Goal: Task Accomplishment & Management: Manage account settings

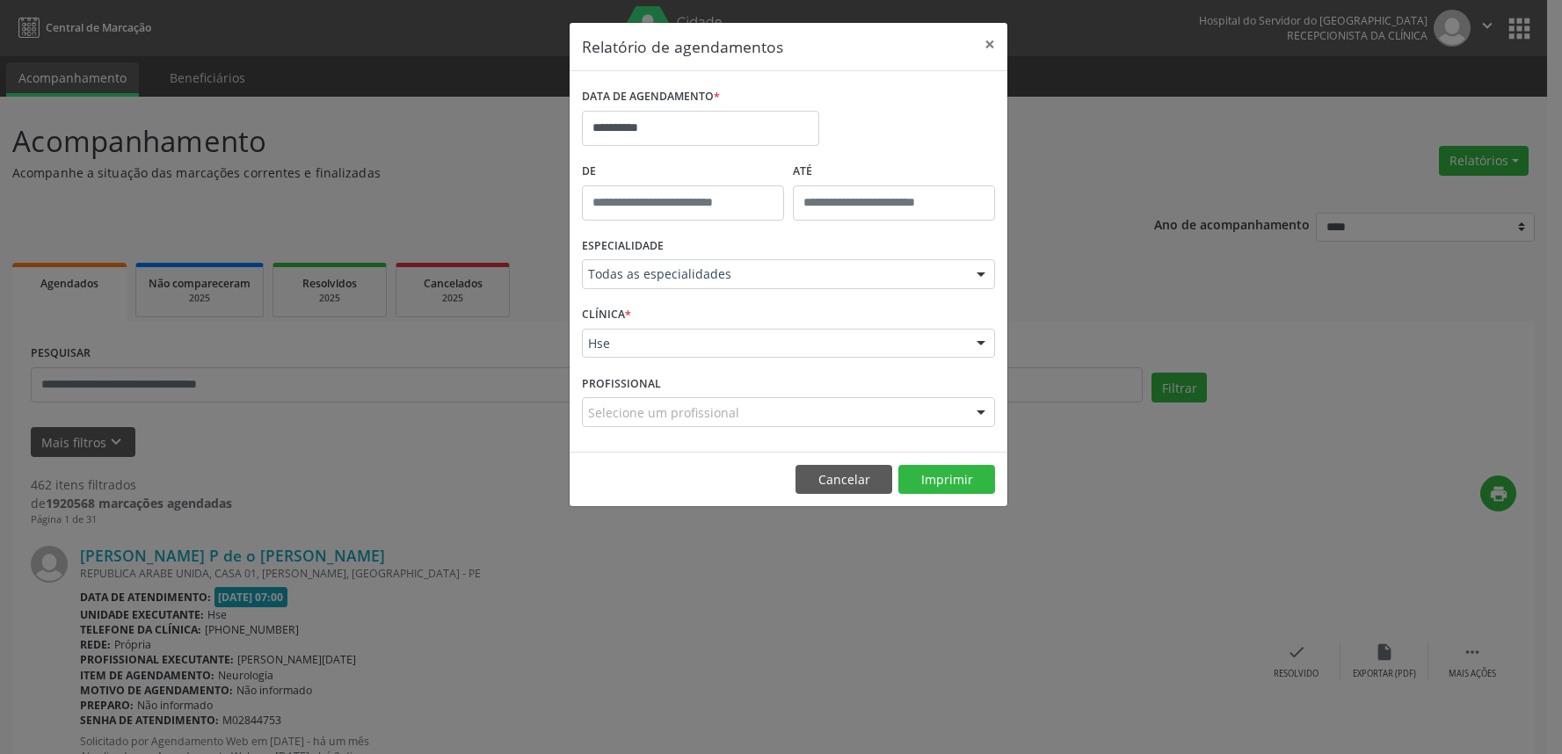
select select "*"
click at [713, 134] on input "**********" at bounding box center [700, 128] width 237 height 35
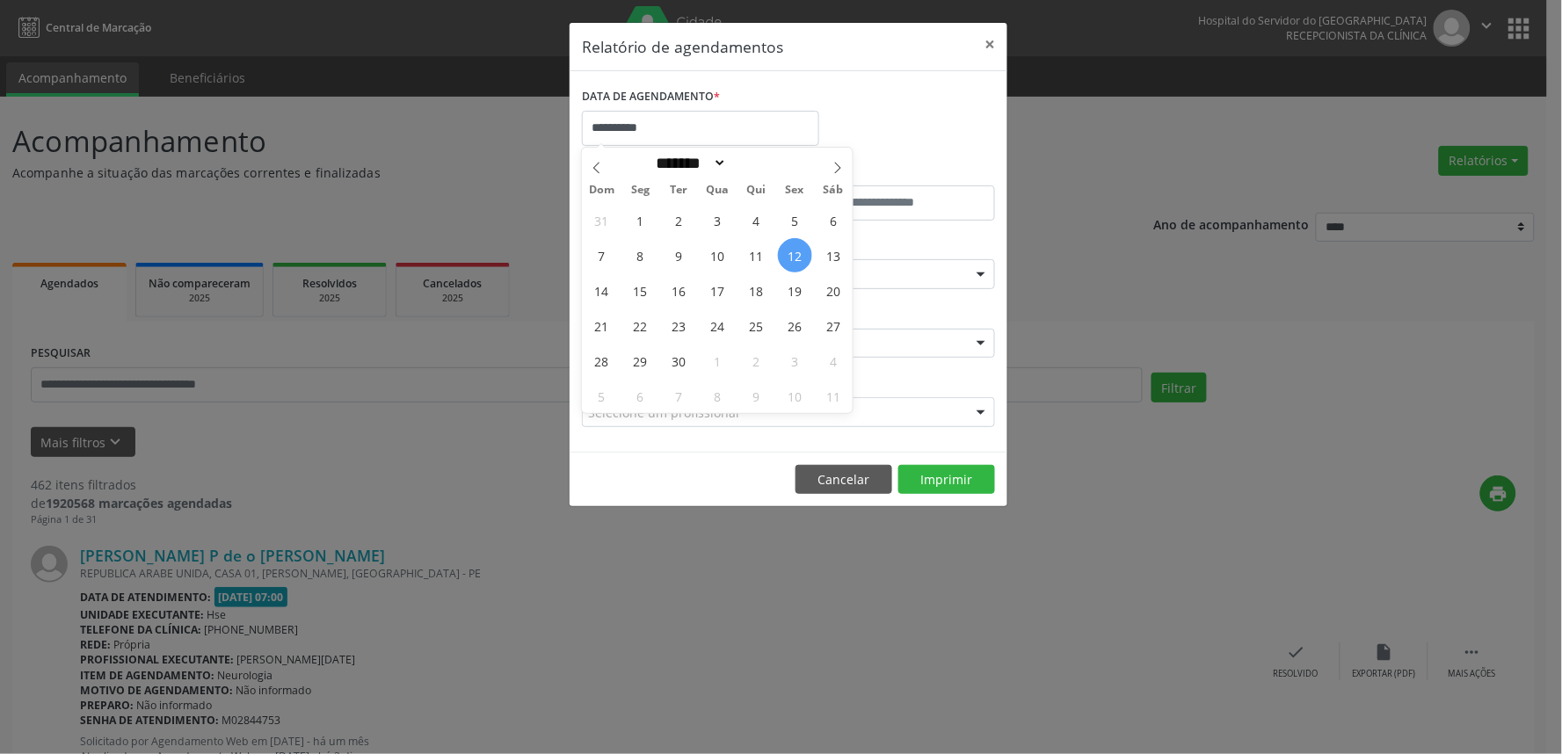
click at [791, 258] on span "12" at bounding box center [795, 255] width 34 height 34
type input "**********"
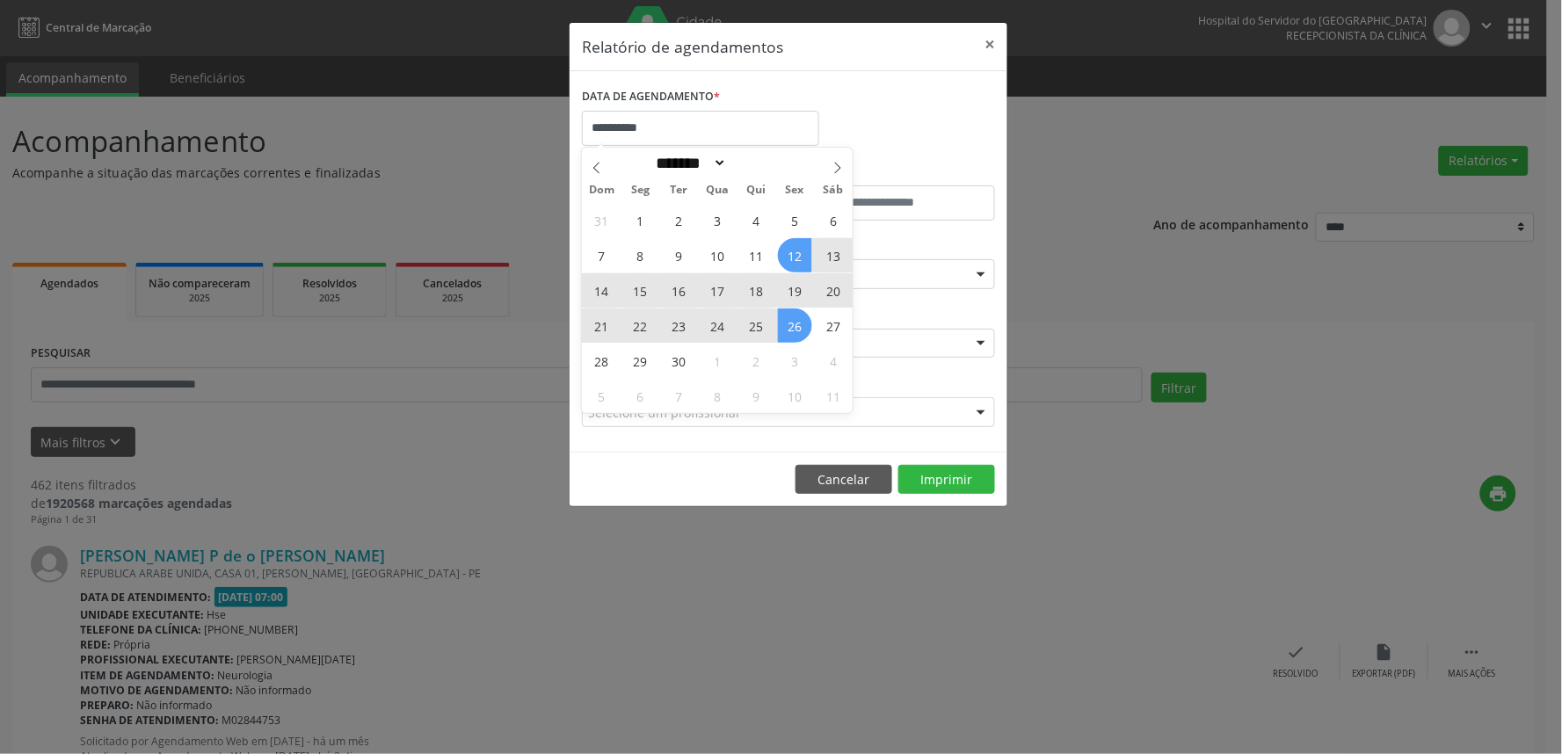
click at [793, 318] on span "26" at bounding box center [795, 326] width 34 height 34
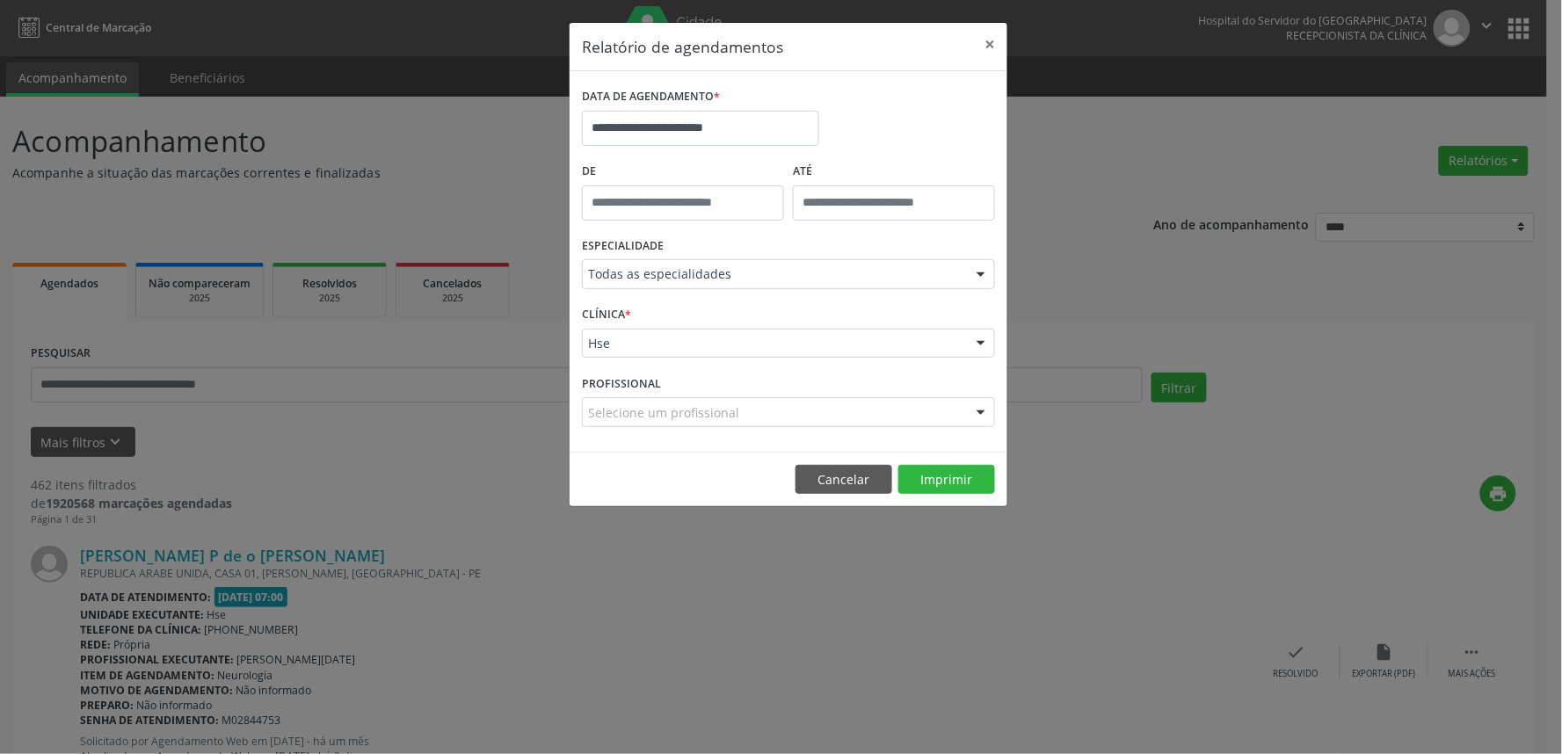
click at [771, 359] on div "CLÍNICA * Hse Hse Nenhum resultado encontrado para: " " Não há nenhuma opção pa…" at bounding box center [788, 335] width 422 height 69
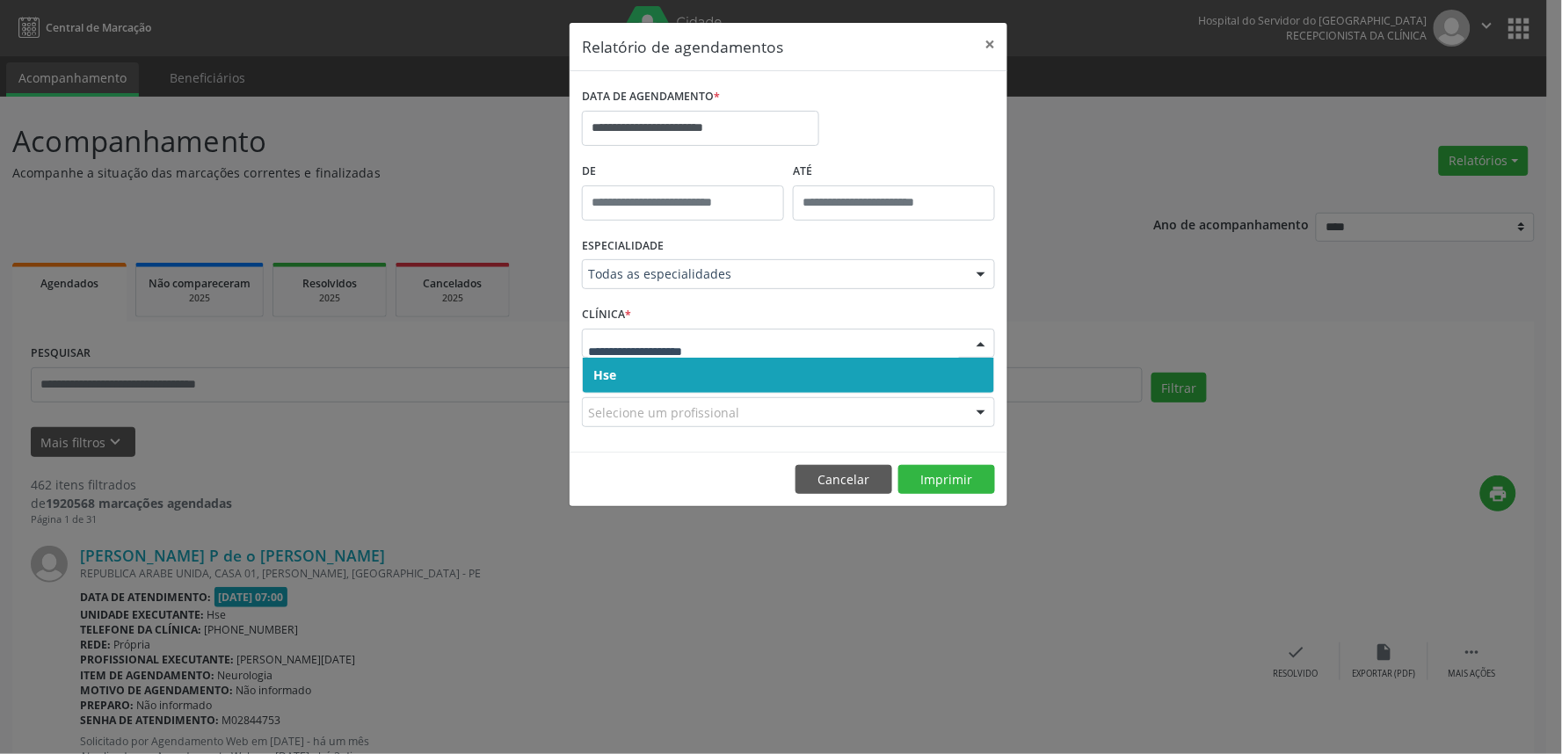
click at [771, 356] on div at bounding box center [788, 344] width 413 height 30
click at [769, 365] on span "Hse" at bounding box center [788, 375] width 411 height 35
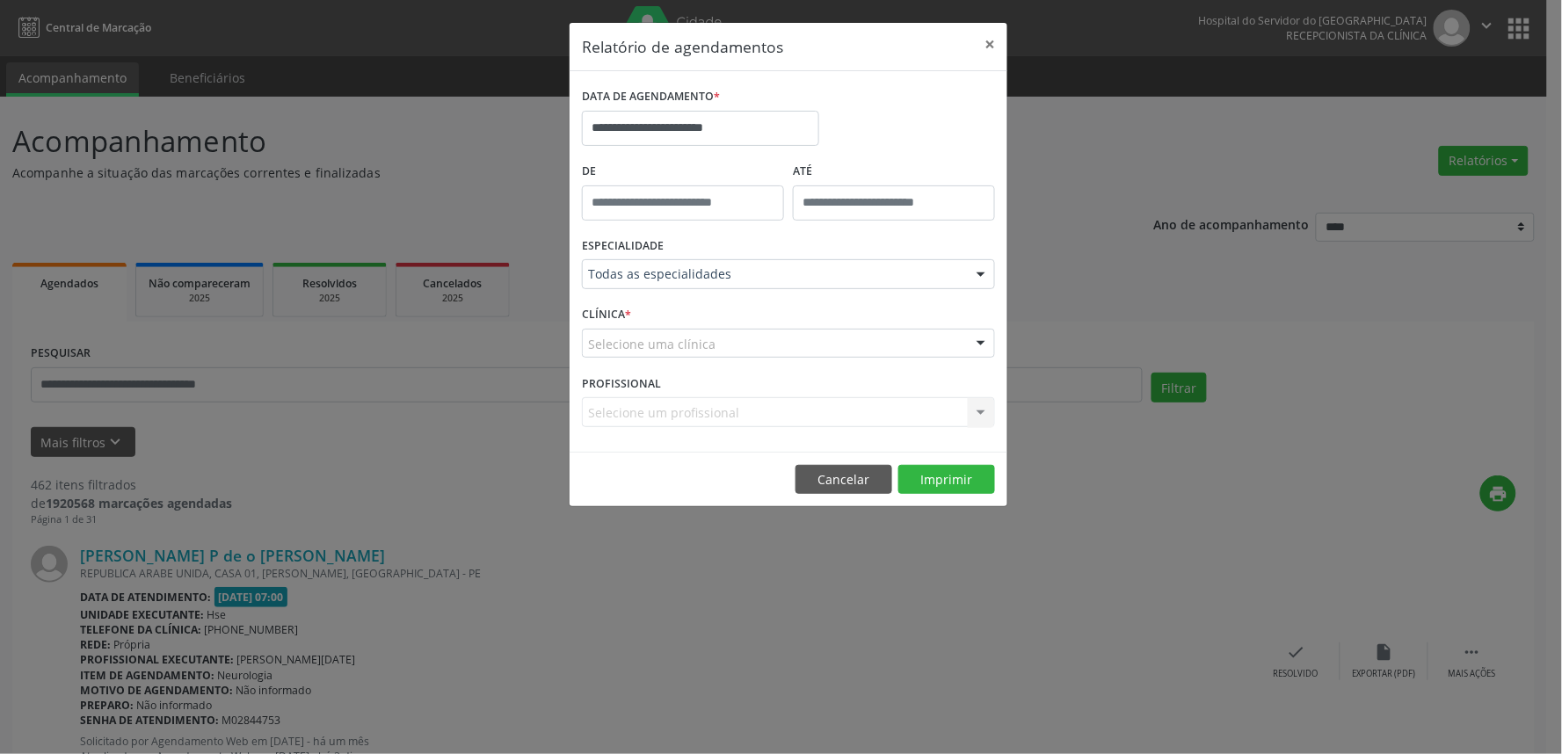
click at [752, 343] on div "Selecione uma clínica" at bounding box center [788, 344] width 413 height 30
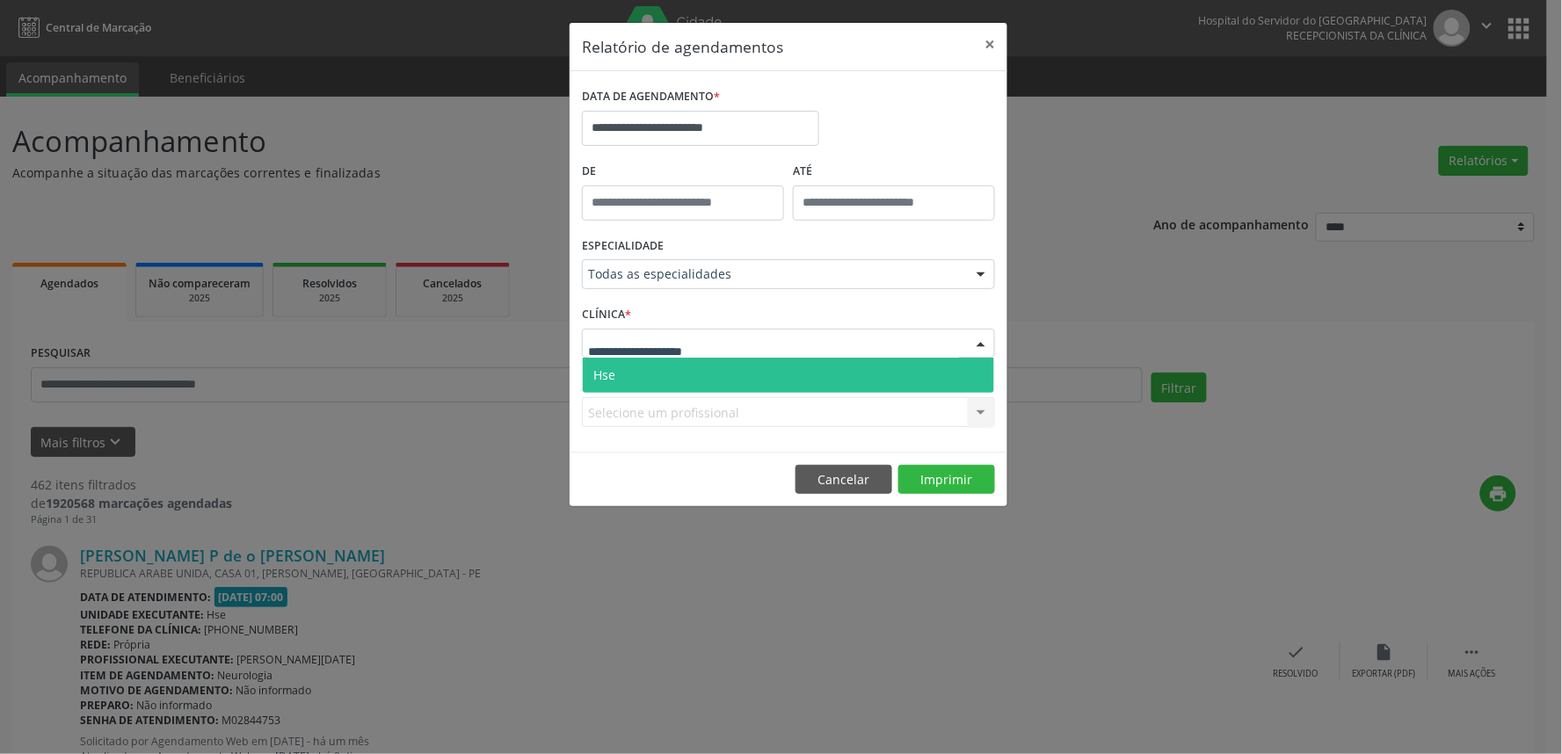
click at [753, 367] on span "Hse" at bounding box center [788, 375] width 411 height 35
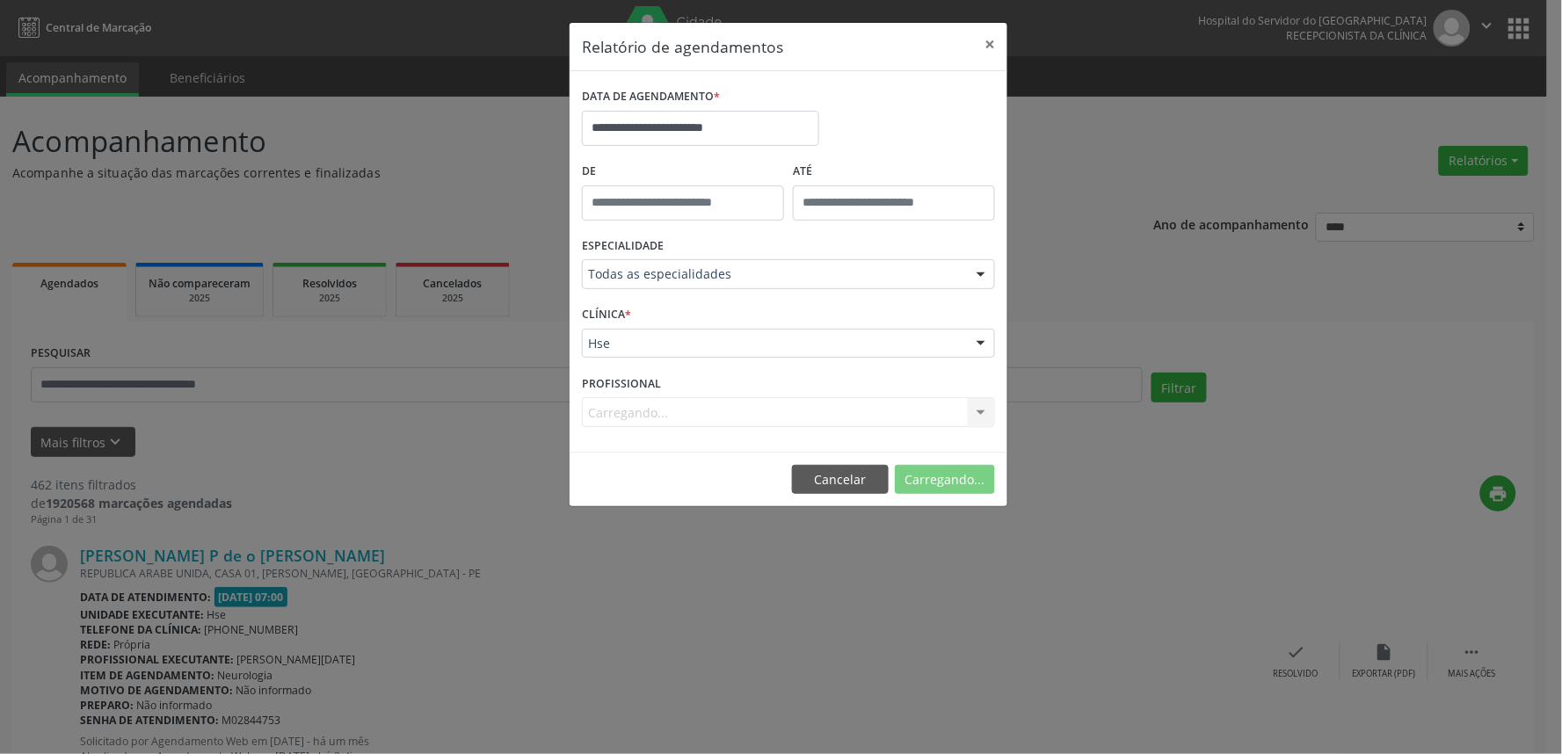
click at [747, 410] on div "Carregando... Nenhum resultado encontrado para: " " Não há nenhuma opção para s…" at bounding box center [788, 412] width 413 height 30
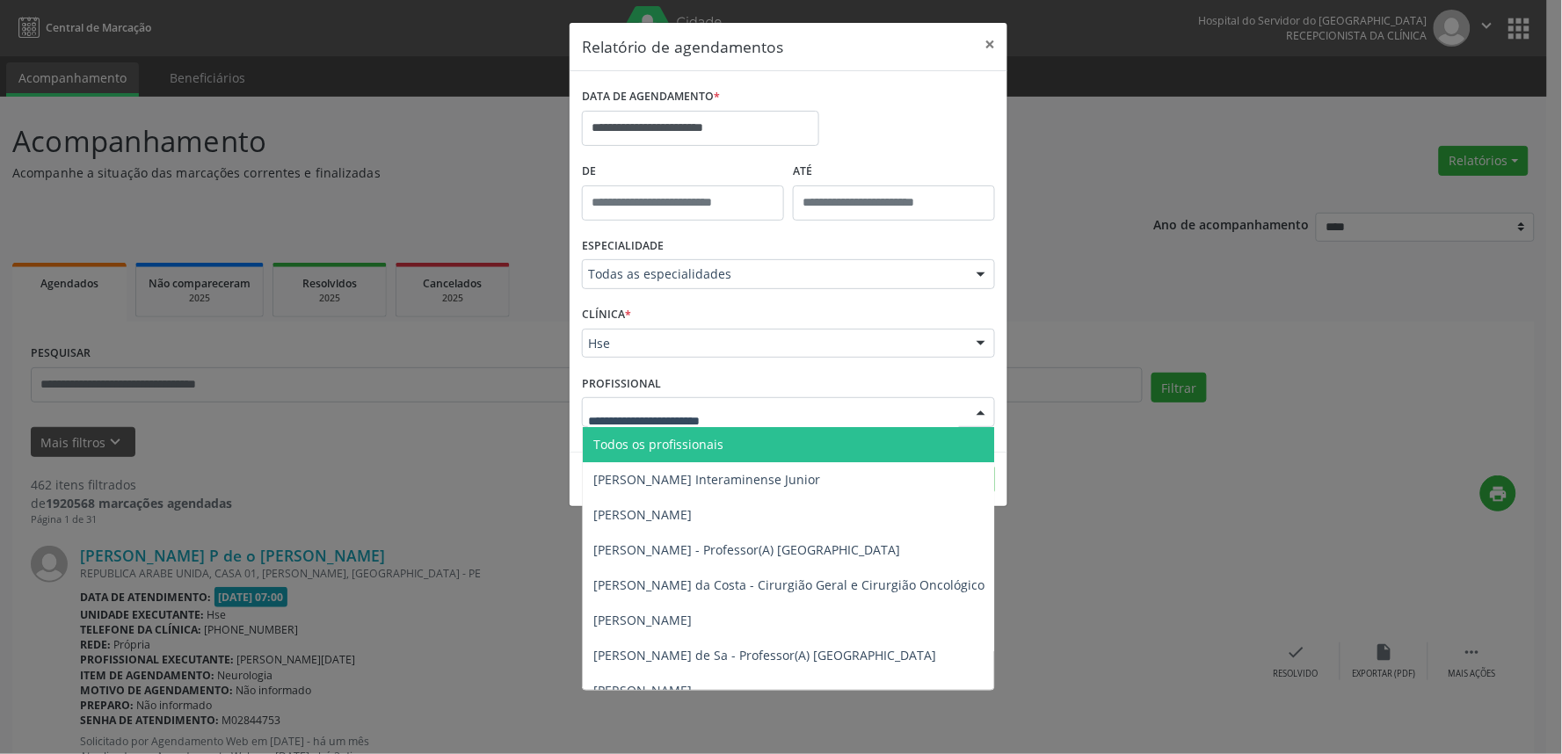
click at [757, 411] on div at bounding box center [788, 412] width 413 height 30
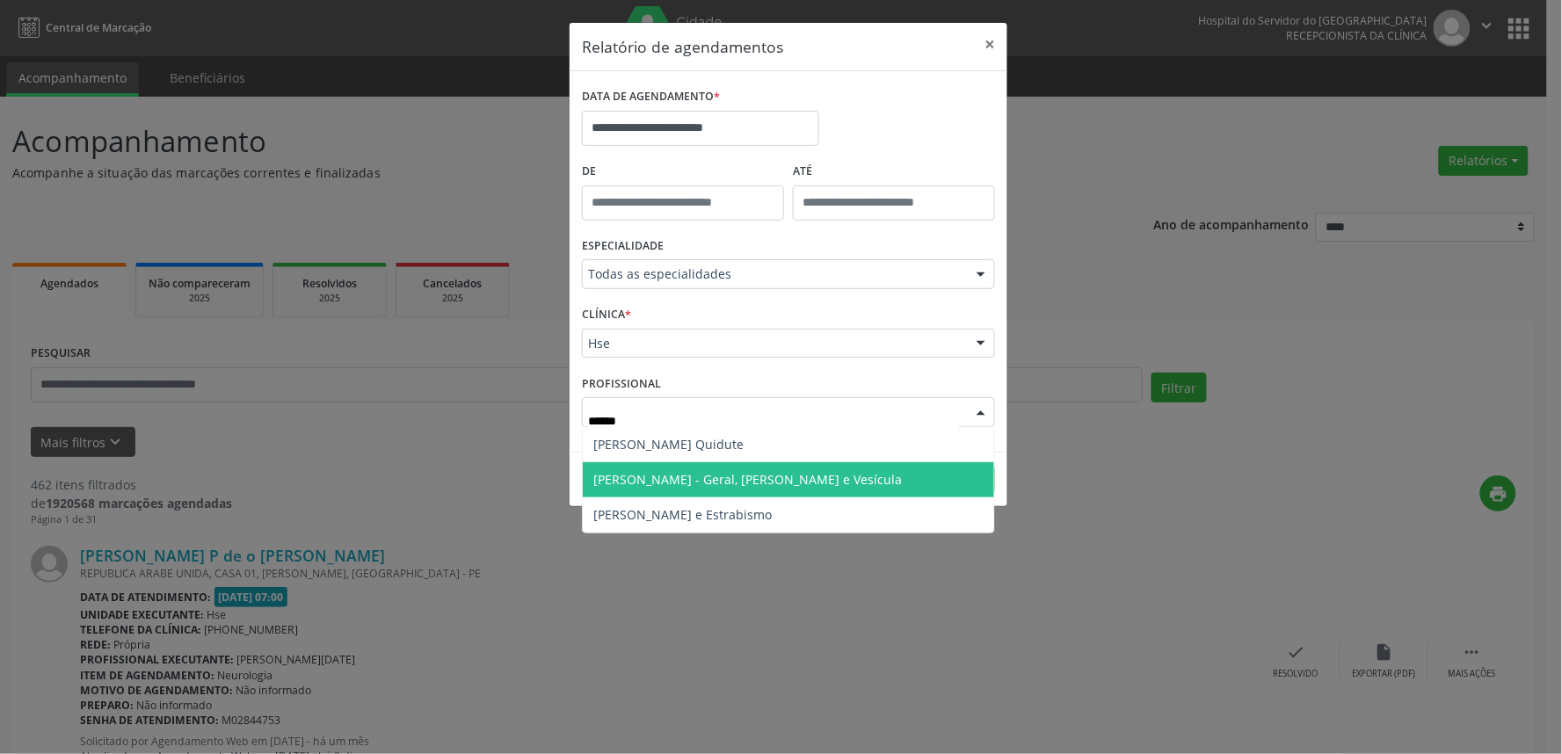
click at [741, 486] on span "[PERSON_NAME] - Geral, [PERSON_NAME] e Vesícula" at bounding box center [747, 479] width 309 height 17
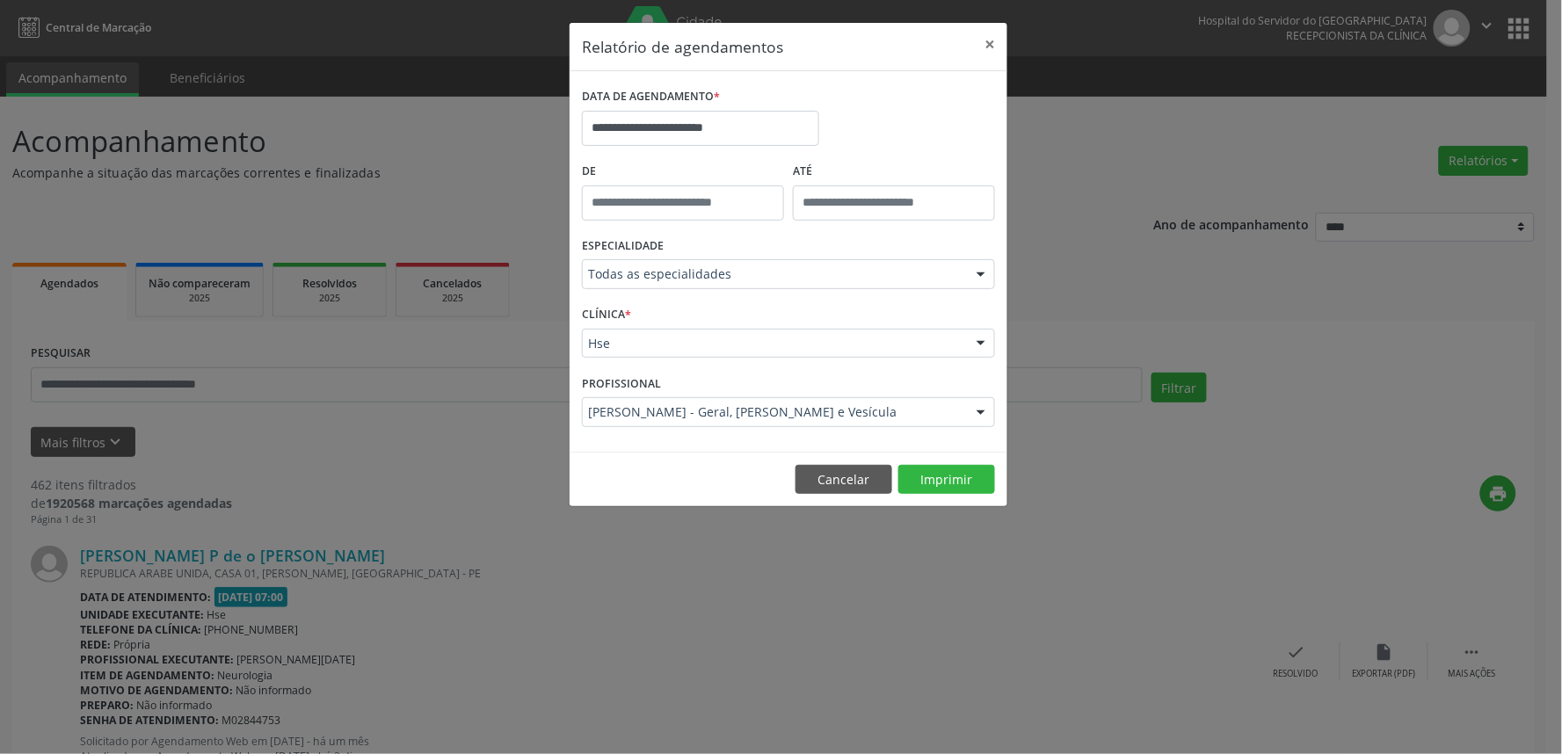
click at [741, 486] on span "[PERSON_NAME] Interaminense Junior" at bounding box center [706, 479] width 227 height 17
click at [950, 492] on button "Imprimir" at bounding box center [946, 480] width 97 height 30
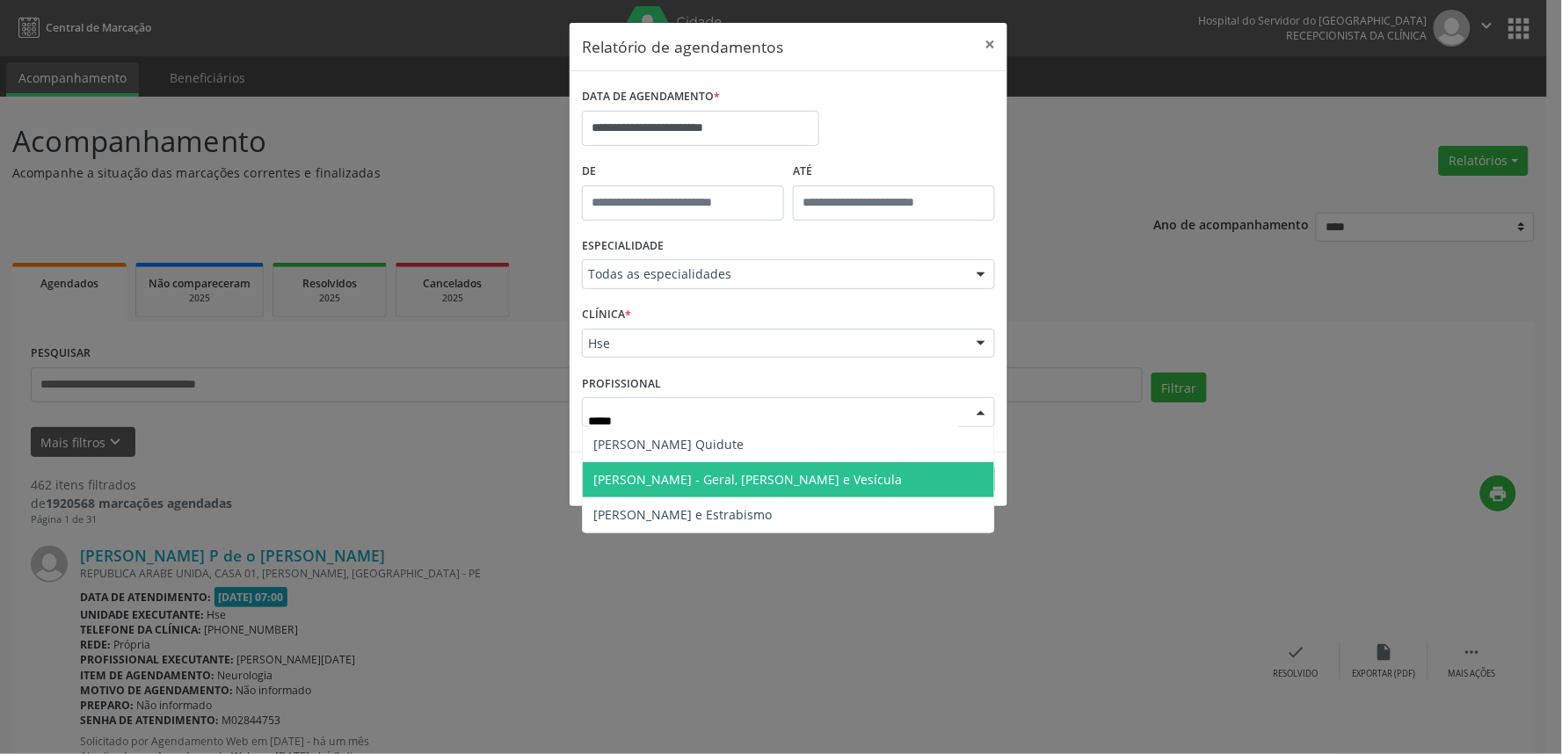
type input "******"
click at [714, 463] on span "[PERSON_NAME] - Geral, [PERSON_NAME] e Vesícula" at bounding box center [788, 479] width 411 height 35
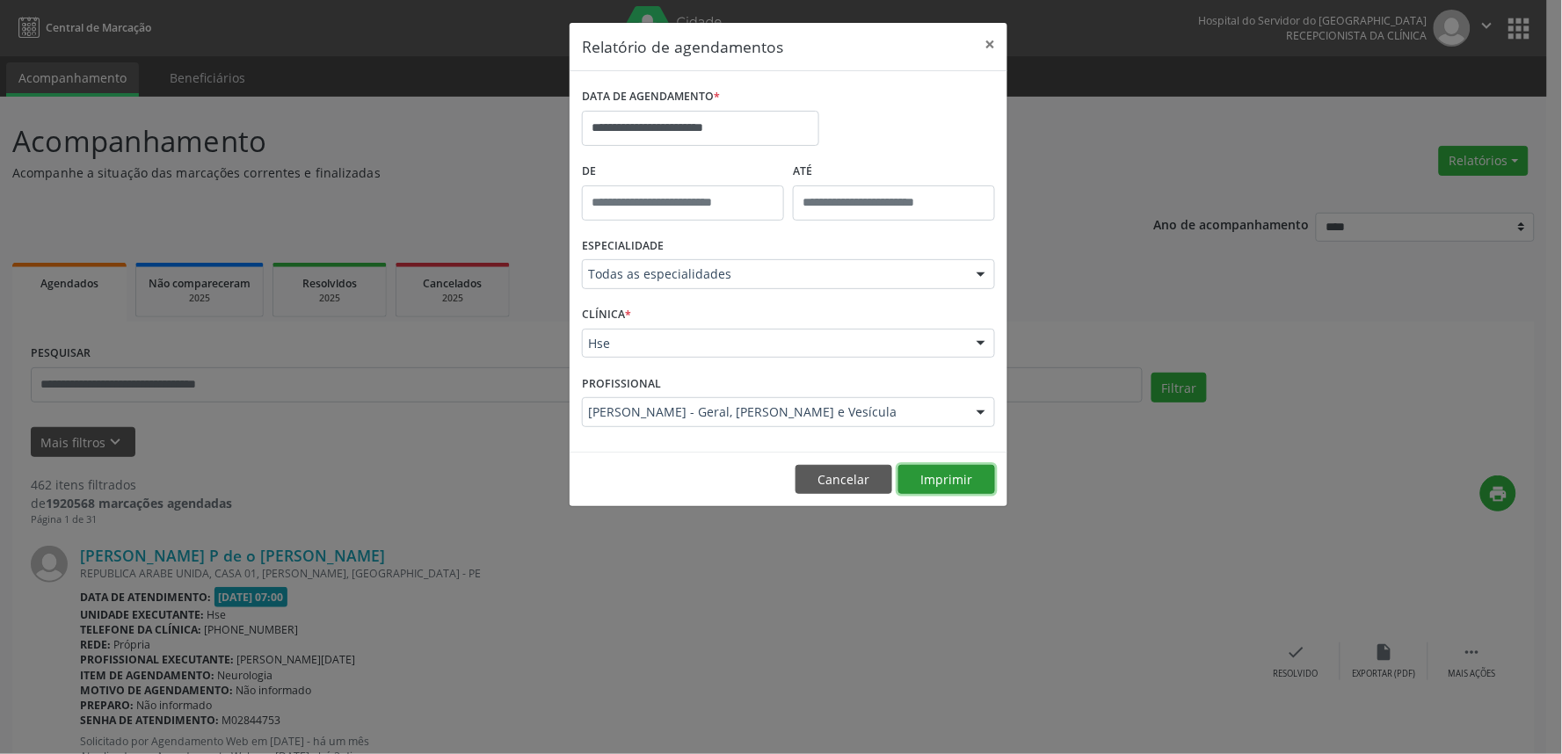
click at [960, 478] on button "Imprimir" at bounding box center [946, 480] width 97 height 30
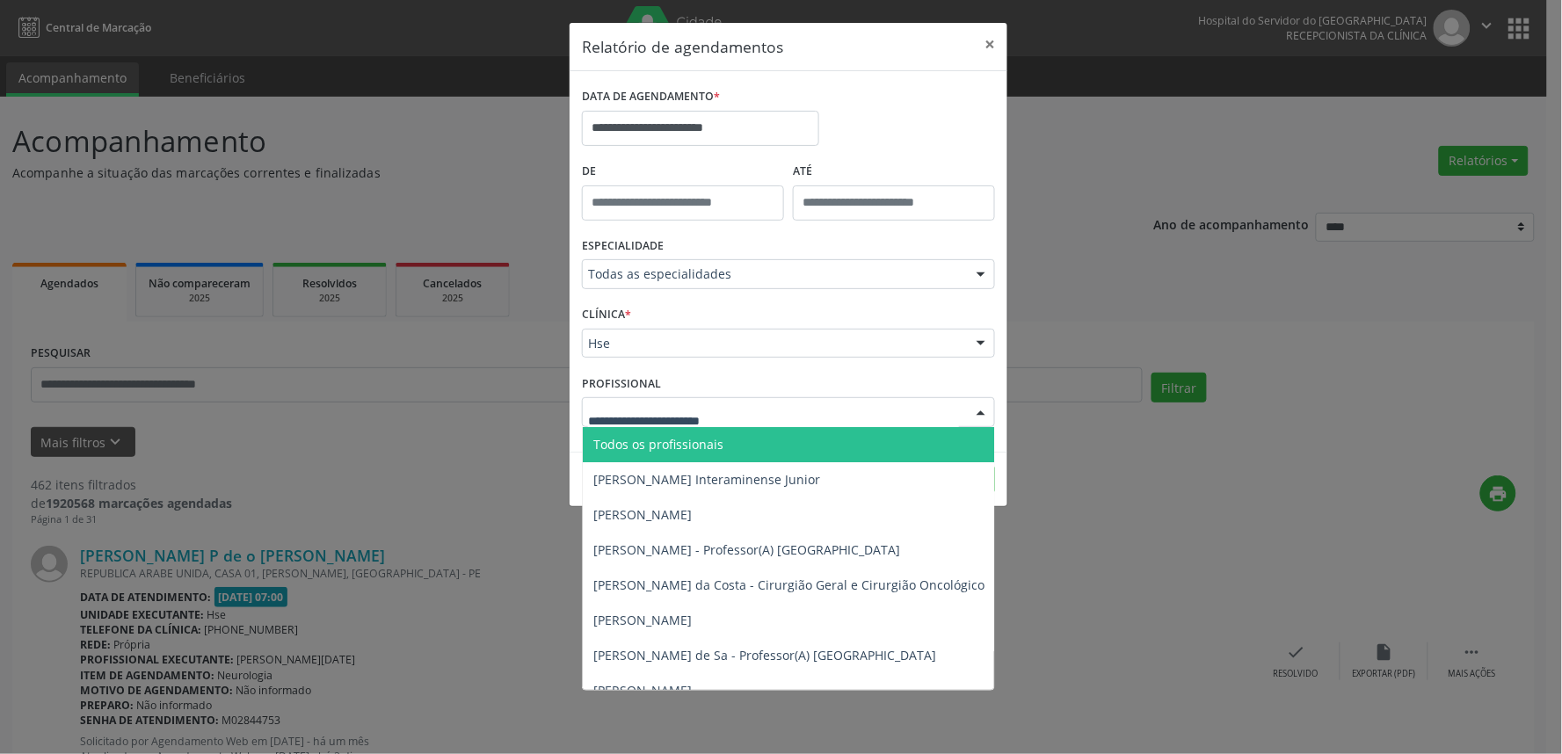
click at [741, 457] on span "Todos os profissionais" at bounding box center [879, 444] width 592 height 35
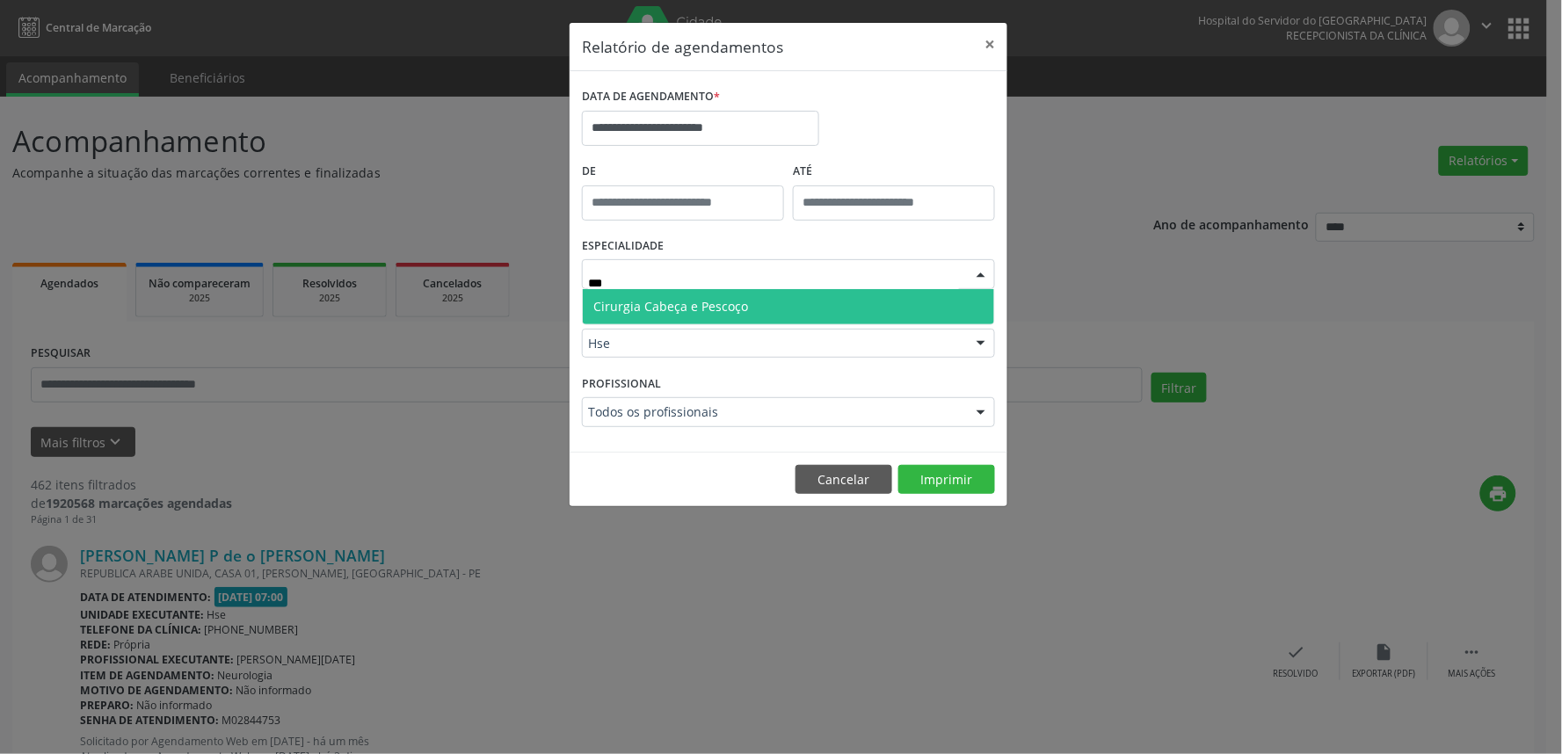
type input "****"
click at [679, 311] on span "Cirurgia Cabeça e Pescoço" at bounding box center [670, 306] width 155 height 17
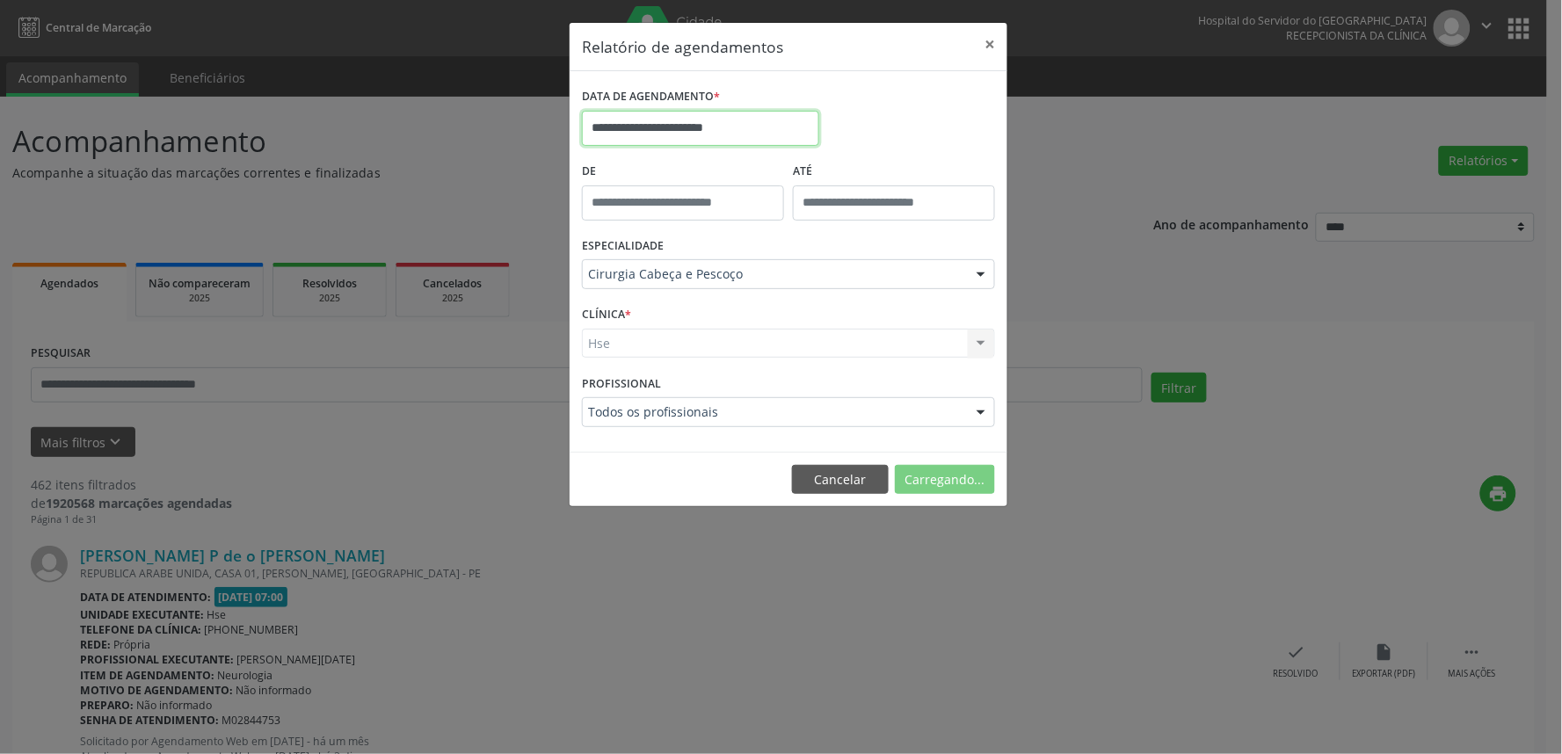
click at [712, 130] on input "**********" at bounding box center [700, 128] width 237 height 35
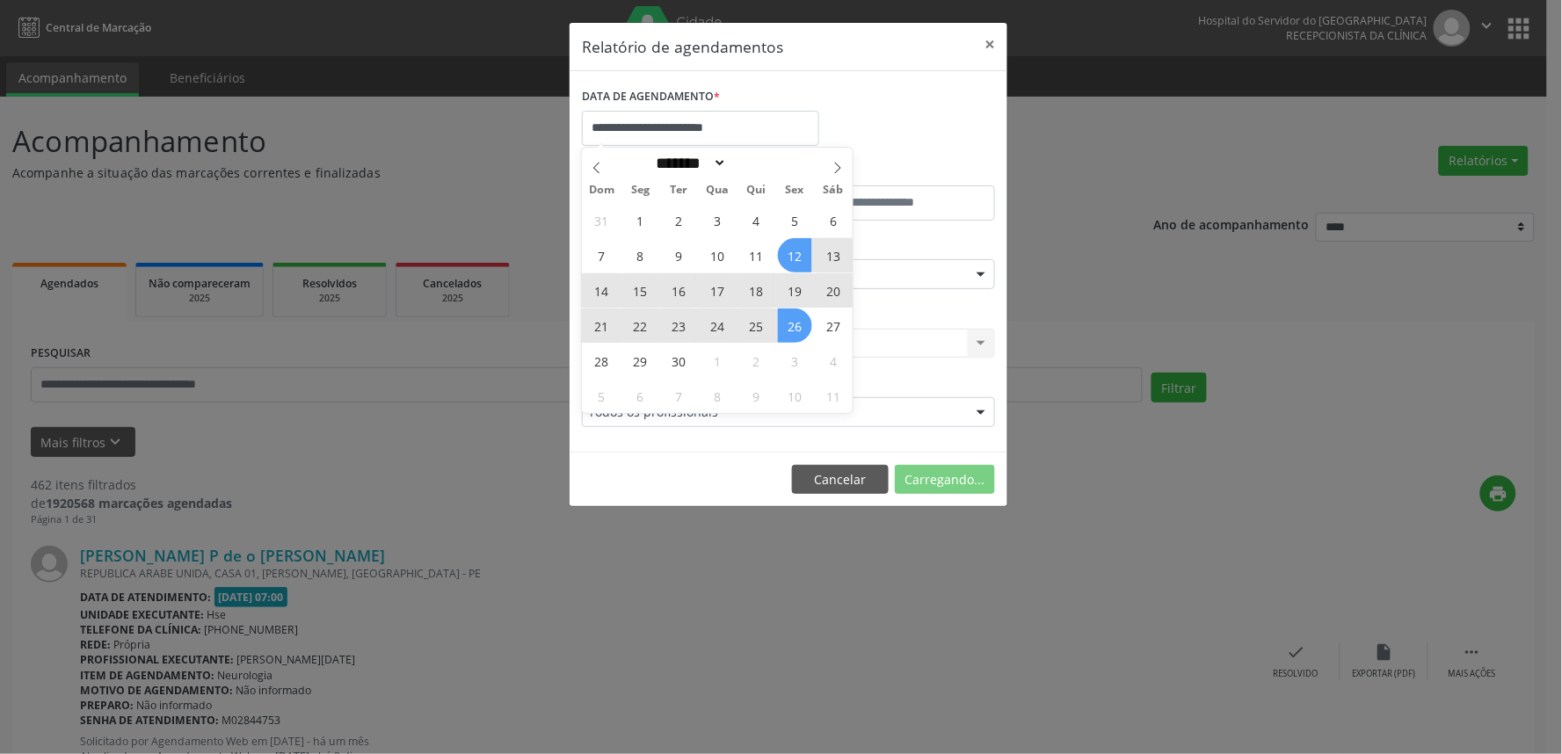
click at [639, 292] on span "15" at bounding box center [640, 290] width 34 height 34
type input "**********"
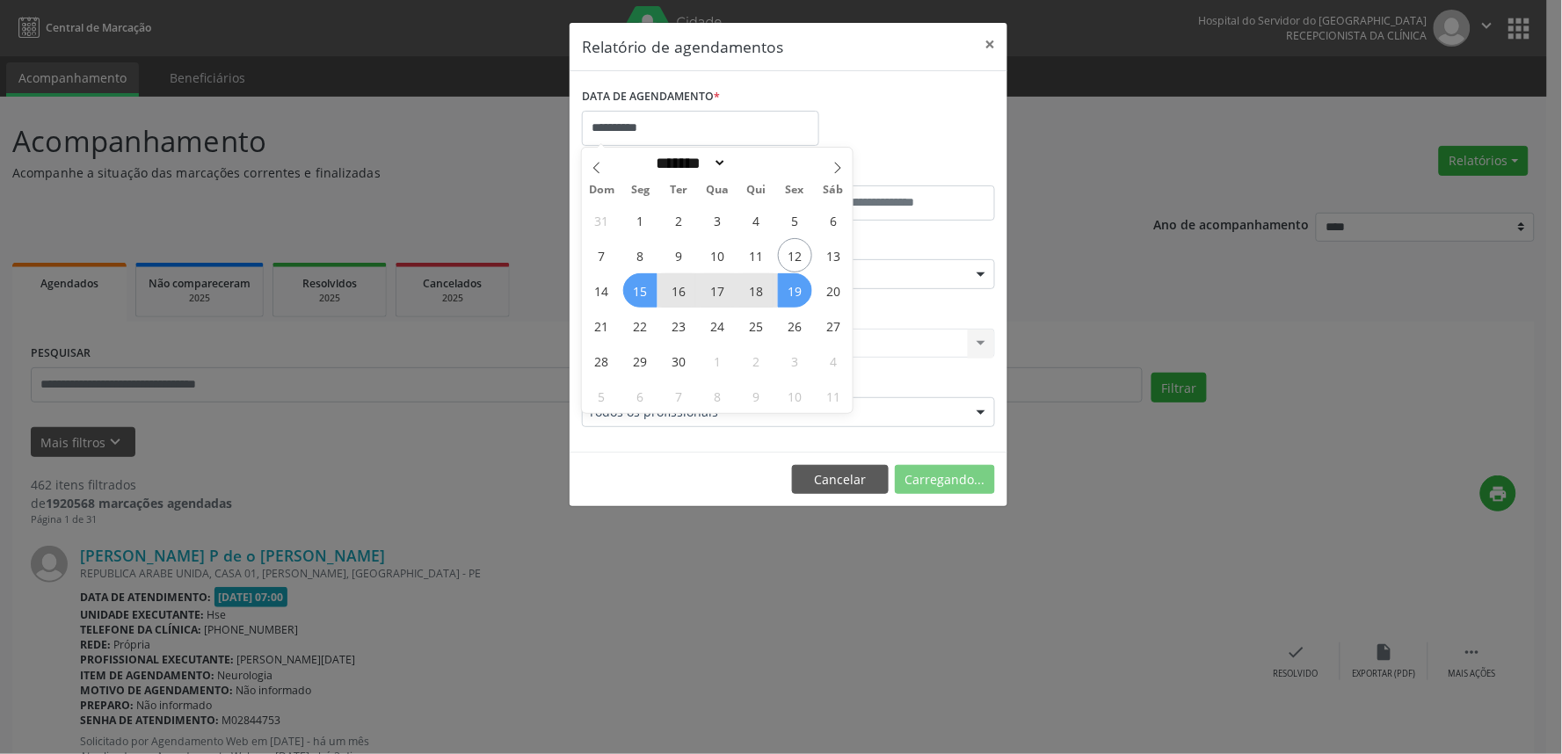
click at [789, 299] on span "19" at bounding box center [795, 290] width 34 height 34
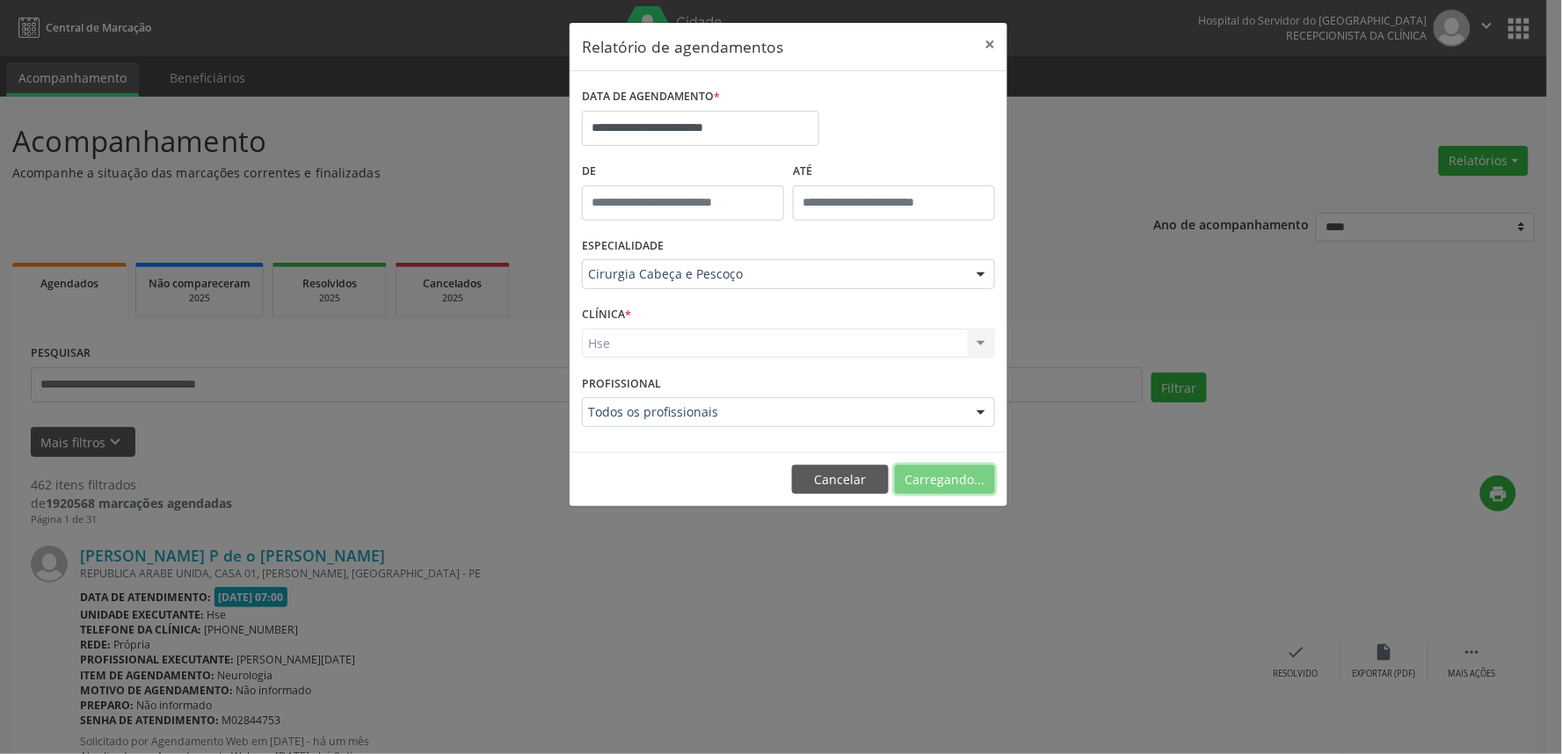
click at [943, 483] on button "Carregando..." at bounding box center [945, 480] width 100 height 30
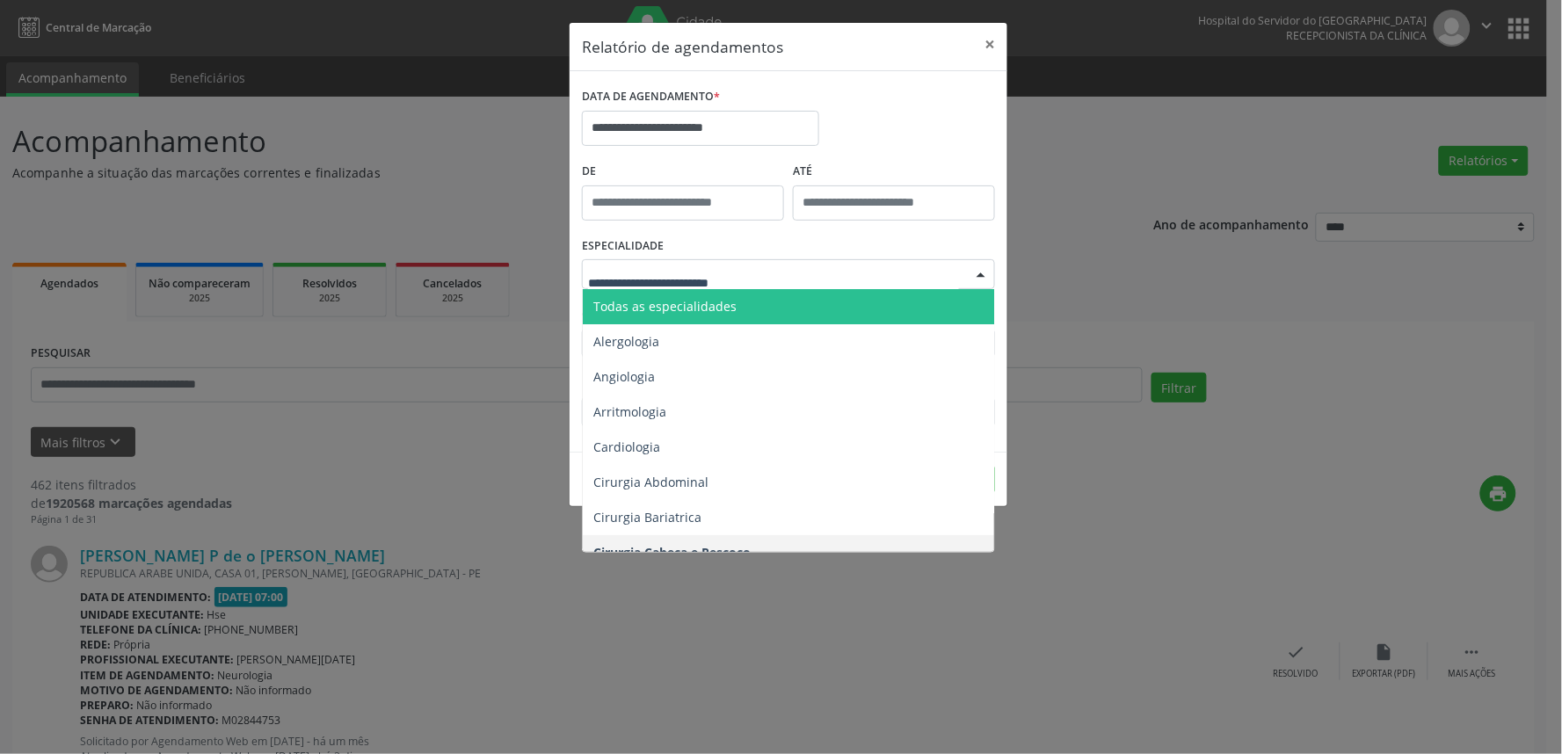
click at [709, 301] on span "Todas as especialidades" at bounding box center [664, 306] width 143 height 17
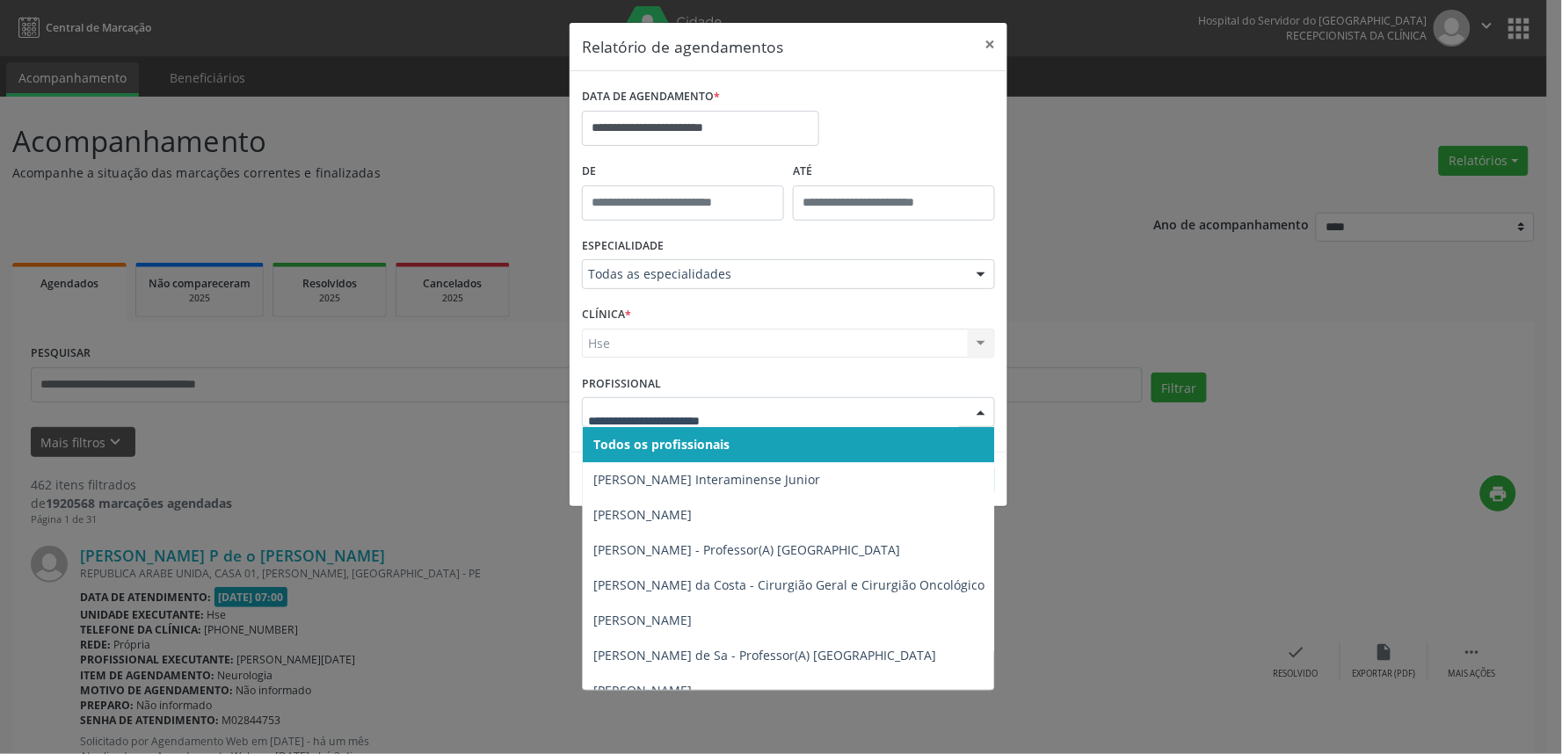
click at [741, 422] on div at bounding box center [788, 412] width 413 height 30
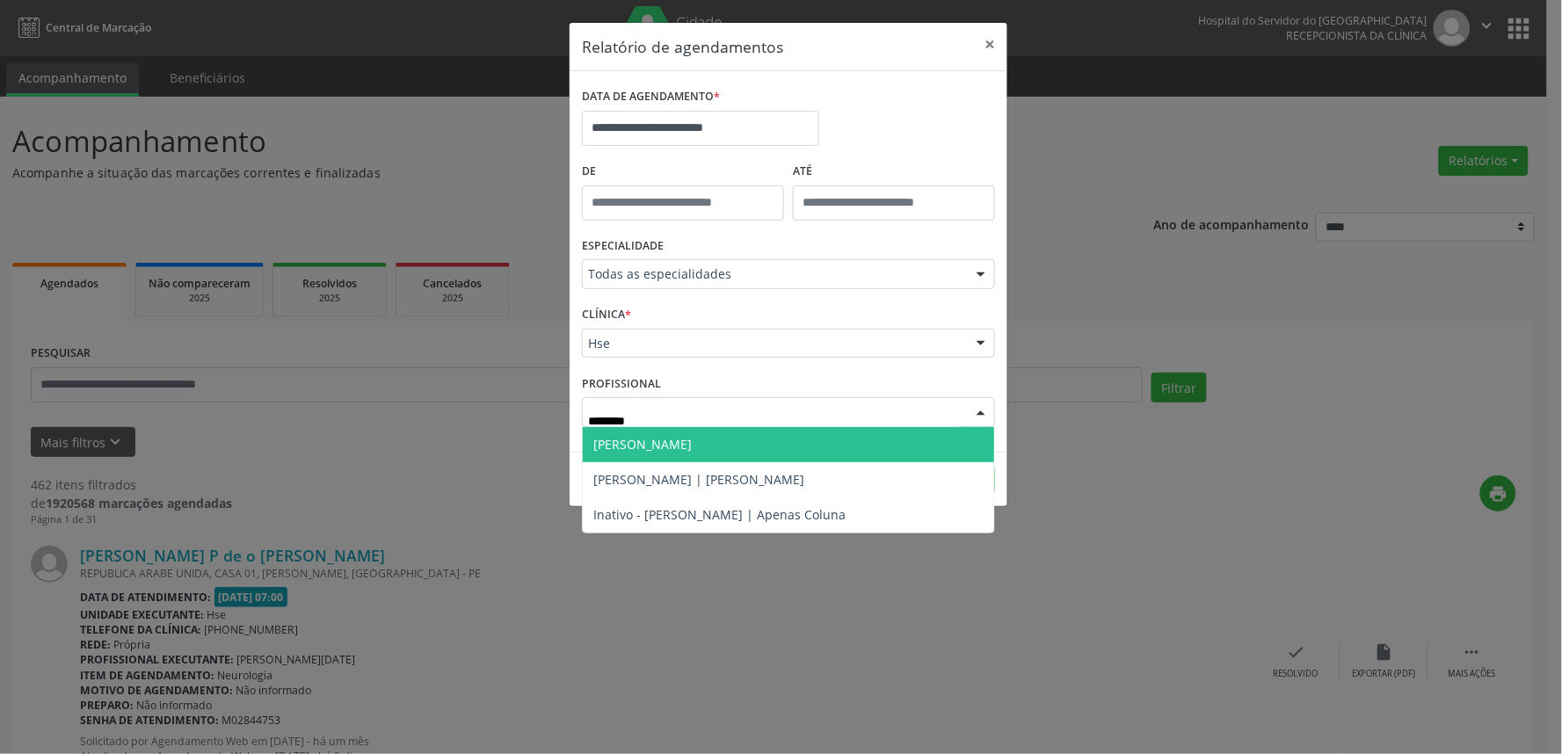
click at [768, 444] on span "[PERSON_NAME]" at bounding box center [788, 444] width 411 height 35
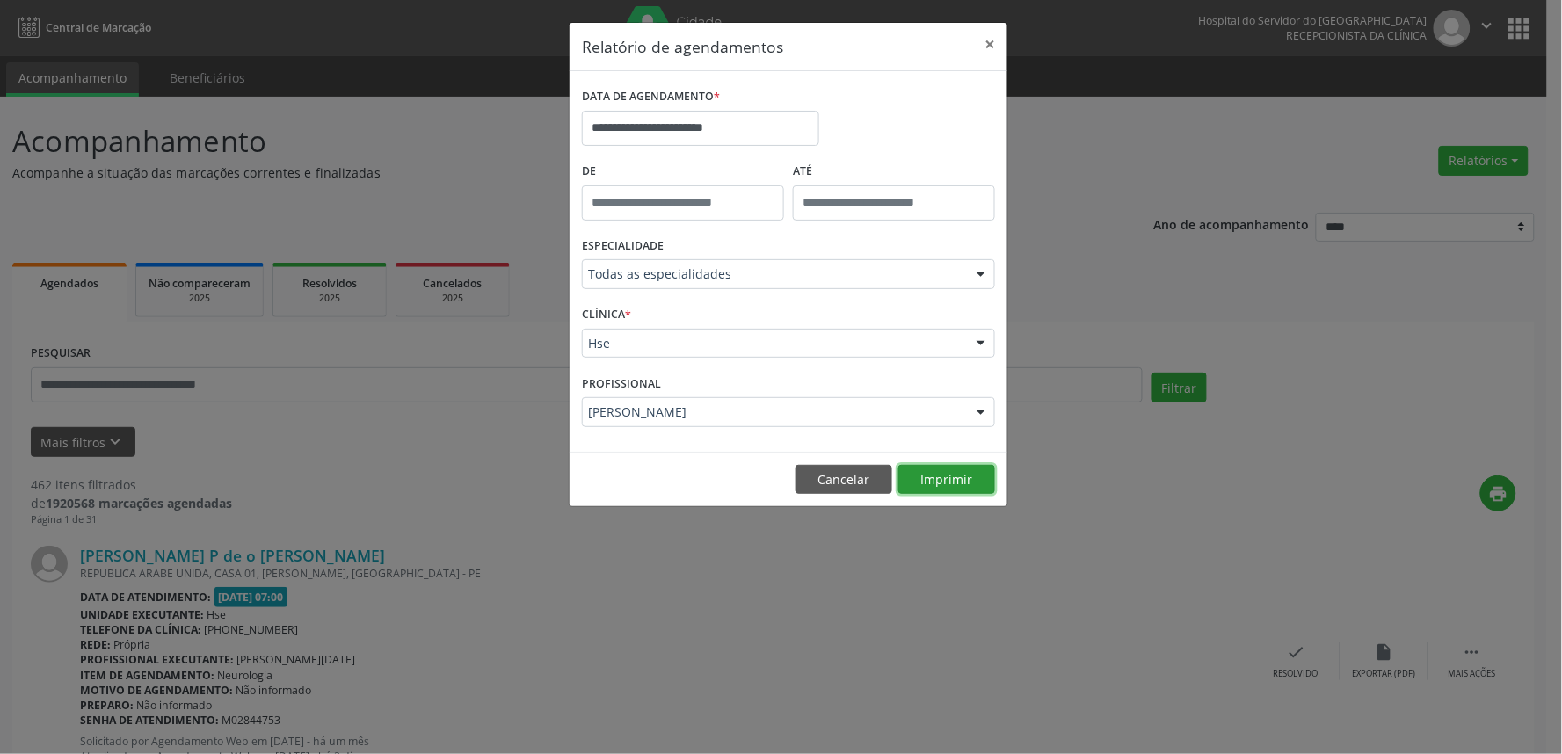
click at [948, 481] on button "Imprimir" at bounding box center [946, 480] width 97 height 30
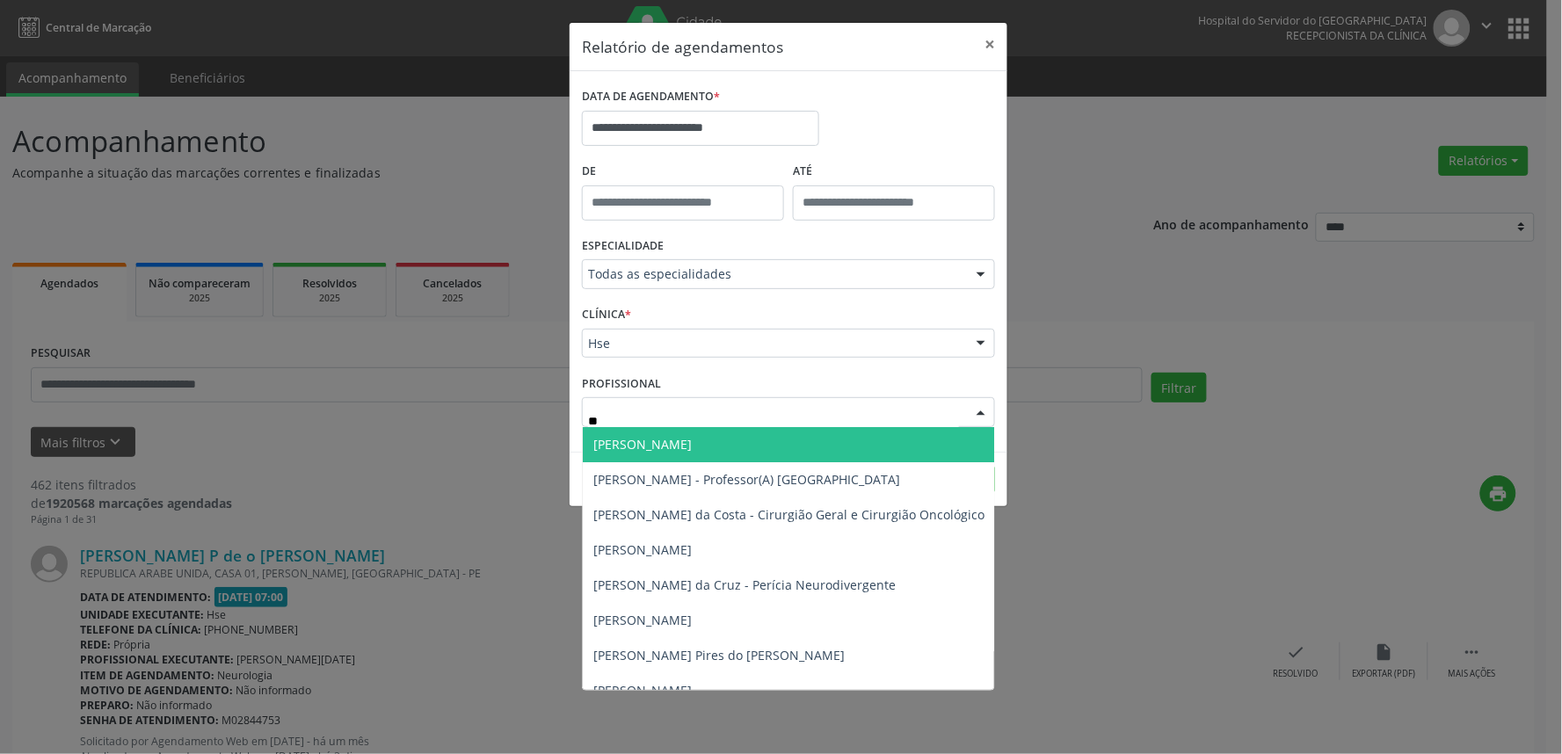
type input "***"
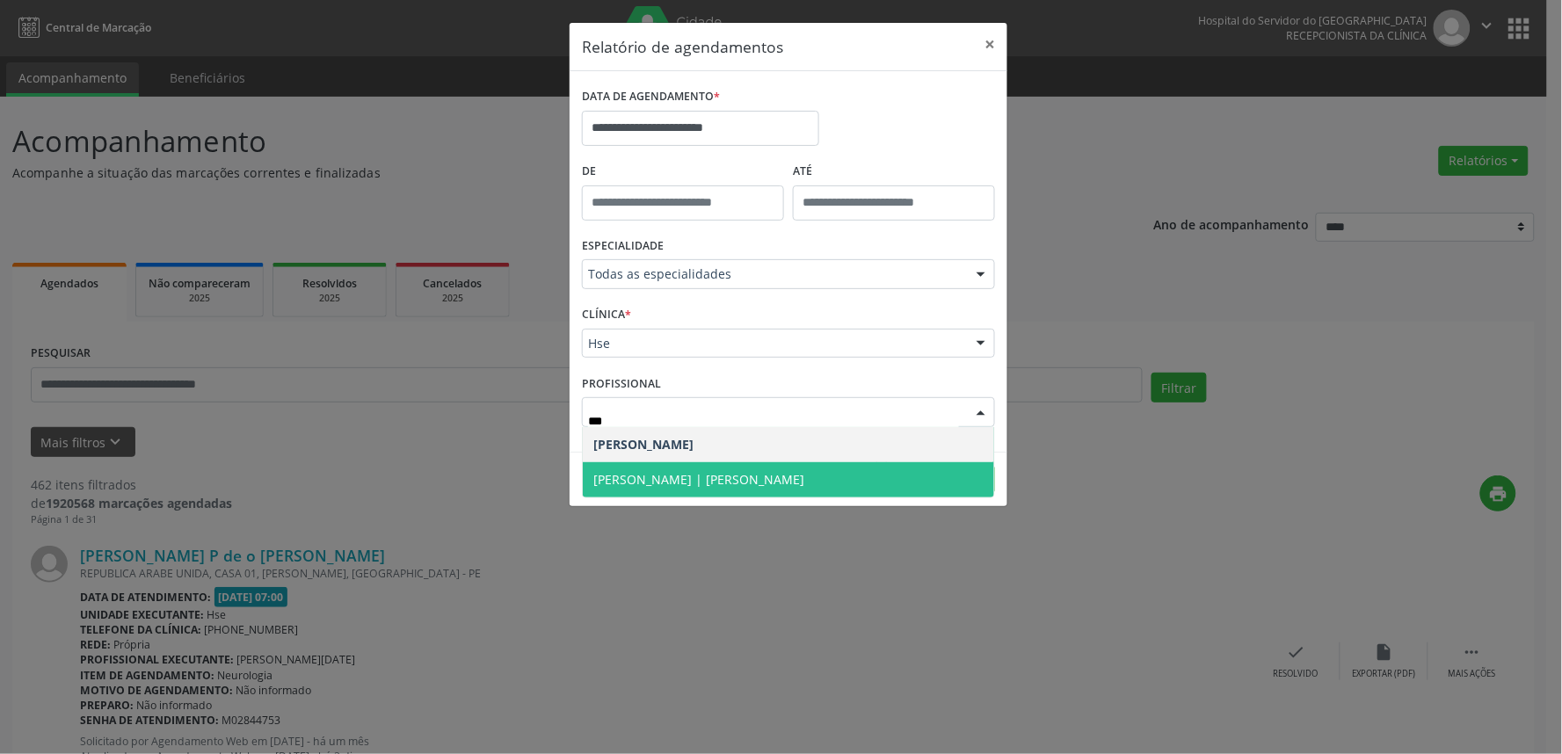
click at [653, 488] on span "[PERSON_NAME] | [PERSON_NAME]" at bounding box center [788, 479] width 411 height 35
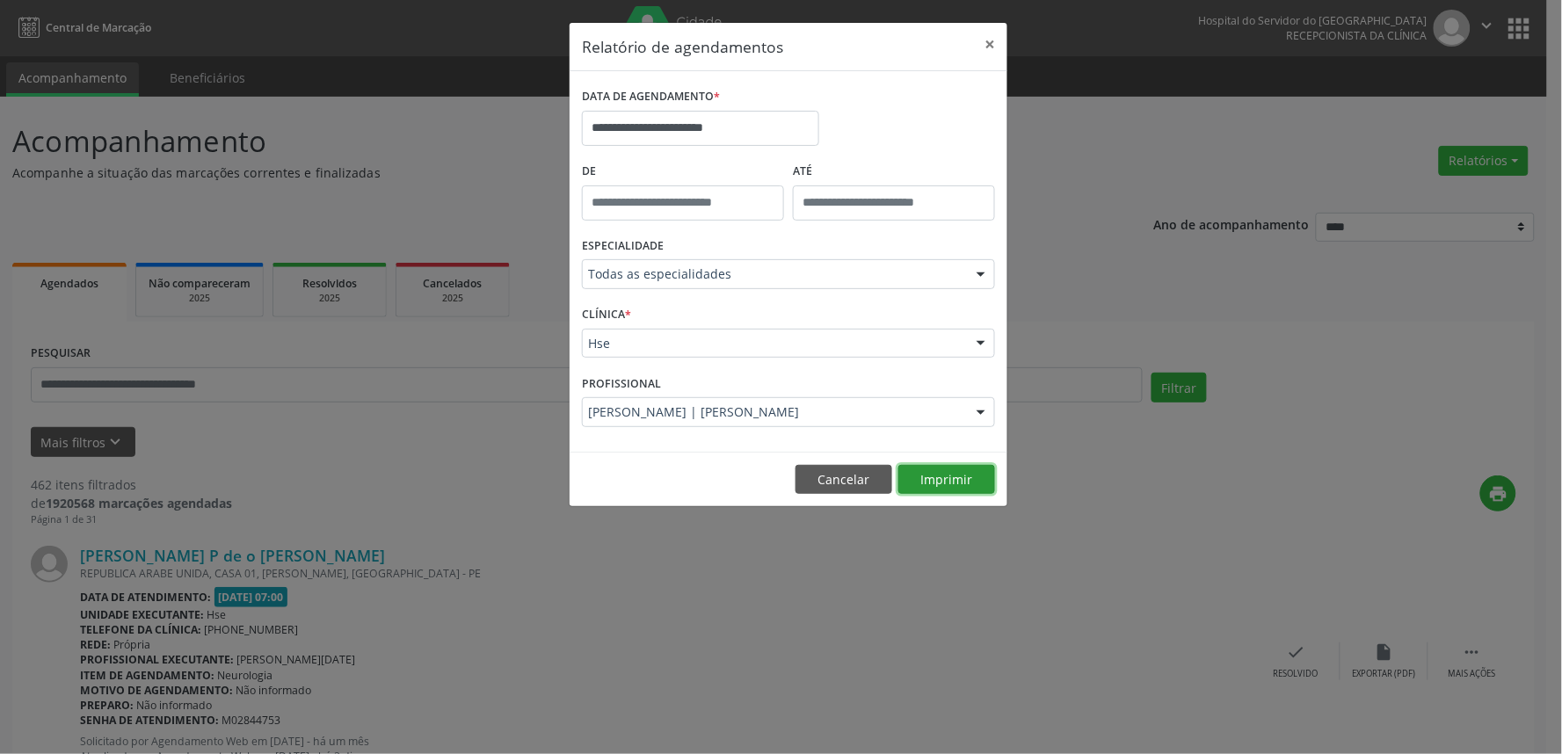
click at [923, 476] on button "Imprimir" at bounding box center [946, 480] width 97 height 30
click at [719, 120] on input "**********" at bounding box center [700, 128] width 237 height 35
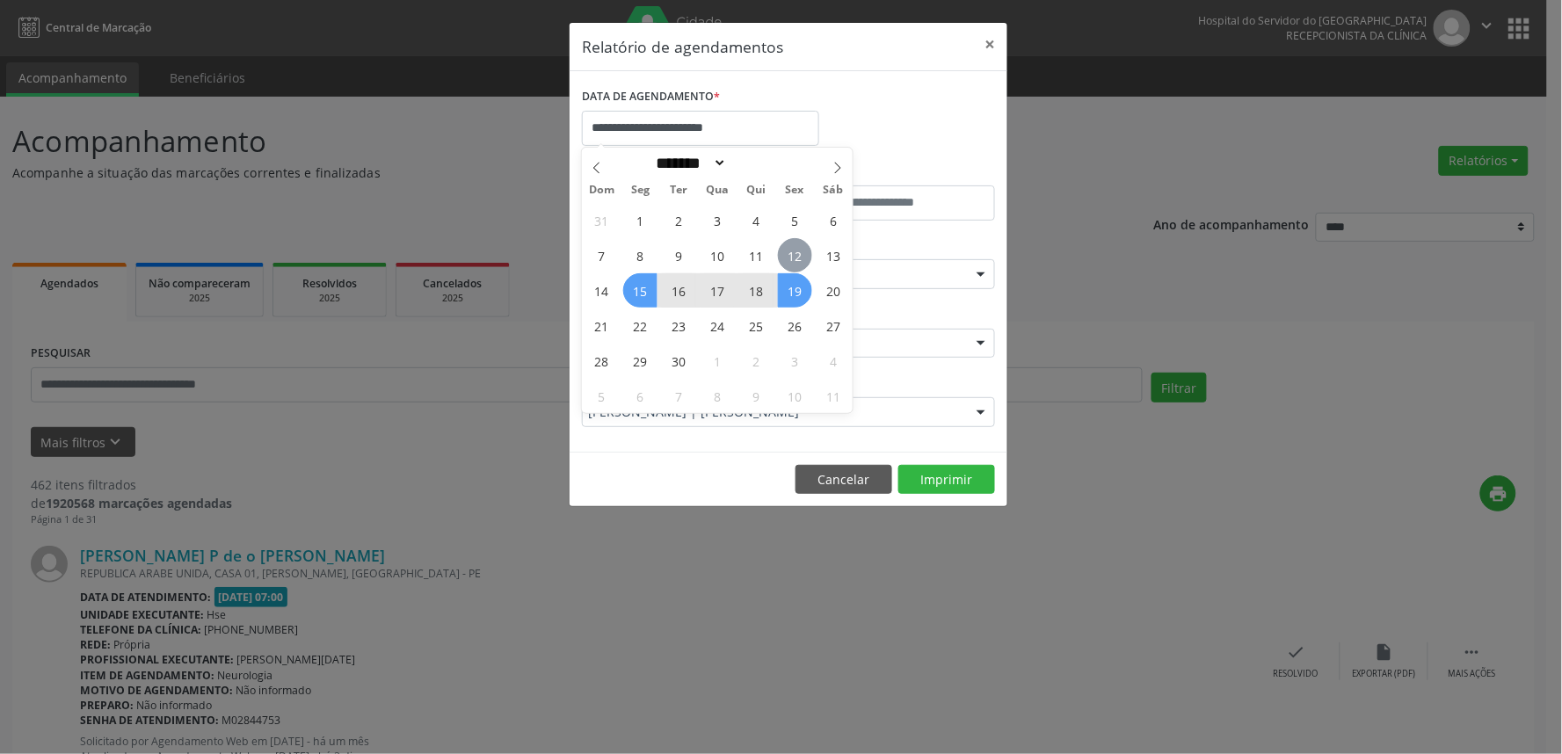
click at [795, 242] on span "12" at bounding box center [795, 255] width 34 height 34
type input "**********"
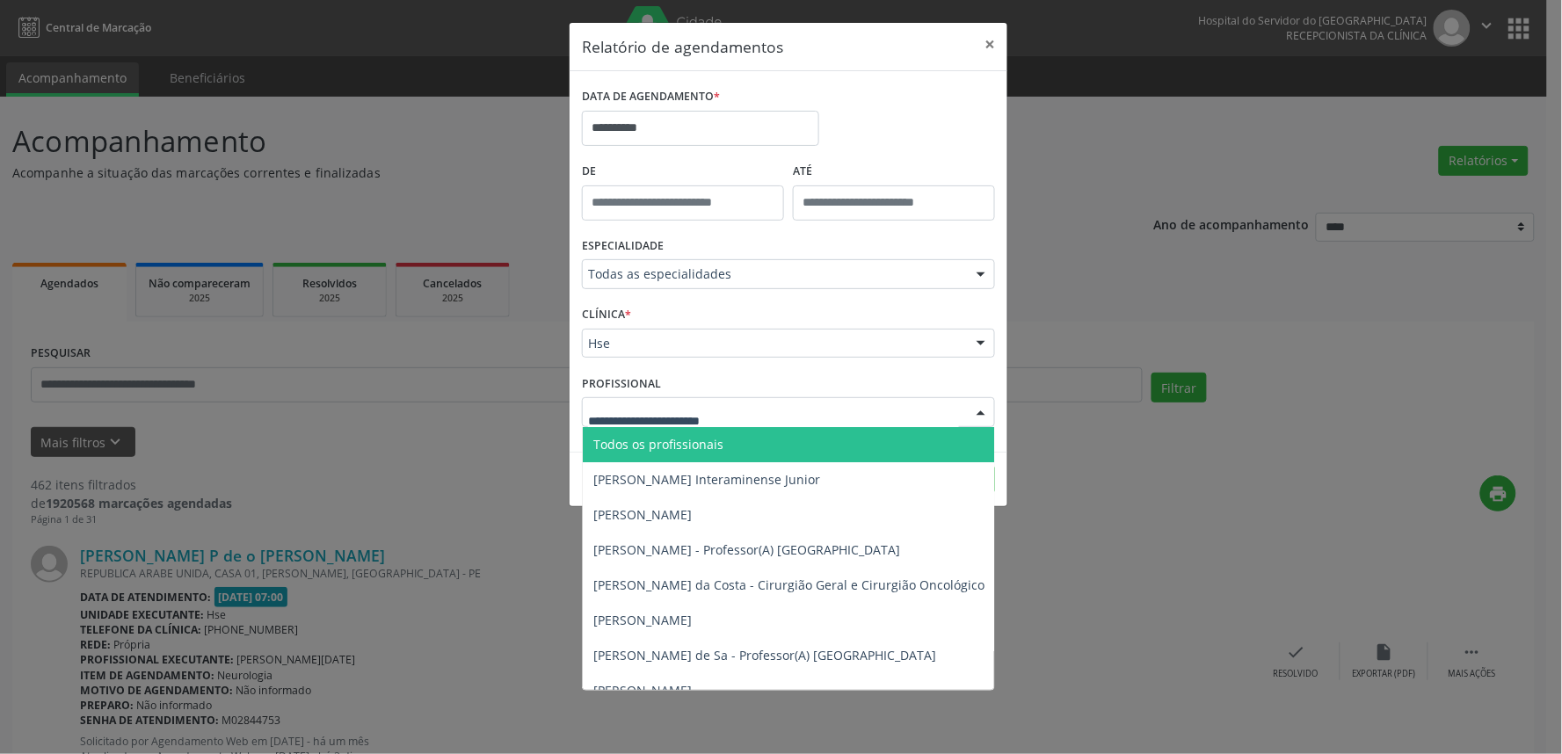
click at [759, 441] on span "Todos os profissionais" at bounding box center [879, 444] width 592 height 35
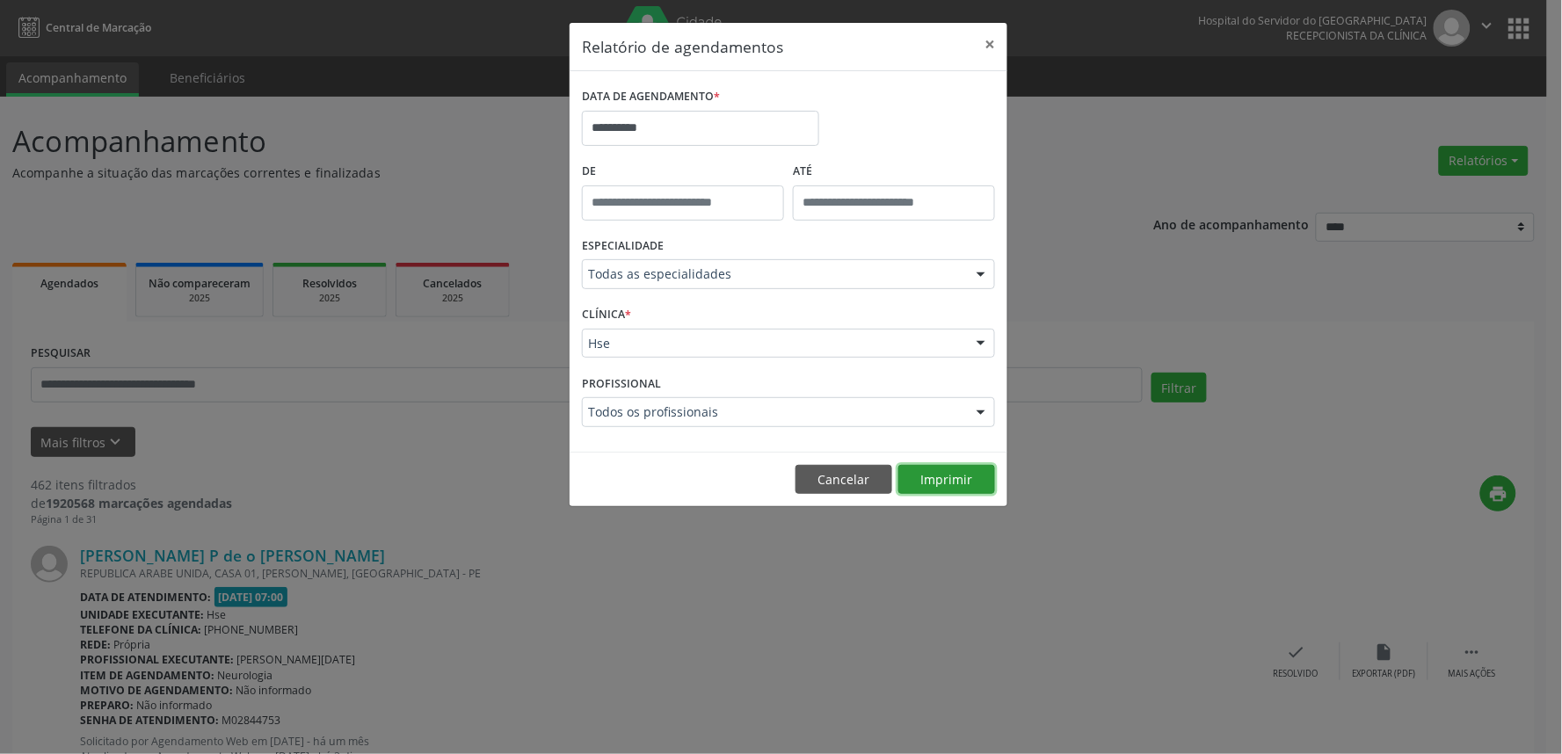
click at [930, 476] on button "Imprimir" at bounding box center [946, 480] width 97 height 30
click at [839, 476] on button "Cancelar" at bounding box center [843, 480] width 97 height 30
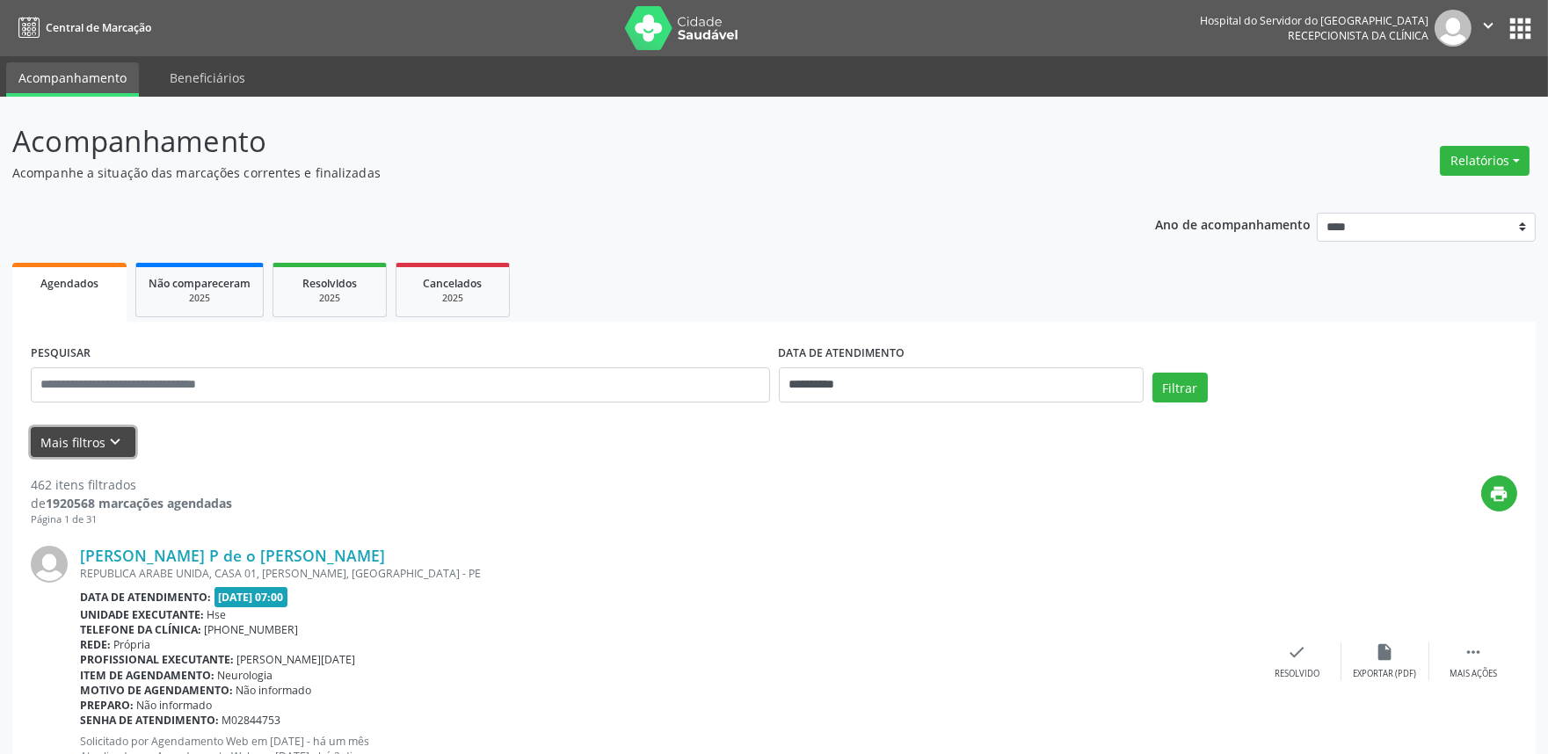
click at [94, 449] on button "Mais filtros keyboard_arrow_down" at bounding box center [83, 442] width 105 height 31
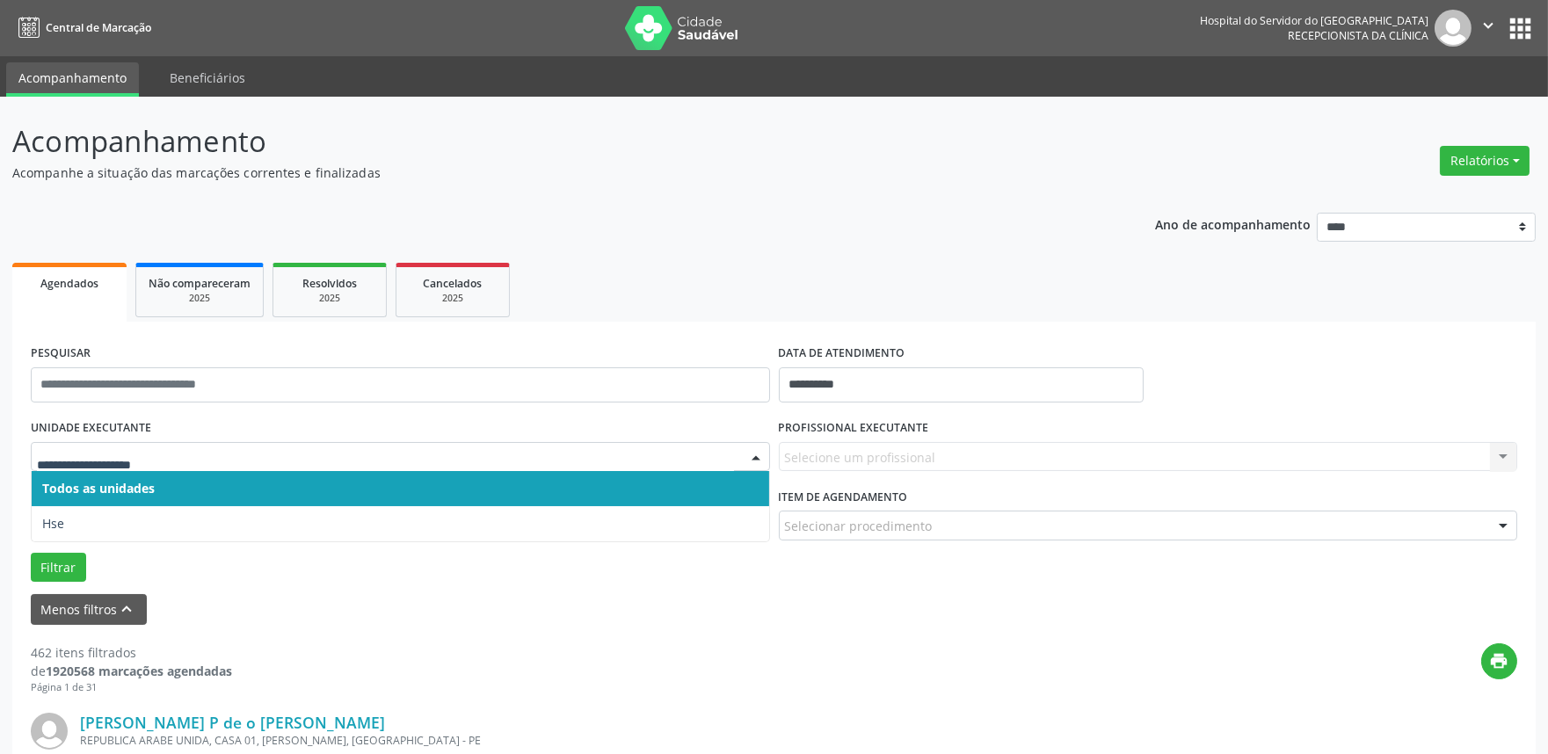
click at [261, 481] on span "Todos as unidades" at bounding box center [400, 488] width 737 height 35
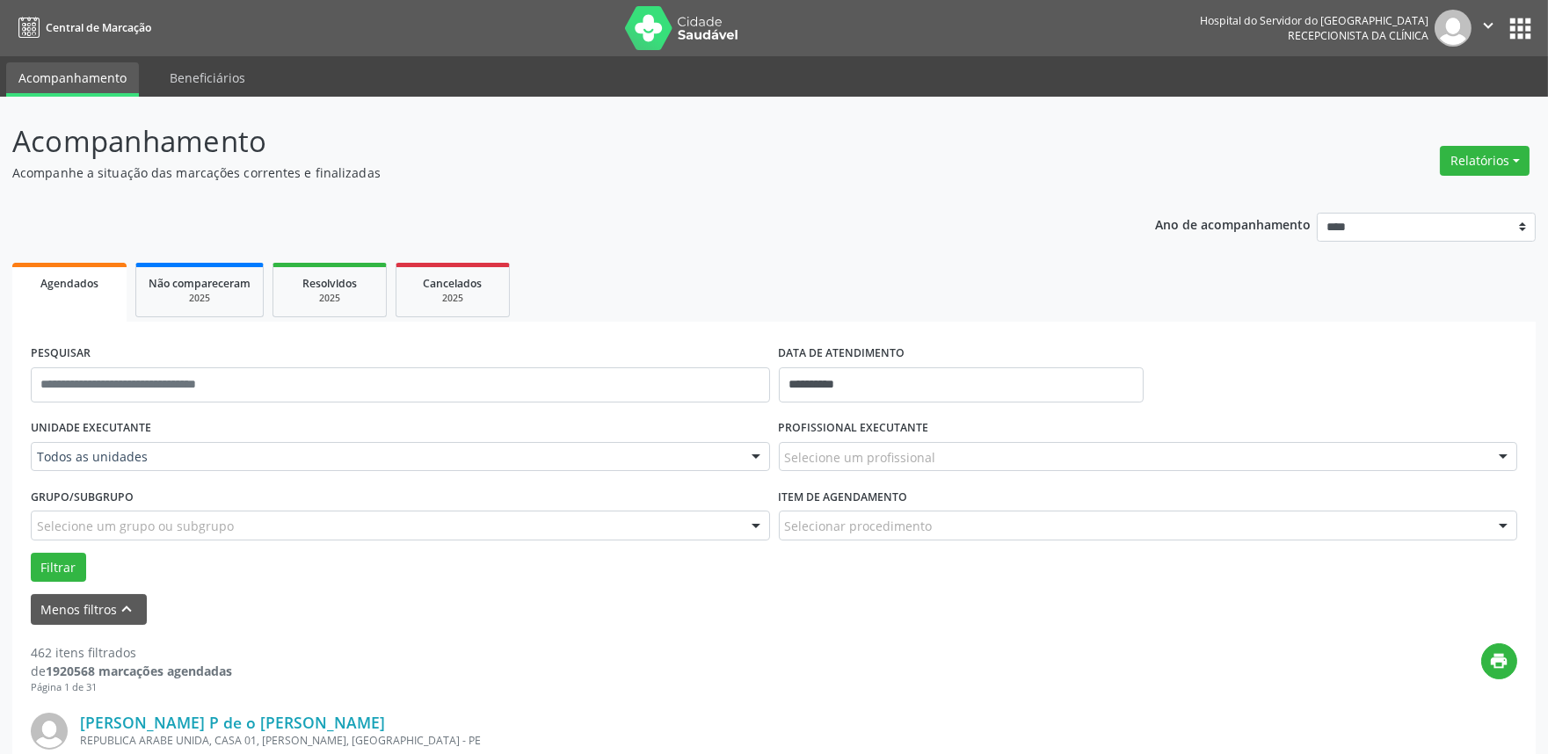
click at [278, 446] on div "Todos as unidades" at bounding box center [400, 457] width 739 height 30
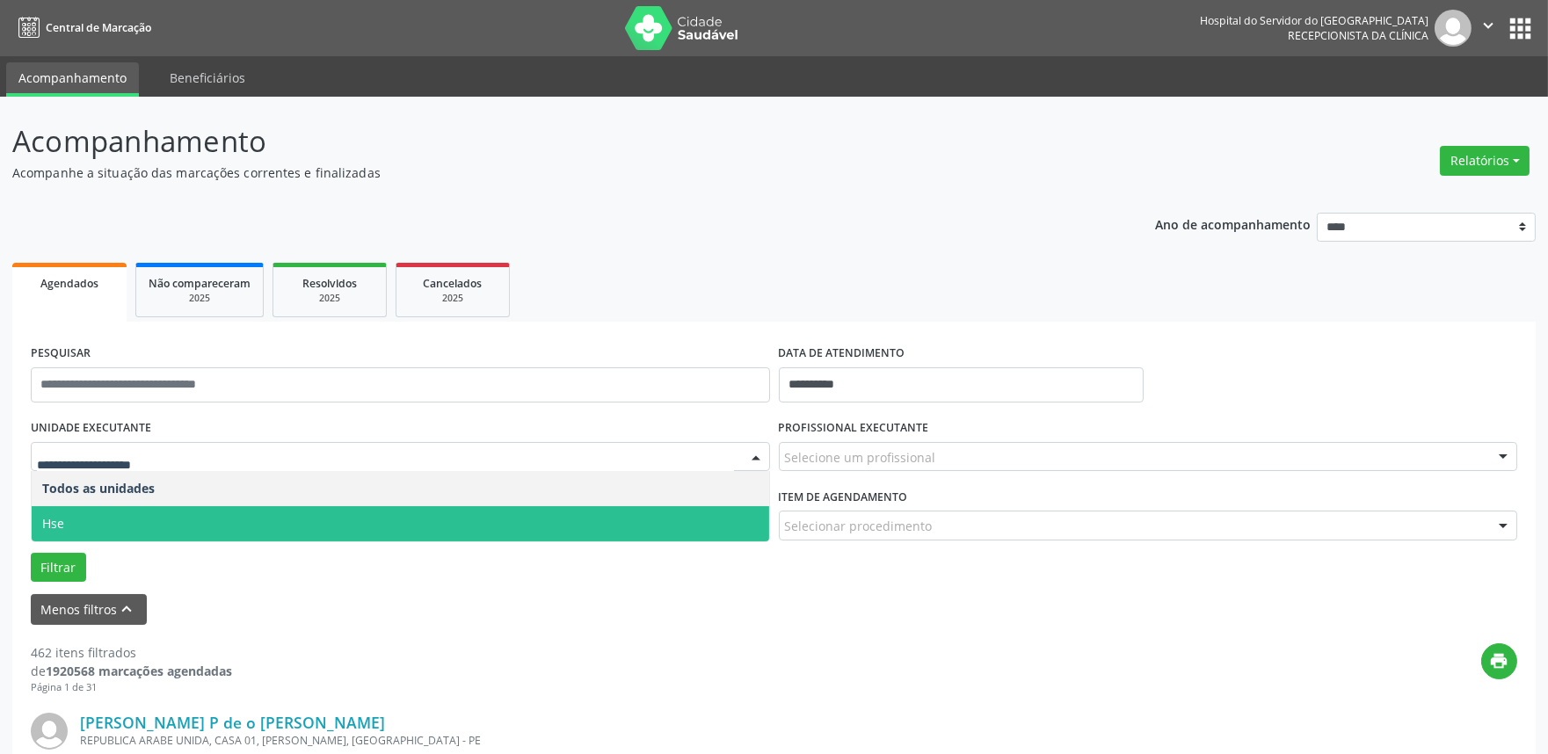
click at [249, 526] on span "Hse" at bounding box center [400, 523] width 737 height 35
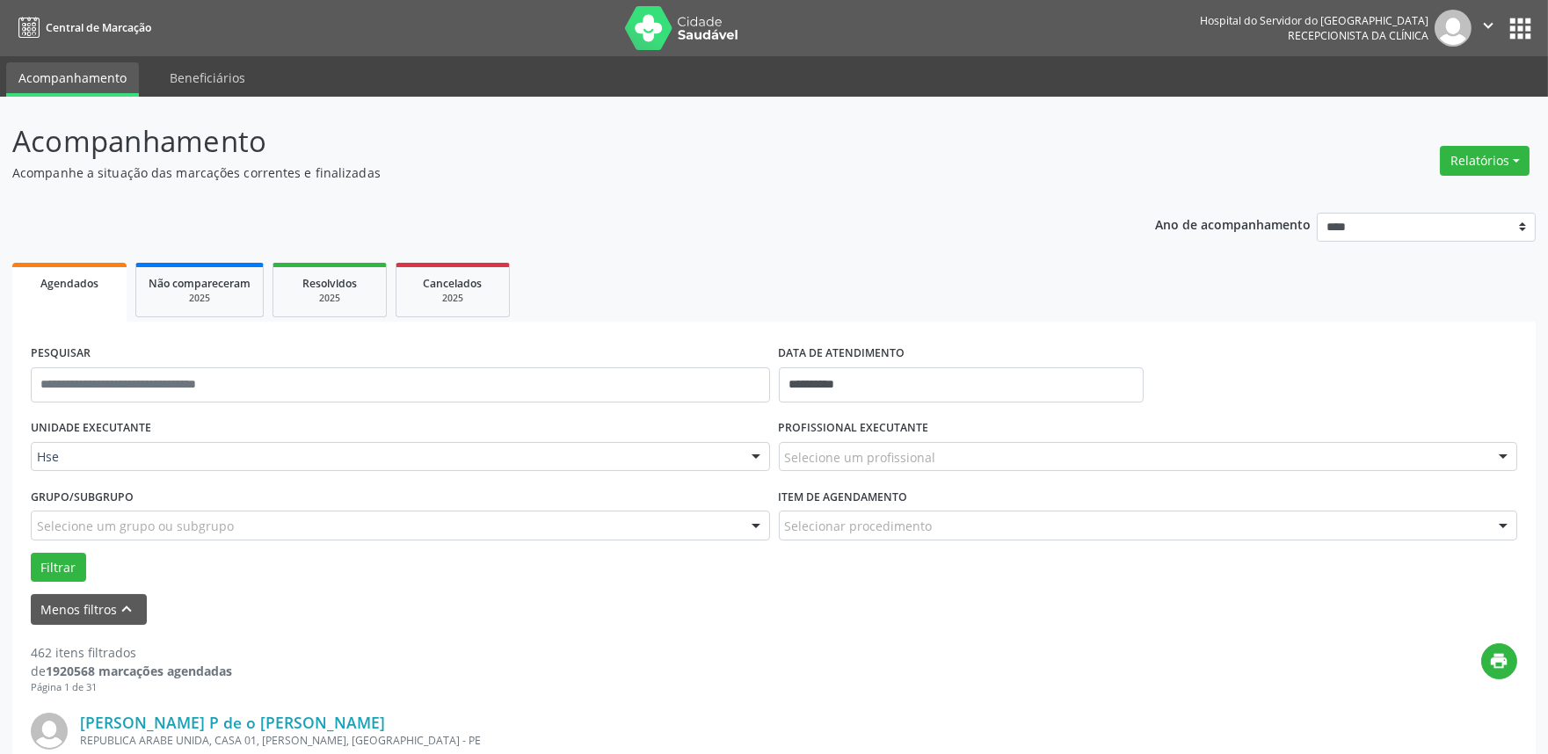
drag, startPoint x: 1048, startPoint y: 280, endPoint x: 927, endPoint y: 389, distance: 162.4
click at [1048, 278] on ul "Agendados Não compareceram 2025 Resolvidos 2025 Cancelados 2025" at bounding box center [773, 289] width 1523 height 63
drag, startPoint x: 698, startPoint y: 471, endPoint x: 652, endPoint y: 447, distance: 51.9
click at [696, 470] on div "UNIDADE EXECUTANTE Hse Todos as unidades Hse Nenhum resultado encontrado para: …" at bounding box center [400, 449] width 748 height 69
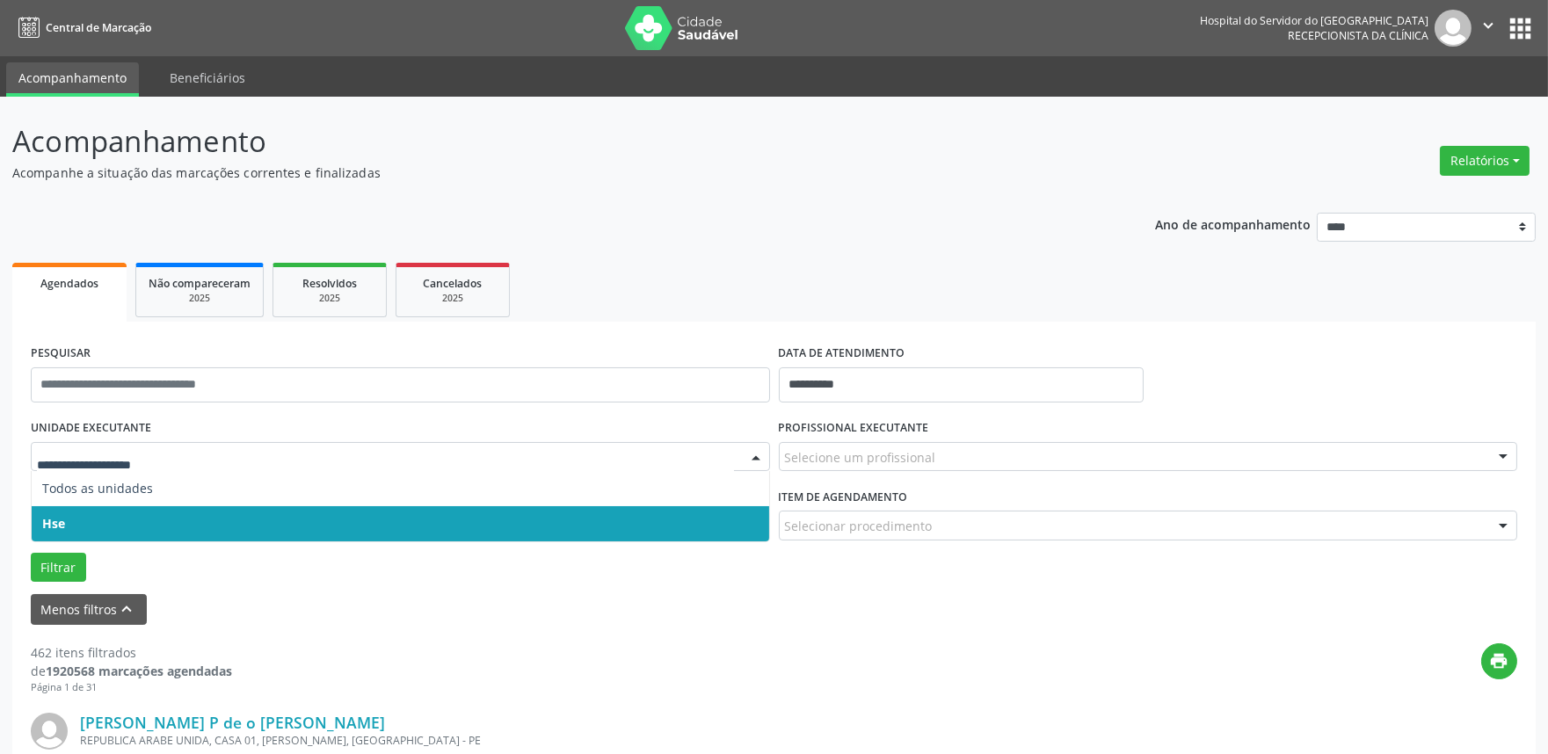
click at [609, 531] on span "Hse" at bounding box center [400, 523] width 737 height 35
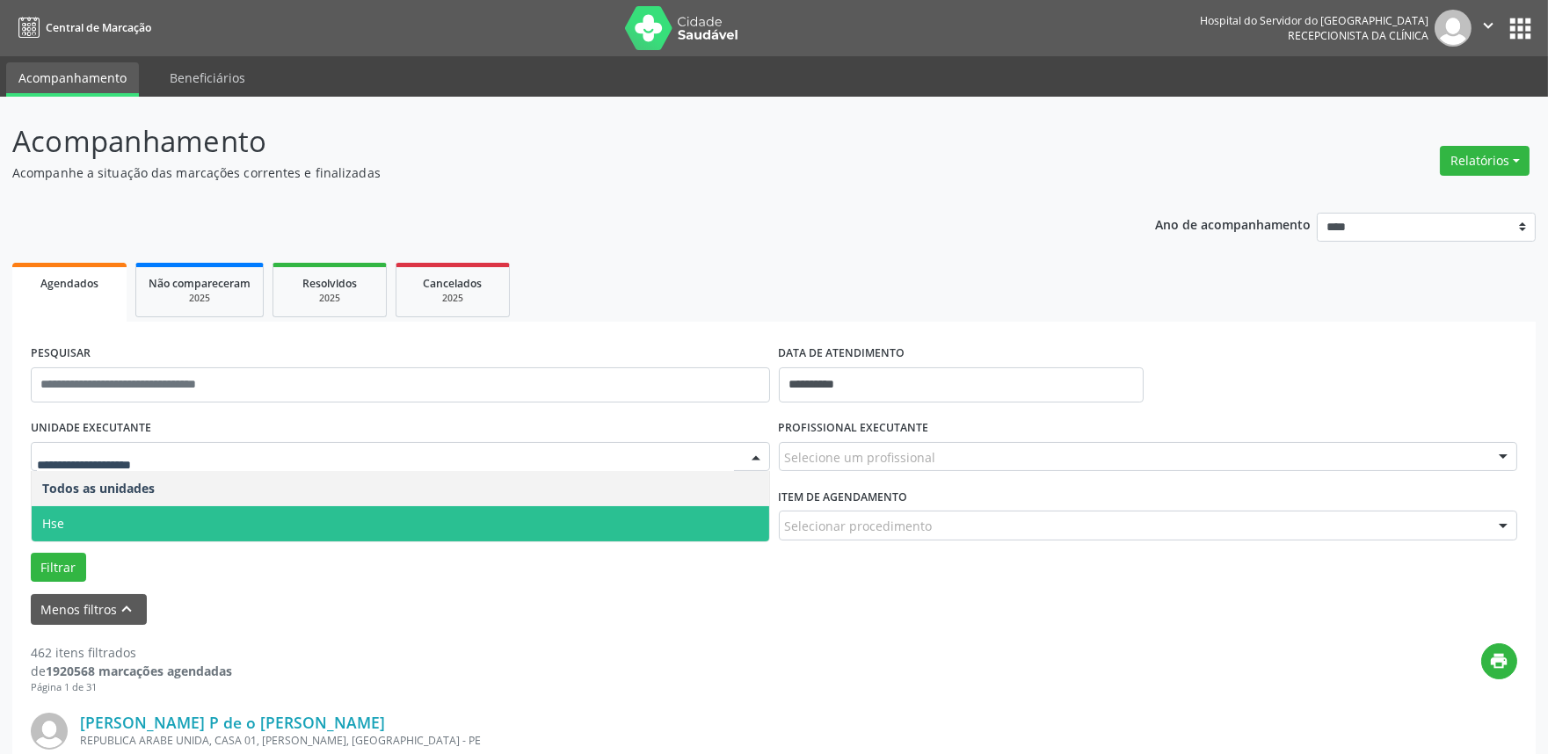
click at [594, 512] on span "Hse" at bounding box center [400, 523] width 737 height 35
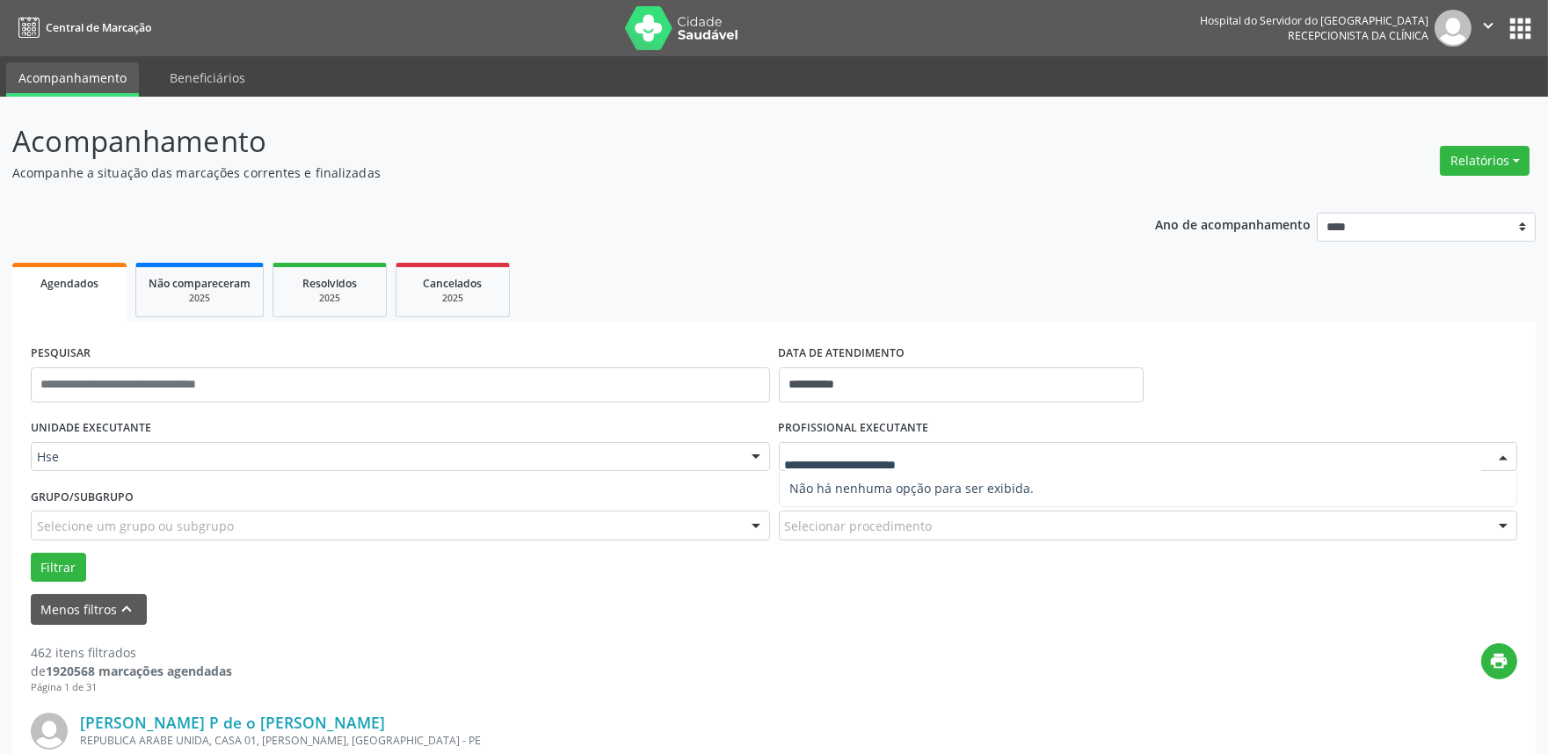
drag, startPoint x: 918, startPoint y: 460, endPoint x: 919, endPoint y: 448, distance: 11.5
click at [918, 460] on input "text" at bounding box center [1133, 465] width 697 height 35
click at [926, 305] on ul "Agendados Não compareceram 2025 Resolvidos 2025 Cancelados 2025" at bounding box center [773, 289] width 1523 height 63
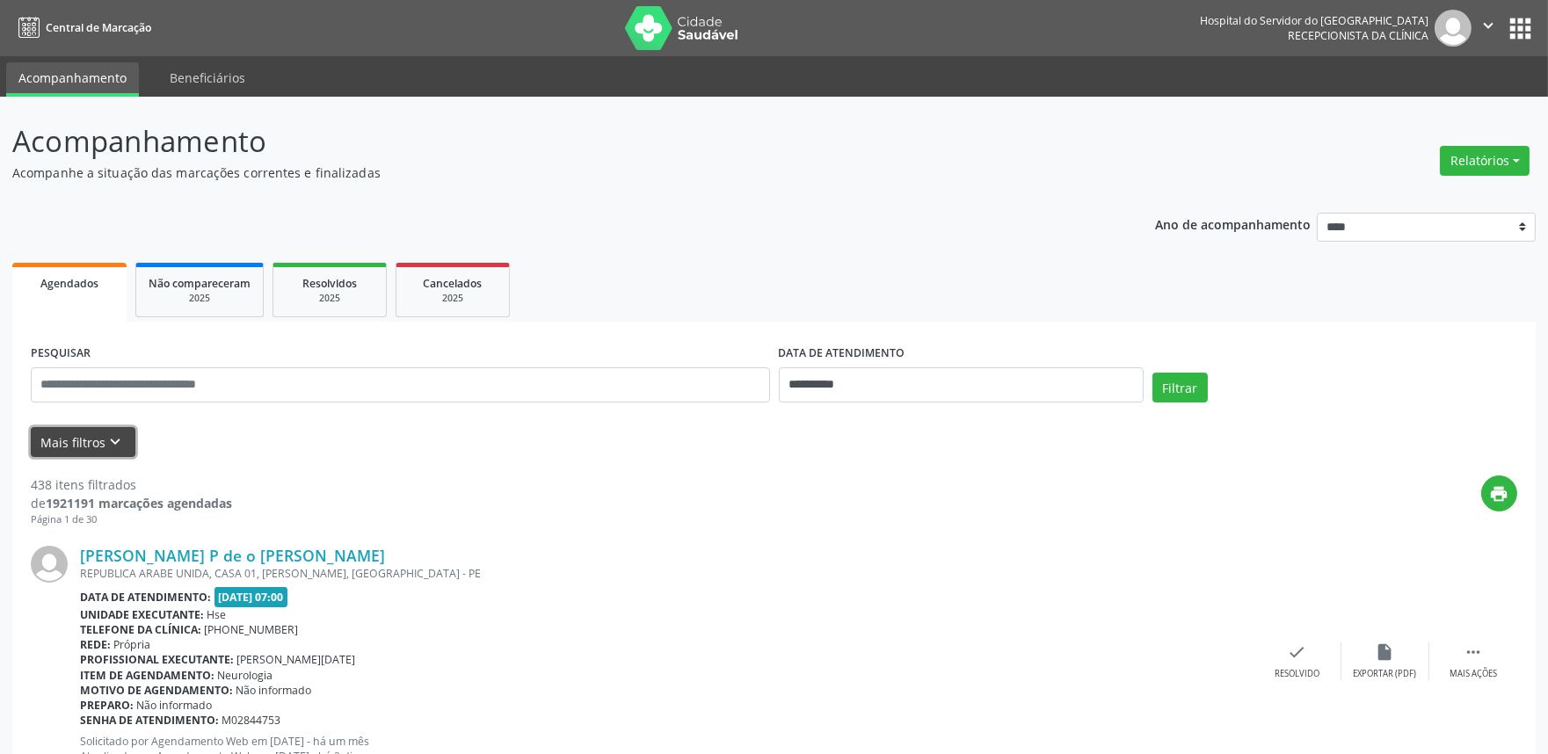
click at [76, 440] on button "Mais filtros keyboard_arrow_down" at bounding box center [83, 442] width 105 height 31
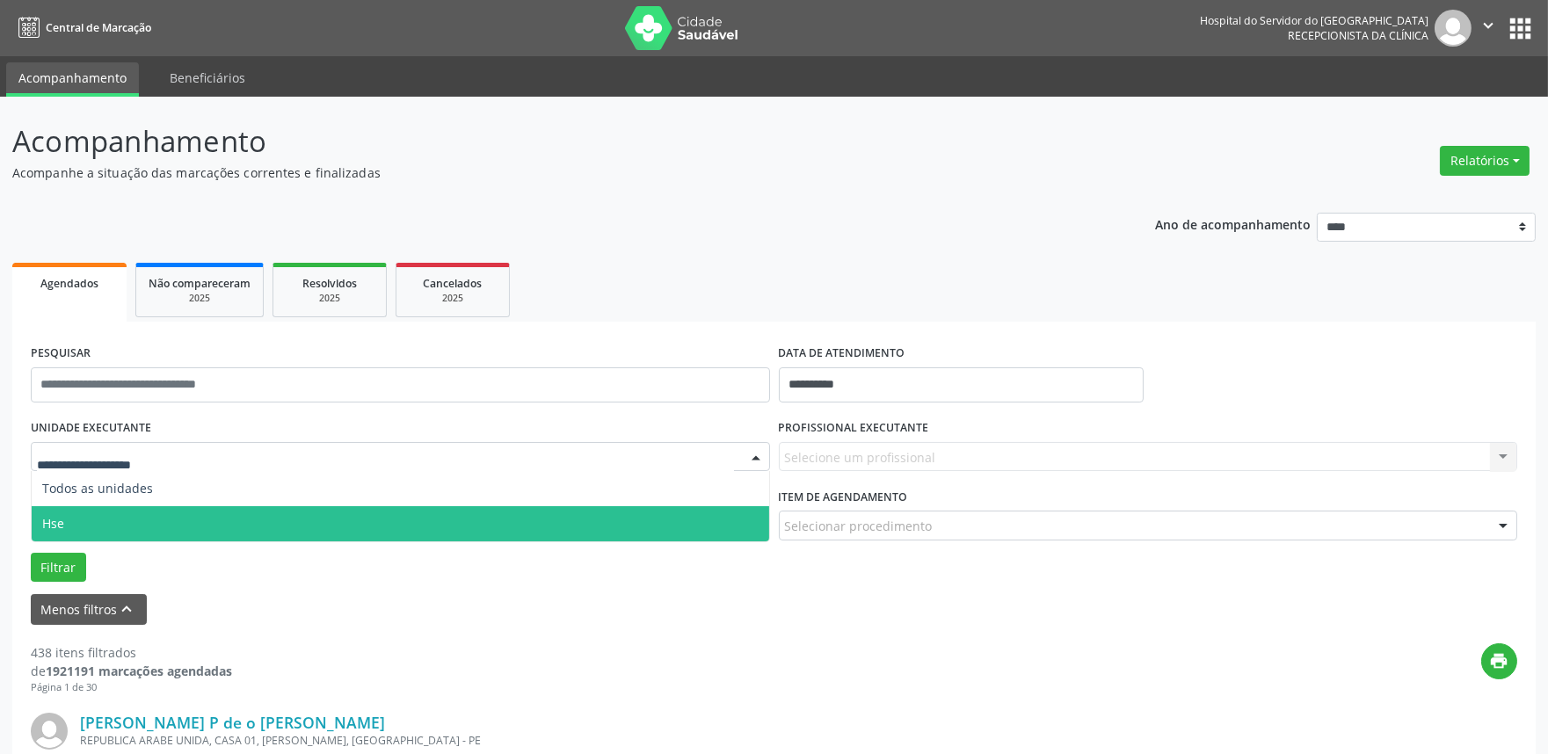
click at [101, 508] on span "Hse" at bounding box center [400, 523] width 737 height 35
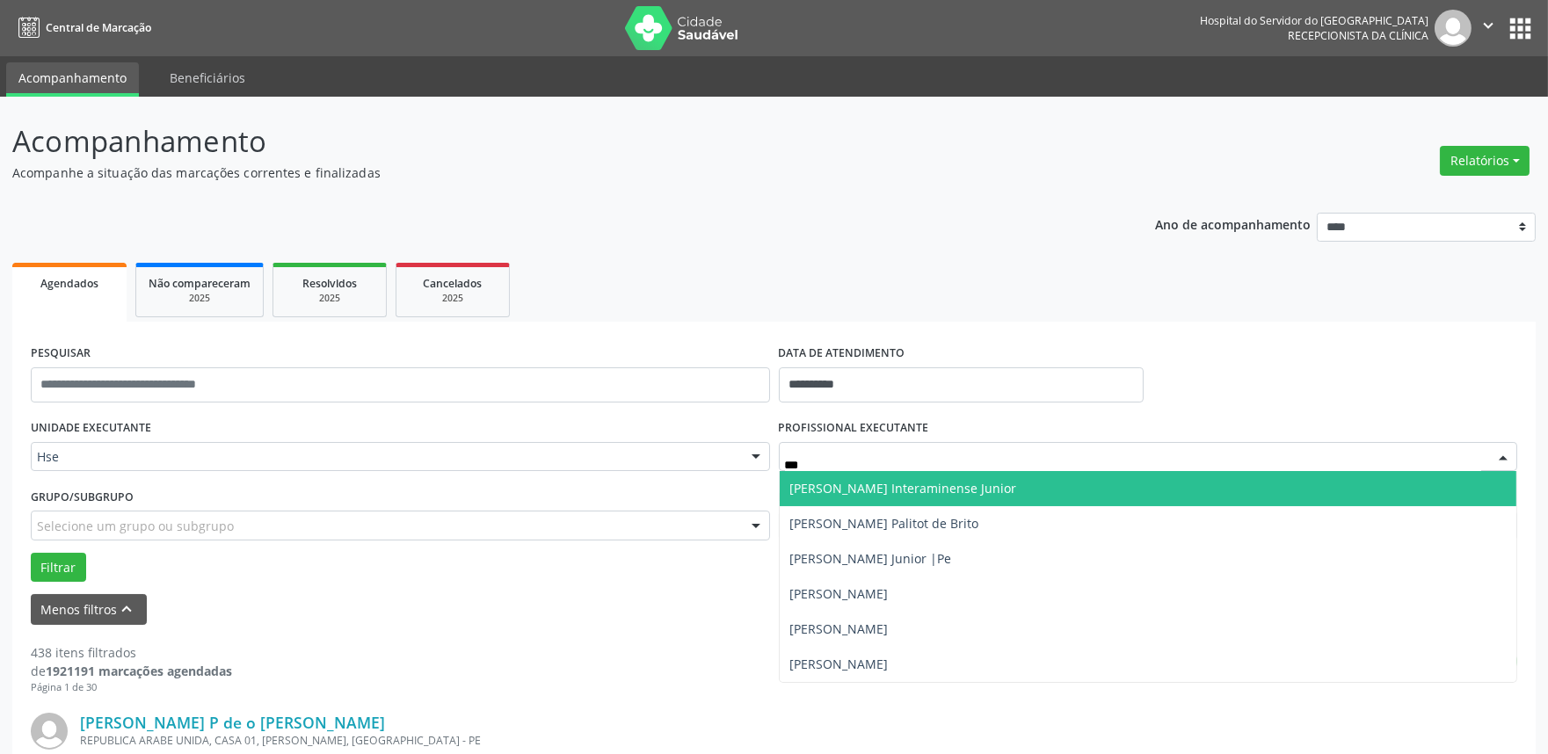
type input "****"
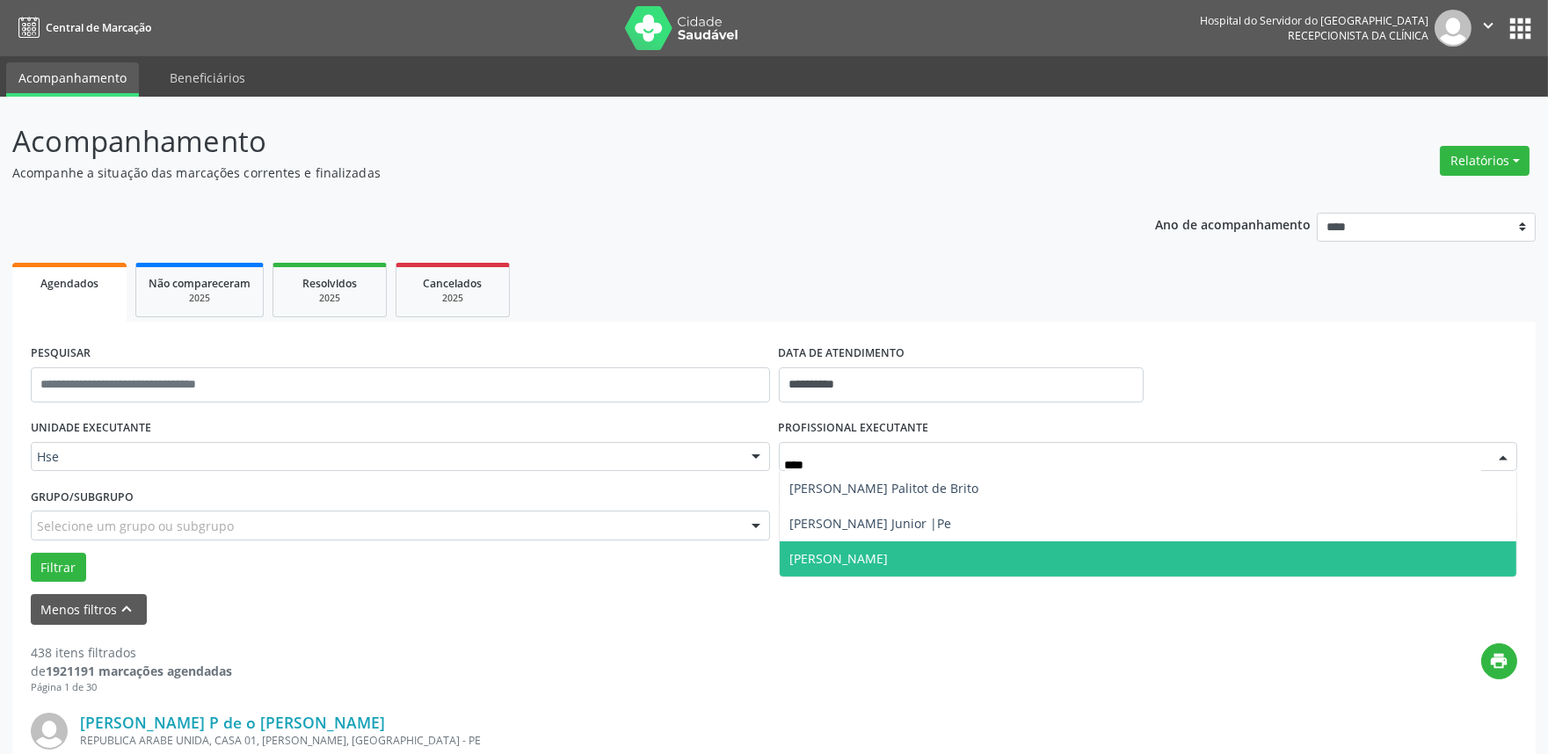
click at [889, 560] on span "[PERSON_NAME]" at bounding box center [839, 558] width 98 height 17
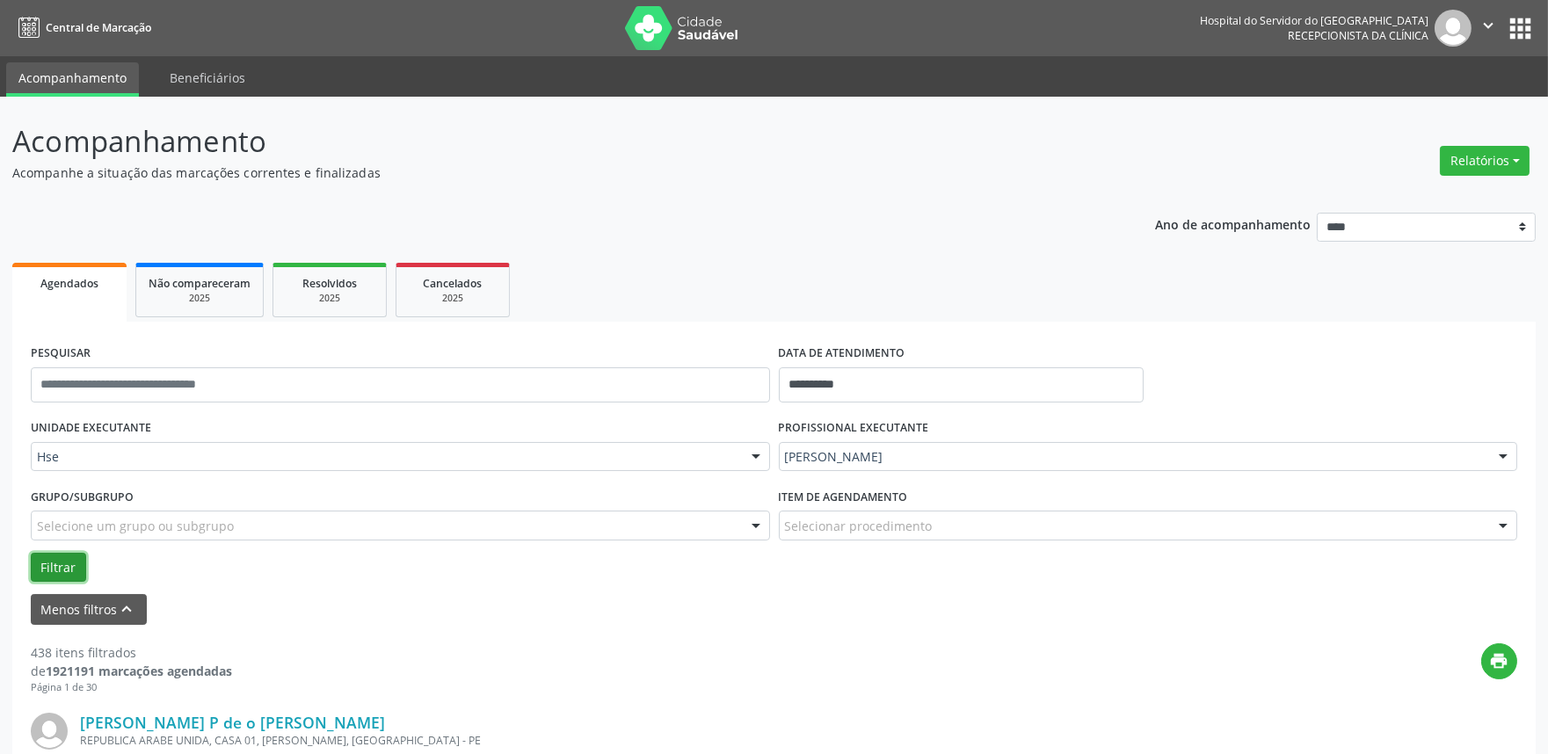
click at [74, 563] on button "Filtrar" at bounding box center [58, 568] width 55 height 30
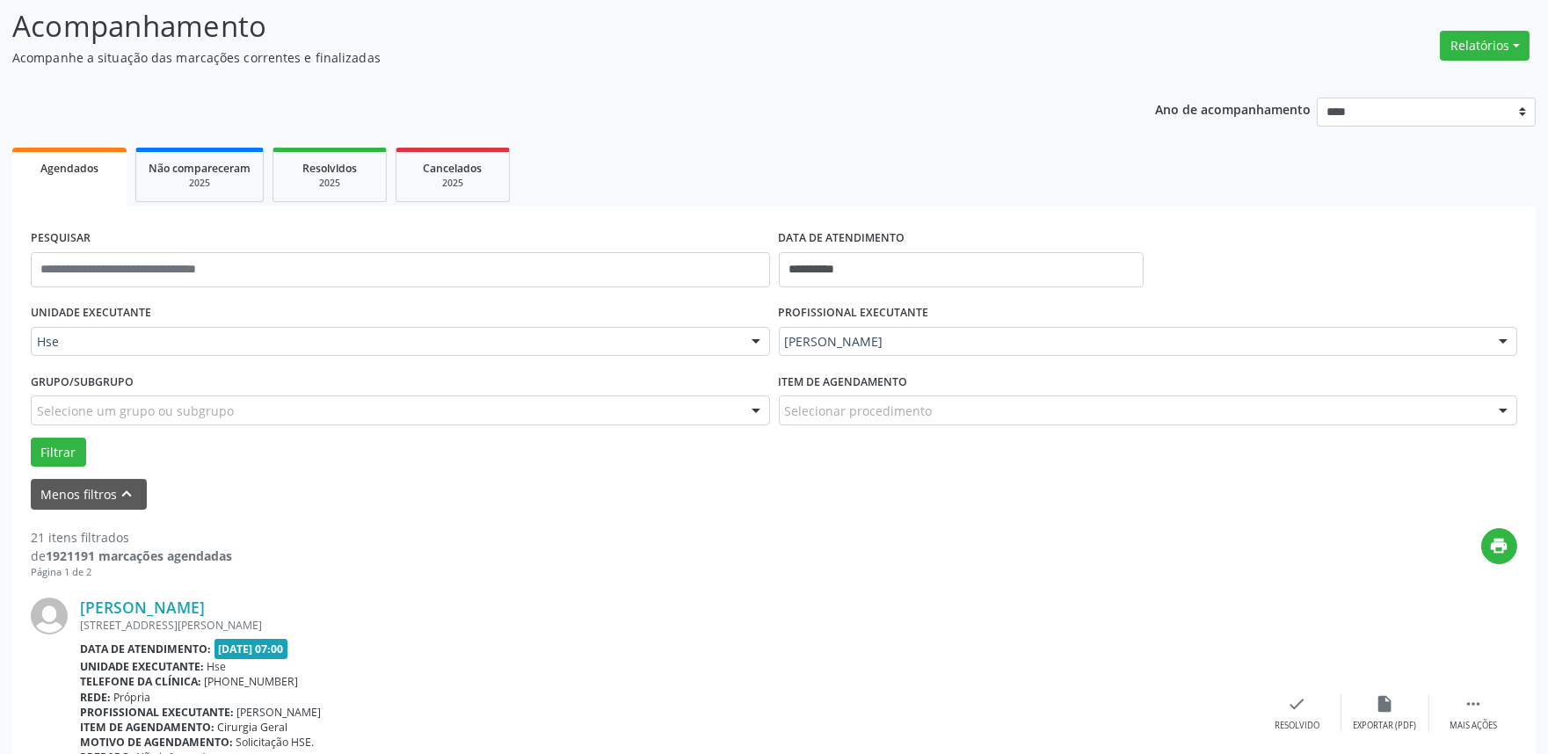
scroll to position [390, 0]
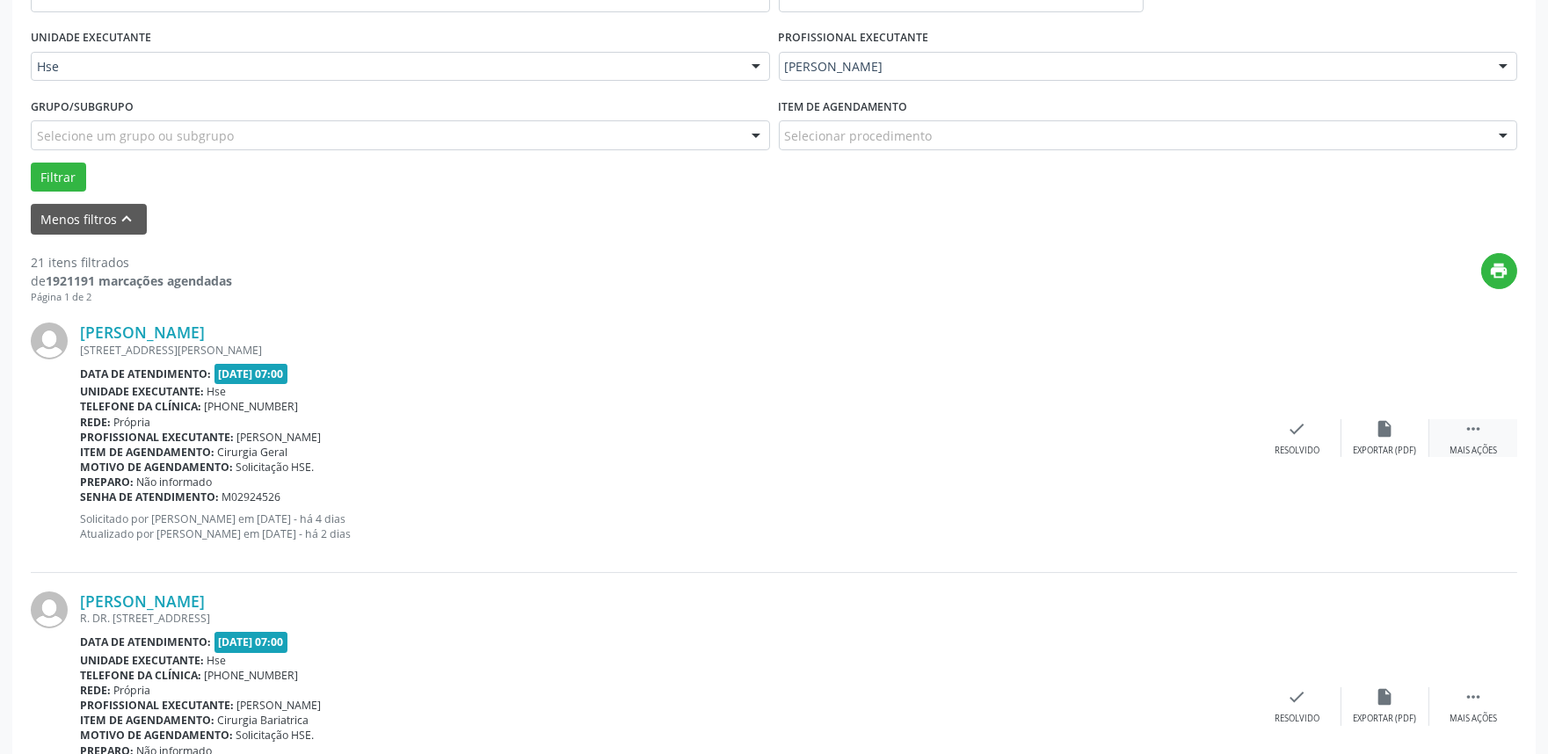
click at [1483, 448] on div "Mais ações" at bounding box center [1472, 451] width 47 height 12
click at [1401, 431] on div "alarm_off Não compareceu" at bounding box center [1385, 438] width 88 height 38
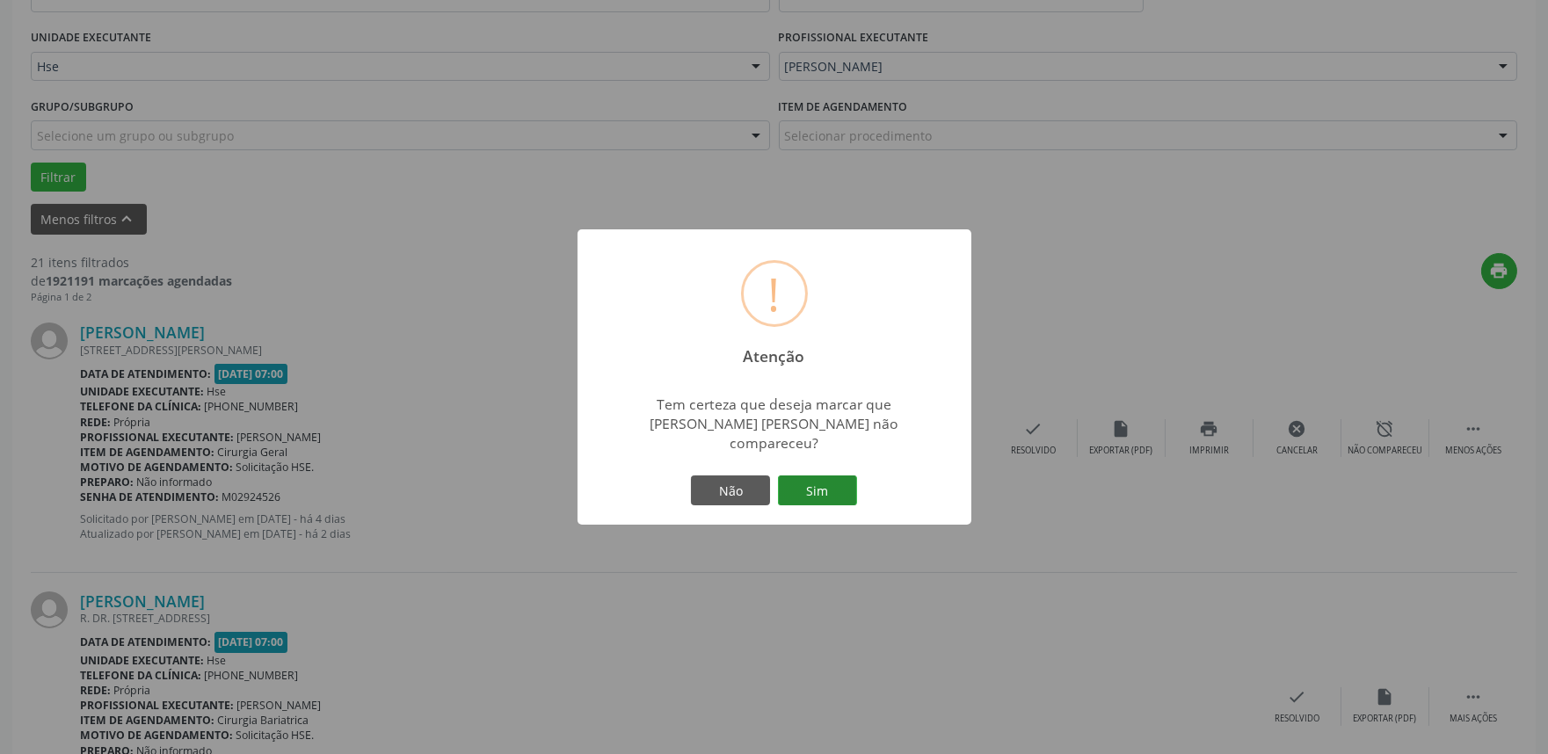
click at [839, 484] on button "Sim" at bounding box center [817, 491] width 79 height 30
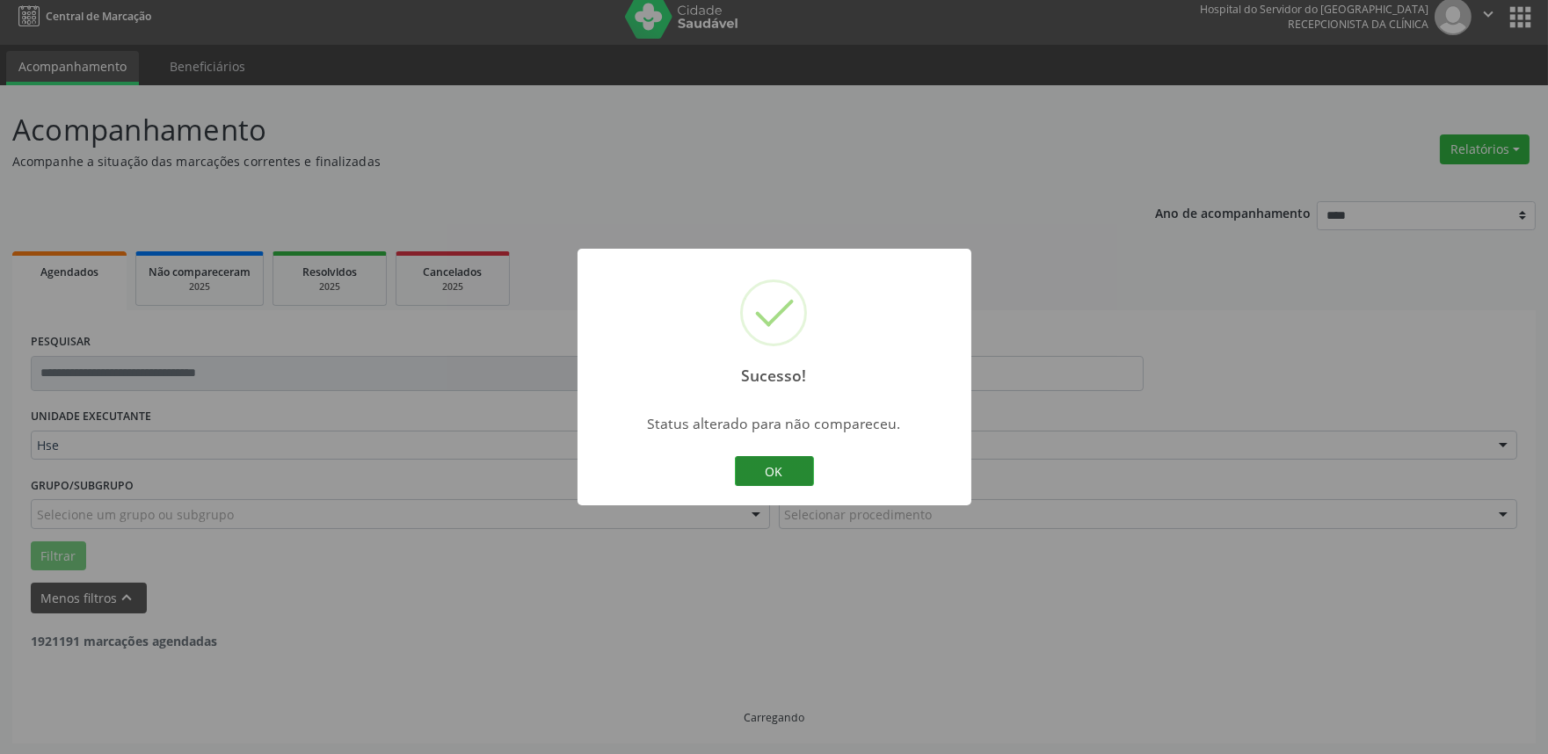
click at [787, 478] on button "OK" at bounding box center [774, 471] width 79 height 30
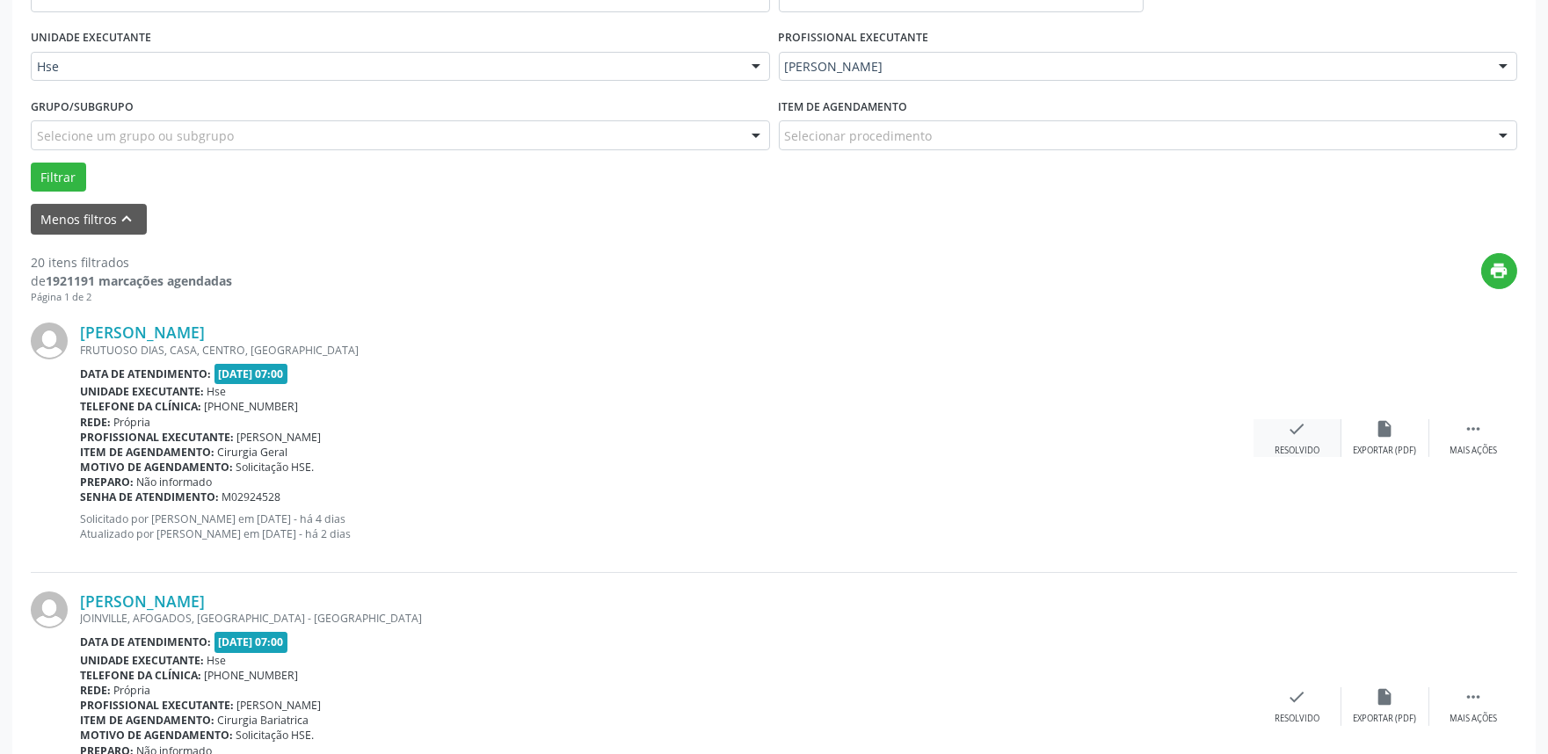
click at [1311, 447] on div "Resolvido" at bounding box center [1296, 451] width 45 height 12
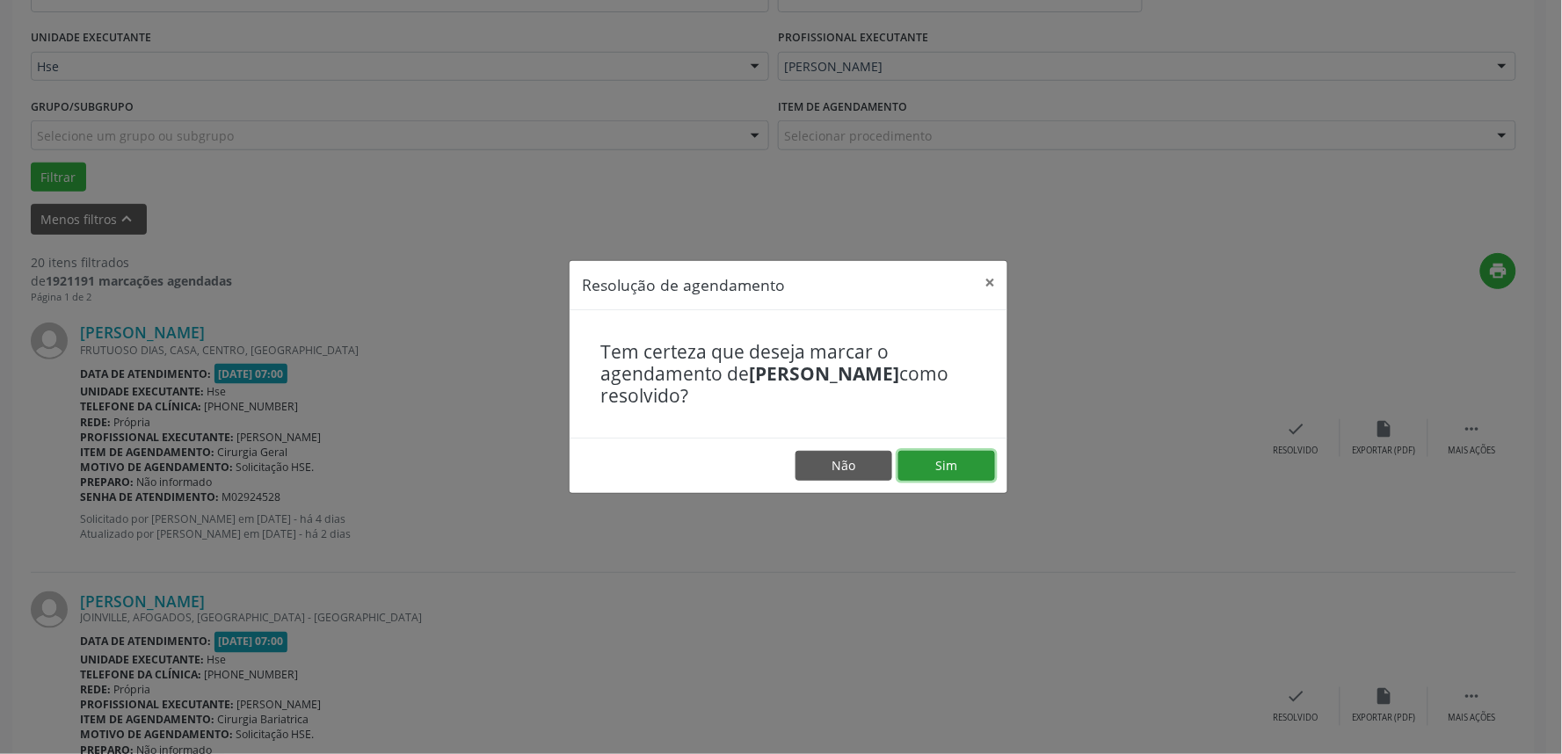
click at [968, 477] on button "Sim" at bounding box center [946, 466] width 97 height 30
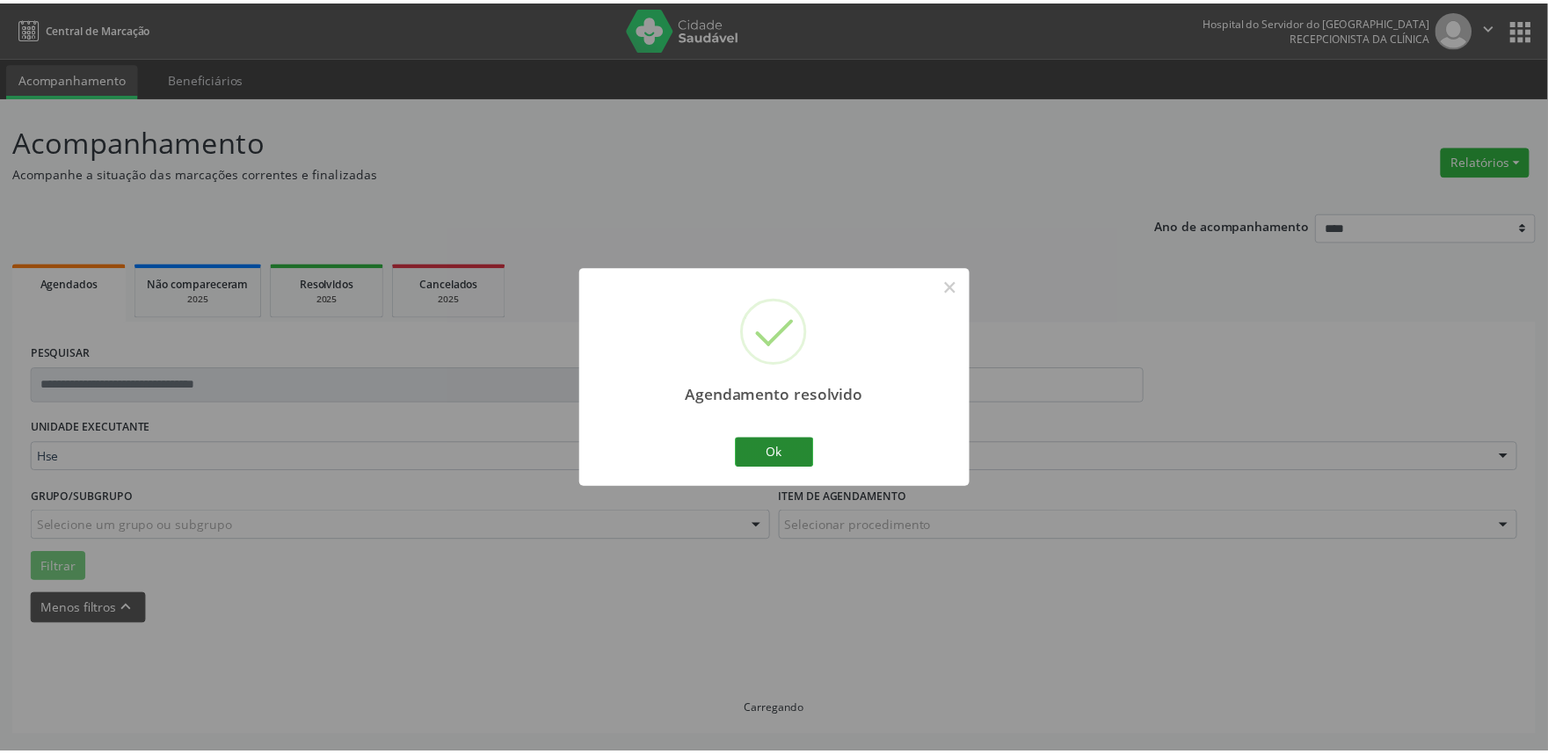
scroll to position [0, 0]
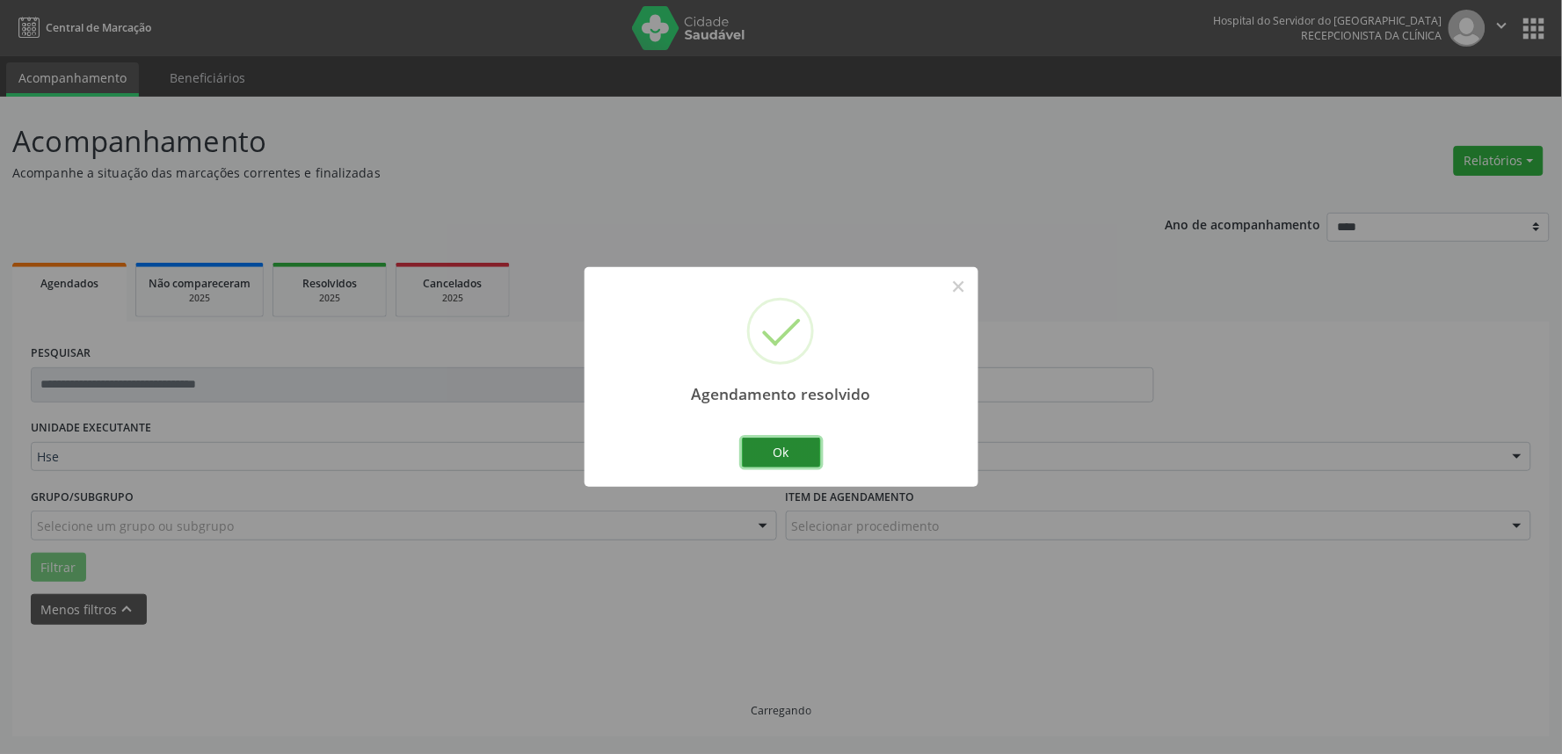
click at [765, 452] on button "Ok" at bounding box center [781, 453] width 79 height 30
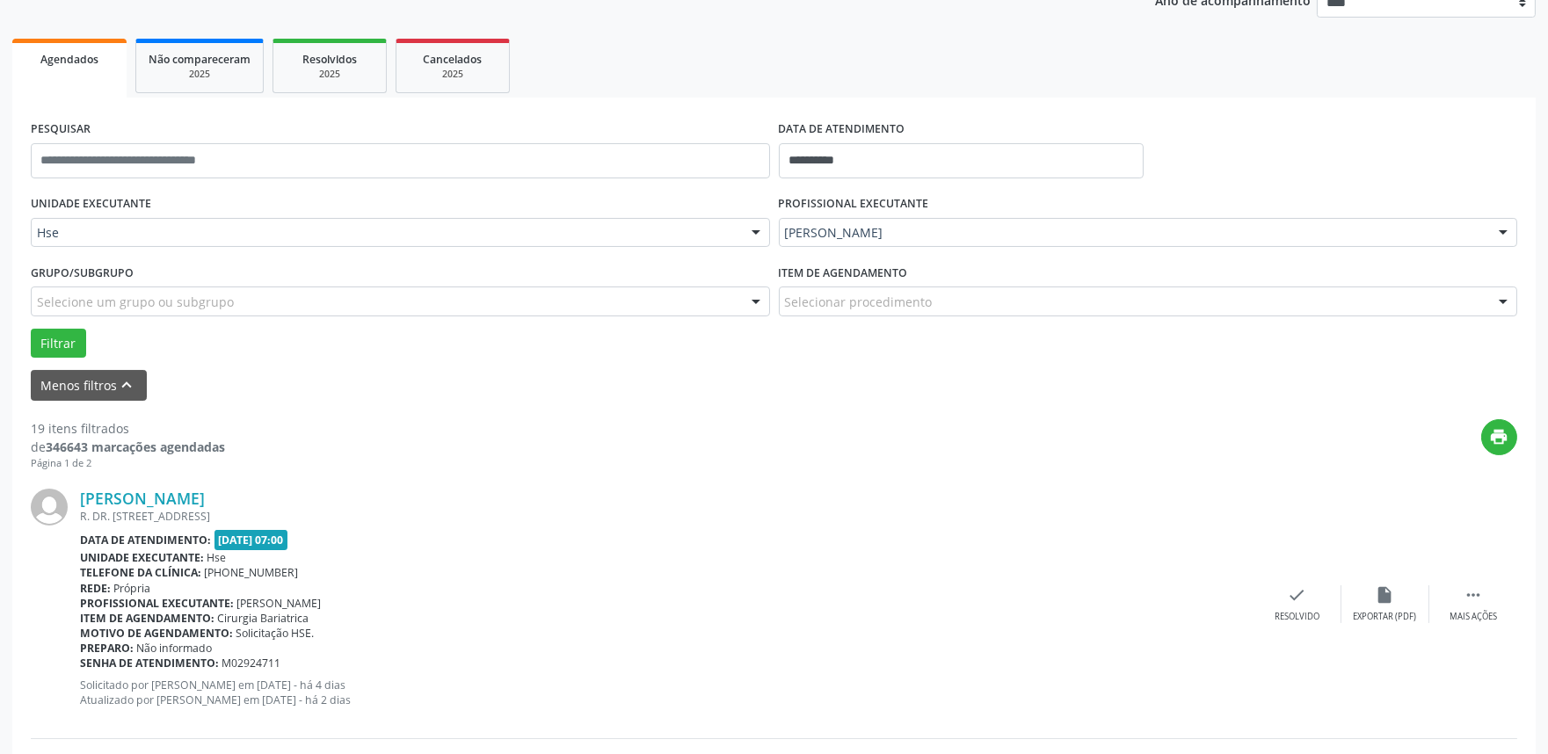
scroll to position [304, 0]
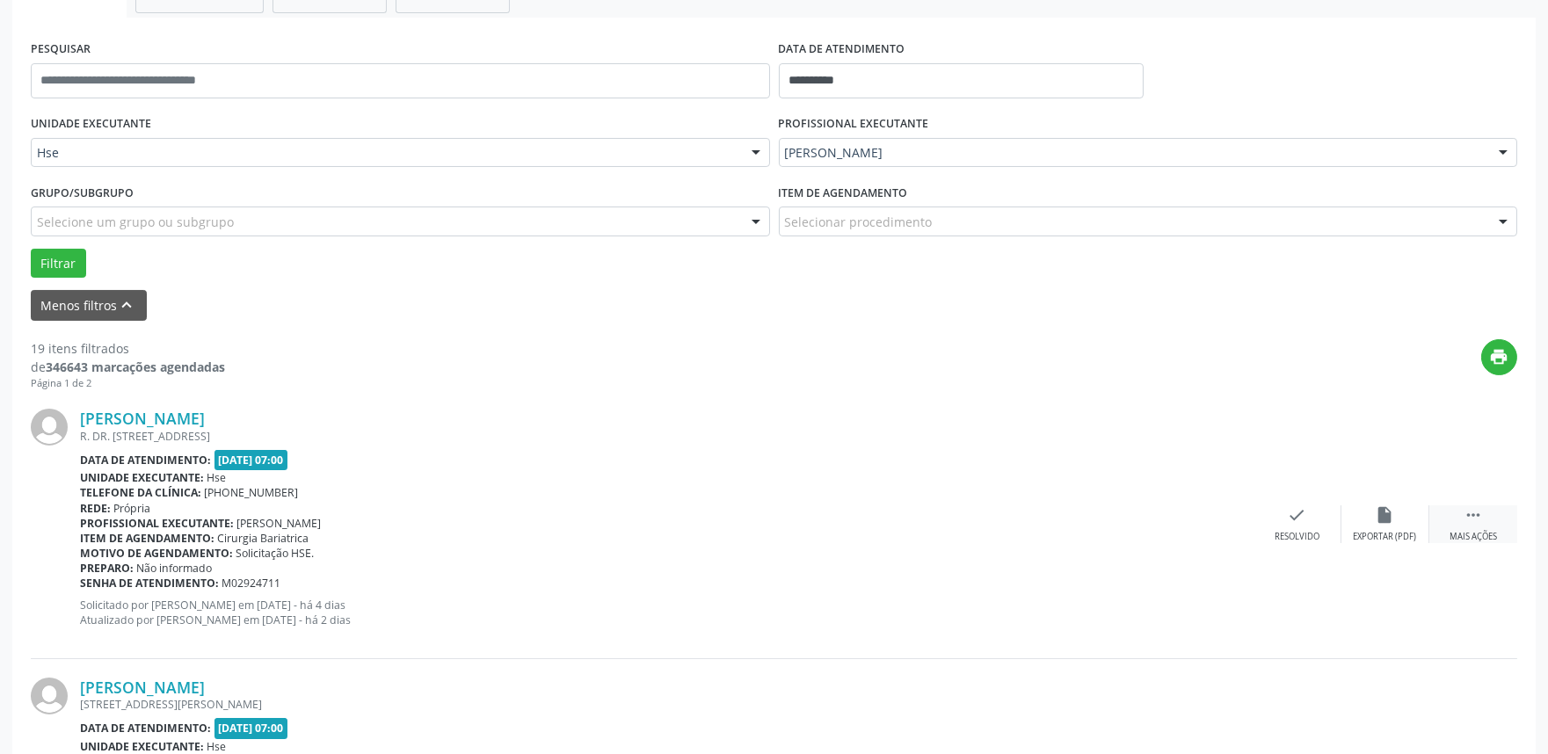
click at [1477, 534] on div "Mais ações" at bounding box center [1472, 537] width 47 height 12
click at [1407, 522] on div "alarm_off Não compareceu" at bounding box center [1385, 524] width 88 height 38
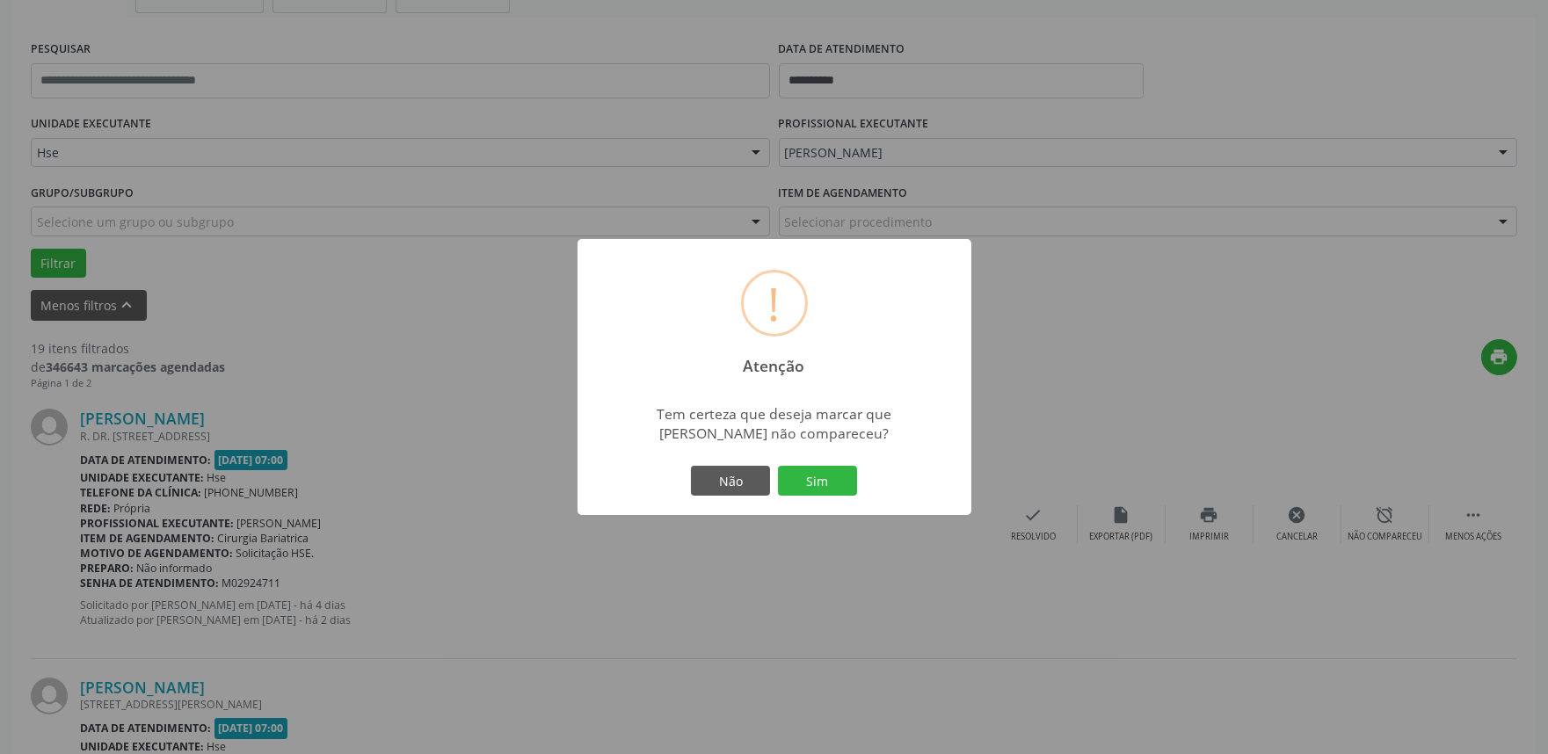
click at [818, 496] on div "Não Sim" at bounding box center [774, 480] width 174 height 37
click at [818, 486] on button "Sim" at bounding box center [817, 481] width 79 height 30
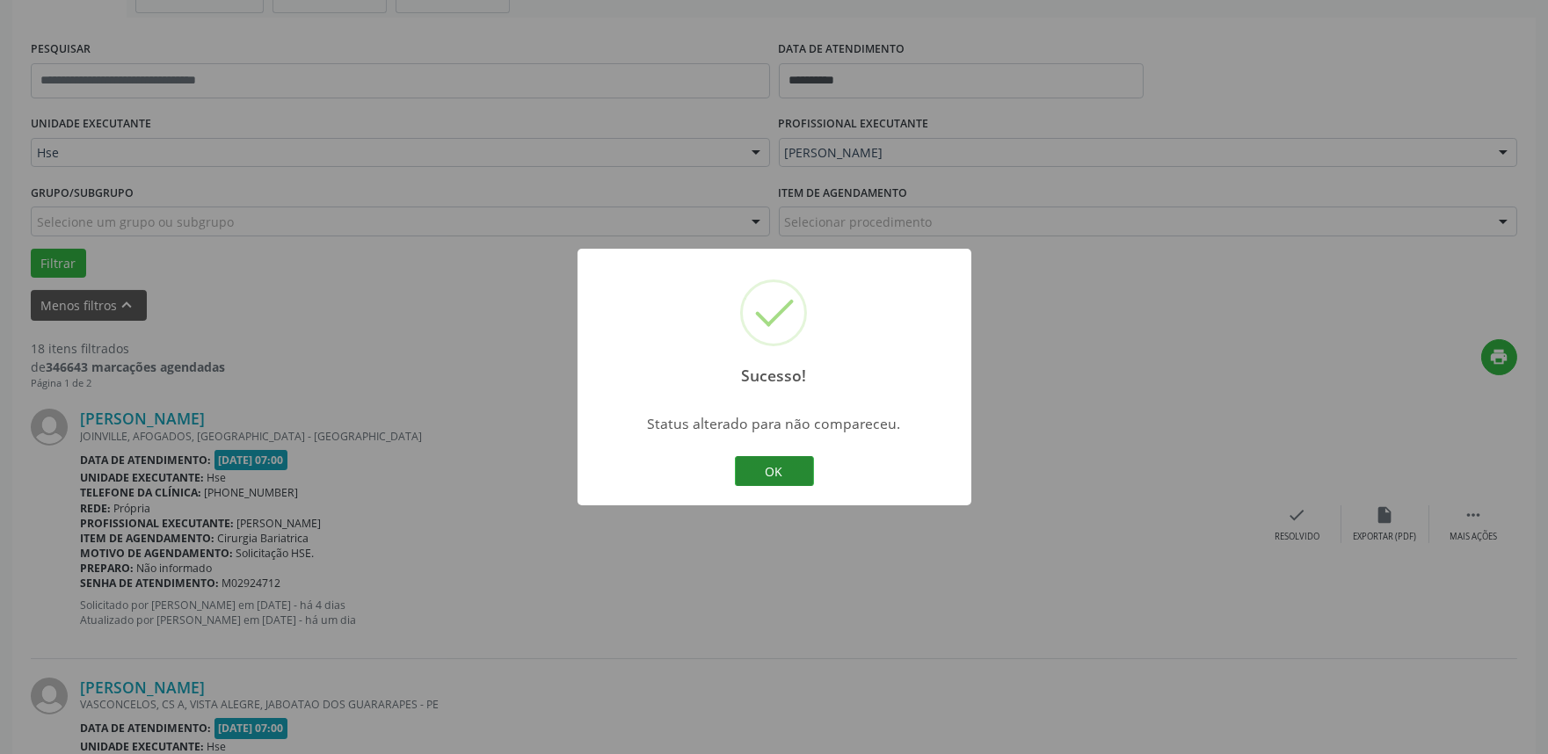
click at [748, 471] on button "OK" at bounding box center [774, 471] width 79 height 30
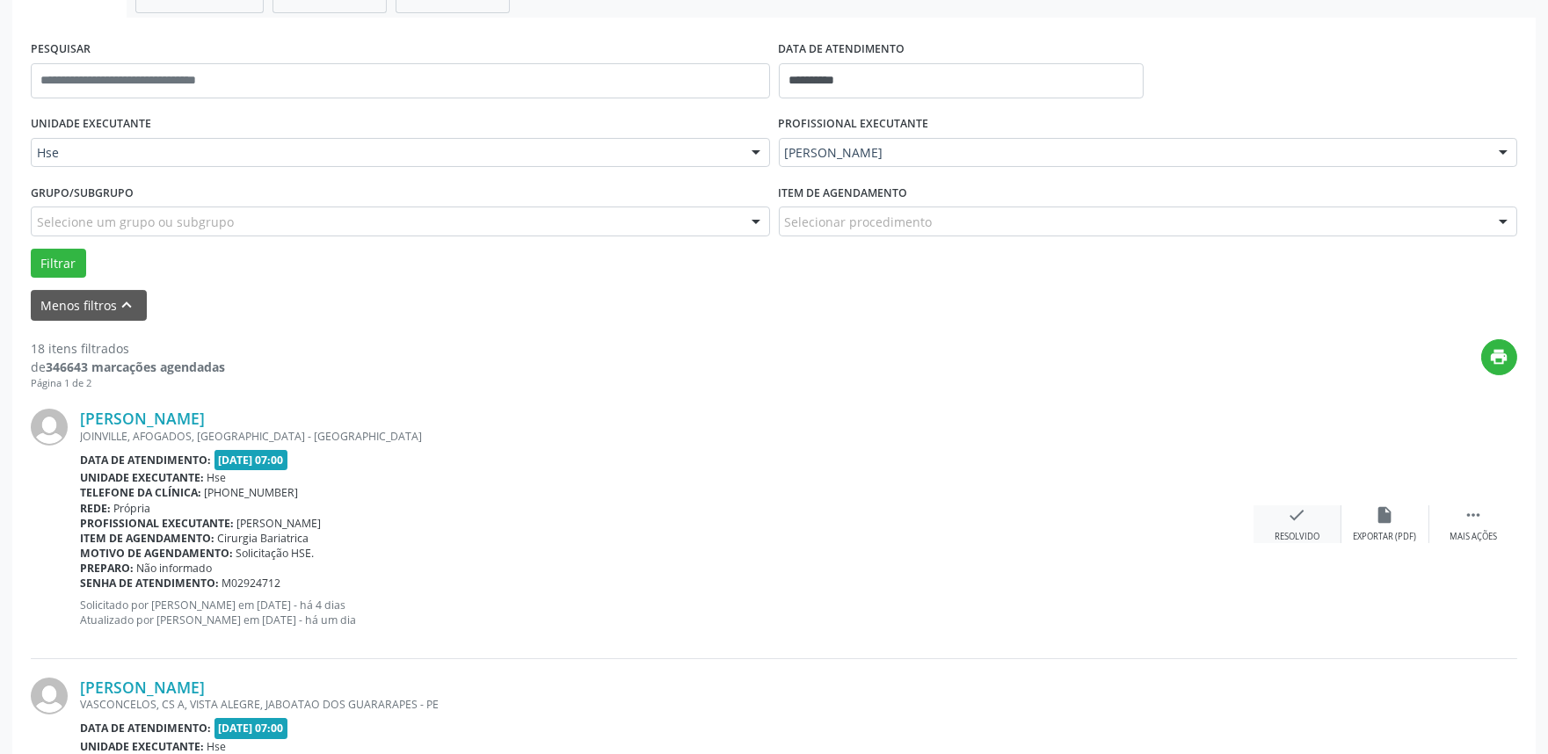
click at [1307, 526] on div "check Resolvido" at bounding box center [1297, 524] width 88 height 38
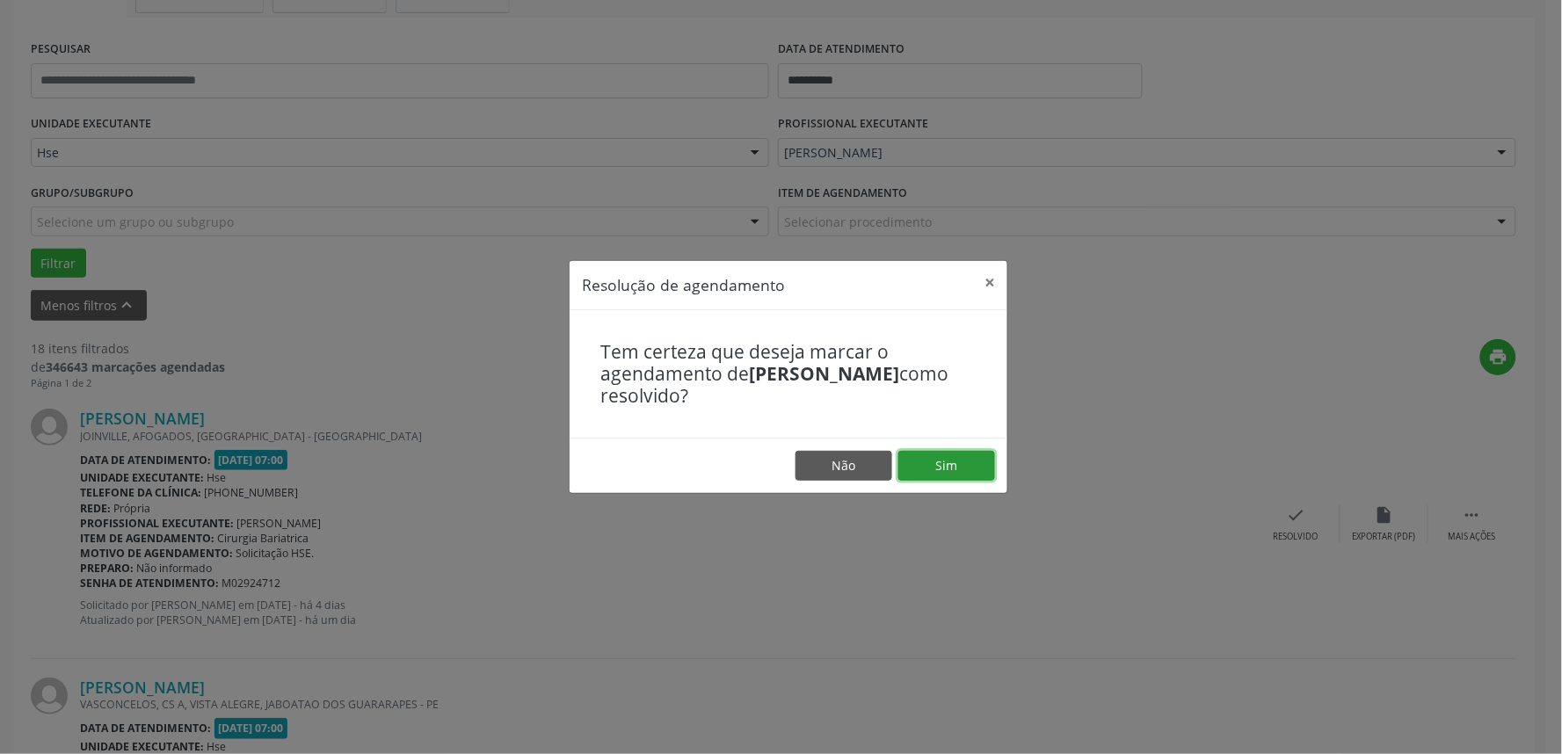
click at [956, 464] on button "Sim" at bounding box center [946, 466] width 97 height 30
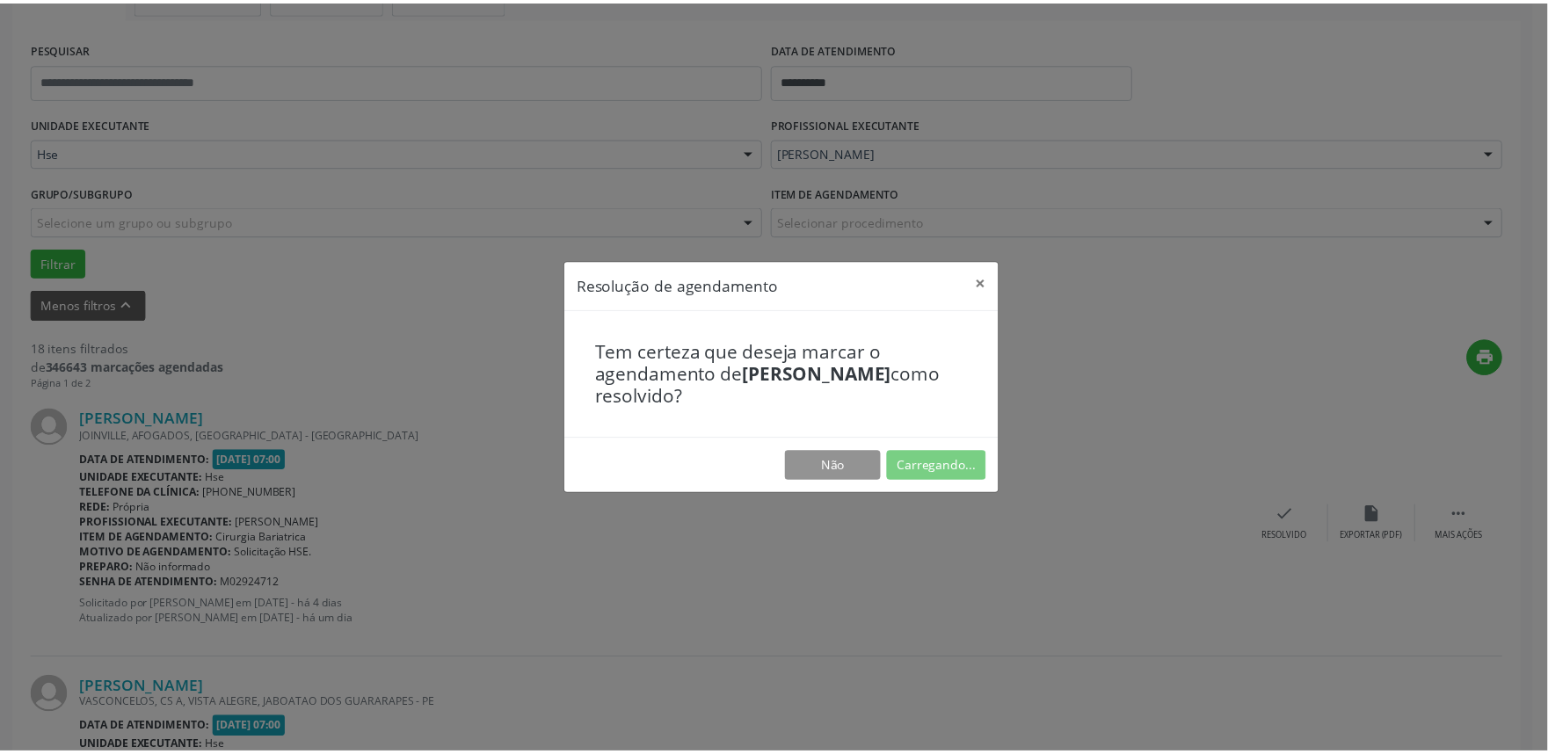
scroll to position [0, 0]
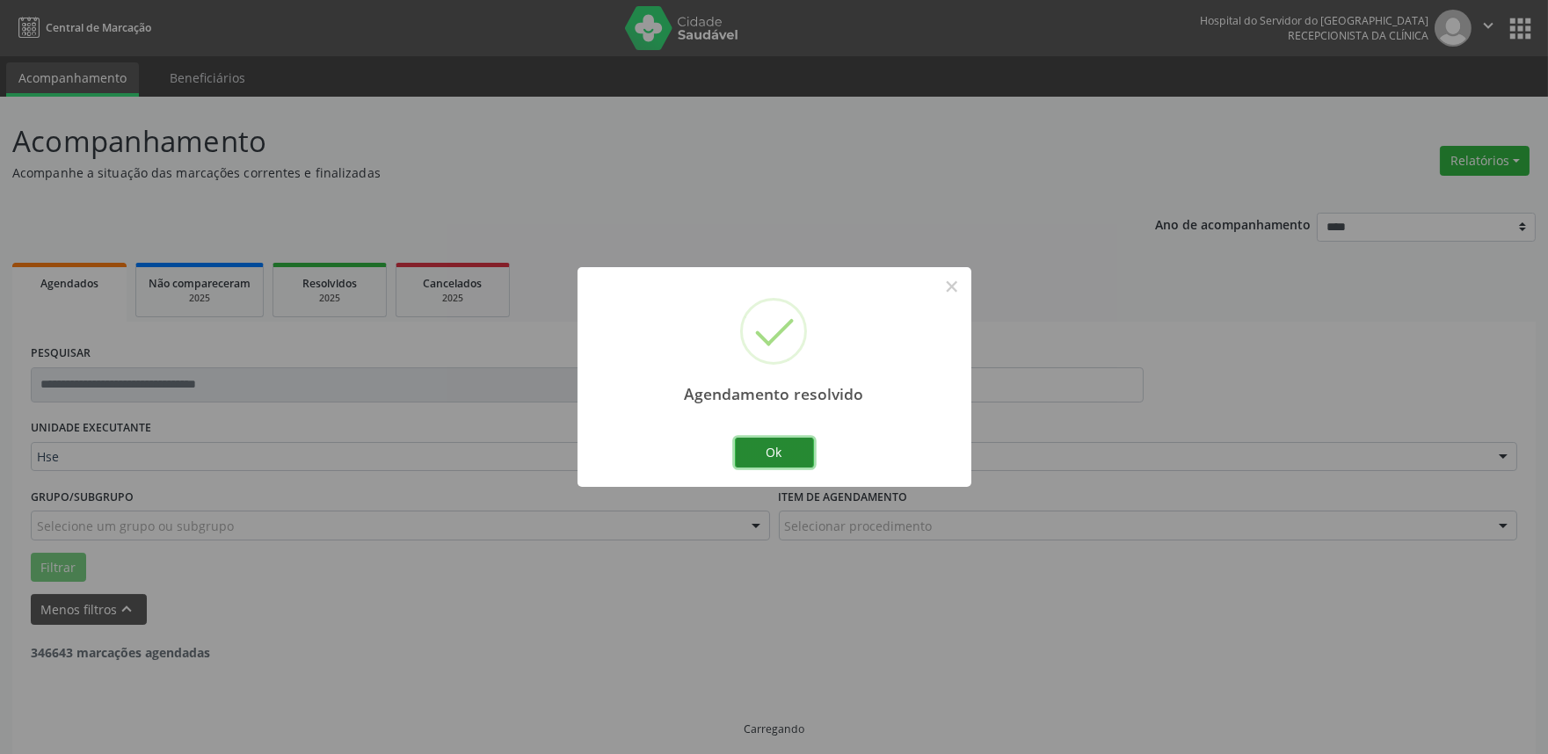
click at [784, 450] on button "Ok" at bounding box center [774, 453] width 79 height 30
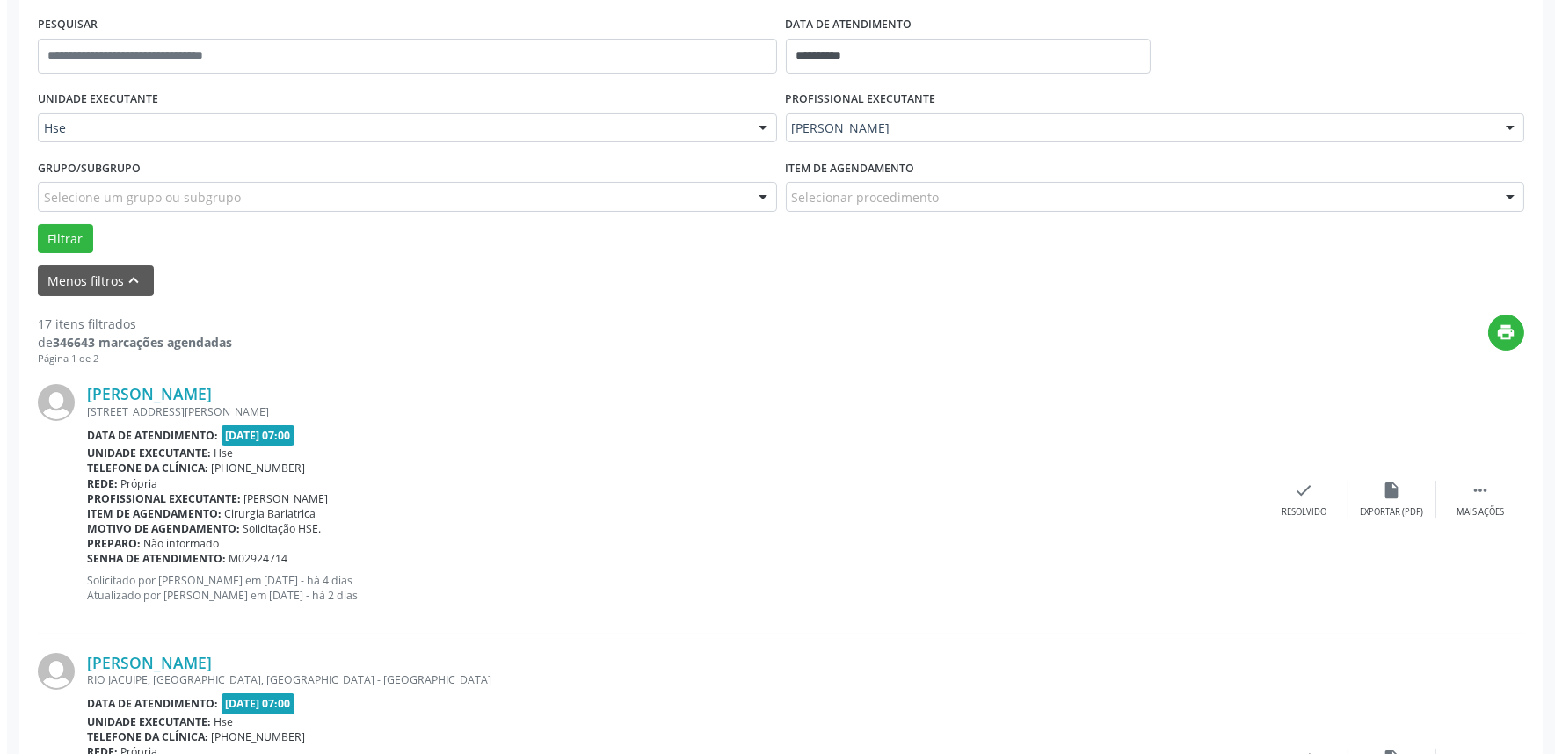
scroll to position [390, 0]
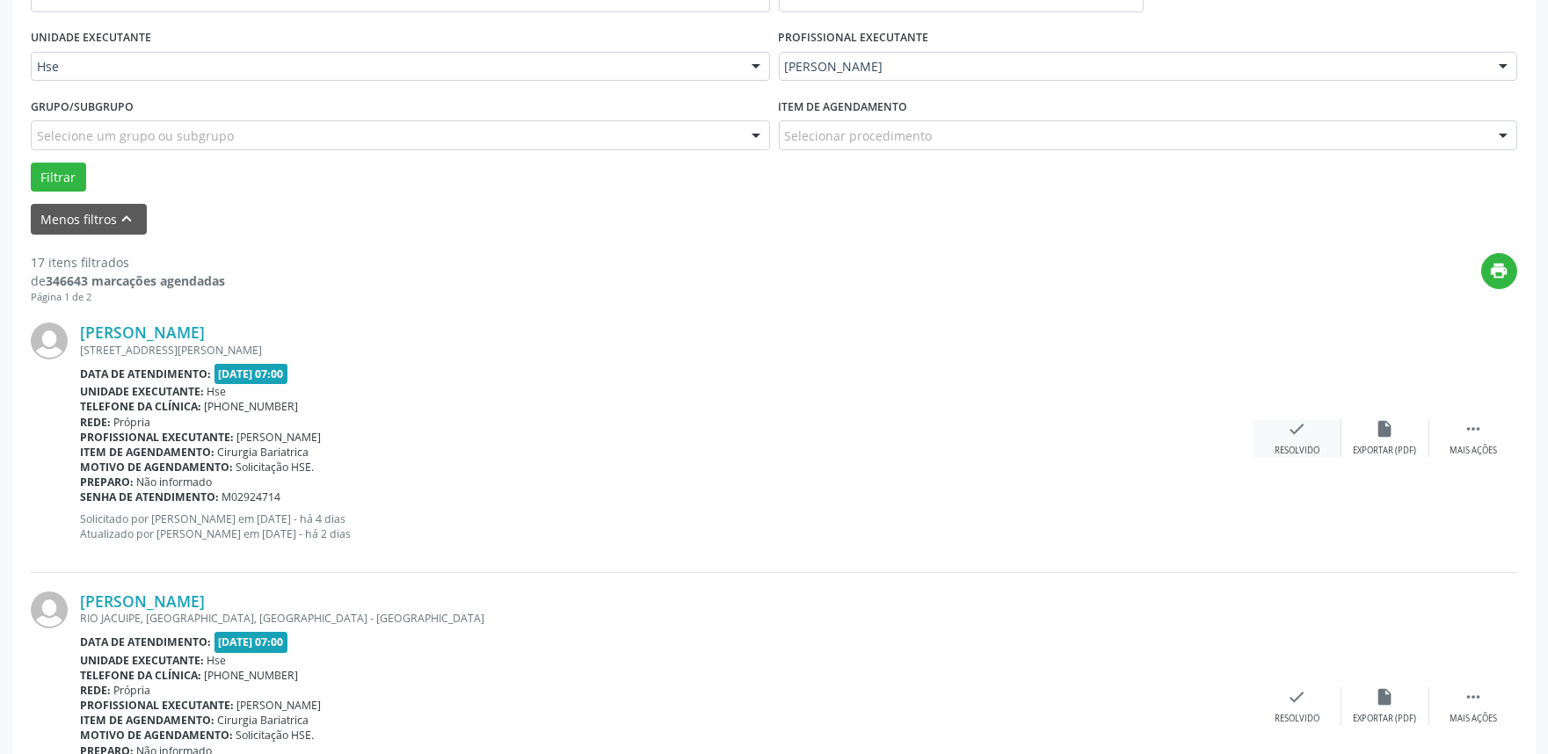
click at [1286, 442] on div "check Resolvido" at bounding box center [1297, 438] width 88 height 38
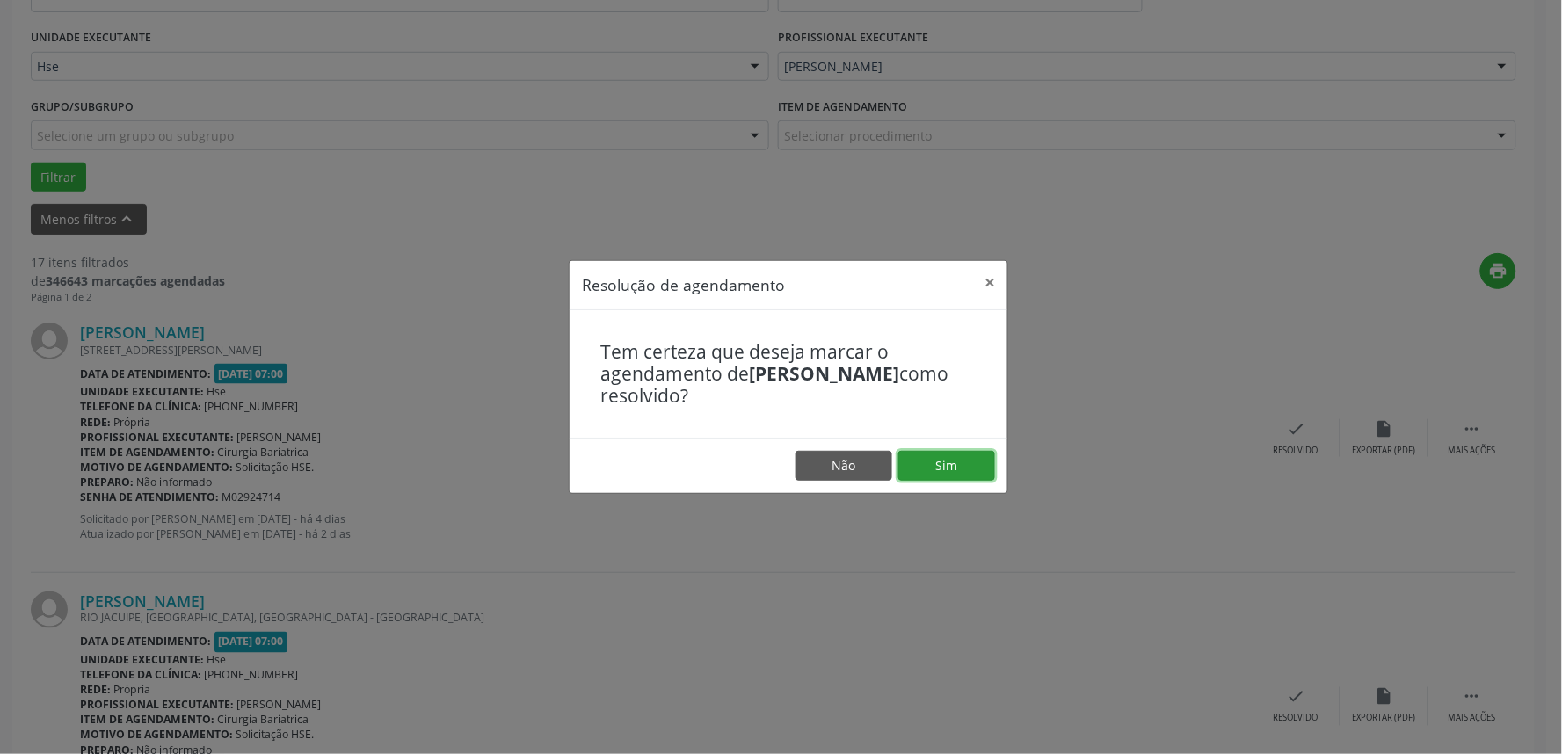
click at [939, 475] on button "Sim" at bounding box center [946, 466] width 97 height 30
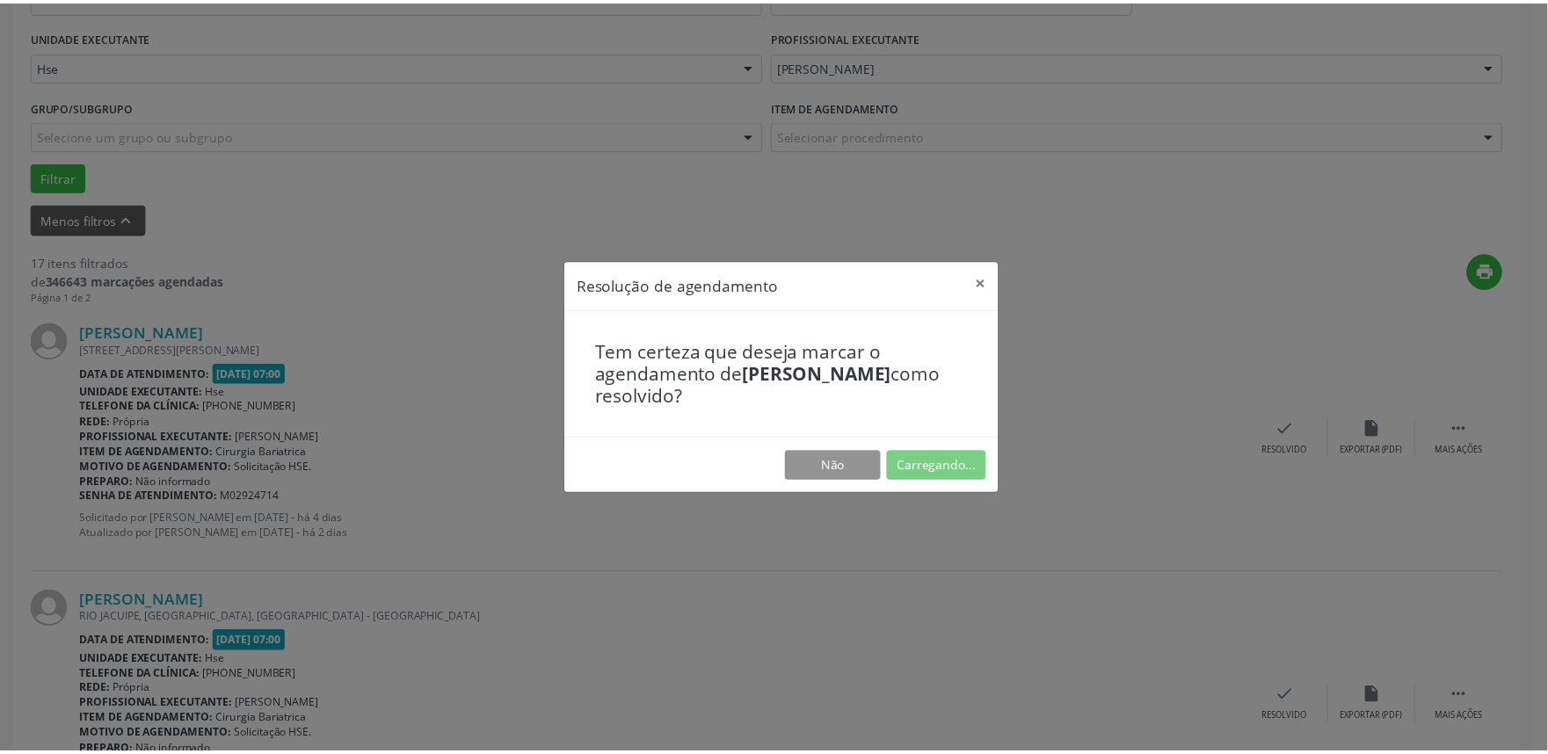
scroll to position [0, 0]
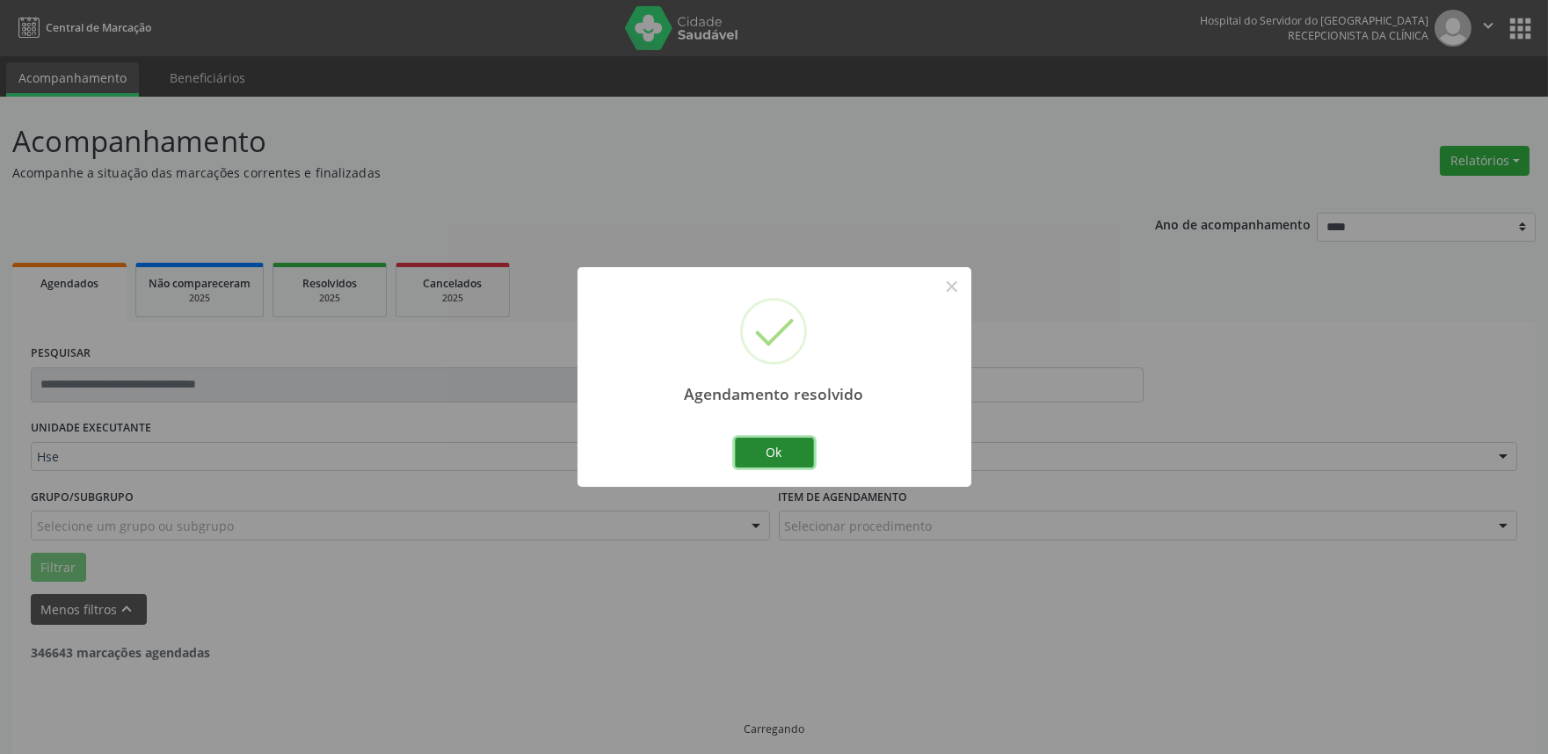
click at [780, 454] on button "Ok" at bounding box center [774, 453] width 79 height 30
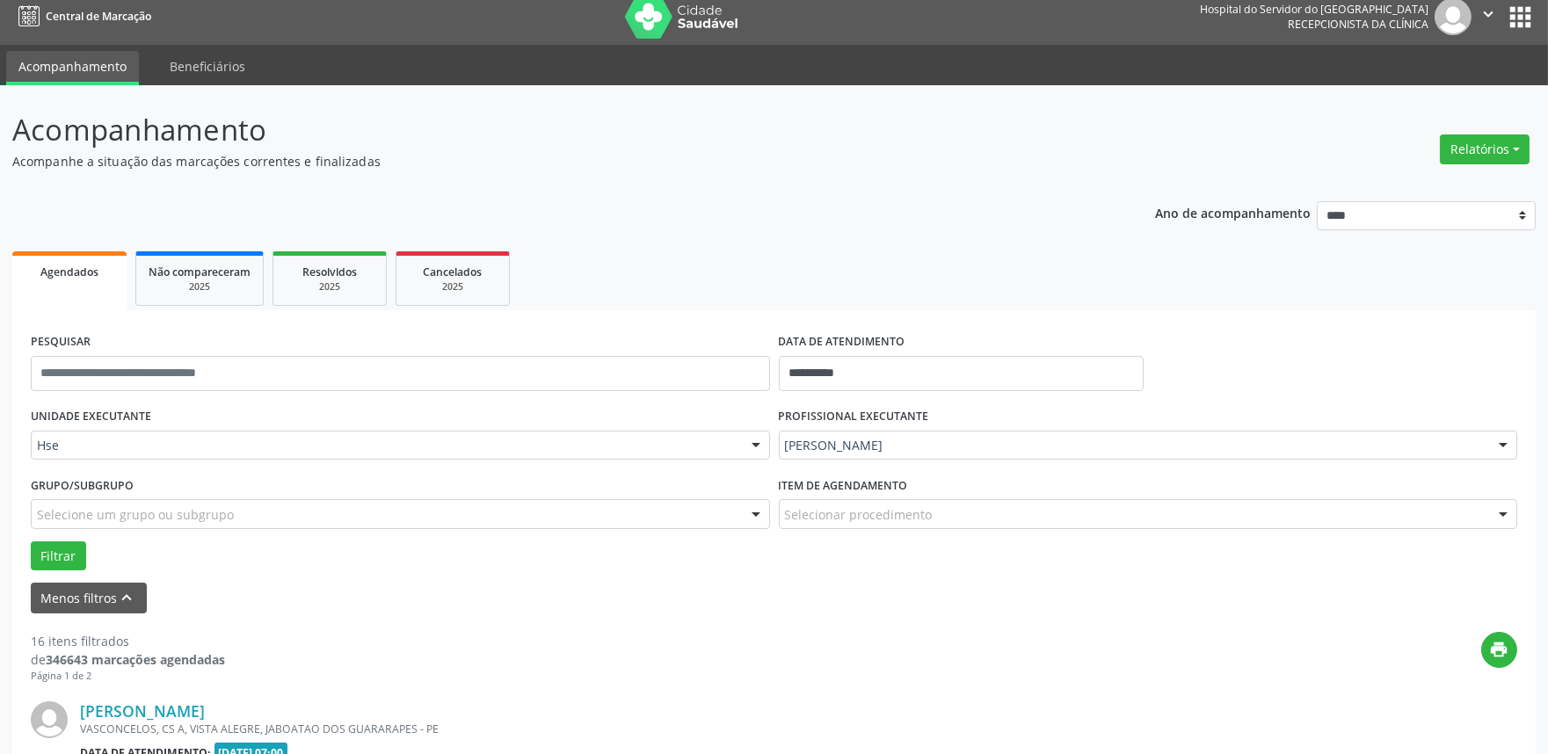
scroll to position [304, 0]
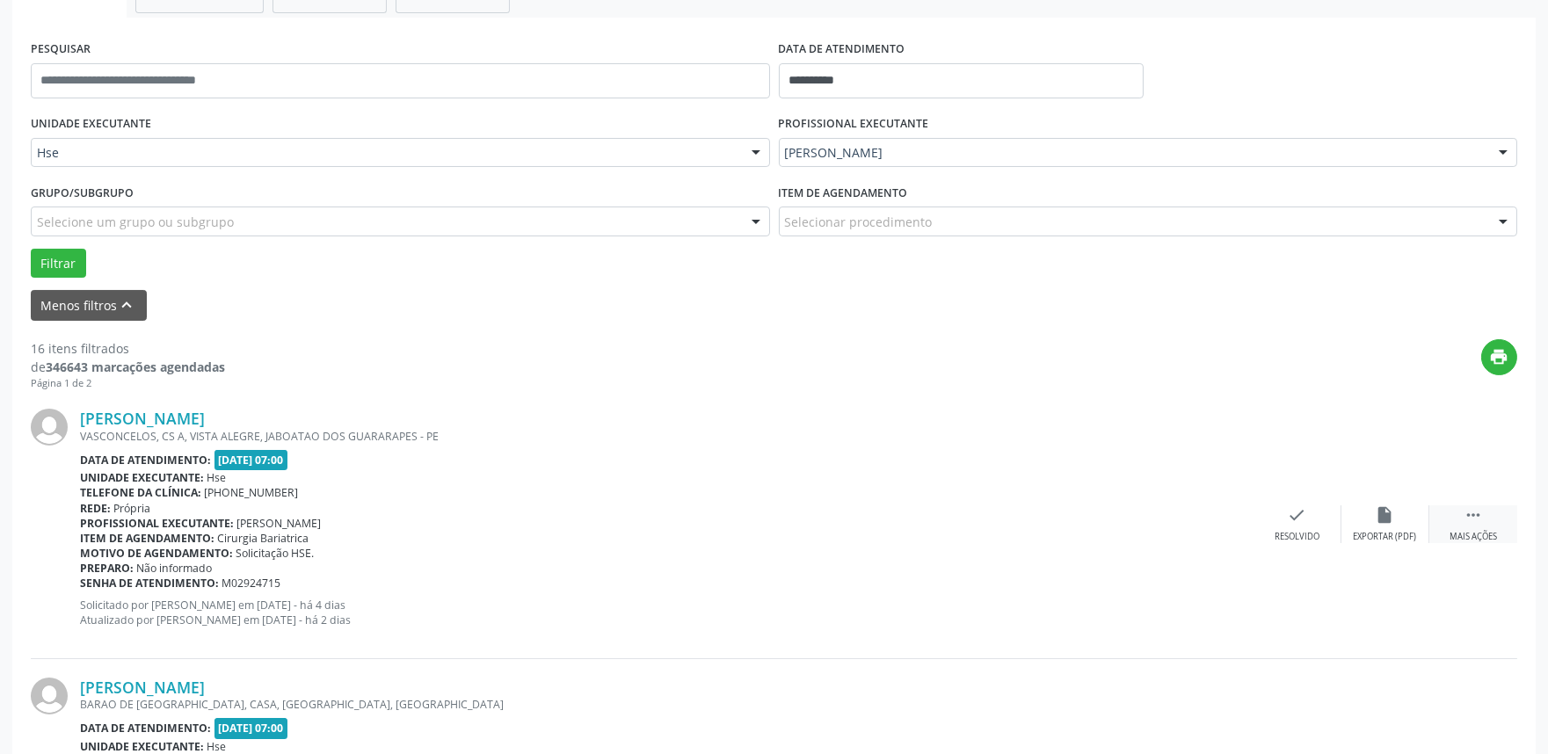
click at [1472, 519] on icon "" at bounding box center [1472, 514] width 19 height 19
click at [1391, 525] on div "alarm_off Não compareceu" at bounding box center [1385, 524] width 88 height 38
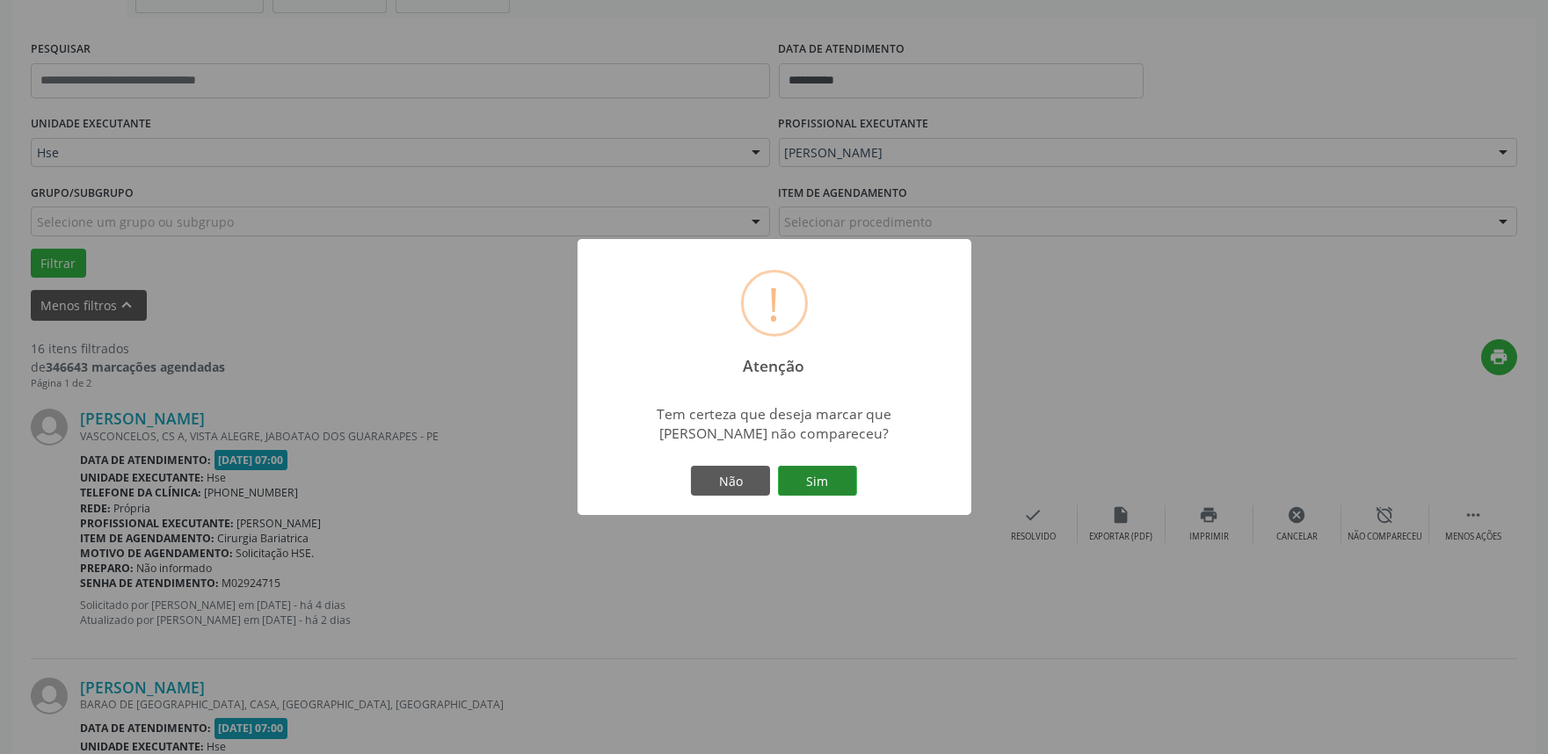
click at [816, 488] on button "Sim" at bounding box center [817, 481] width 79 height 30
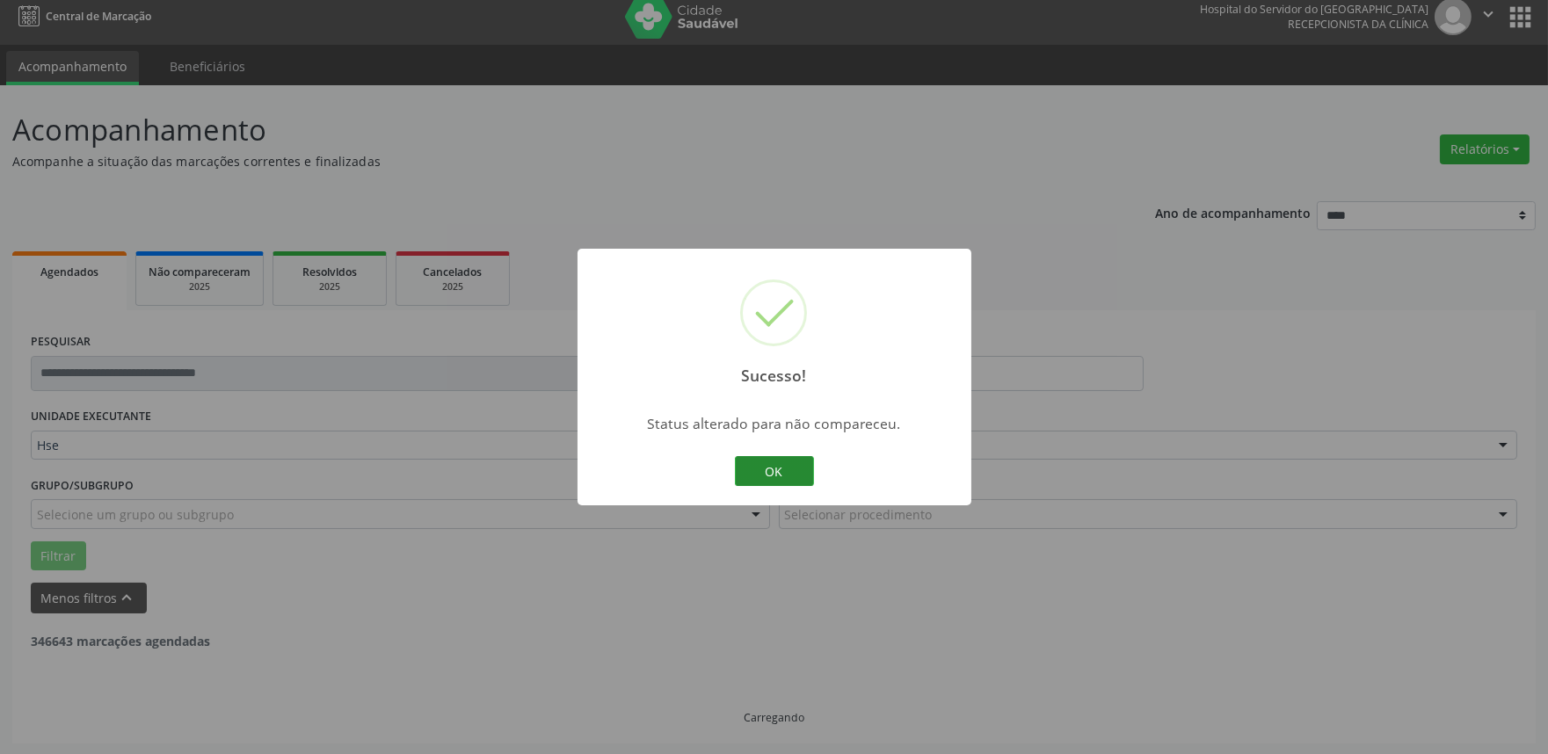
click at [756, 481] on button "OK" at bounding box center [774, 471] width 79 height 30
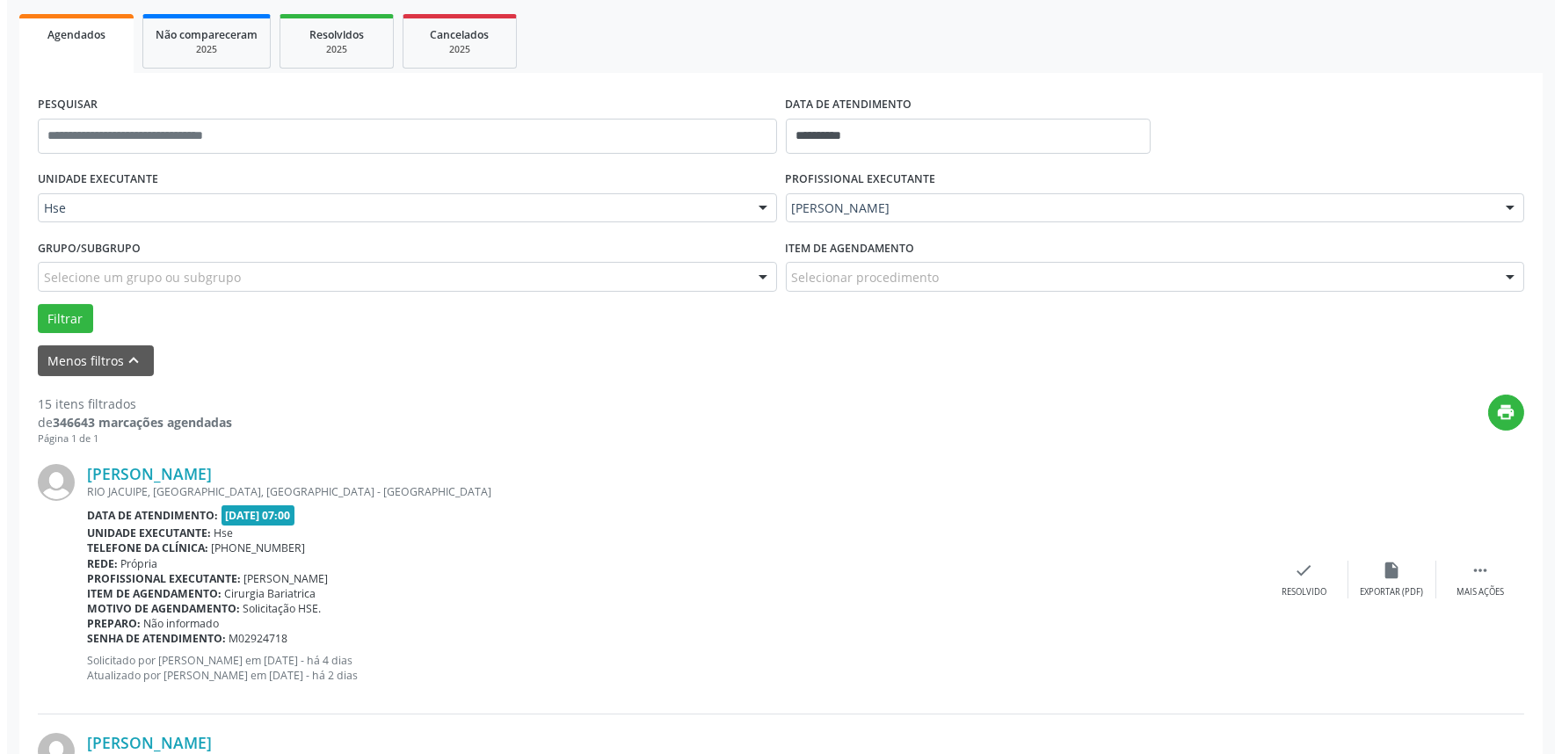
scroll to position [402, 0]
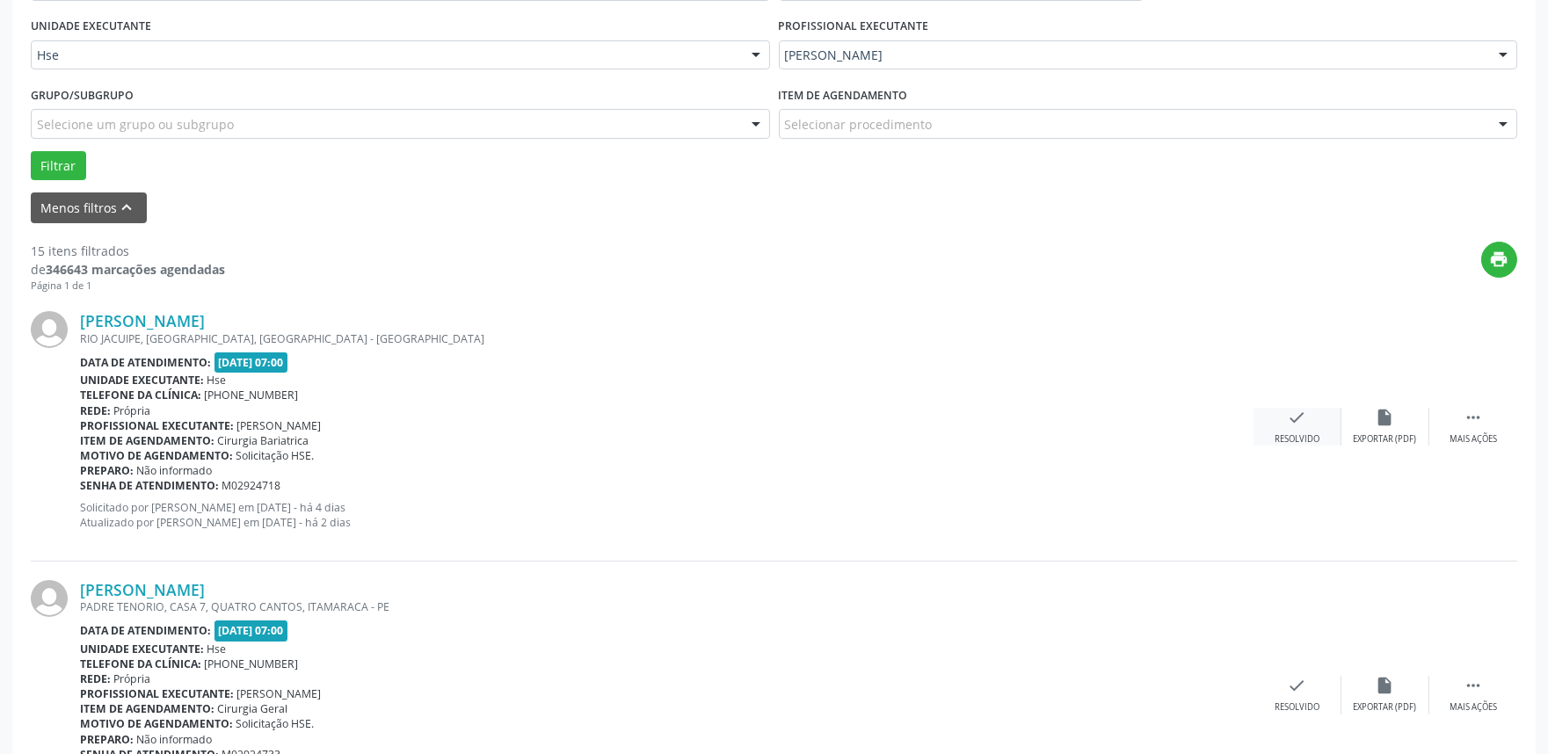
click at [1290, 429] on div "check Resolvido" at bounding box center [1297, 427] width 88 height 38
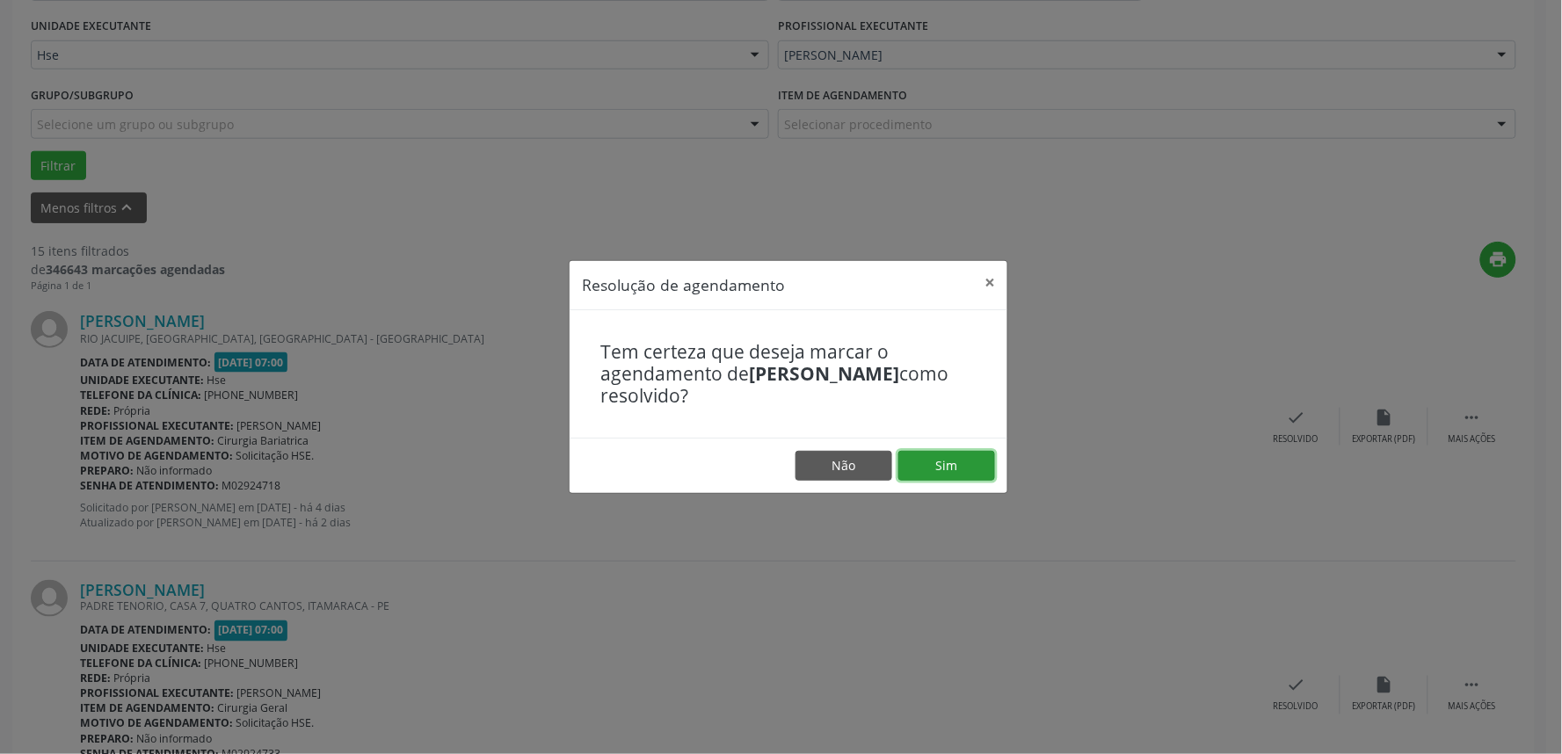
click at [938, 471] on button "Sim" at bounding box center [946, 466] width 97 height 30
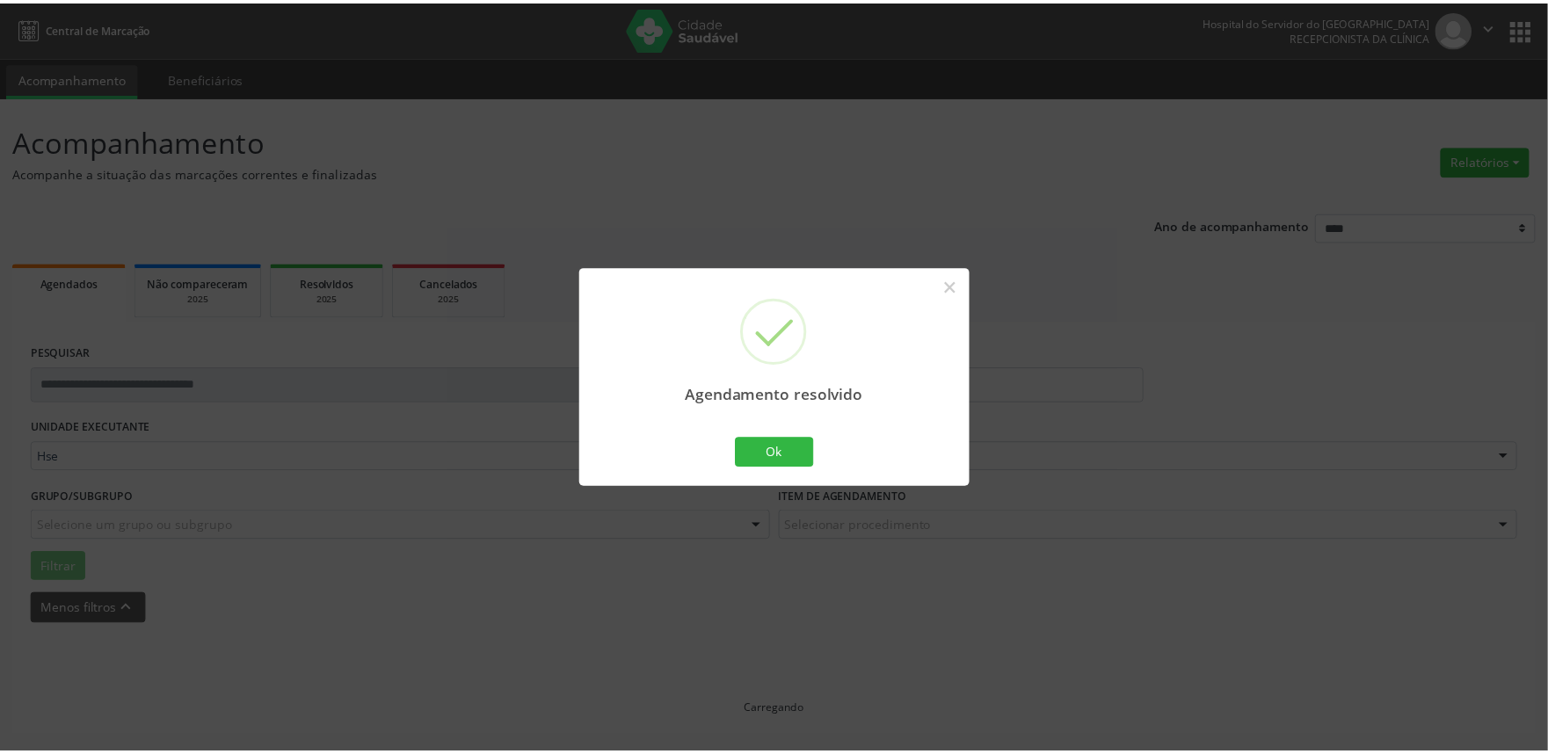
scroll to position [0, 0]
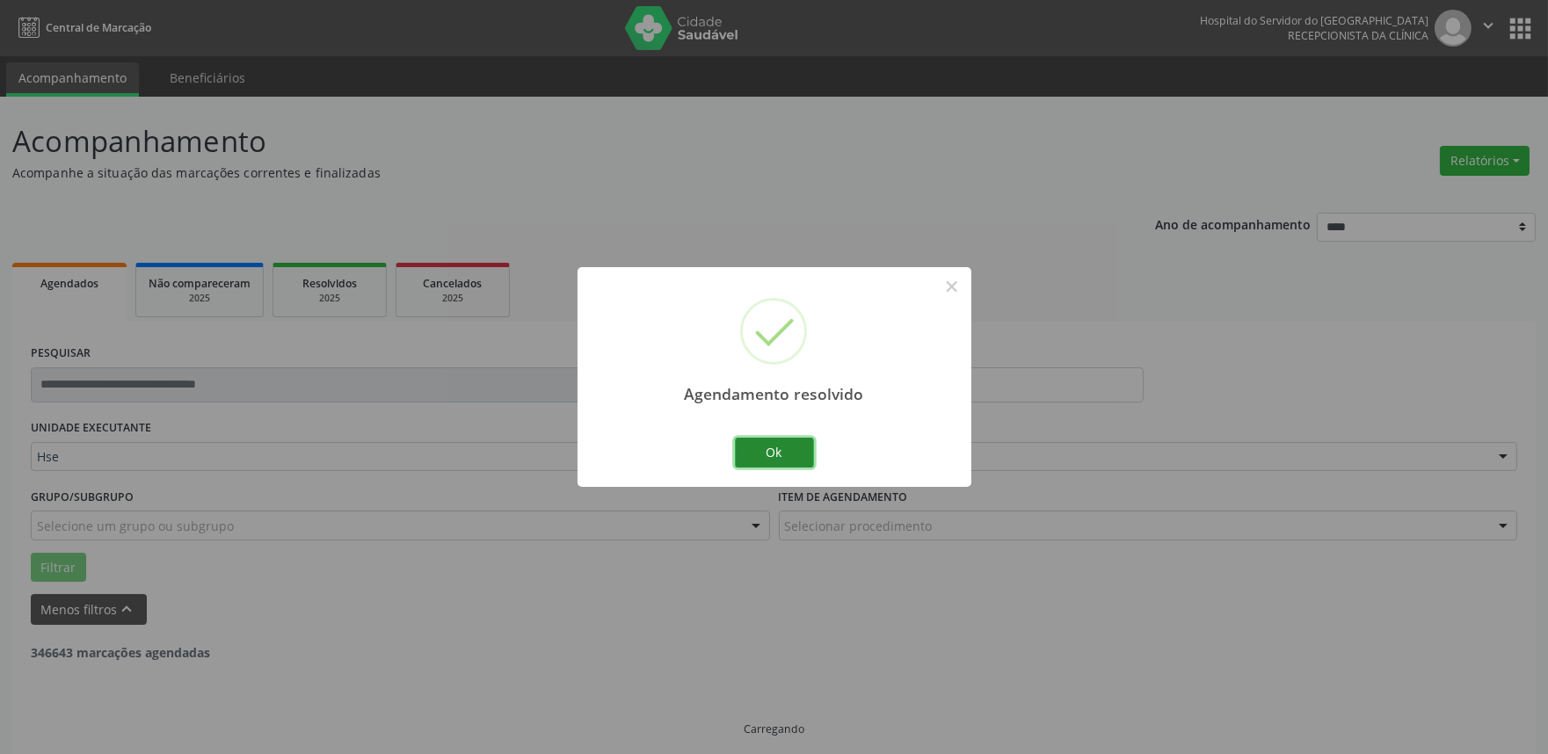
click at [768, 447] on button "Ok" at bounding box center [774, 453] width 79 height 30
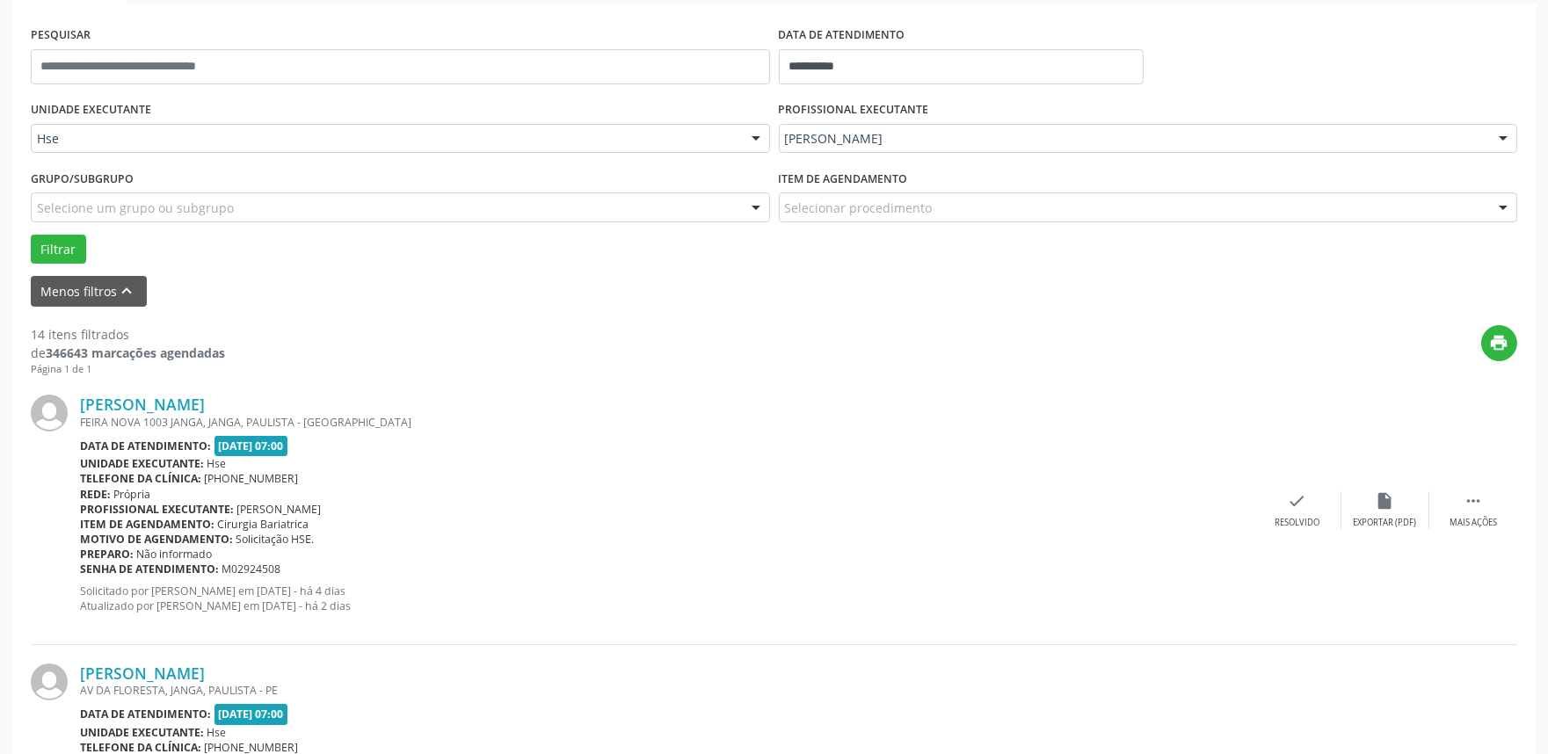
scroll to position [390, 0]
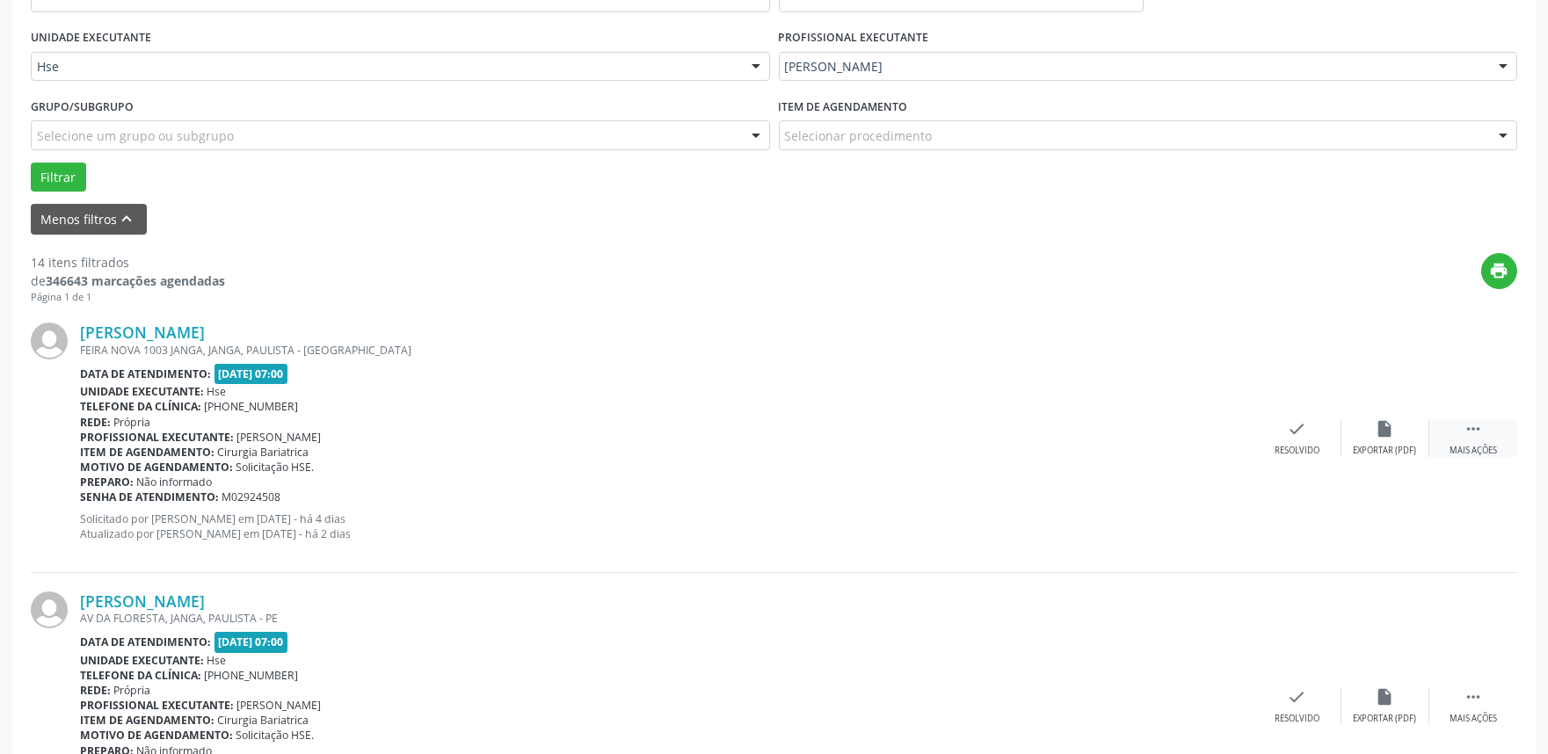
click at [1490, 449] on div "Mais ações" at bounding box center [1472, 451] width 47 height 12
click at [1376, 442] on div "alarm_off Não compareceu" at bounding box center [1385, 438] width 88 height 38
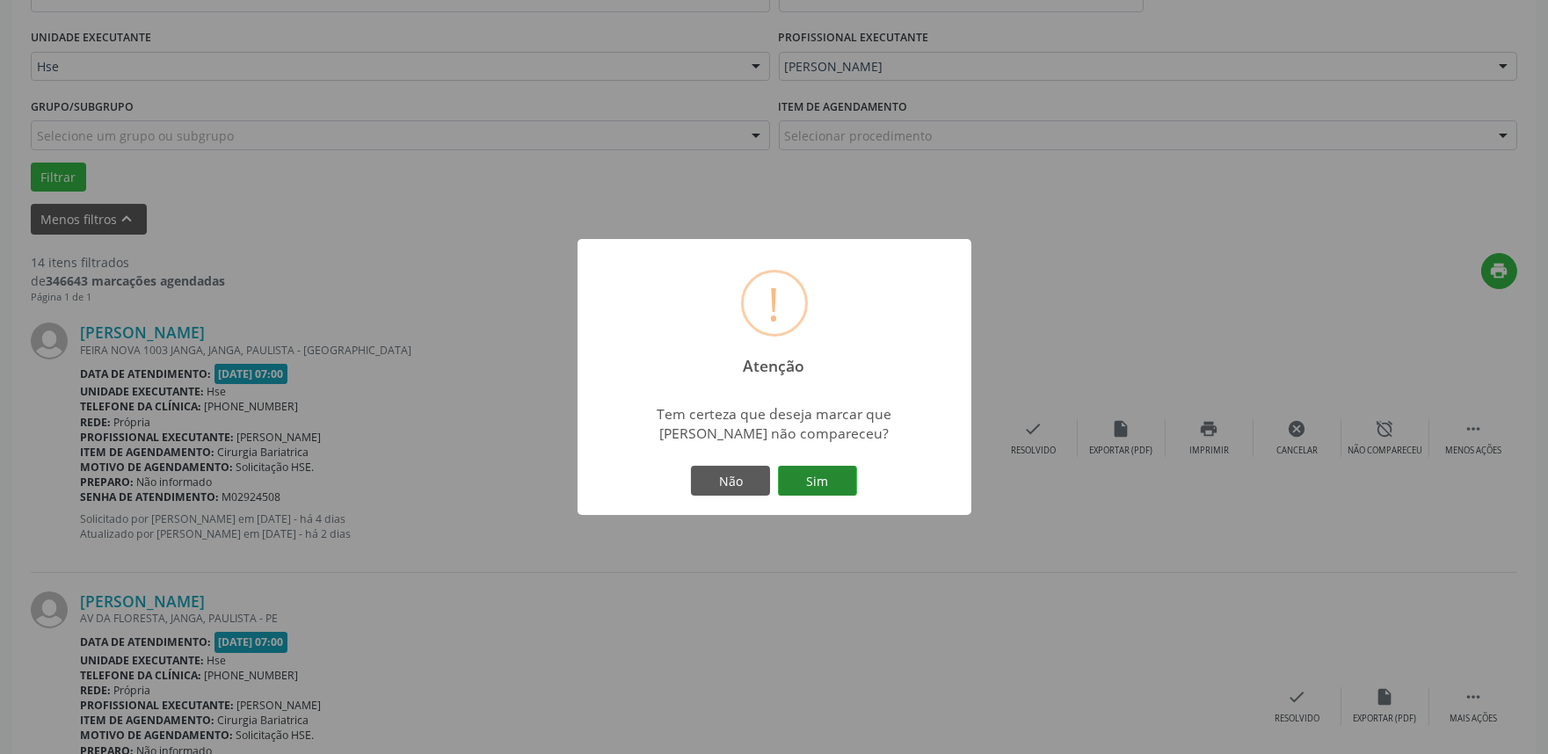
click at [851, 487] on button "Sim" at bounding box center [817, 481] width 79 height 30
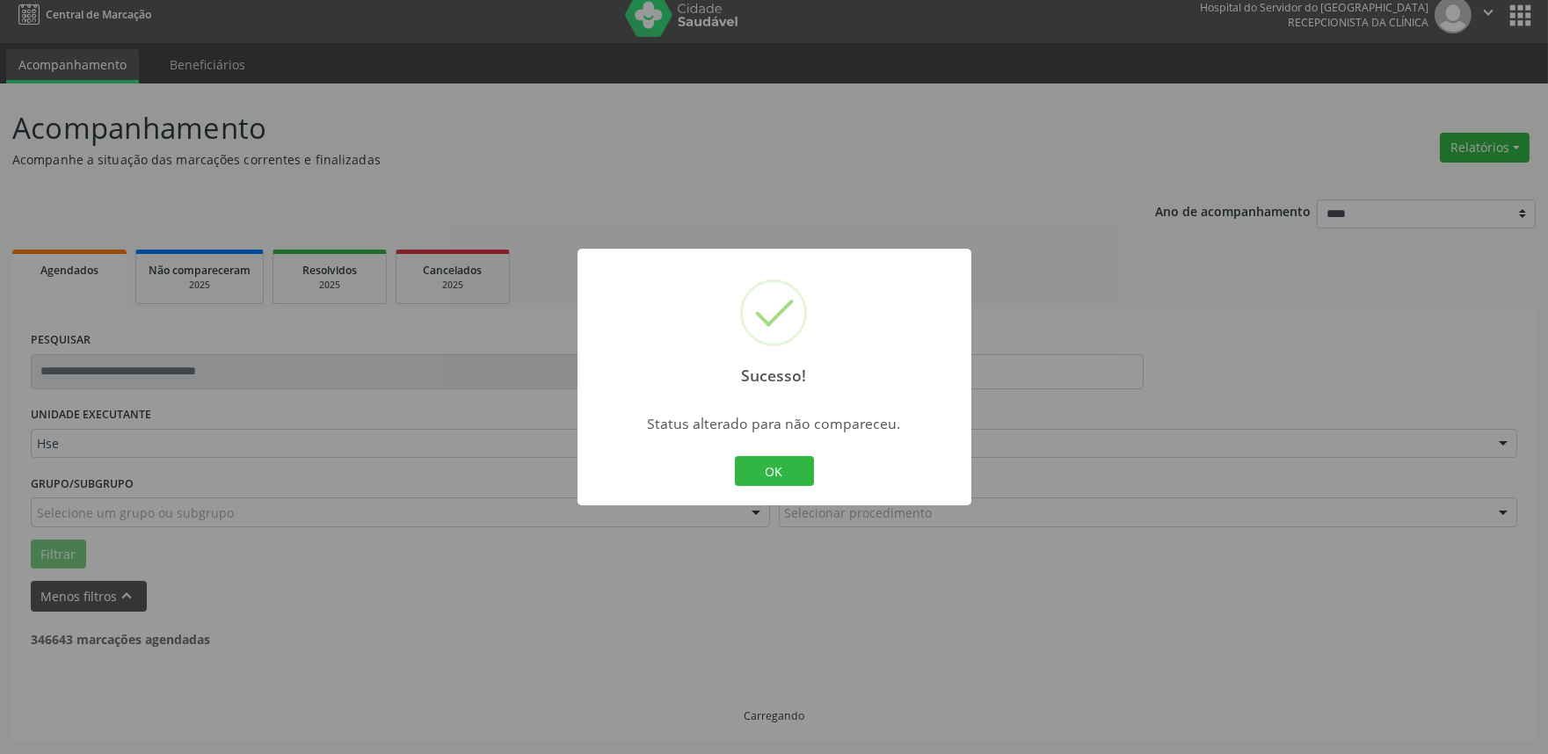
scroll to position [11, 0]
click at [754, 487] on div "OK Cancel" at bounding box center [773, 471] width 87 height 37
click at [763, 471] on button "OK" at bounding box center [774, 471] width 79 height 30
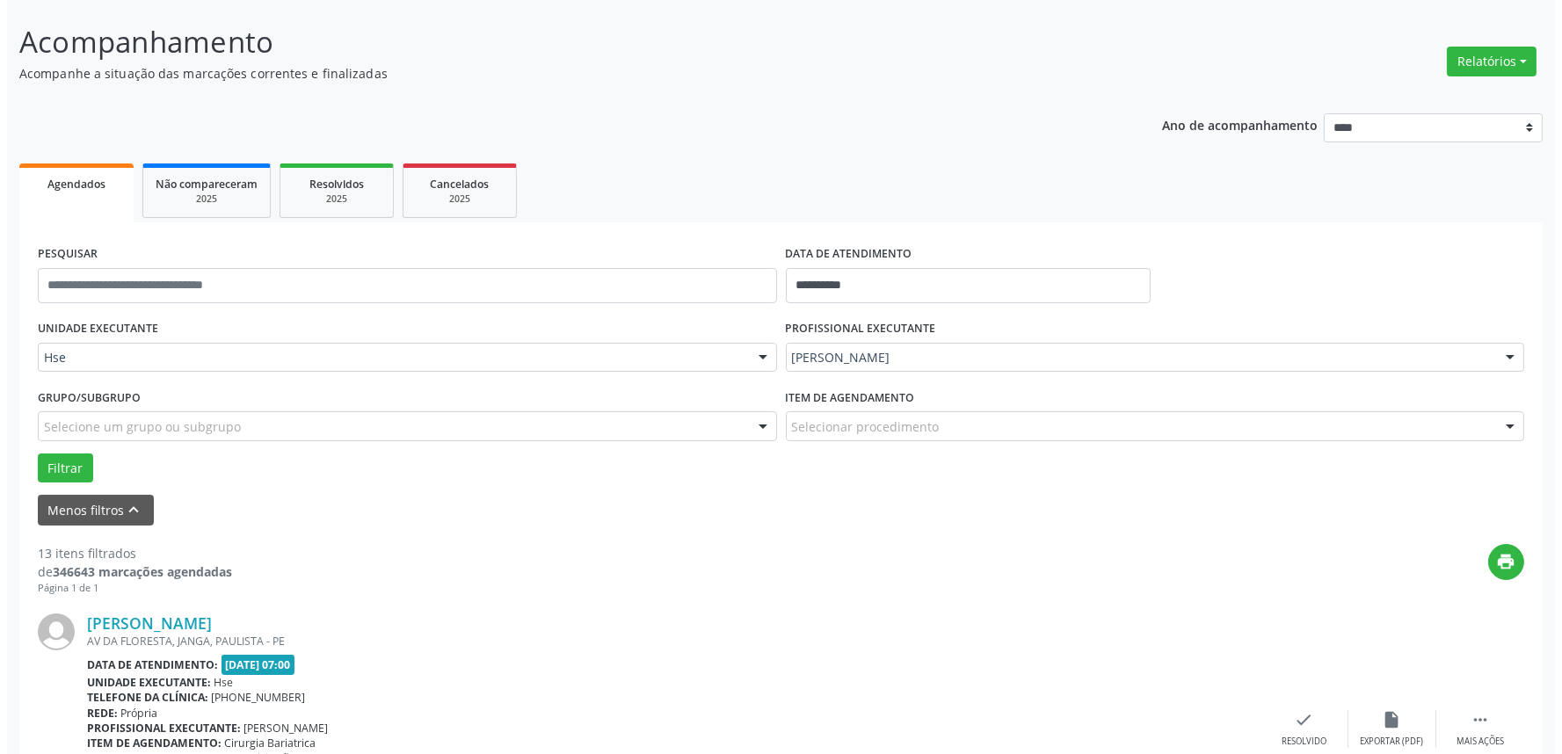
scroll to position [304, 0]
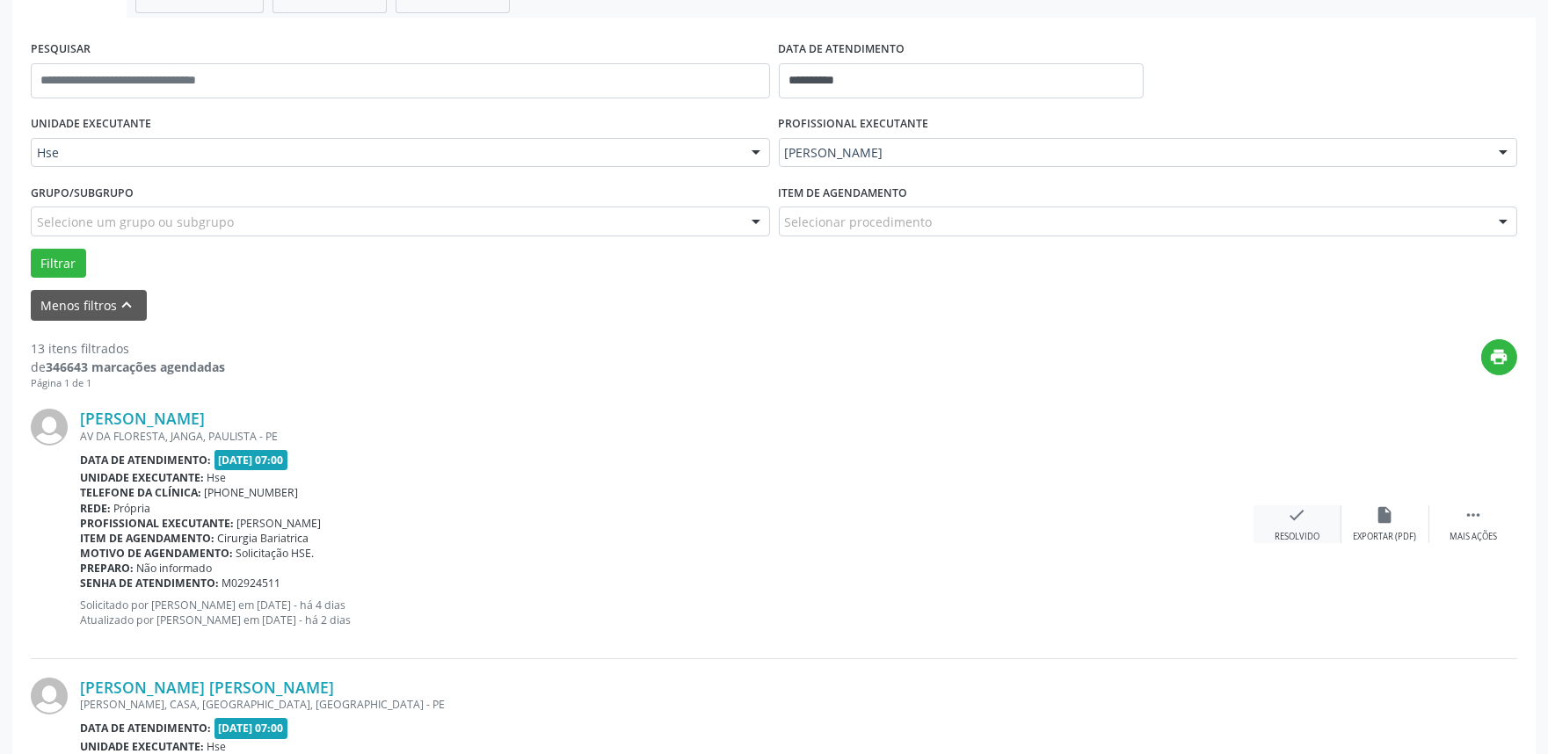
click at [1289, 527] on div "check Resolvido" at bounding box center [1297, 524] width 88 height 38
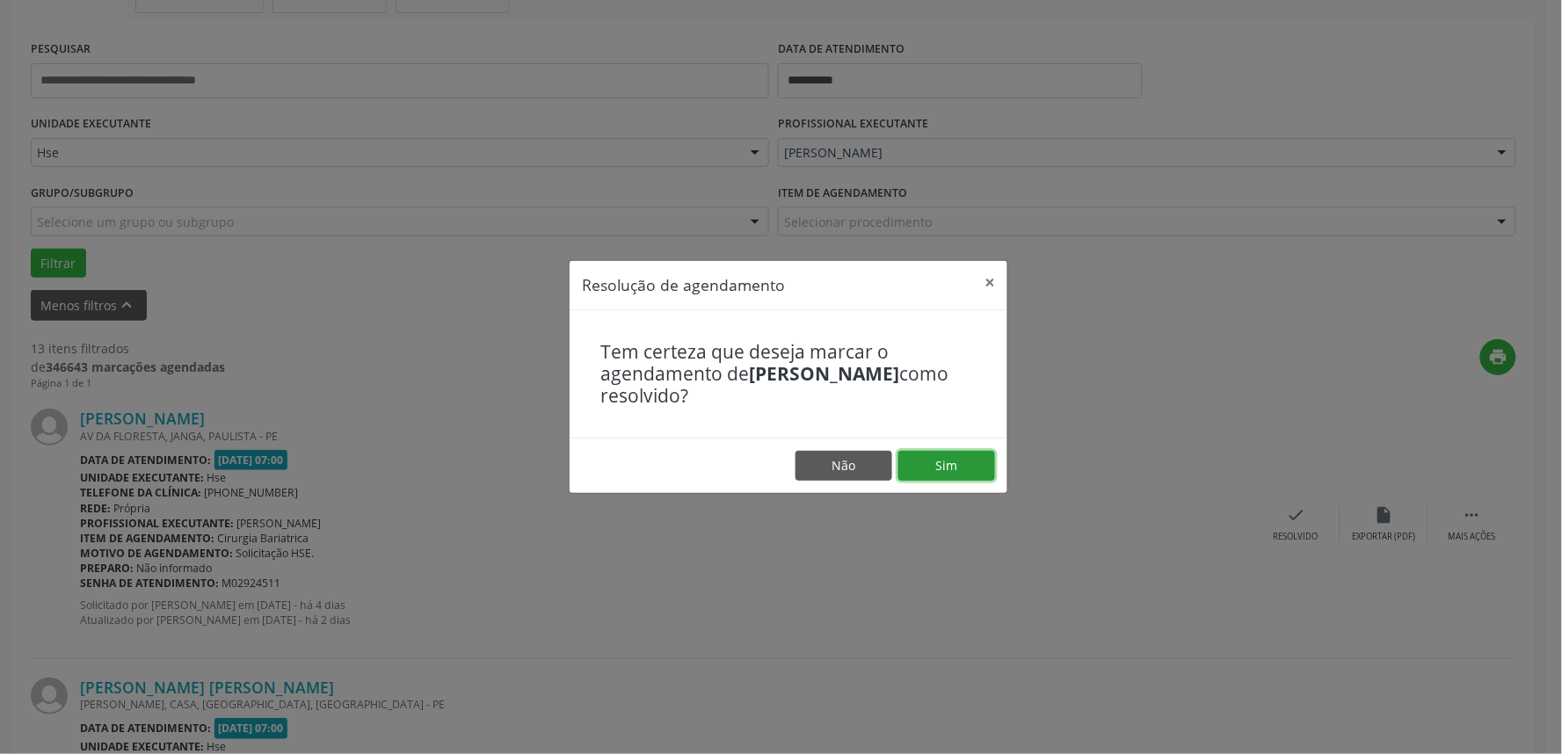
click at [963, 453] on button "Sim" at bounding box center [946, 466] width 97 height 30
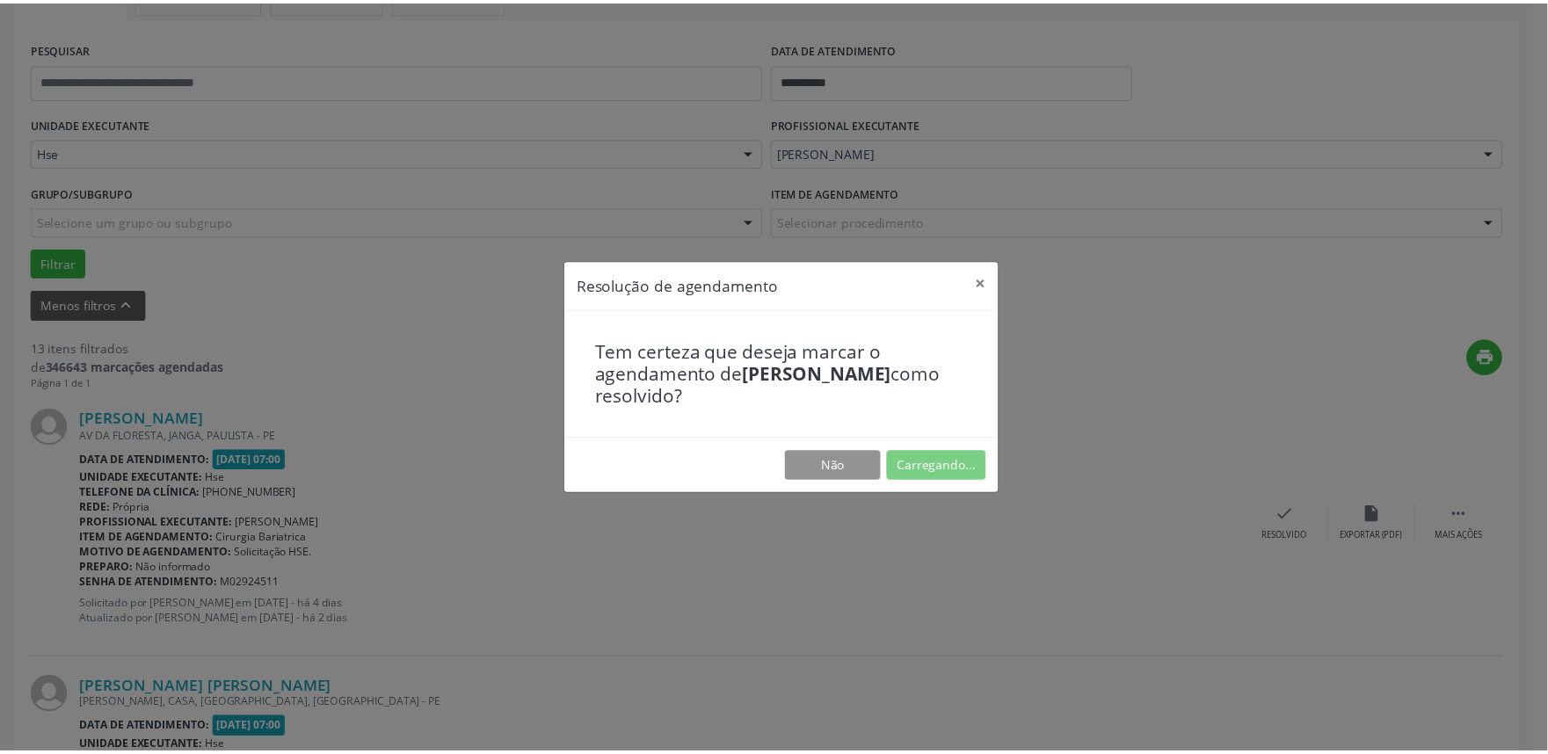
scroll to position [0, 0]
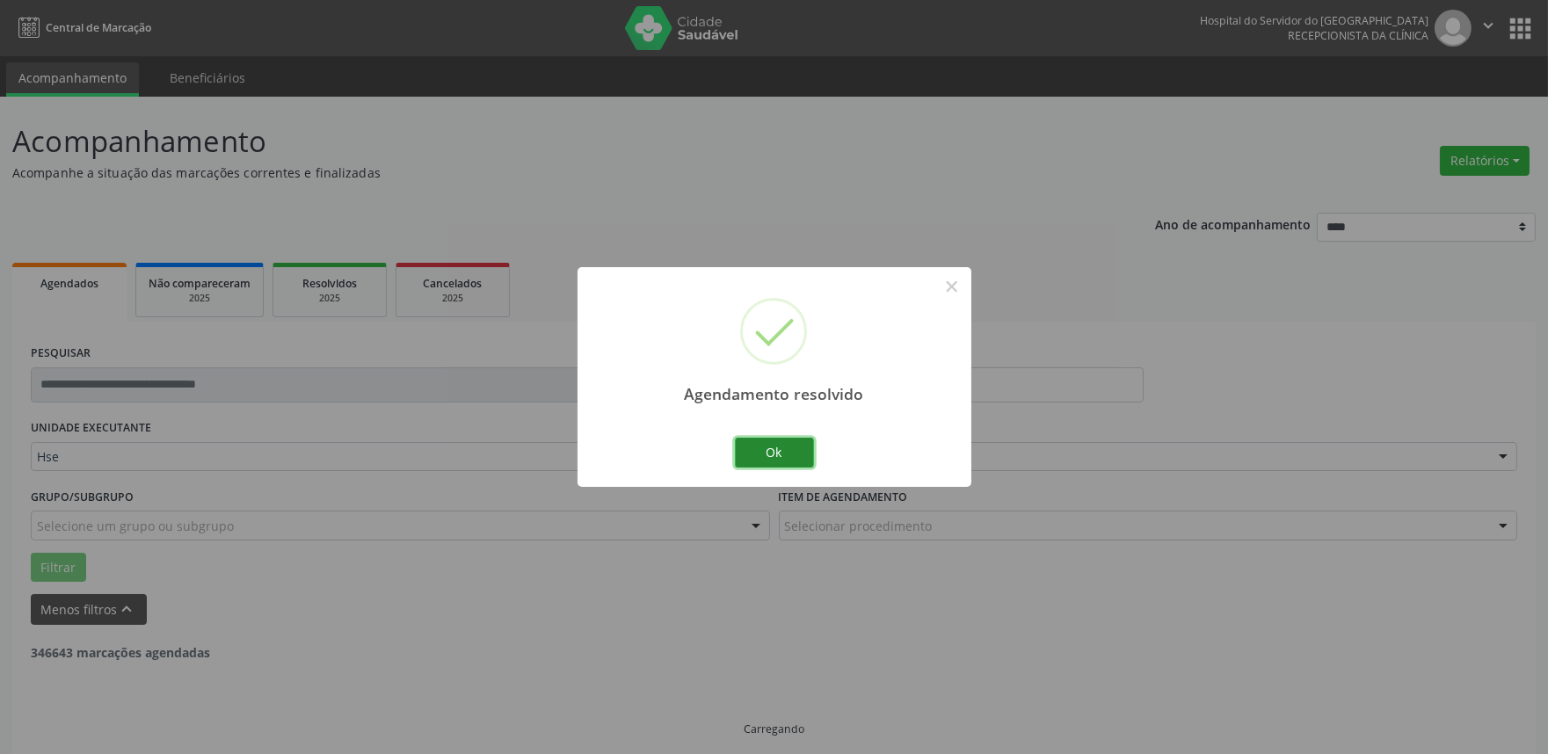
click at [752, 461] on button "Ok" at bounding box center [774, 453] width 79 height 30
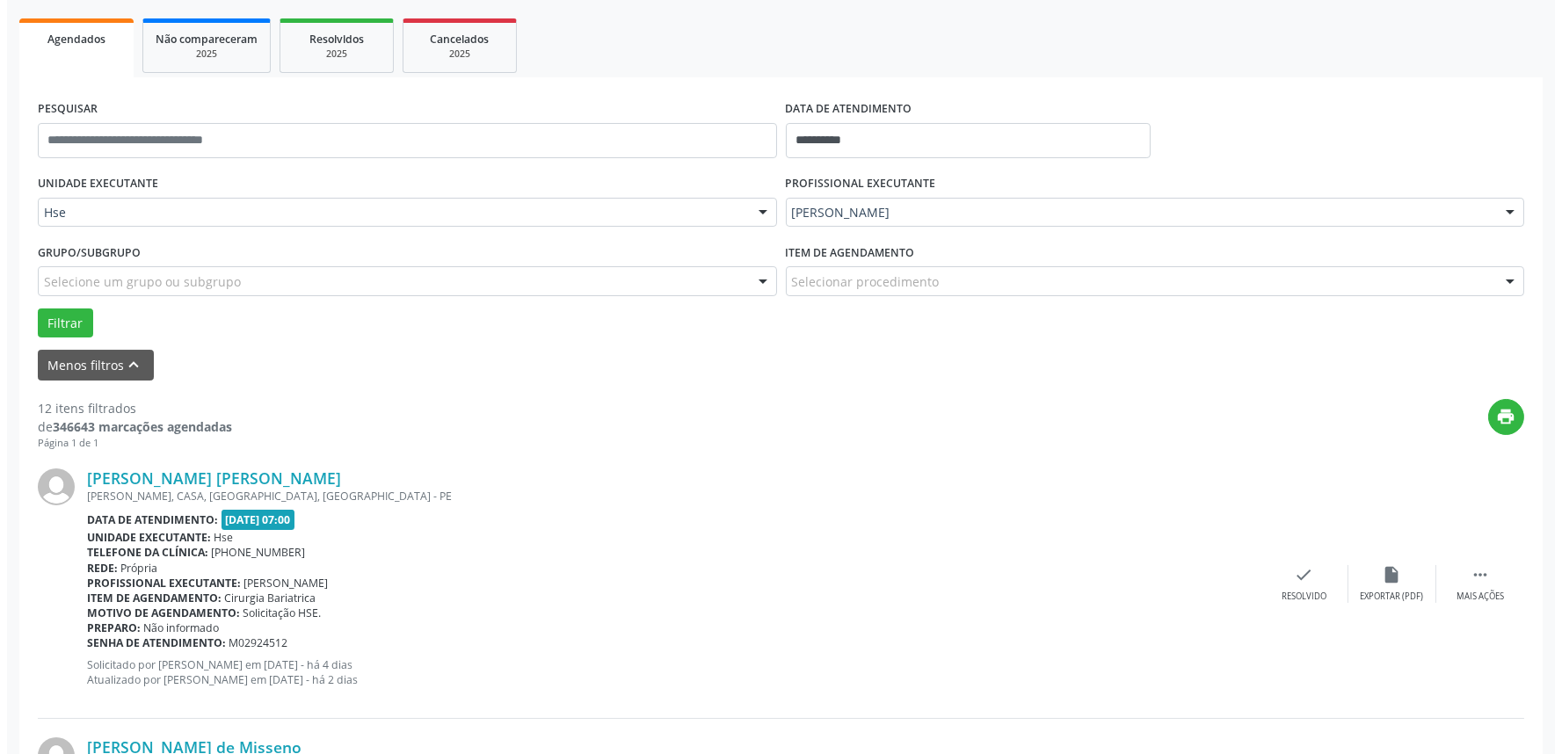
scroll to position [304, 0]
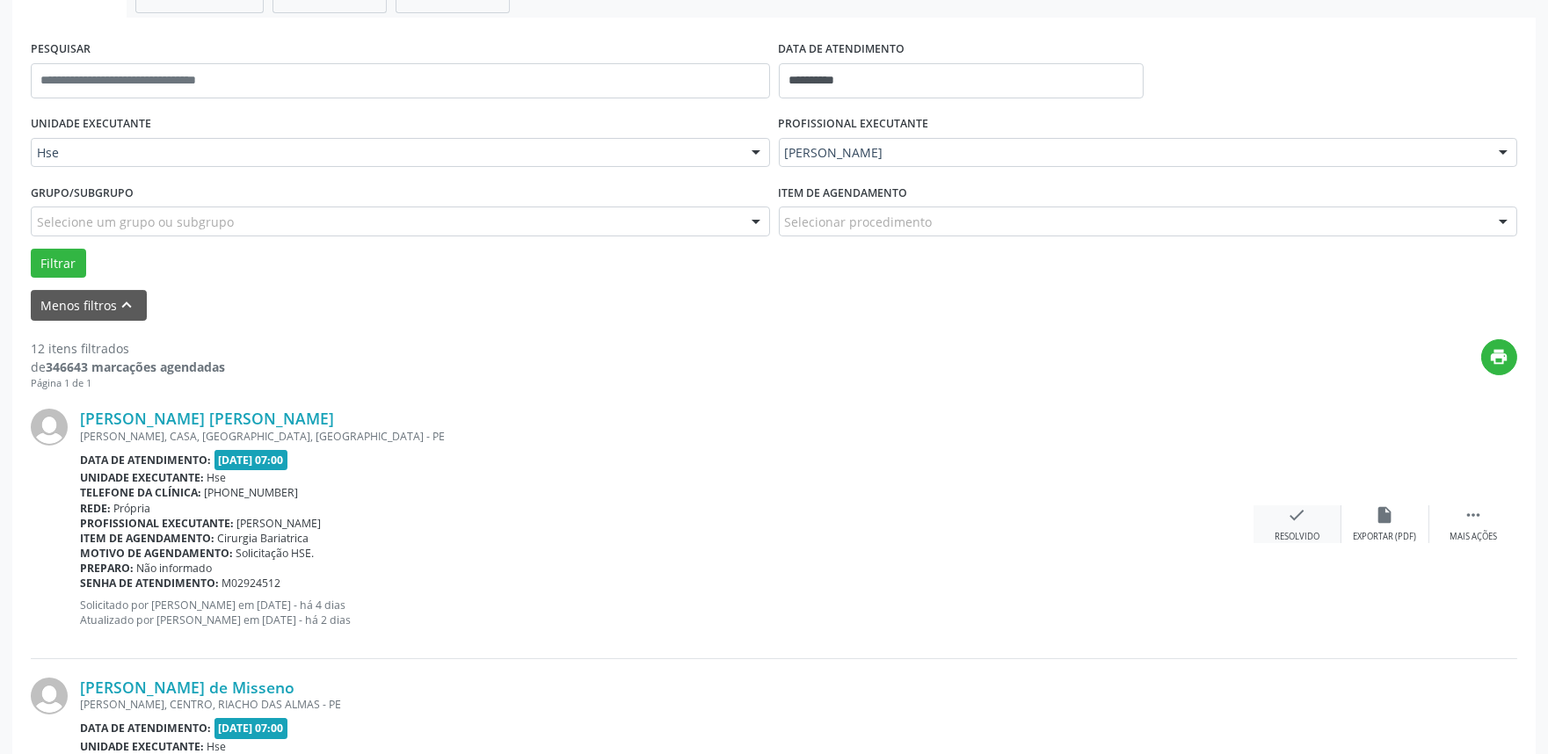
click at [1296, 512] on icon "check" at bounding box center [1297, 514] width 19 height 19
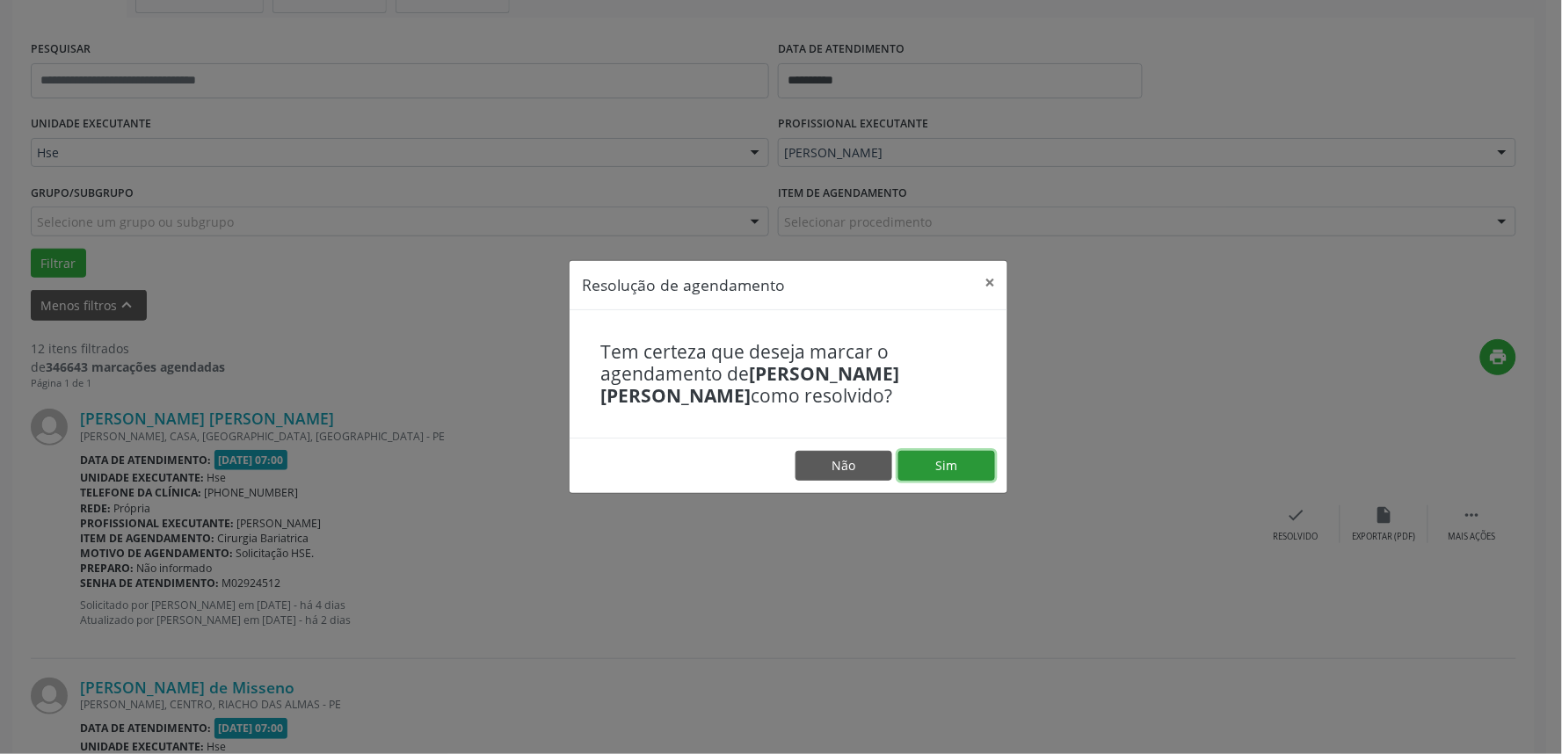
click at [947, 461] on button "Sim" at bounding box center [946, 466] width 97 height 30
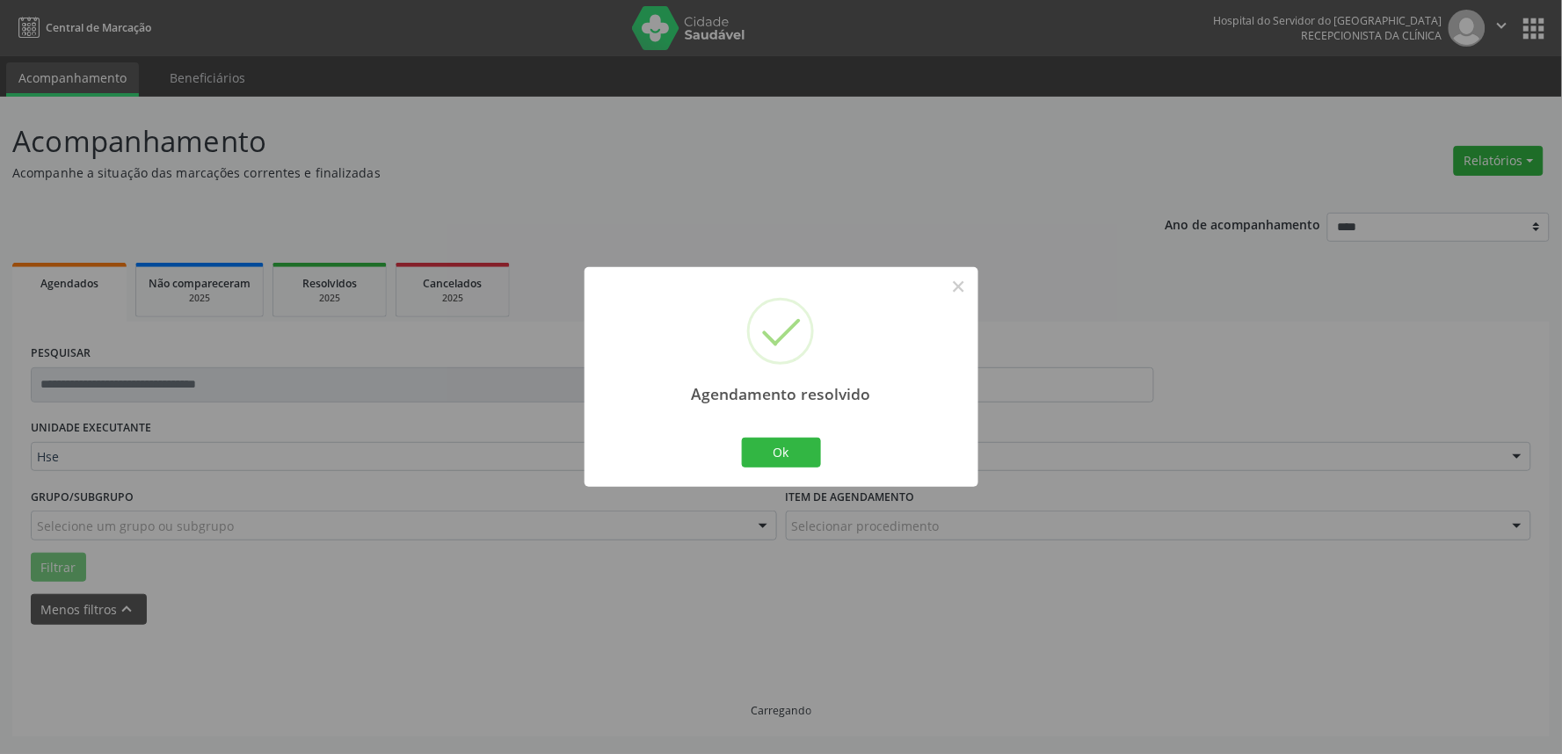
scroll to position [0, 0]
click at [760, 453] on button "Ok" at bounding box center [781, 453] width 79 height 30
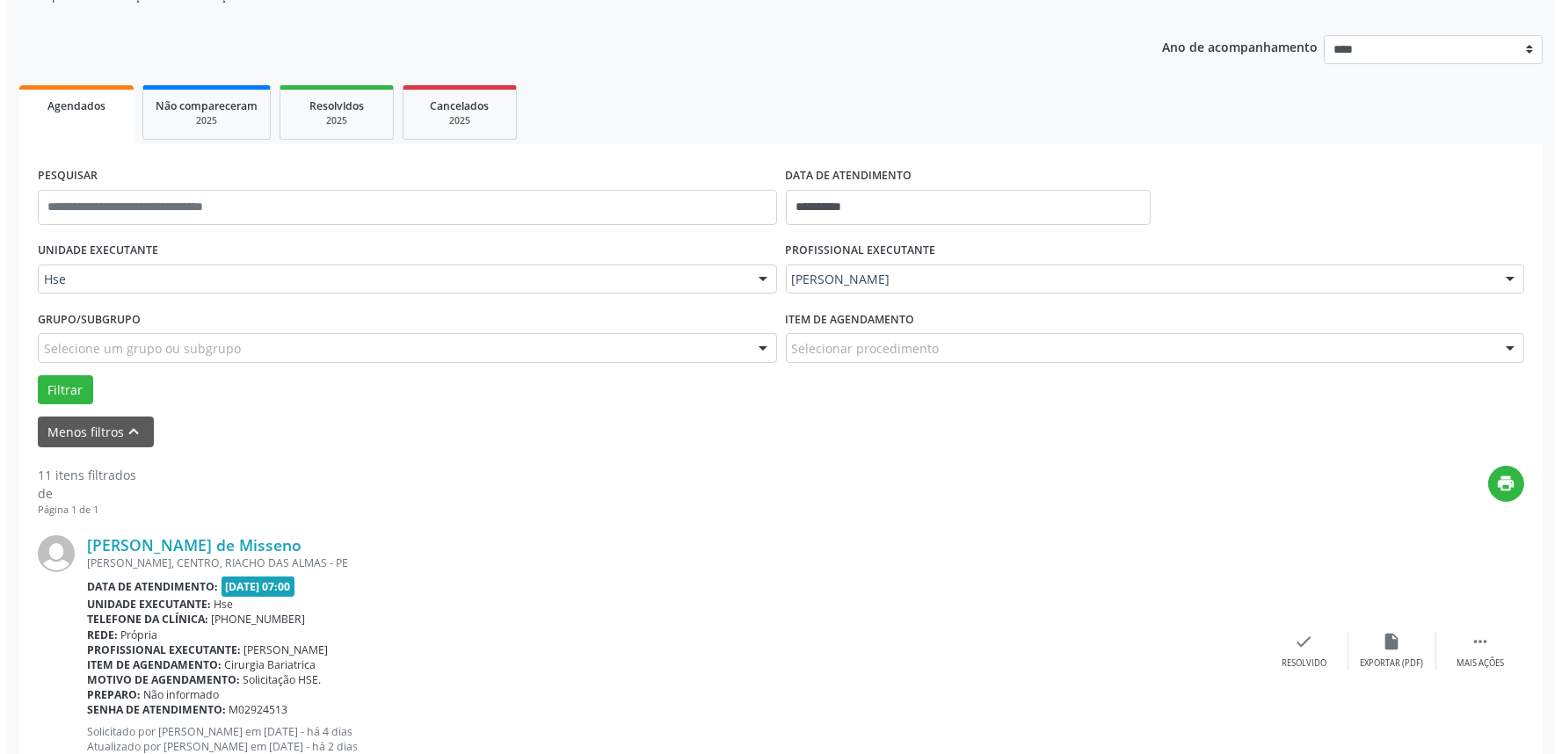
scroll to position [293, 0]
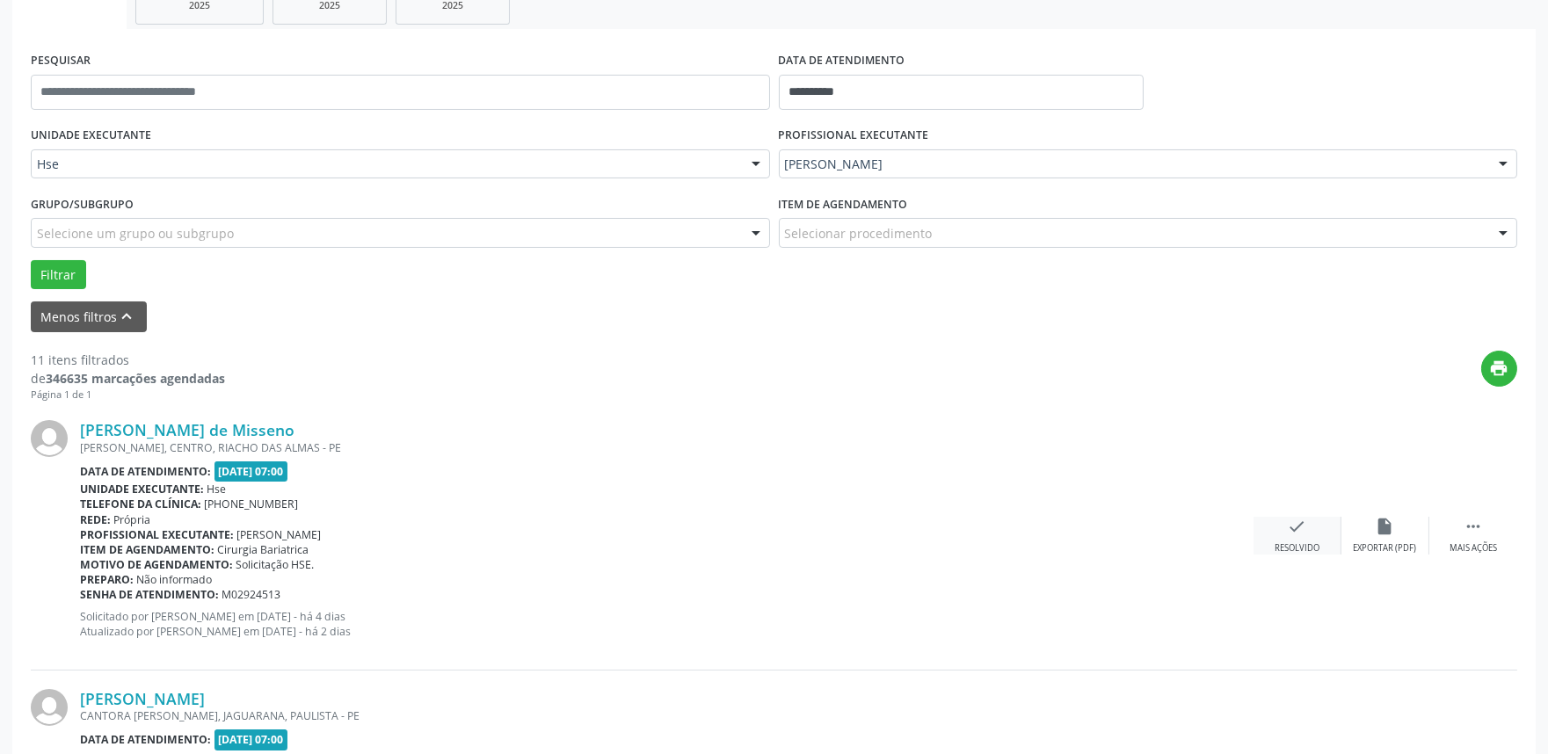
click at [1302, 533] on icon "check" at bounding box center [1297, 526] width 19 height 19
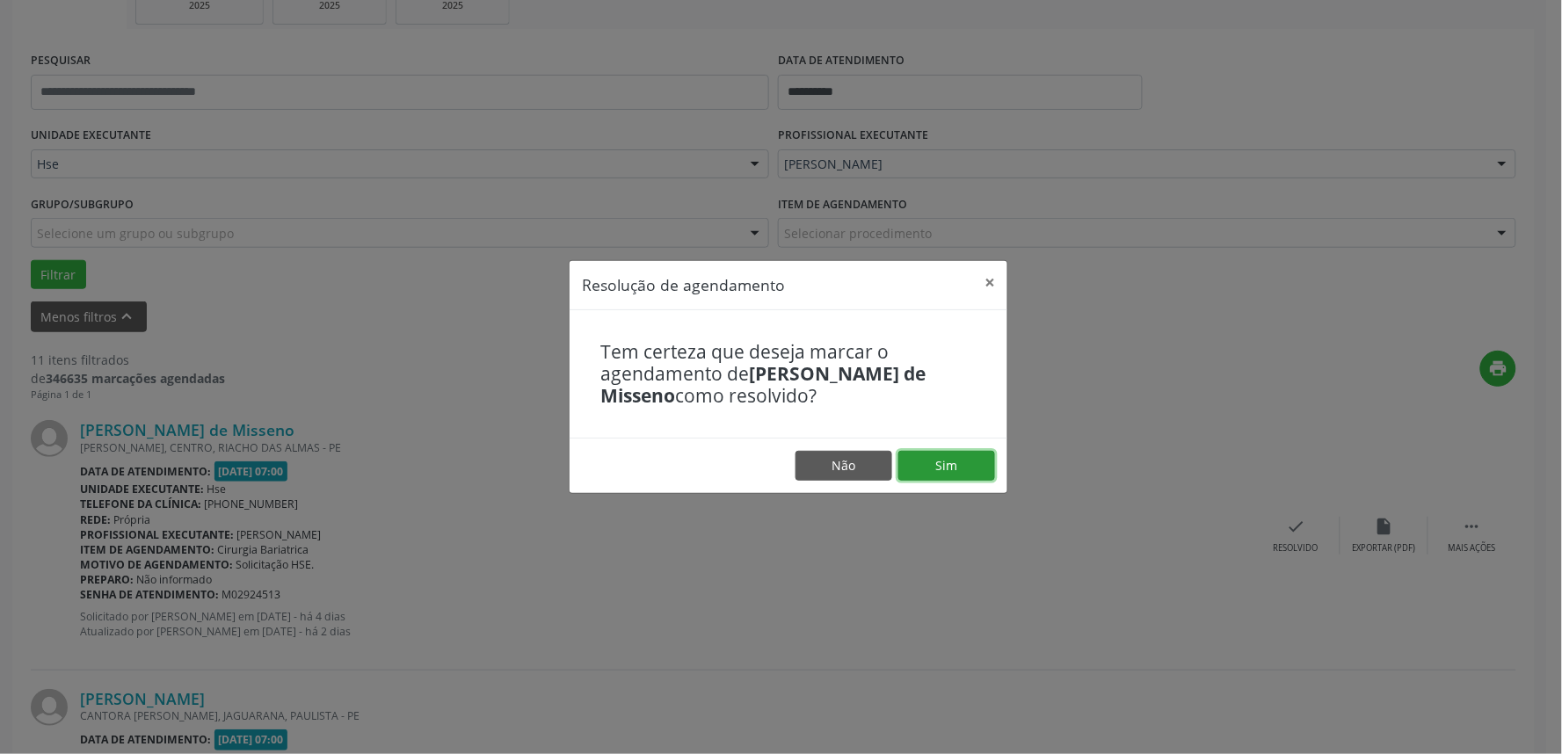
click at [930, 467] on button "Sim" at bounding box center [946, 466] width 97 height 30
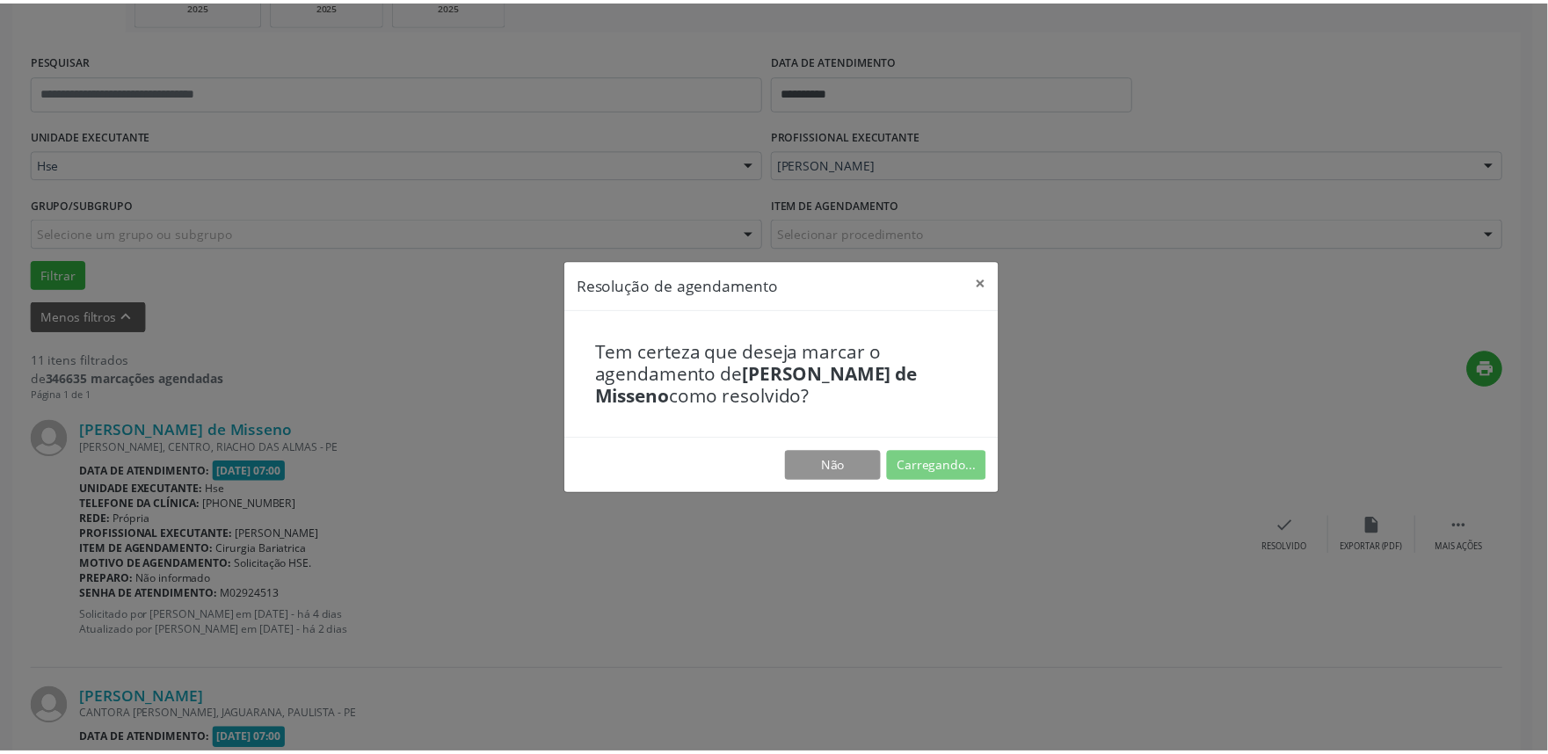
scroll to position [0, 0]
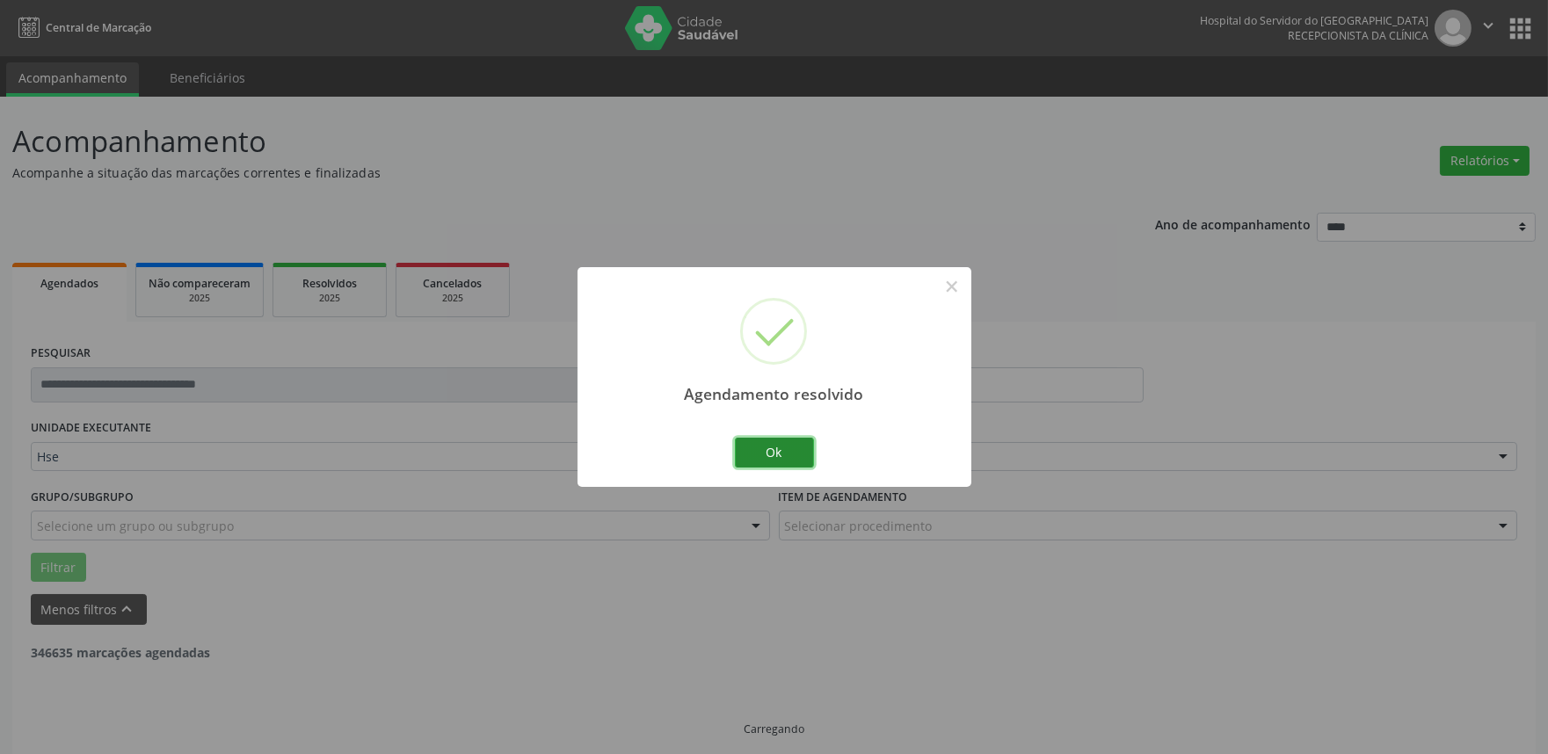
click at [801, 460] on button "Ok" at bounding box center [774, 453] width 79 height 30
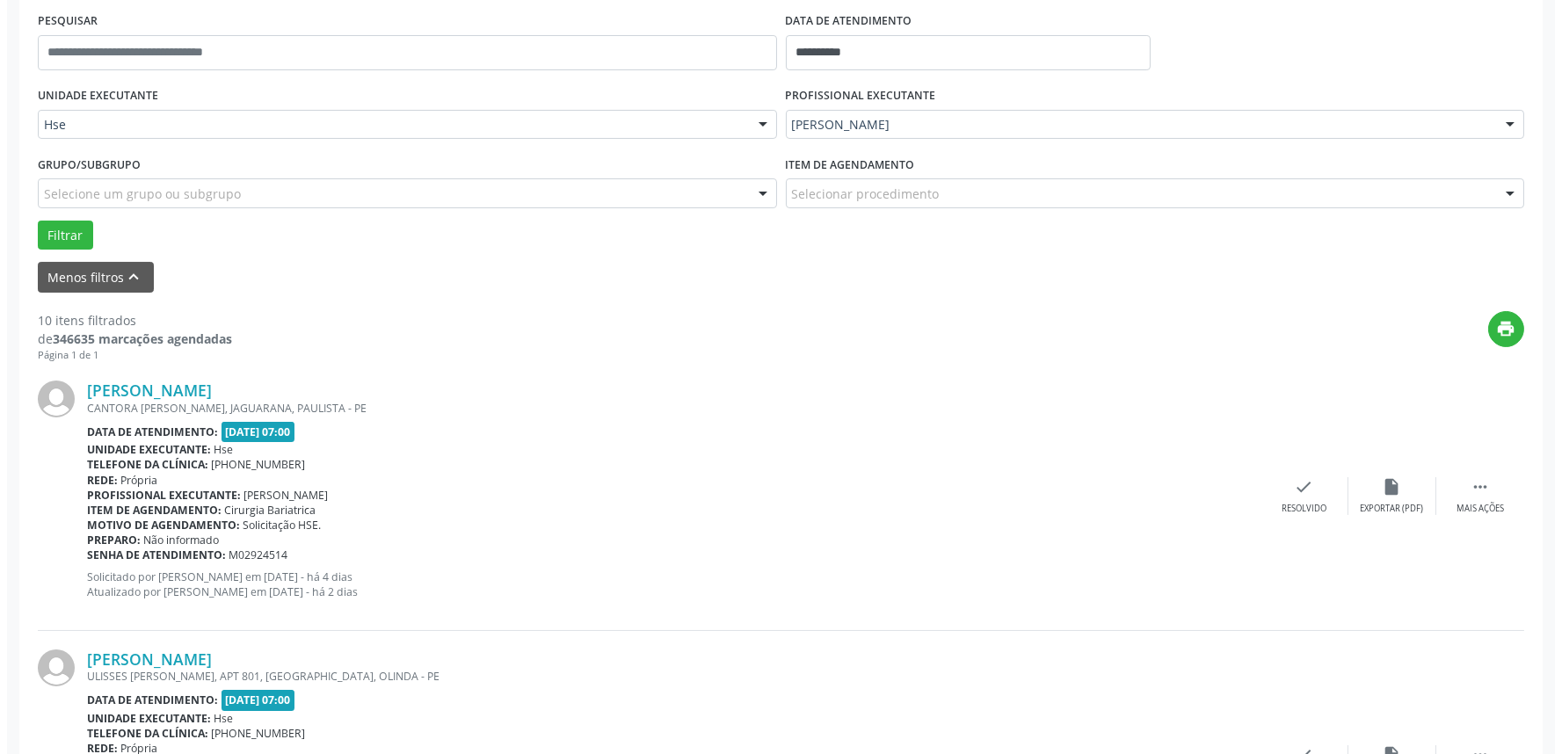
scroll to position [488, 0]
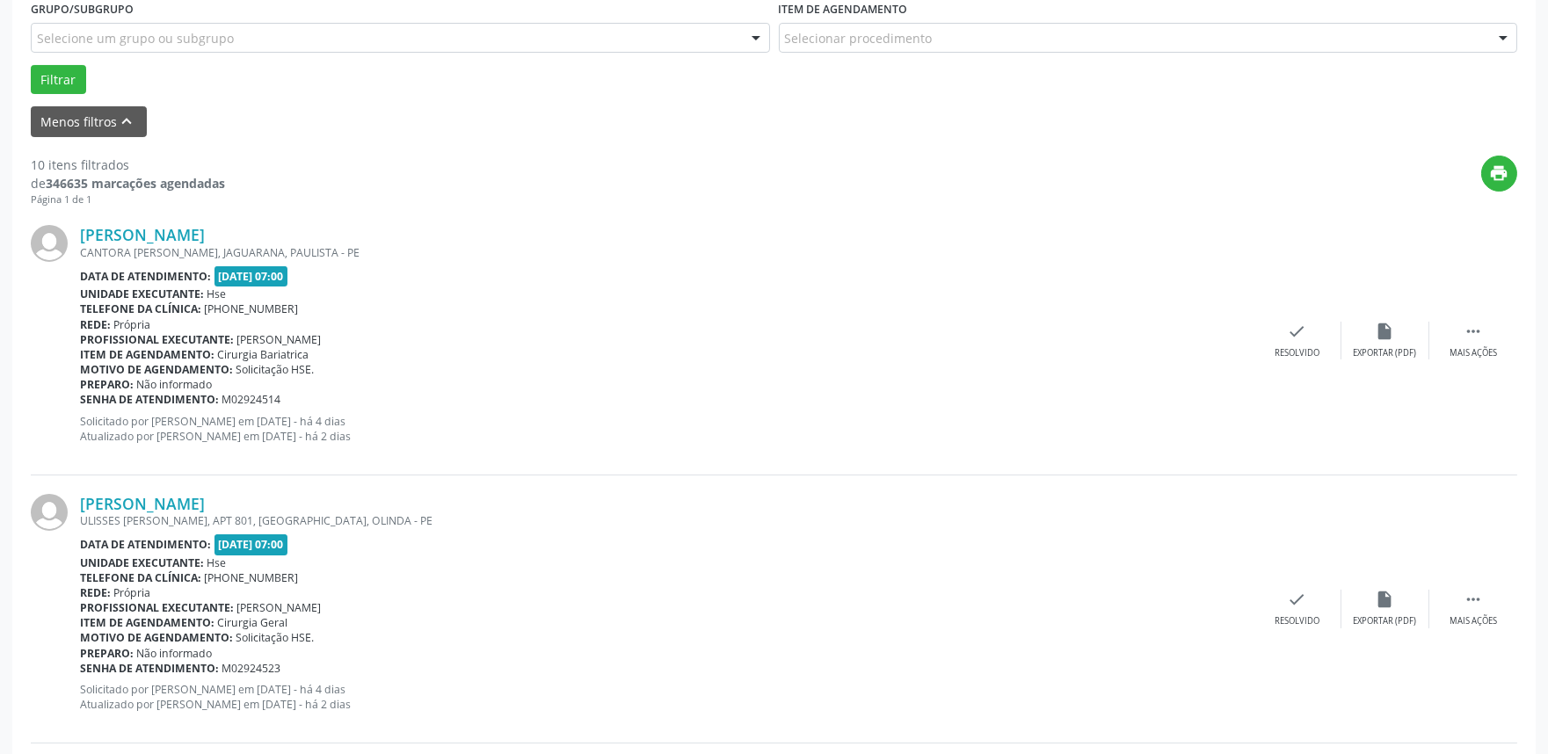
click at [1305, 361] on div "Alexsandra Silva de Albuquerque Costa CANTORA NARA LEAO, JAGUARANA, PAULISTA - …" at bounding box center [774, 341] width 1486 height 268
click at [1310, 337] on div "check Resolvido" at bounding box center [1297, 341] width 88 height 38
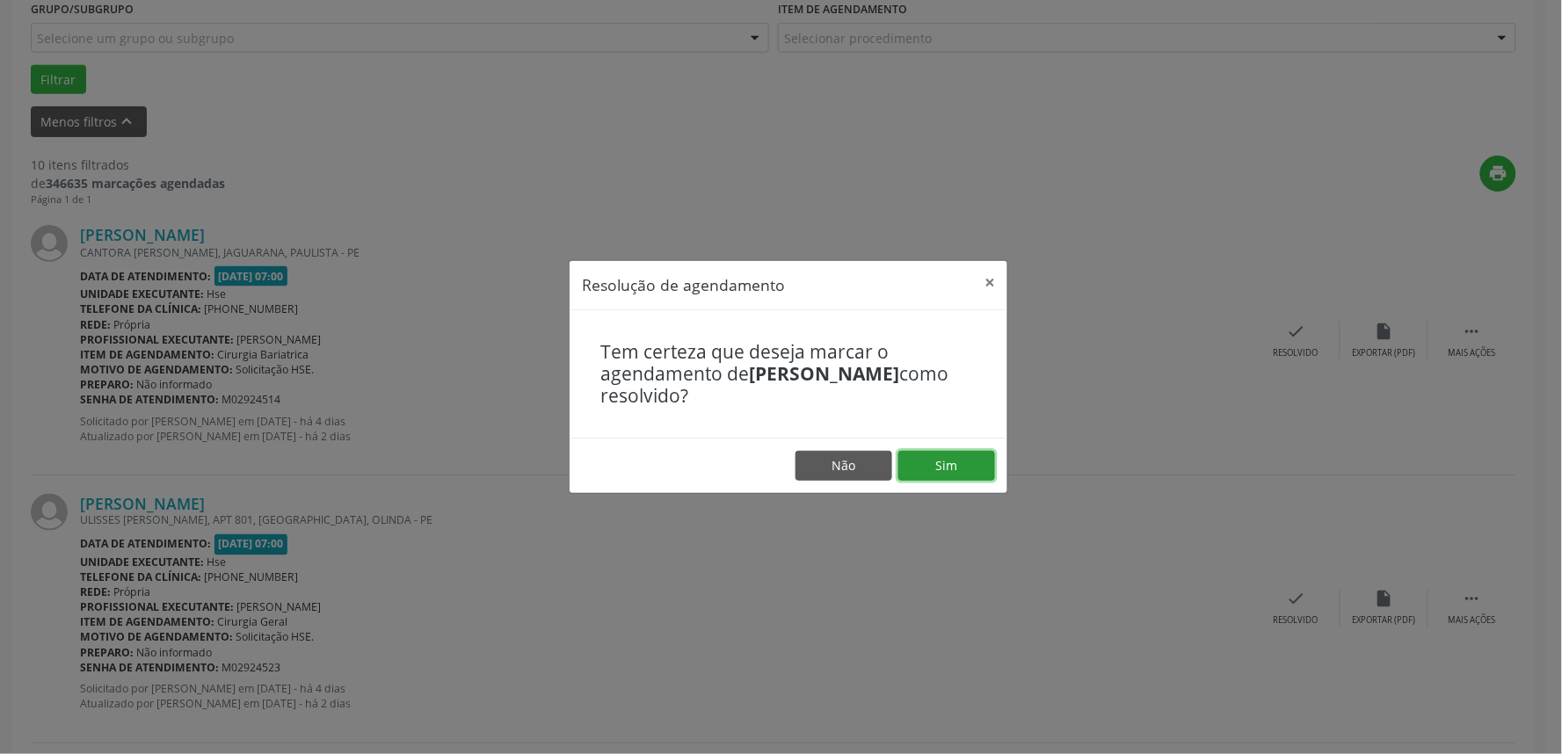
click at [942, 459] on button "Sim" at bounding box center [946, 466] width 97 height 30
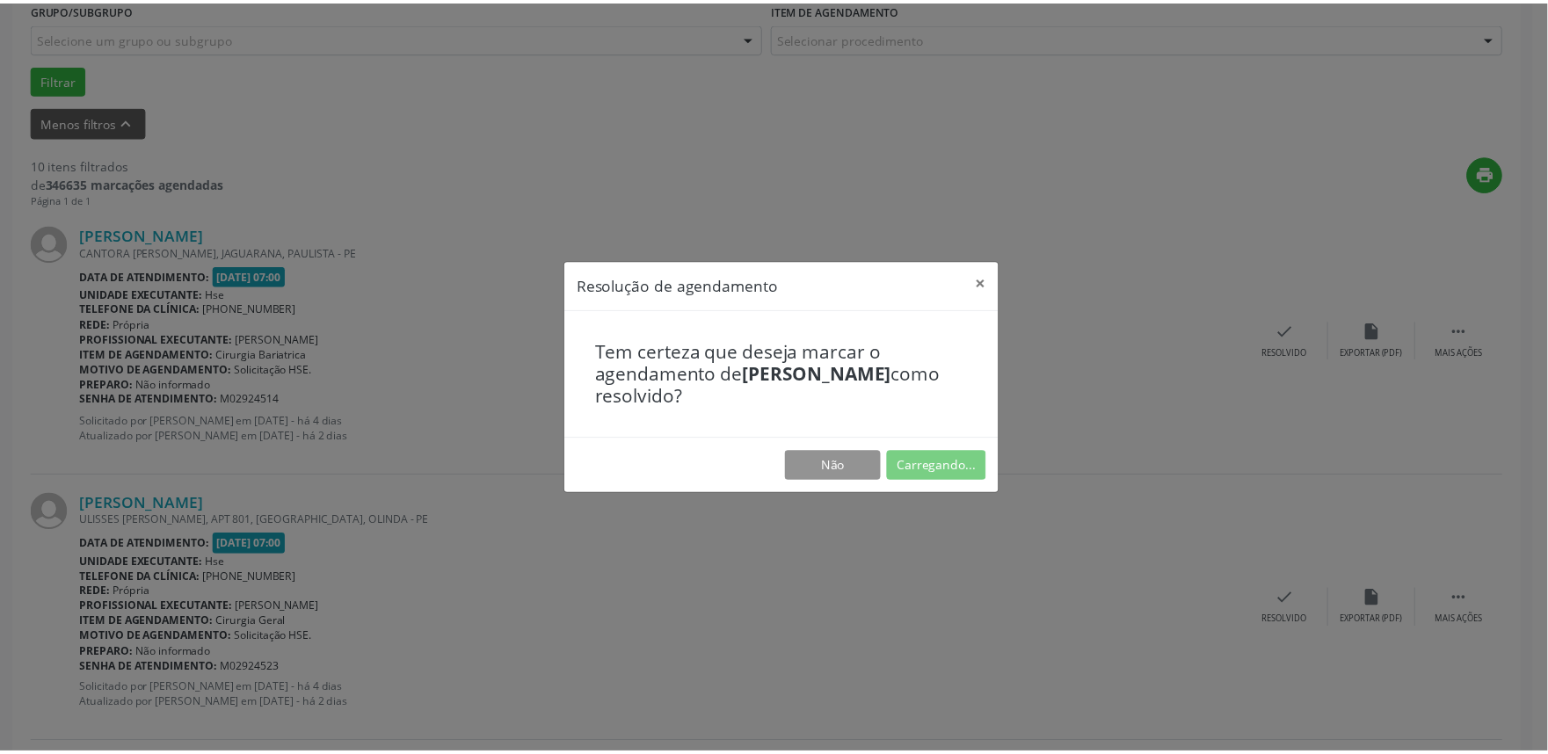
scroll to position [0, 0]
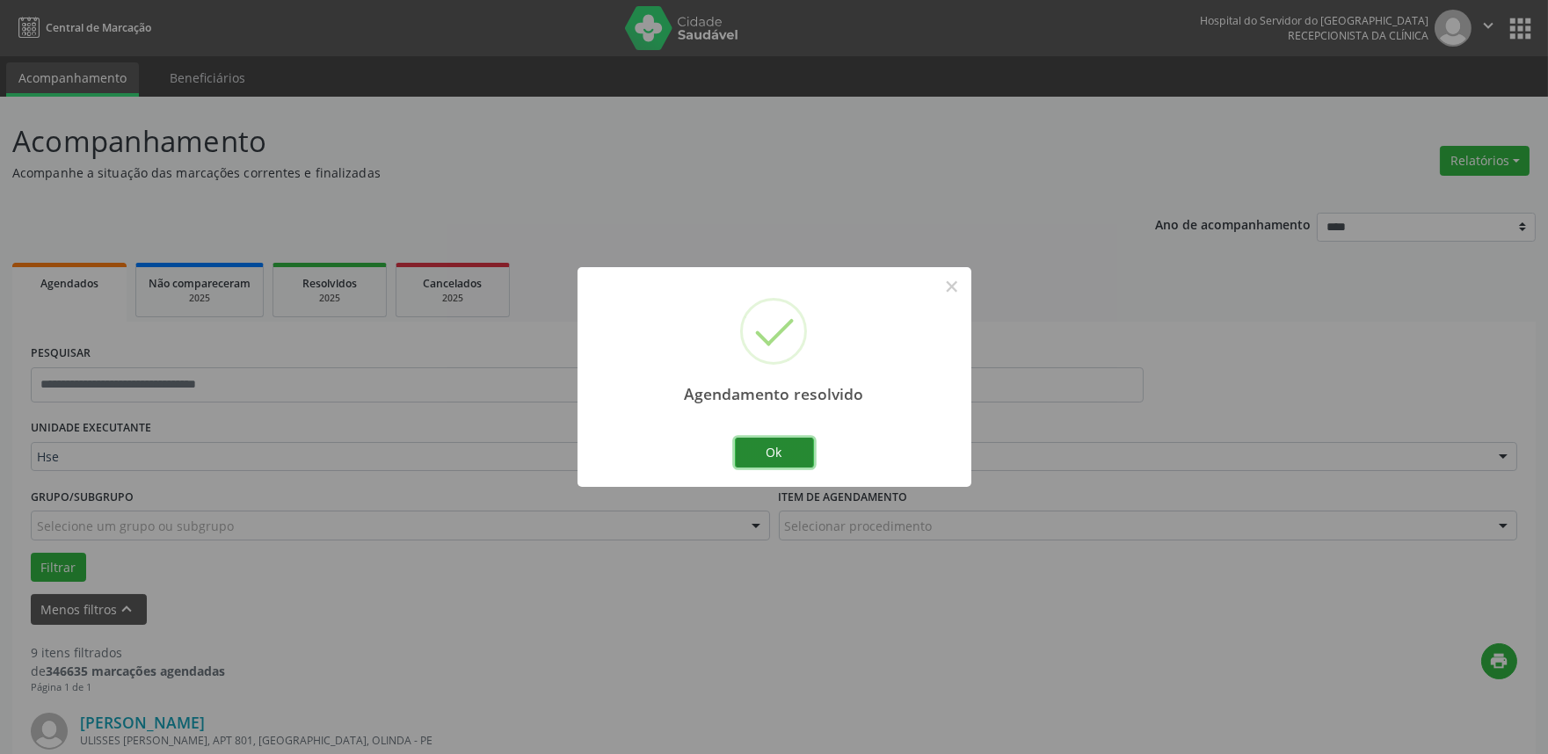
click at [749, 446] on button "Ok" at bounding box center [774, 453] width 79 height 30
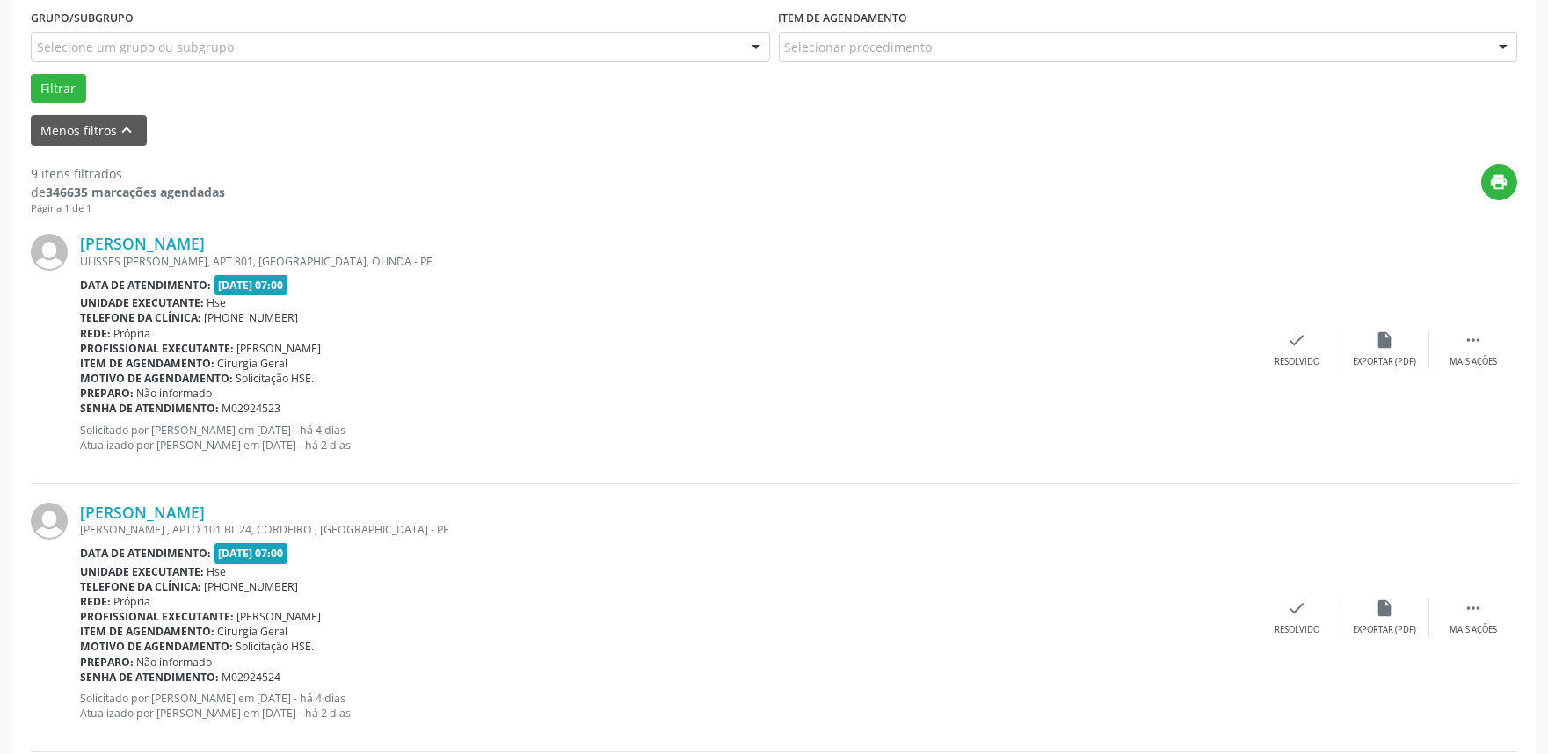
scroll to position [488, 0]
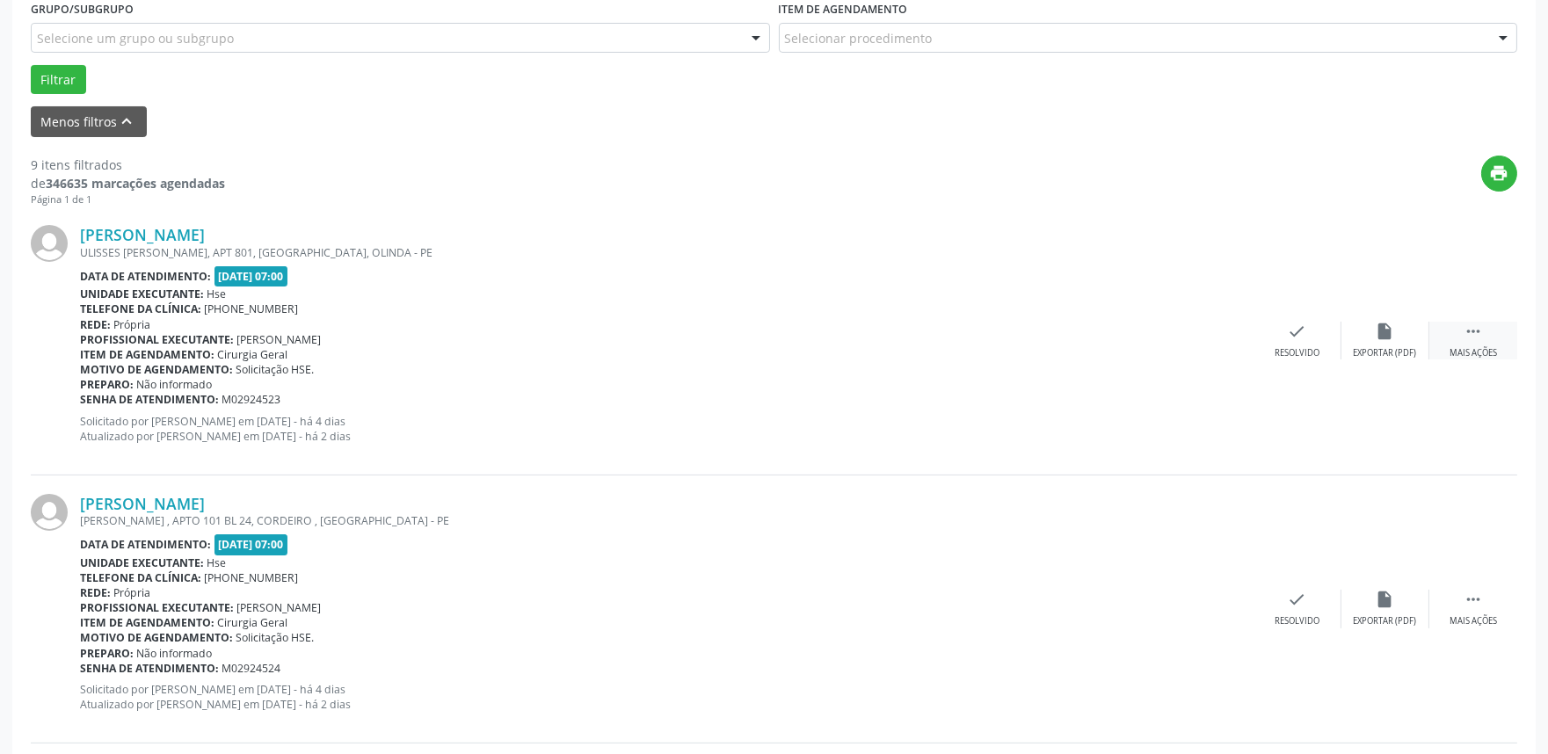
drag, startPoint x: 1460, startPoint y: 332, endPoint x: 1445, endPoint y: 326, distance: 16.2
click at [1461, 329] on div " Mais ações" at bounding box center [1473, 341] width 88 height 38
click at [1381, 328] on icon "alarm_off" at bounding box center [1385, 331] width 19 height 19
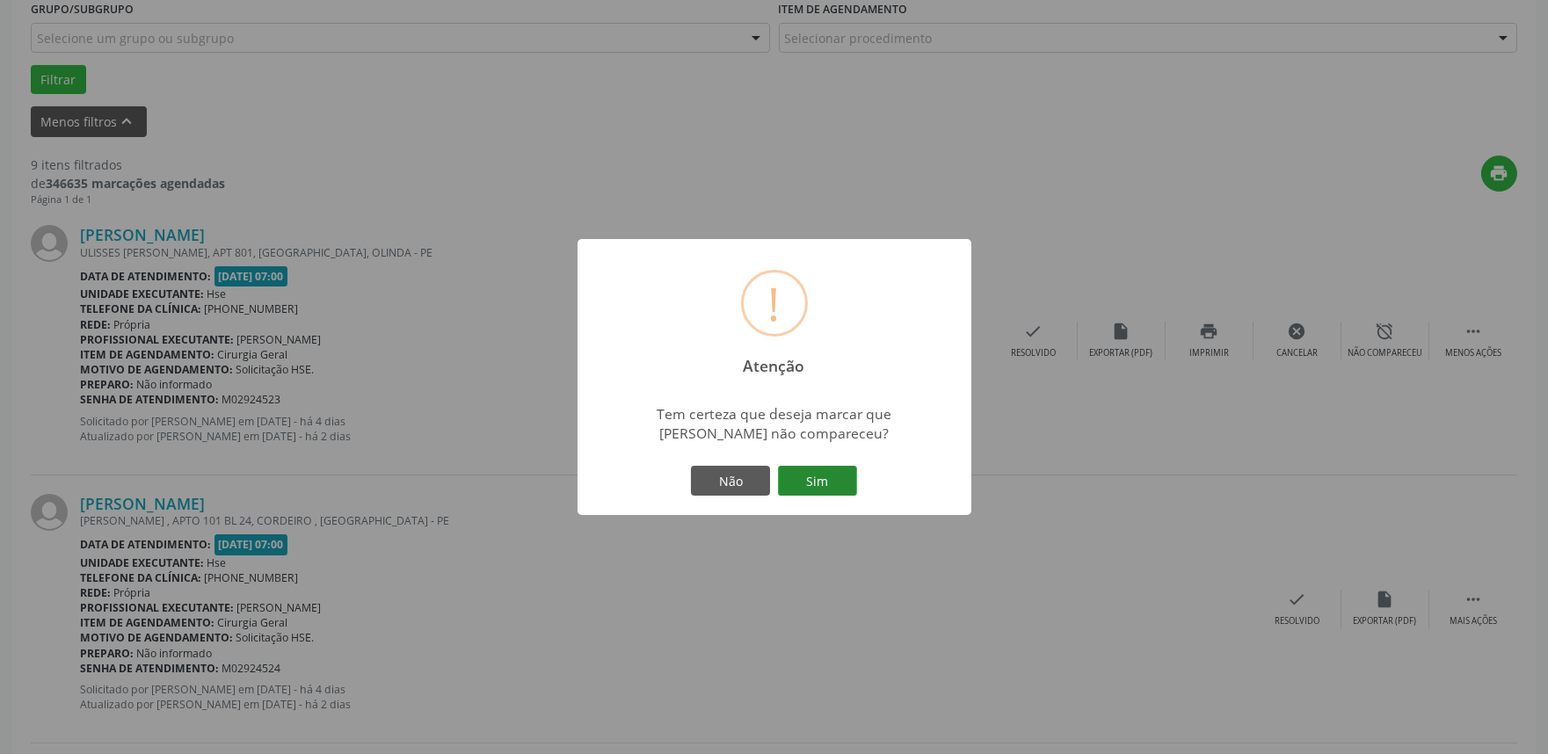
click at [804, 483] on button "Sim" at bounding box center [817, 481] width 79 height 30
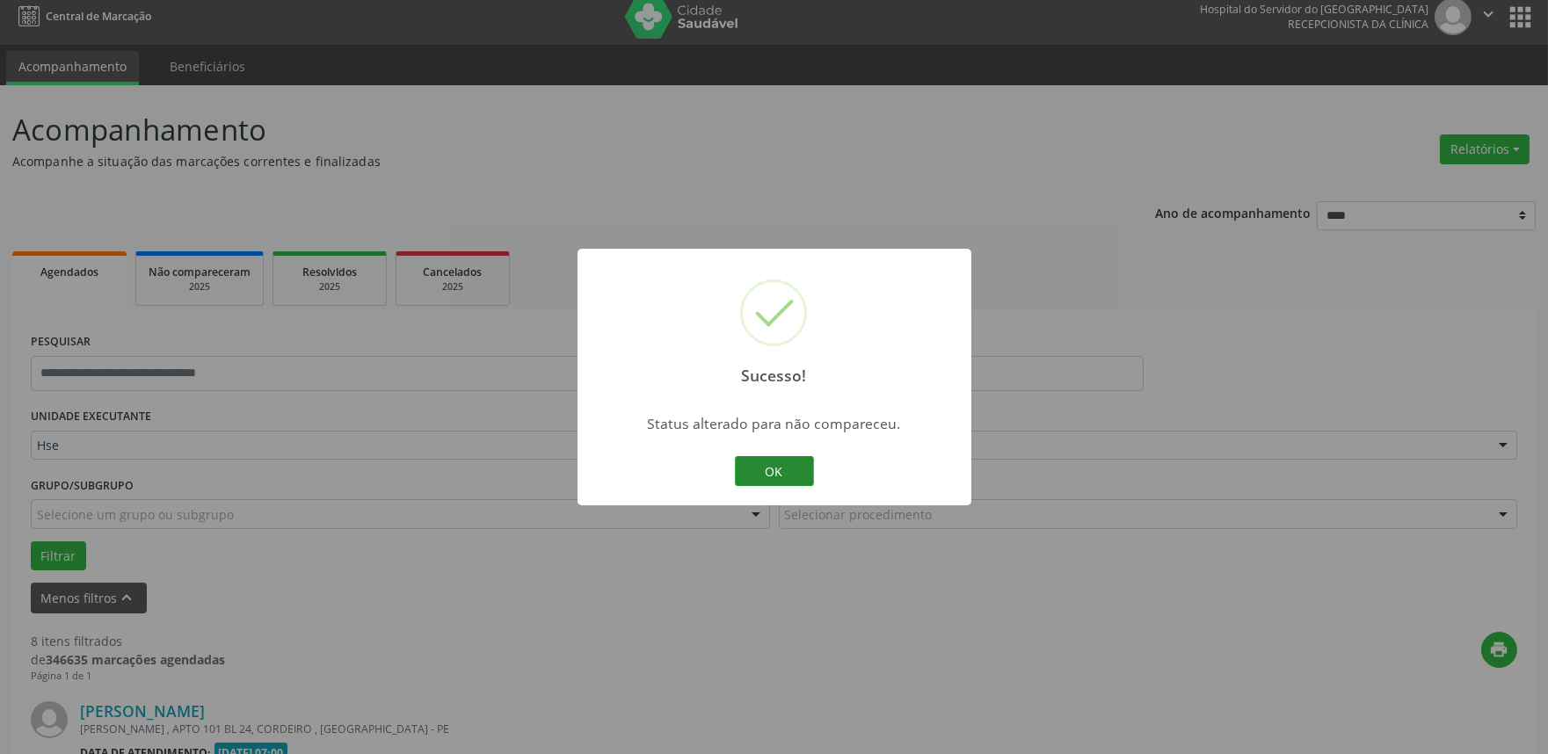
click at [787, 468] on button "OK" at bounding box center [774, 471] width 79 height 30
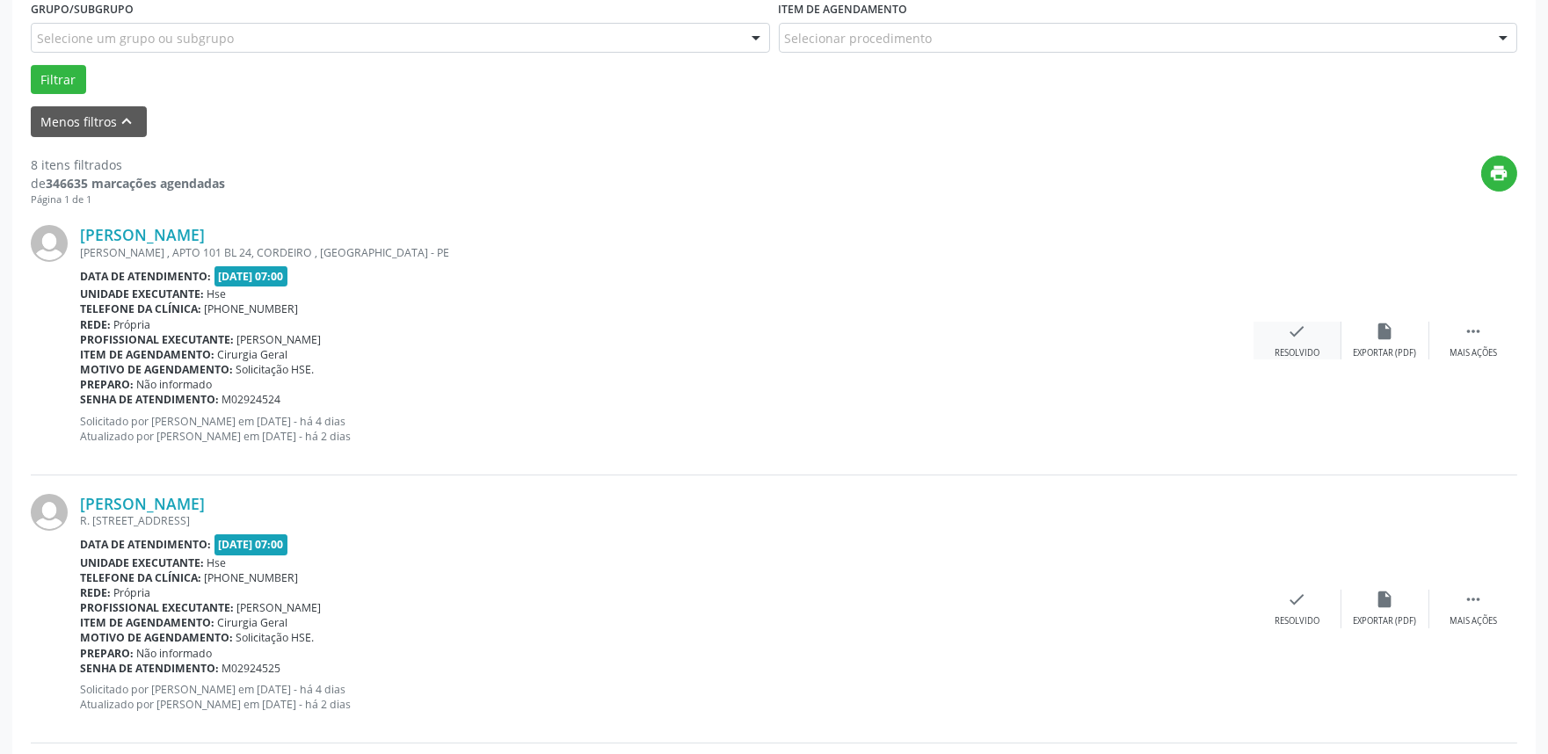
click at [1299, 336] on icon "check" at bounding box center [1297, 331] width 19 height 19
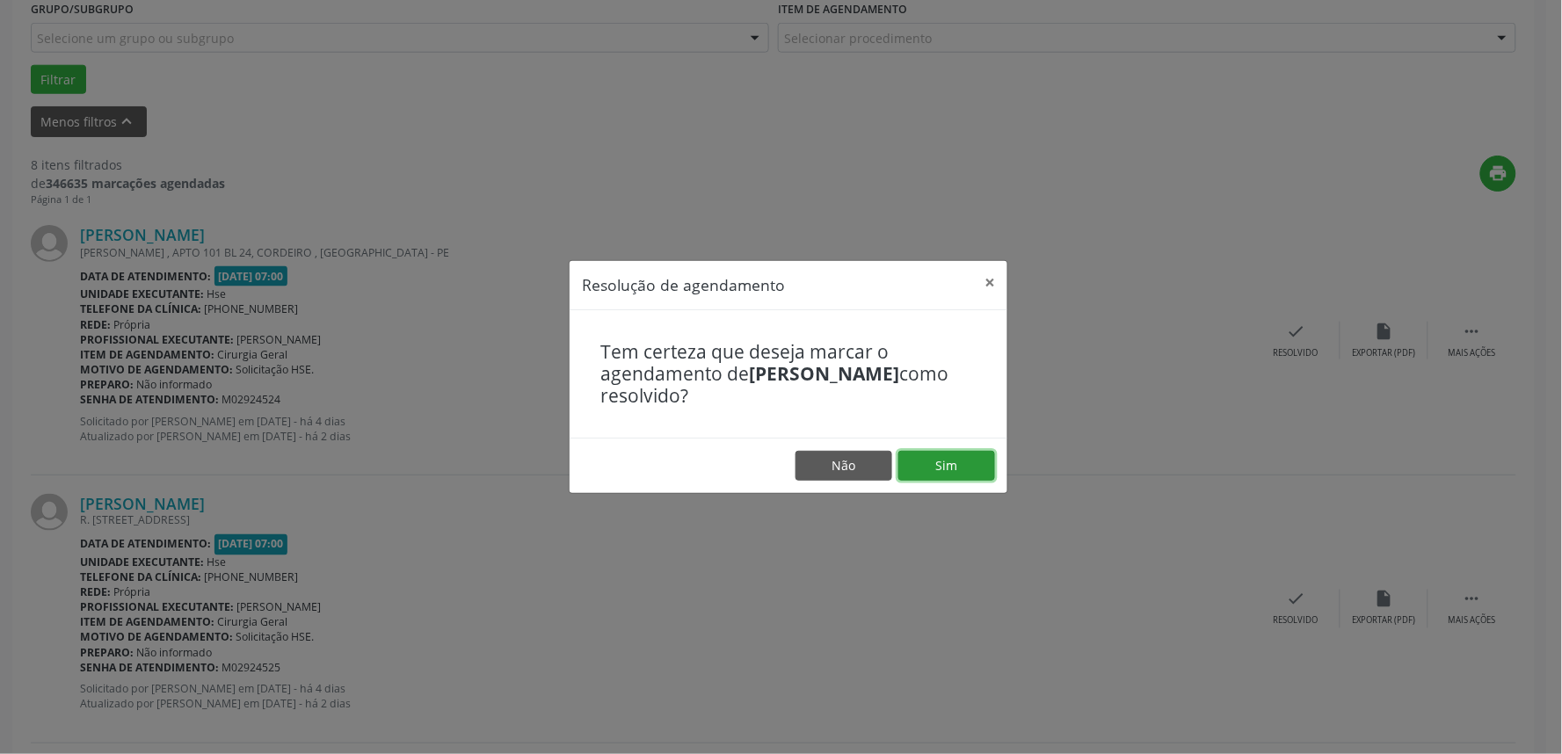
click at [967, 471] on button "Sim" at bounding box center [946, 466] width 97 height 30
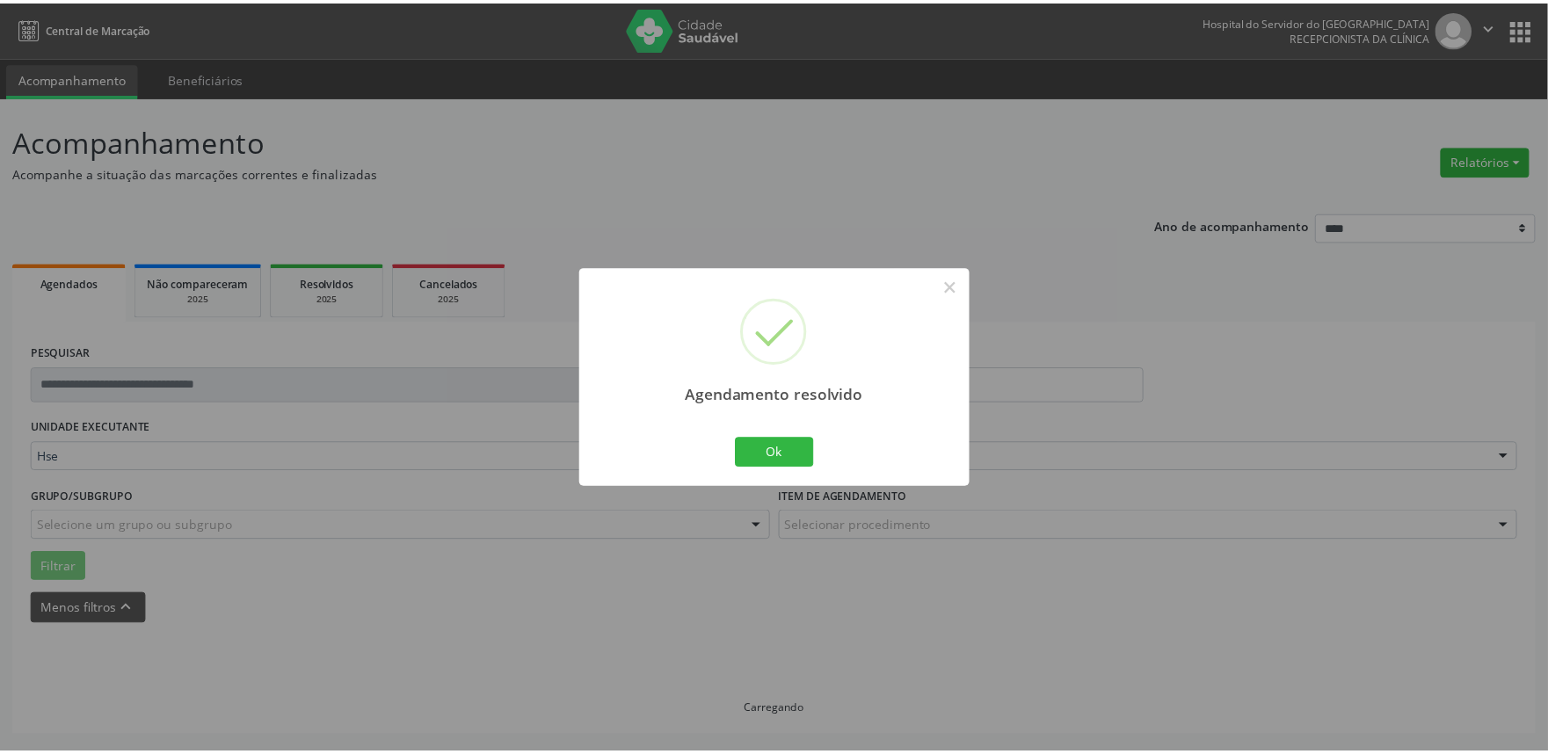
scroll to position [0, 0]
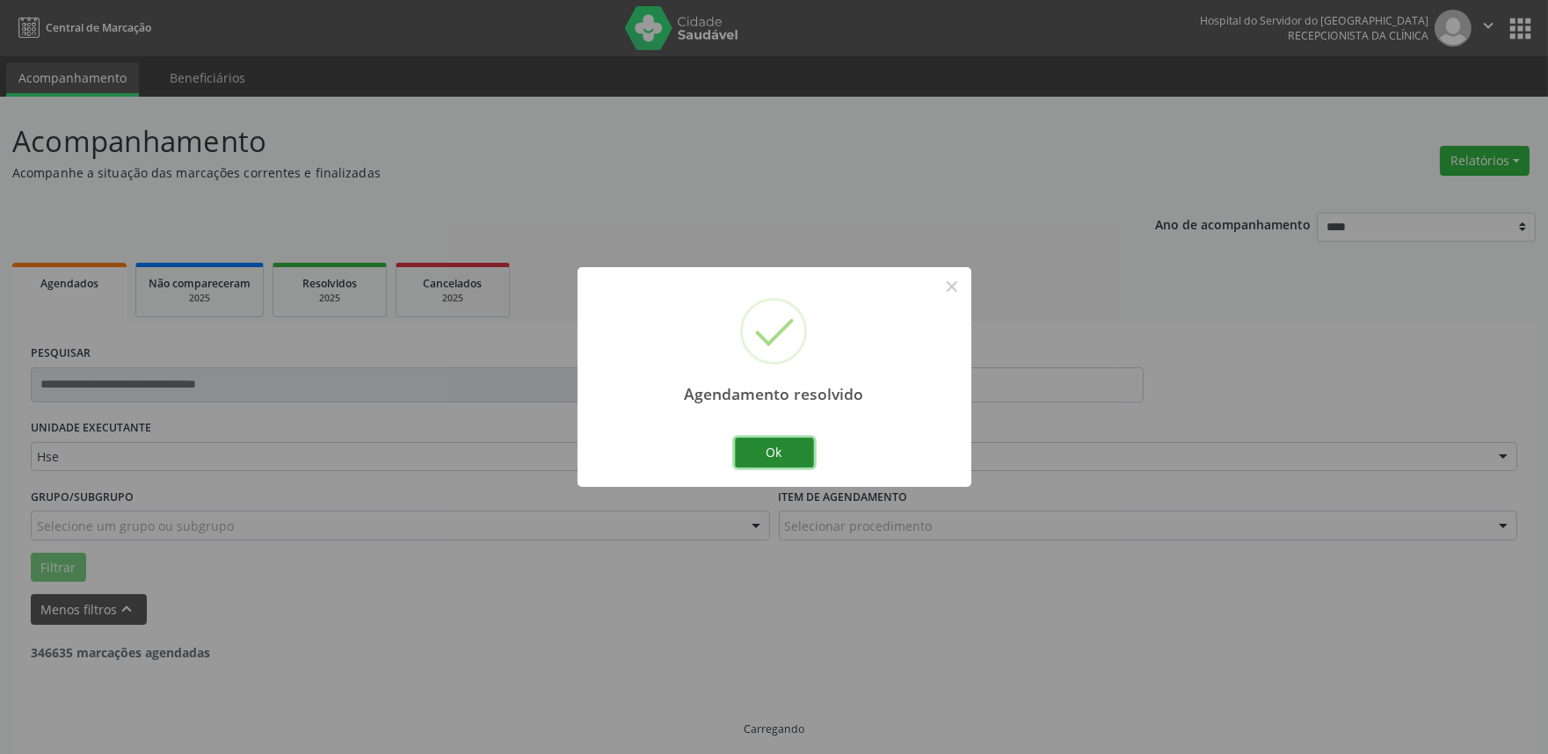
click at [770, 464] on button "Ok" at bounding box center [774, 453] width 79 height 30
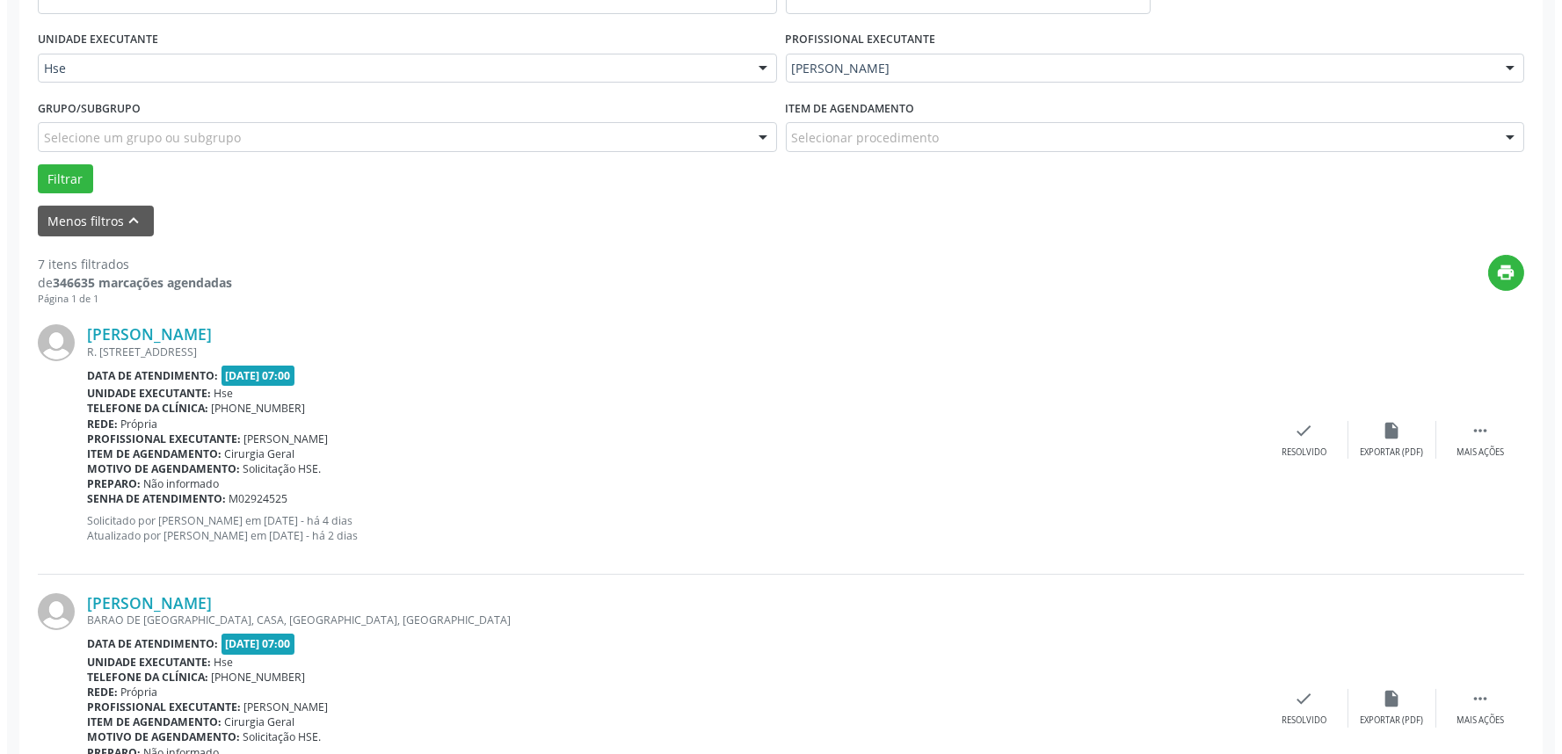
scroll to position [390, 0]
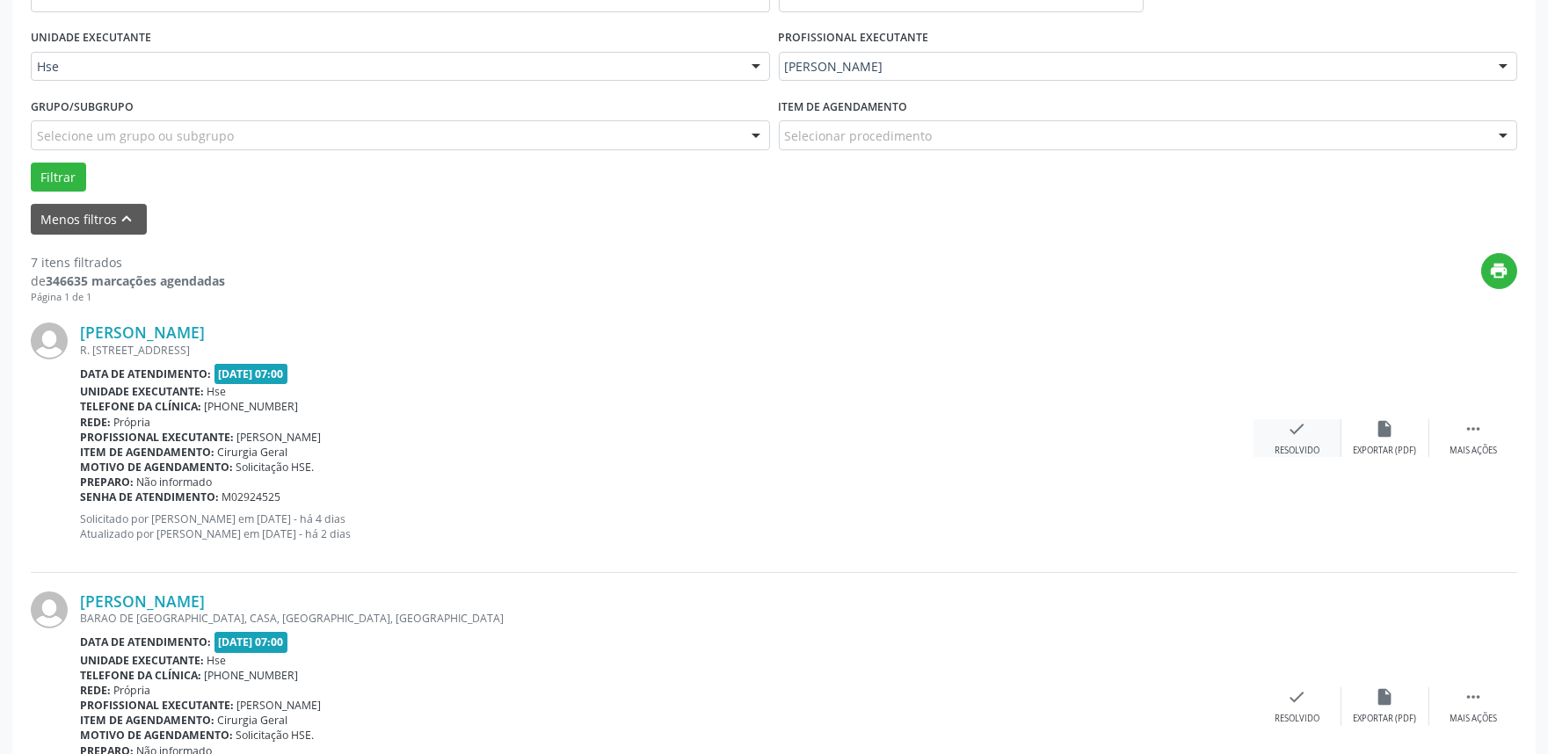
click at [1296, 448] on div "Resolvido" at bounding box center [1296, 451] width 45 height 12
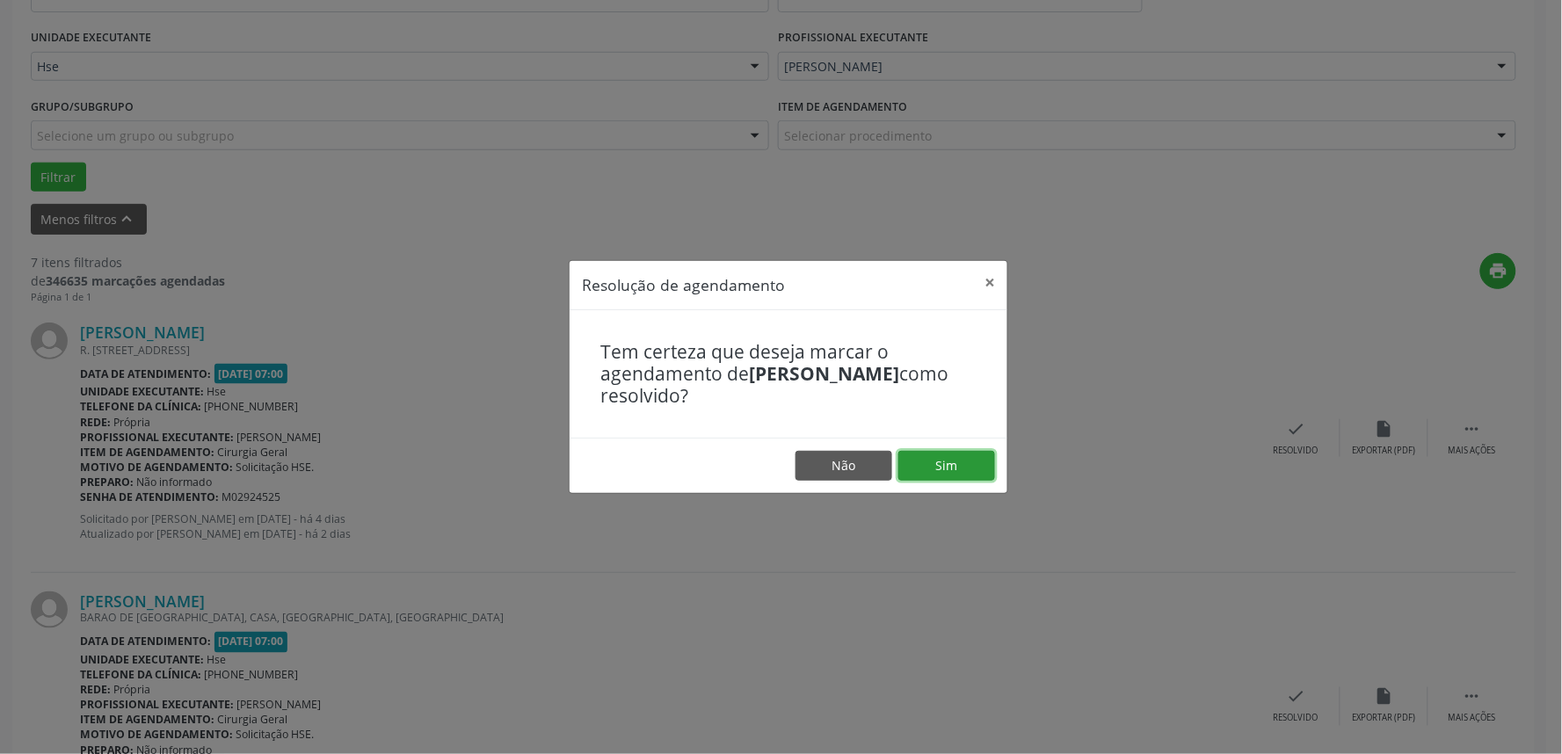
click at [919, 479] on button "Sim" at bounding box center [946, 466] width 97 height 30
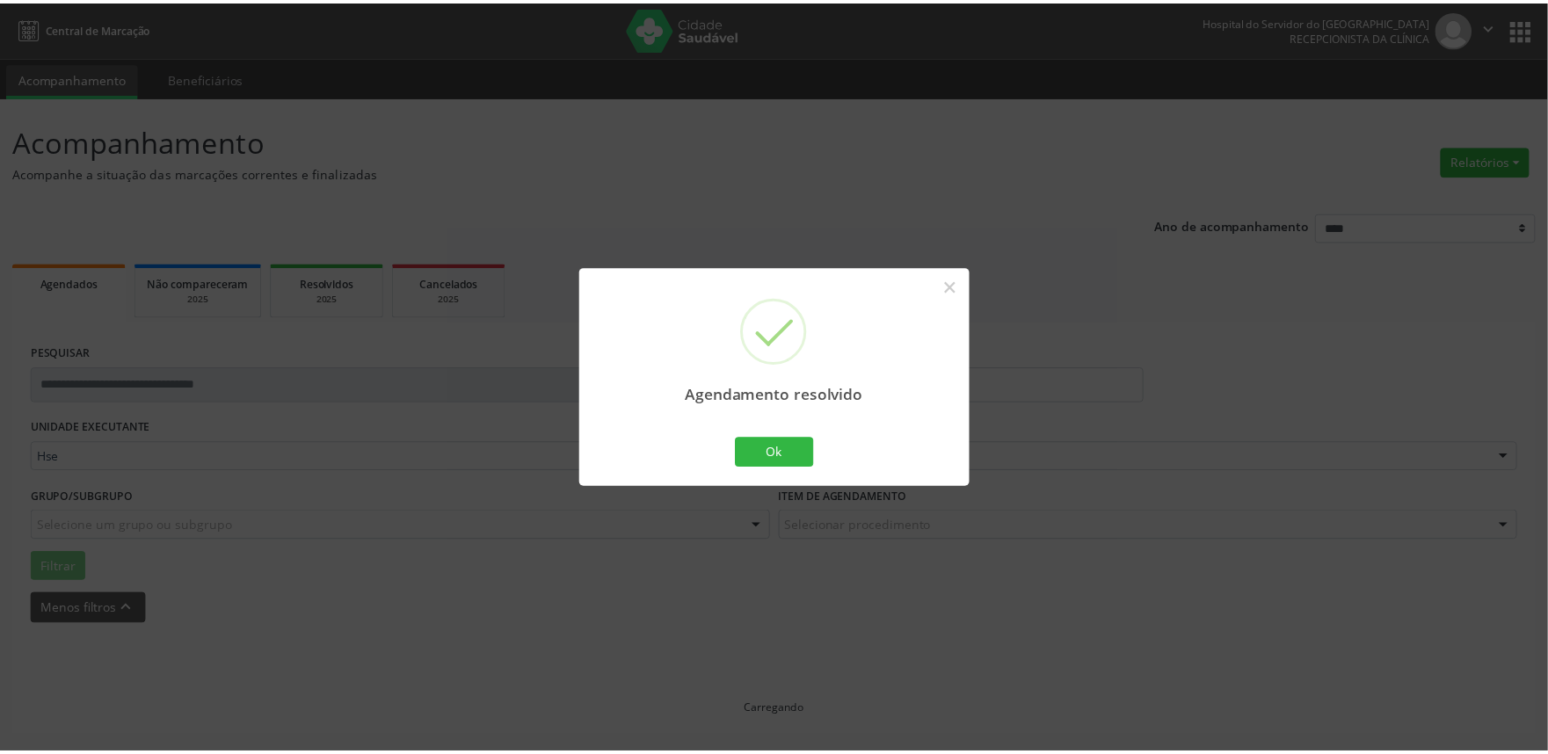
scroll to position [0, 0]
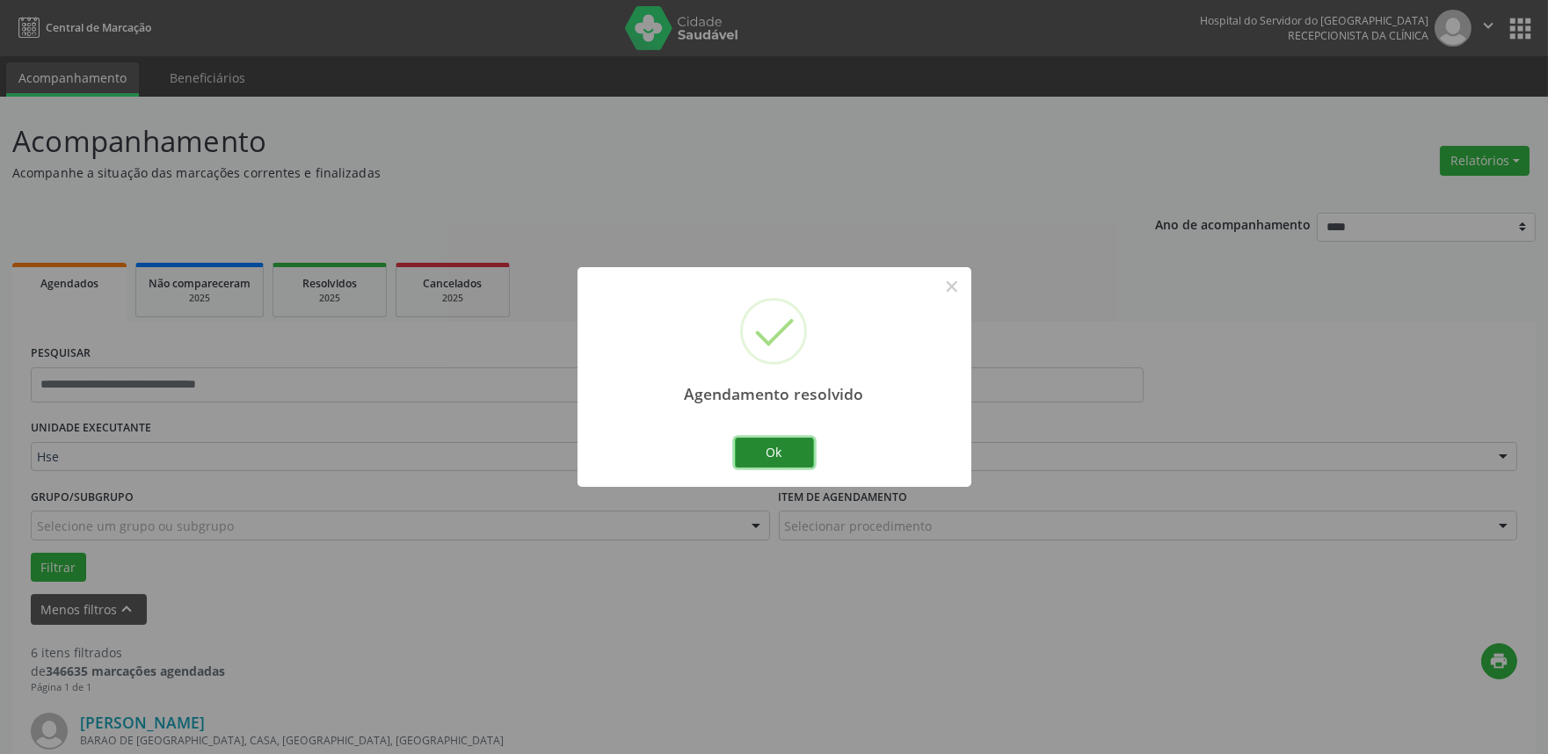
click at [787, 454] on button "Ok" at bounding box center [774, 453] width 79 height 30
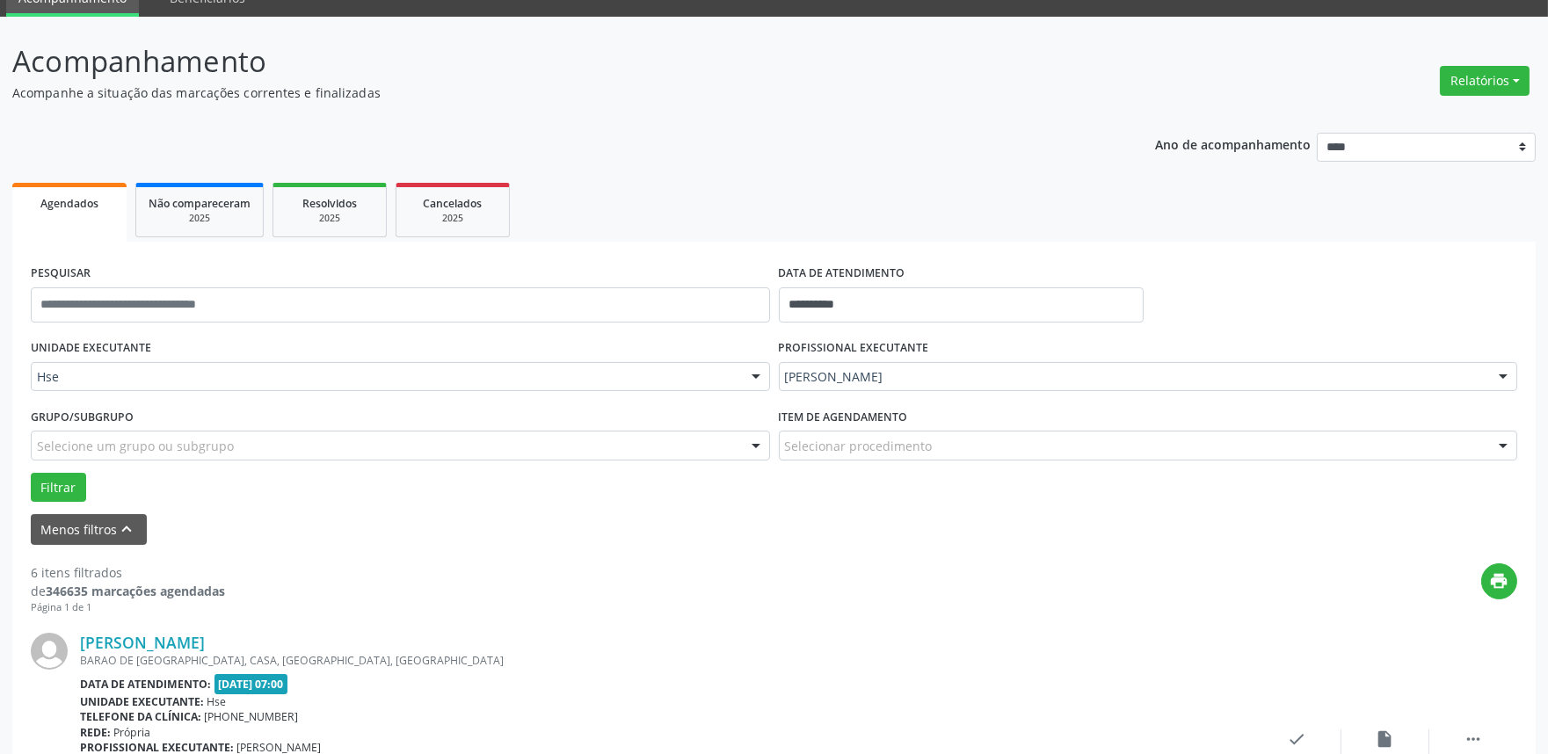
scroll to position [293, 0]
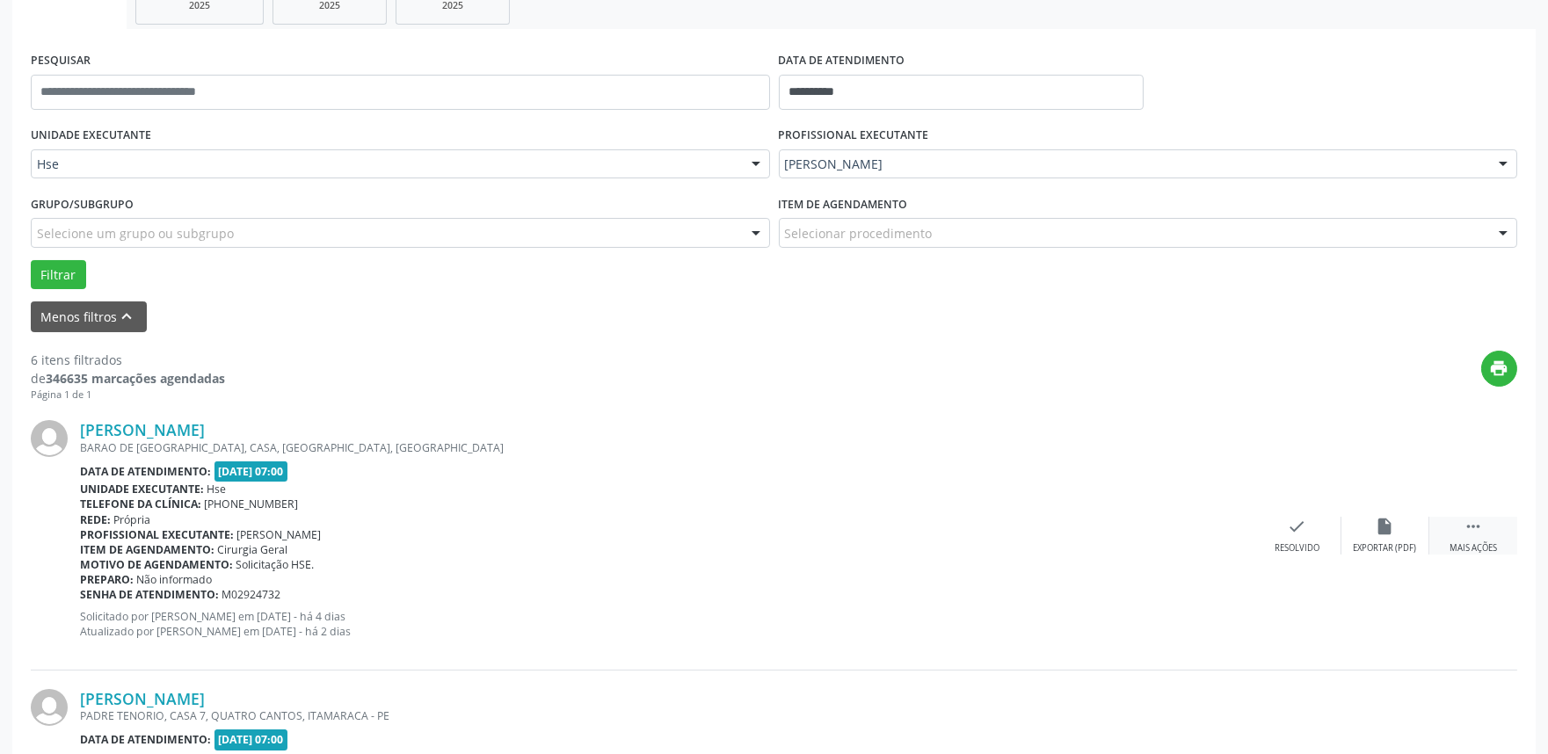
click at [1464, 543] on div "Mais ações" at bounding box center [1472, 548] width 47 height 12
click at [1324, 511] on div "Ivone Borges de Freitas BARAO DE VILA BELA, CASA, JENIPAPO, SANHORO - PE Data d…" at bounding box center [774, 536] width 1486 height 268
click at [1359, 521] on div "alarm_off Não compareceu" at bounding box center [1385, 536] width 88 height 38
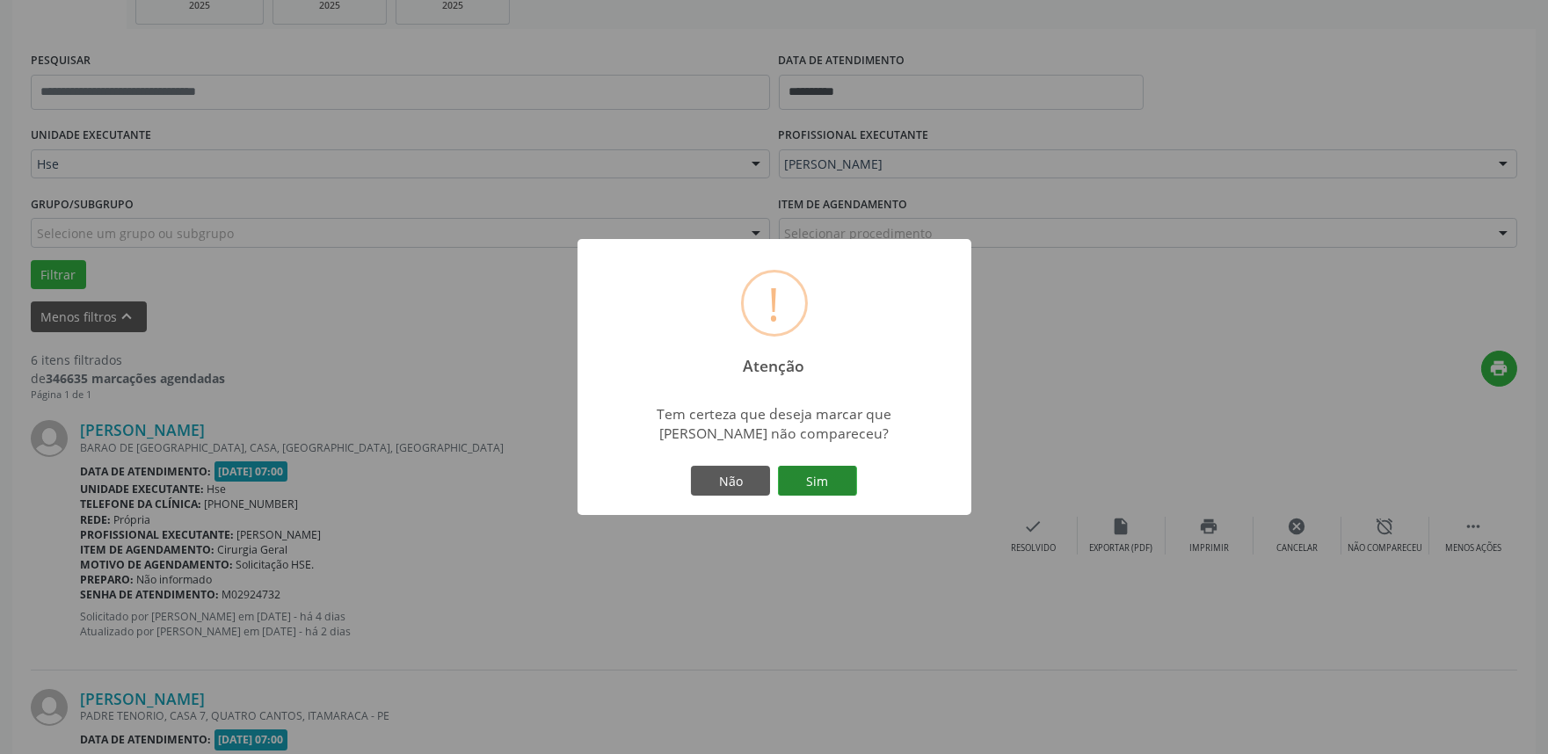
click at [807, 477] on button "Sim" at bounding box center [817, 481] width 79 height 30
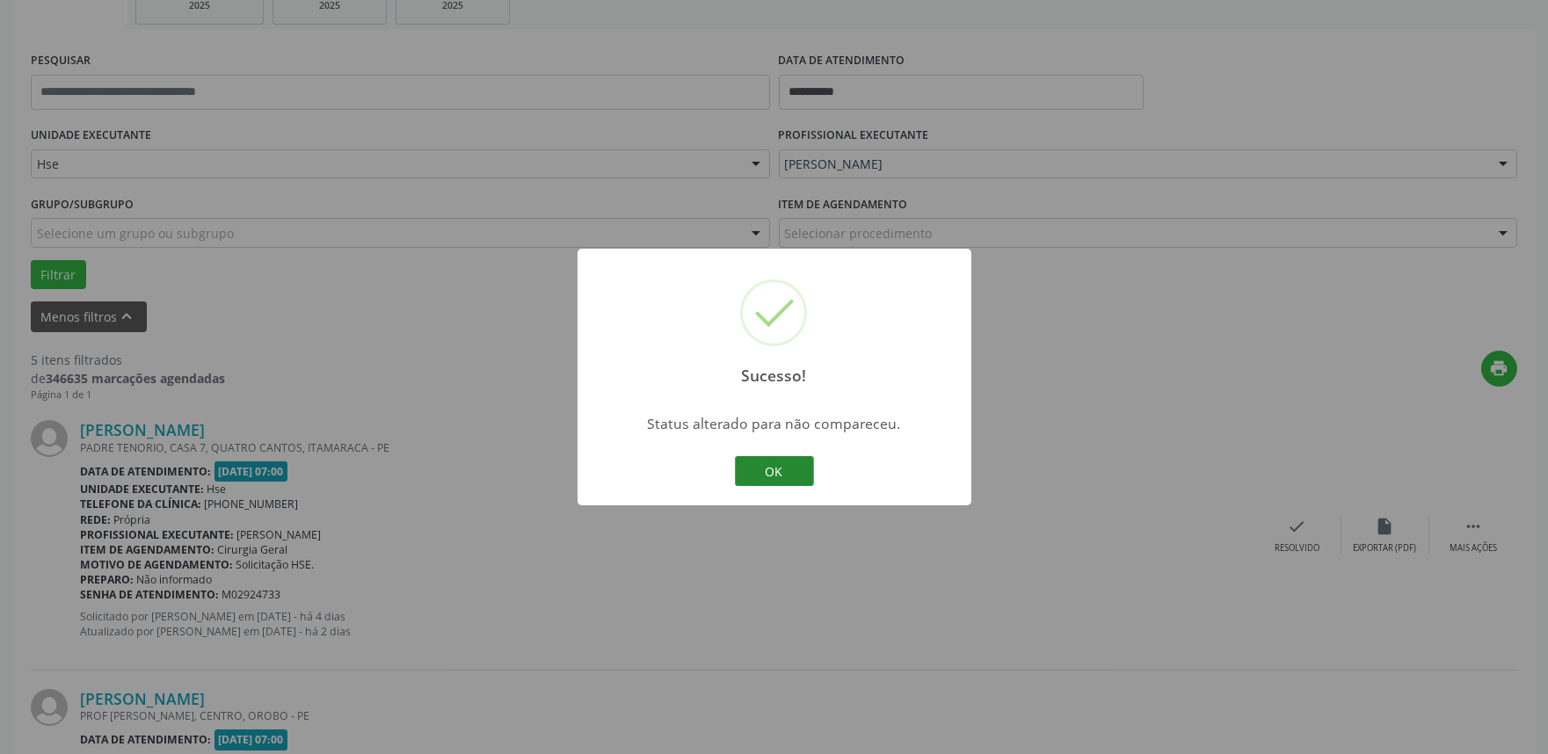
click at [743, 471] on button "OK" at bounding box center [774, 471] width 79 height 30
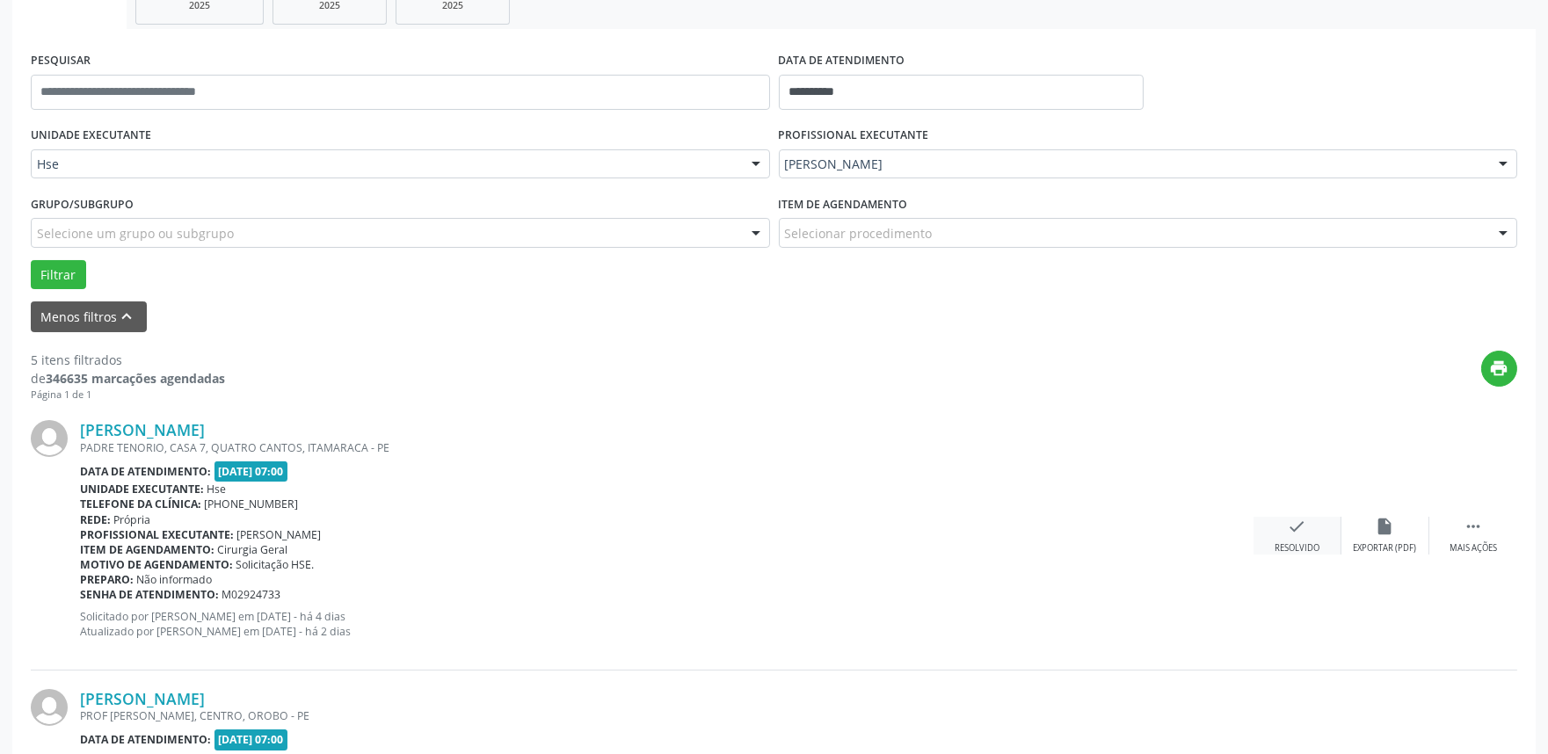
click at [1286, 542] on div "Resolvido" at bounding box center [1296, 548] width 45 height 12
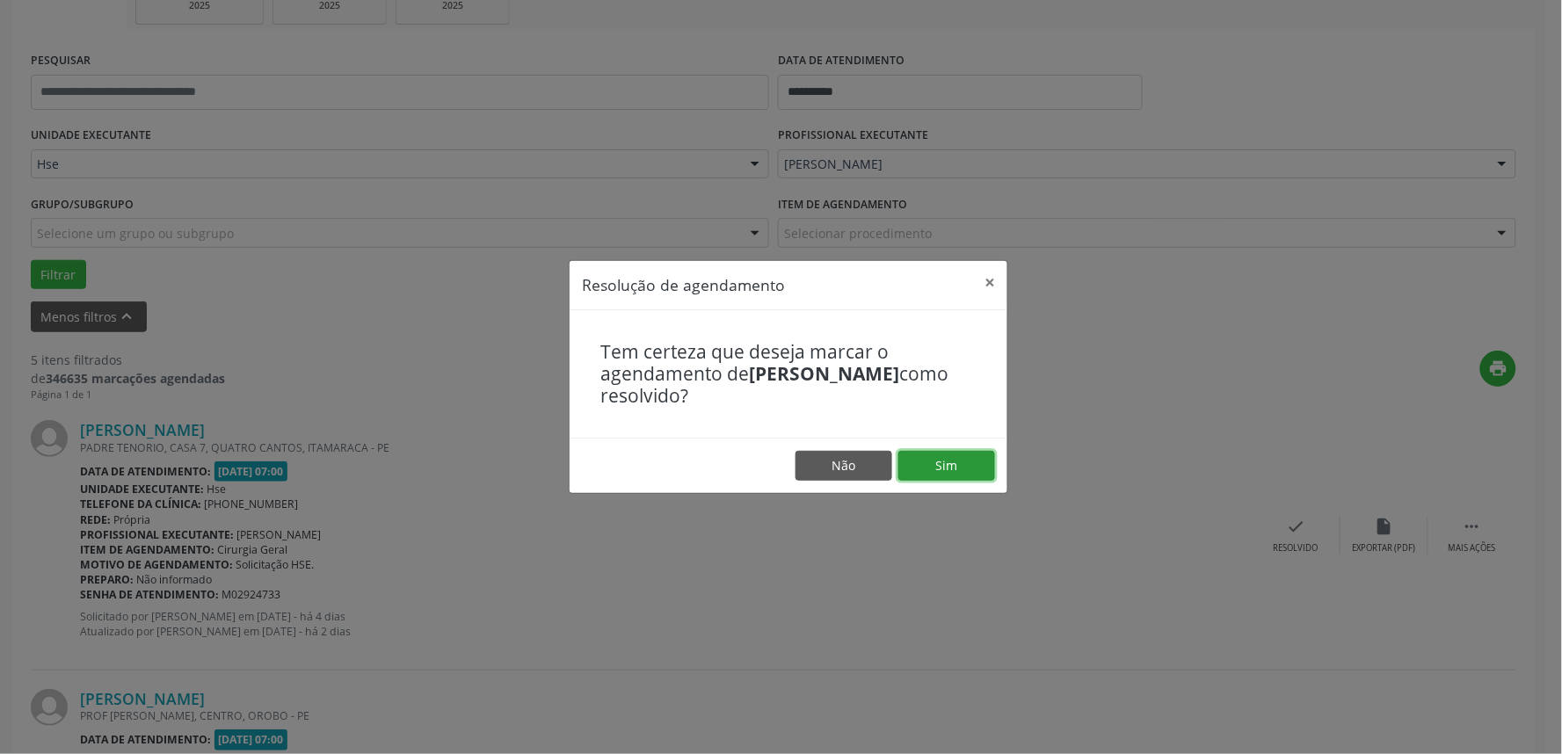
click at [952, 468] on button "Sim" at bounding box center [946, 466] width 97 height 30
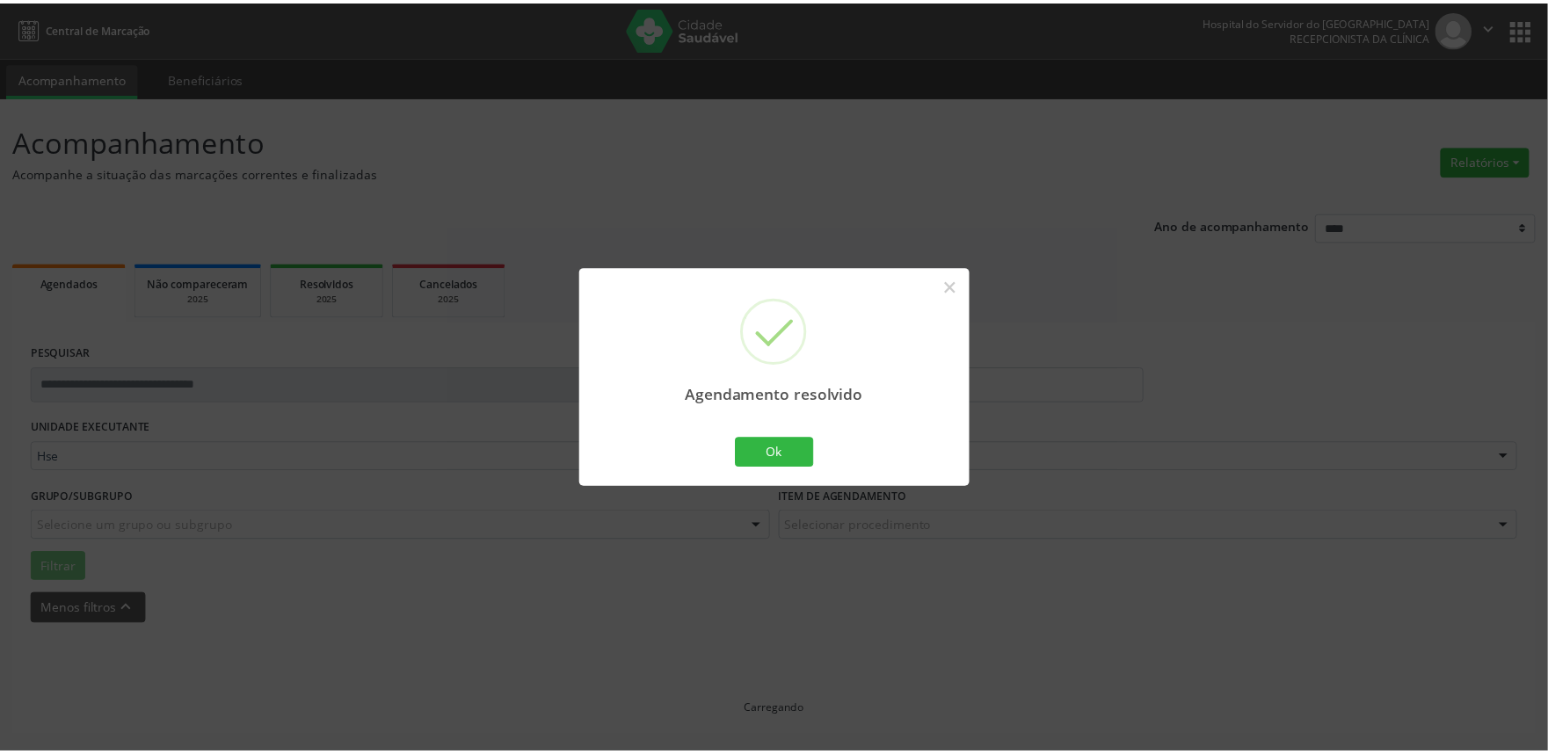
scroll to position [0, 0]
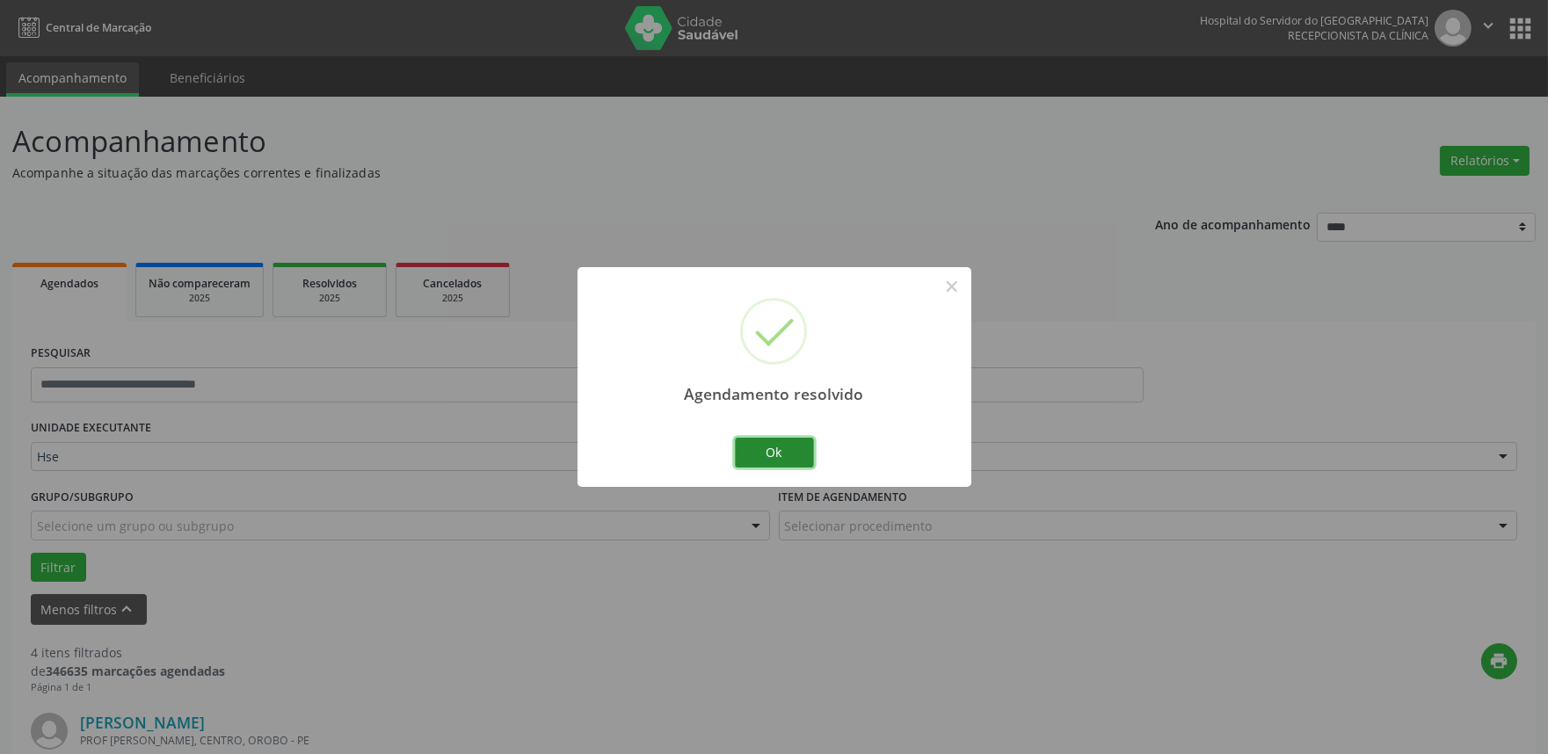
click at [792, 459] on button "Ok" at bounding box center [774, 453] width 79 height 30
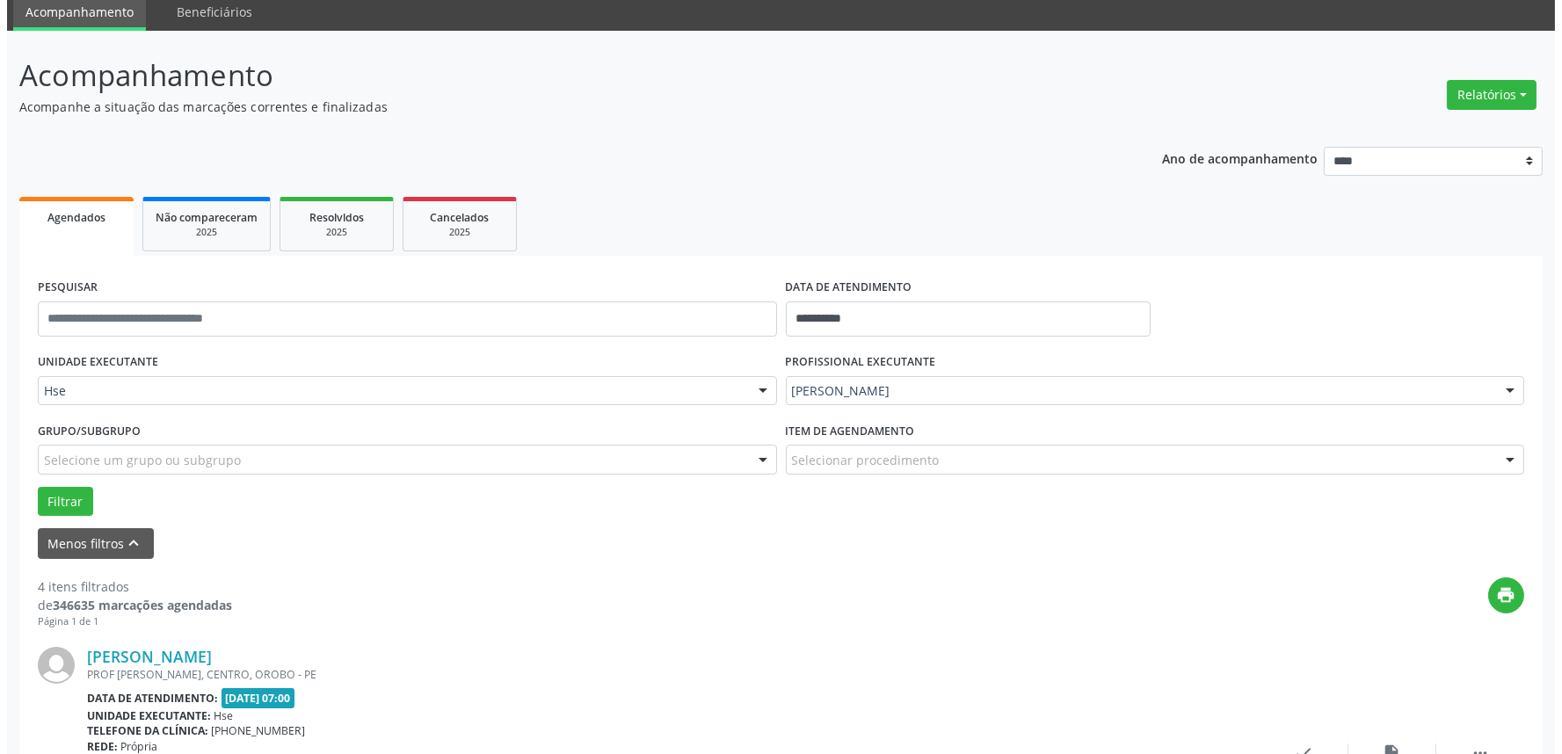
scroll to position [293, 0]
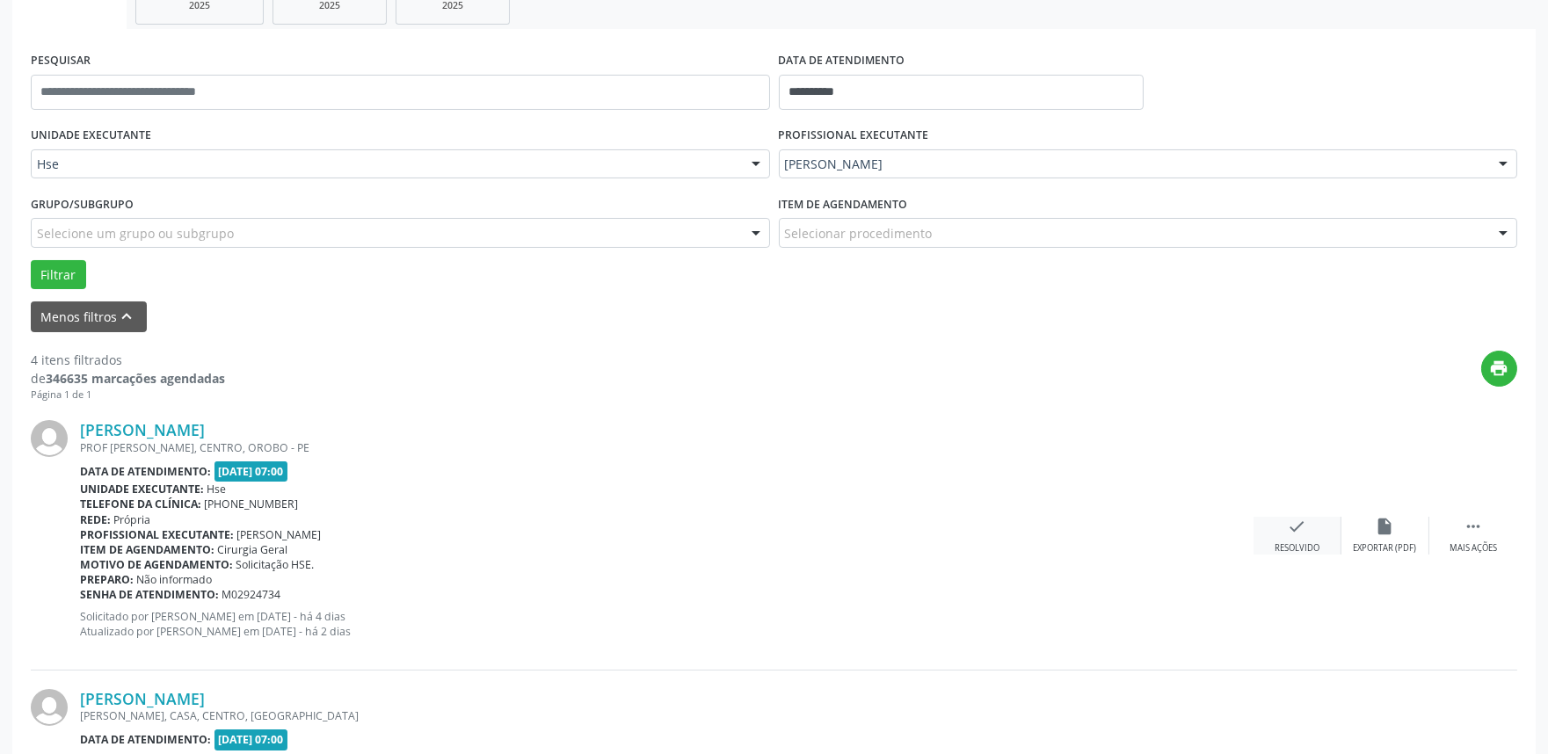
click at [1283, 534] on div "check Resolvido" at bounding box center [1297, 536] width 88 height 38
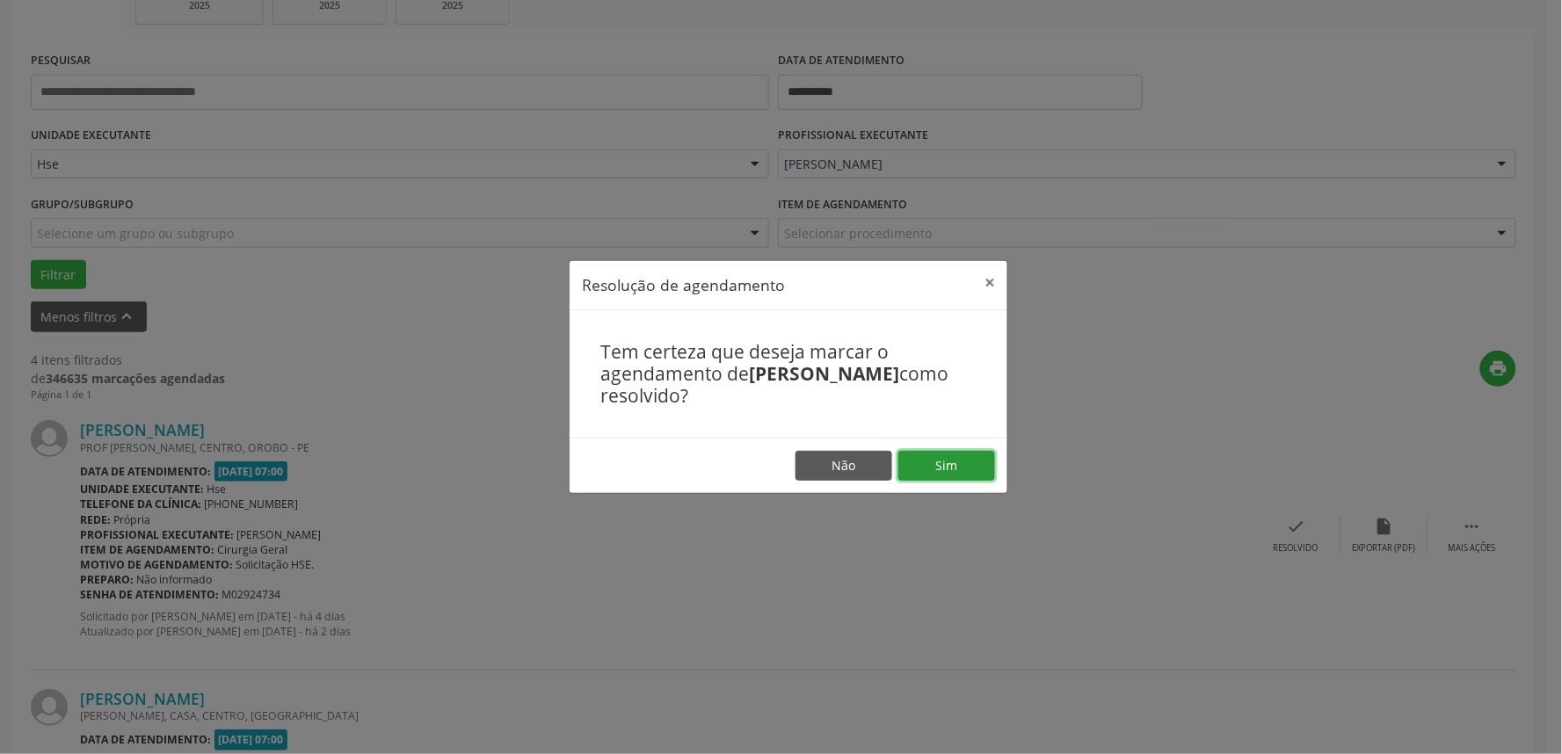
click at [953, 454] on button "Sim" at bounding box center [946, 466] width 97 height 30
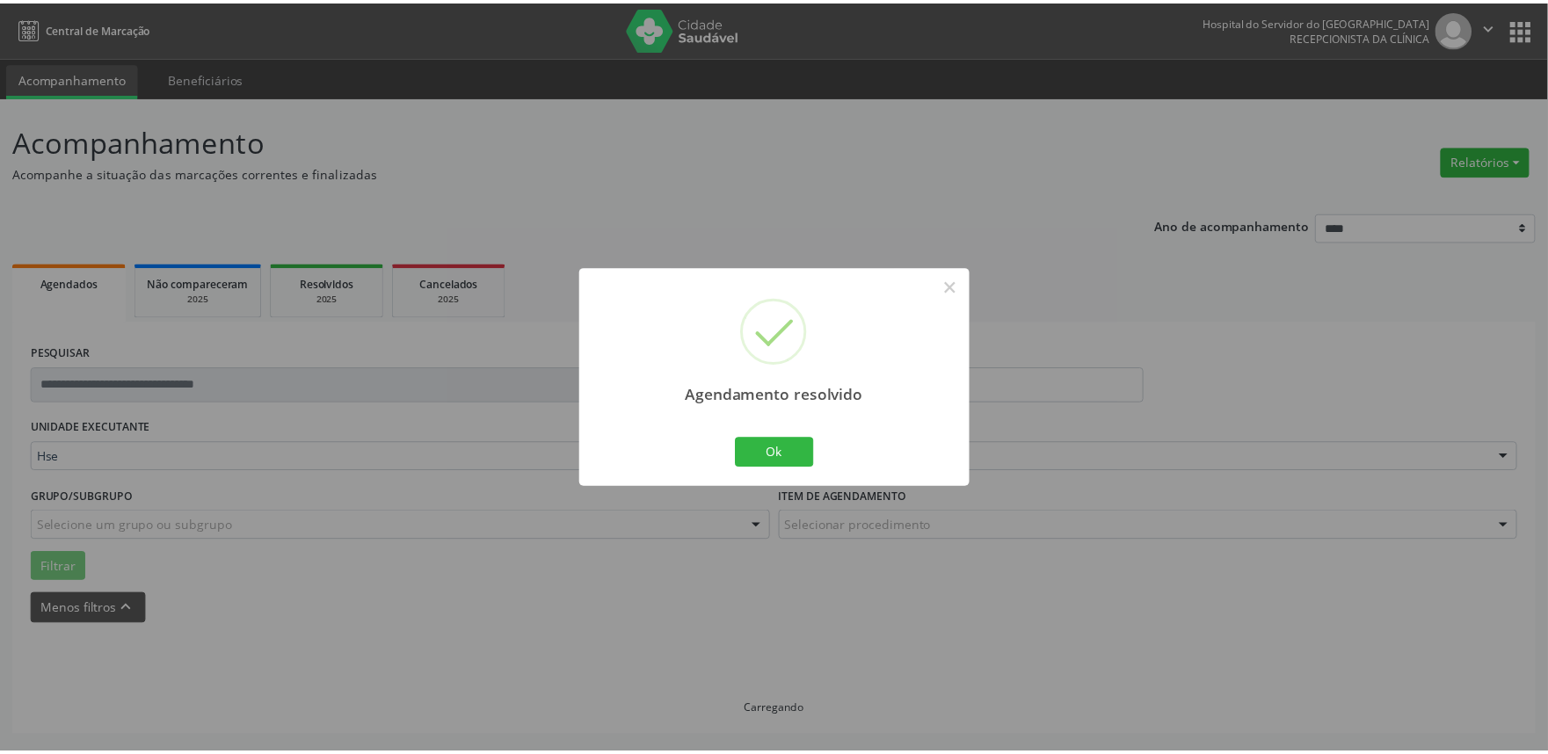
scroll to position [0, 0]
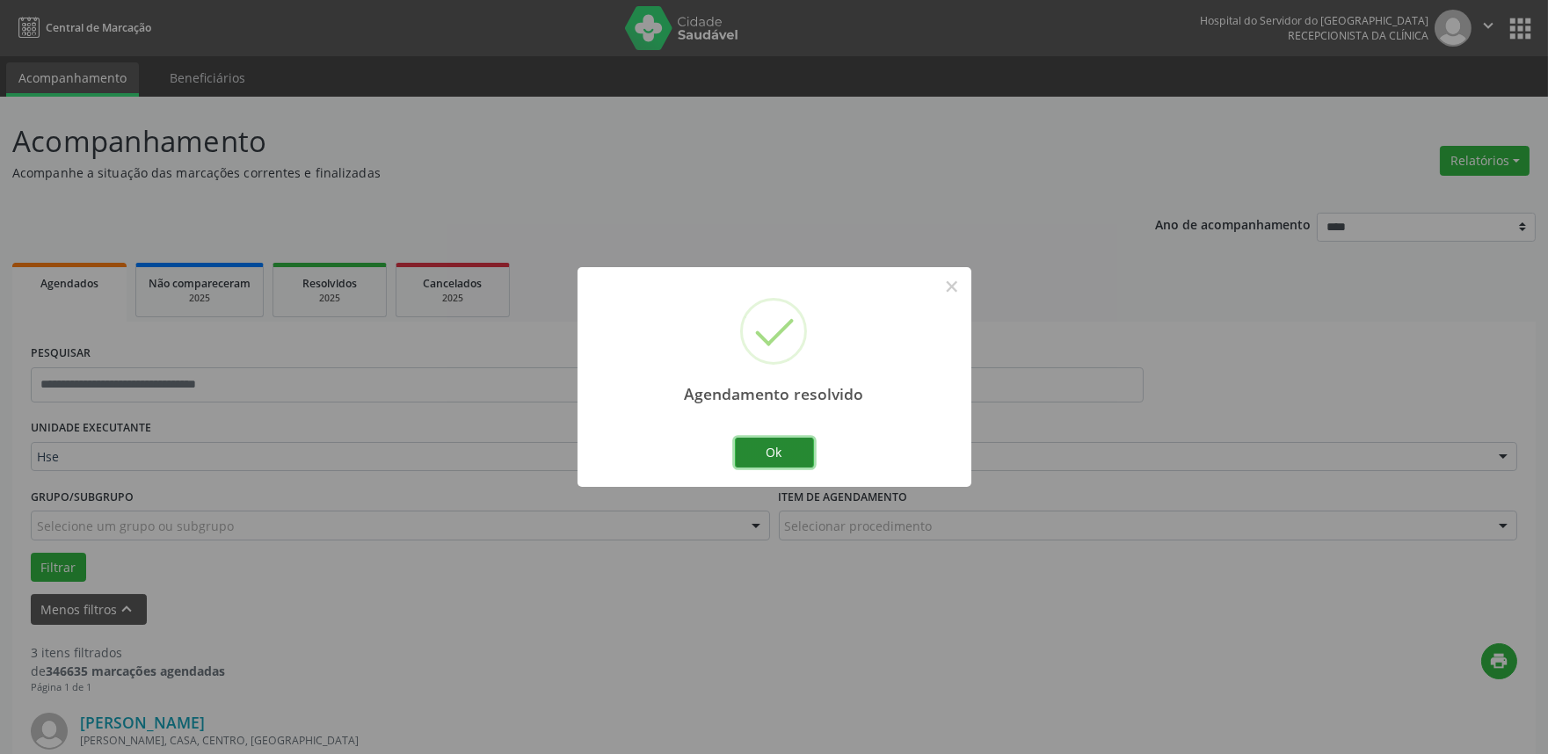
click at [771, 455] on button "Ok" at bounding box center [774, 453] width 79 height 30
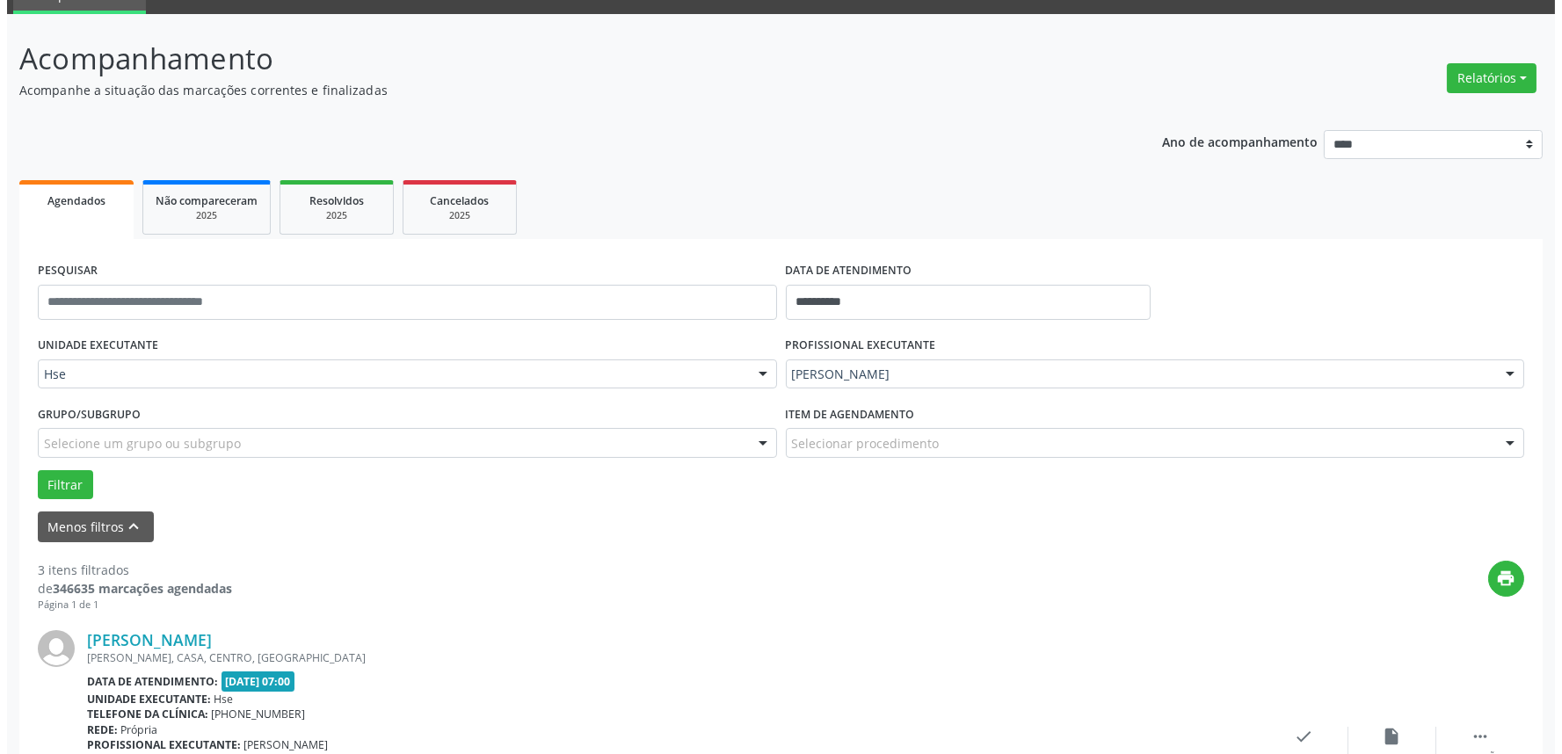
scroll to position [195, 0]
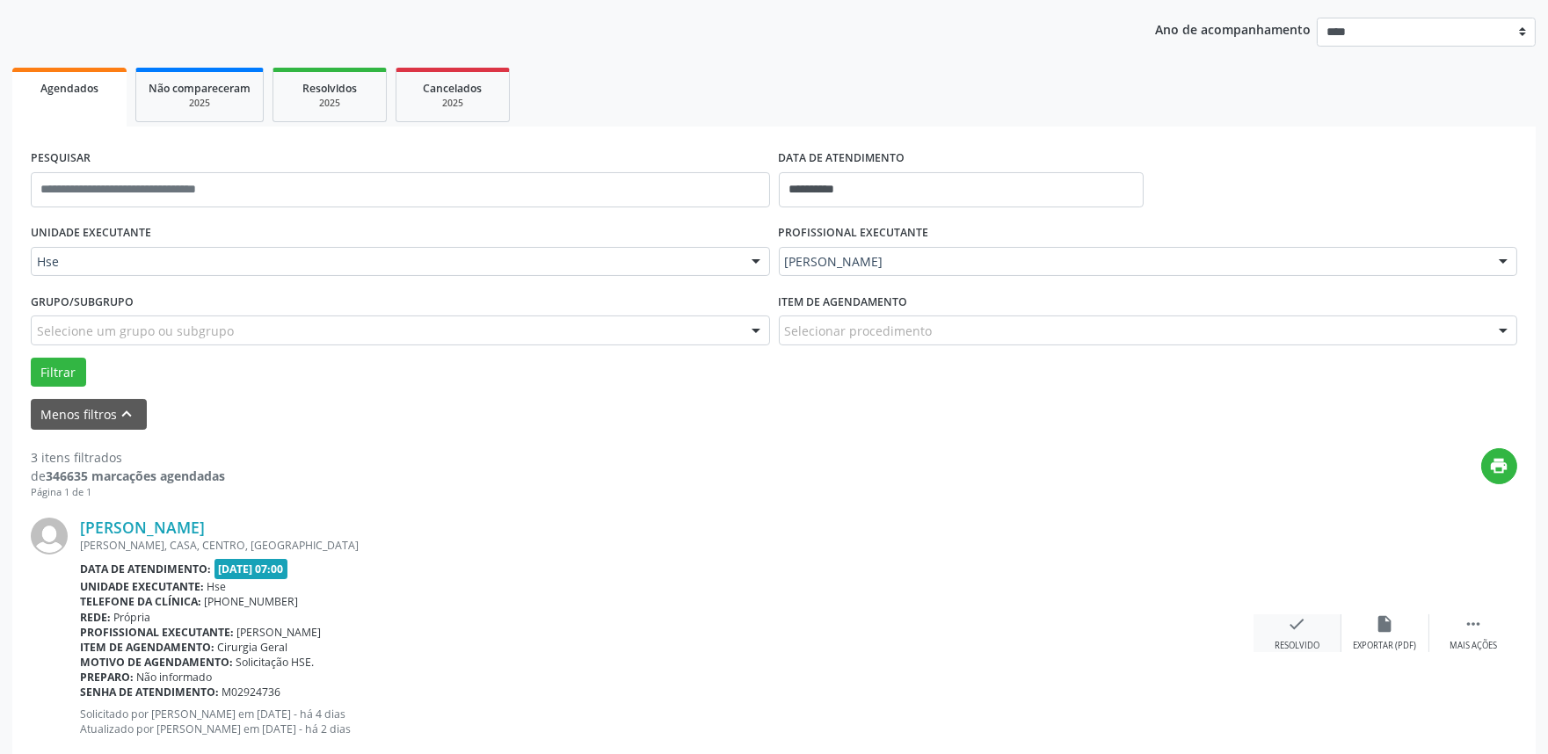
click at [1316, 630] on div "check Resolvido" at bounding box center [1297, 633] width 88 height 38
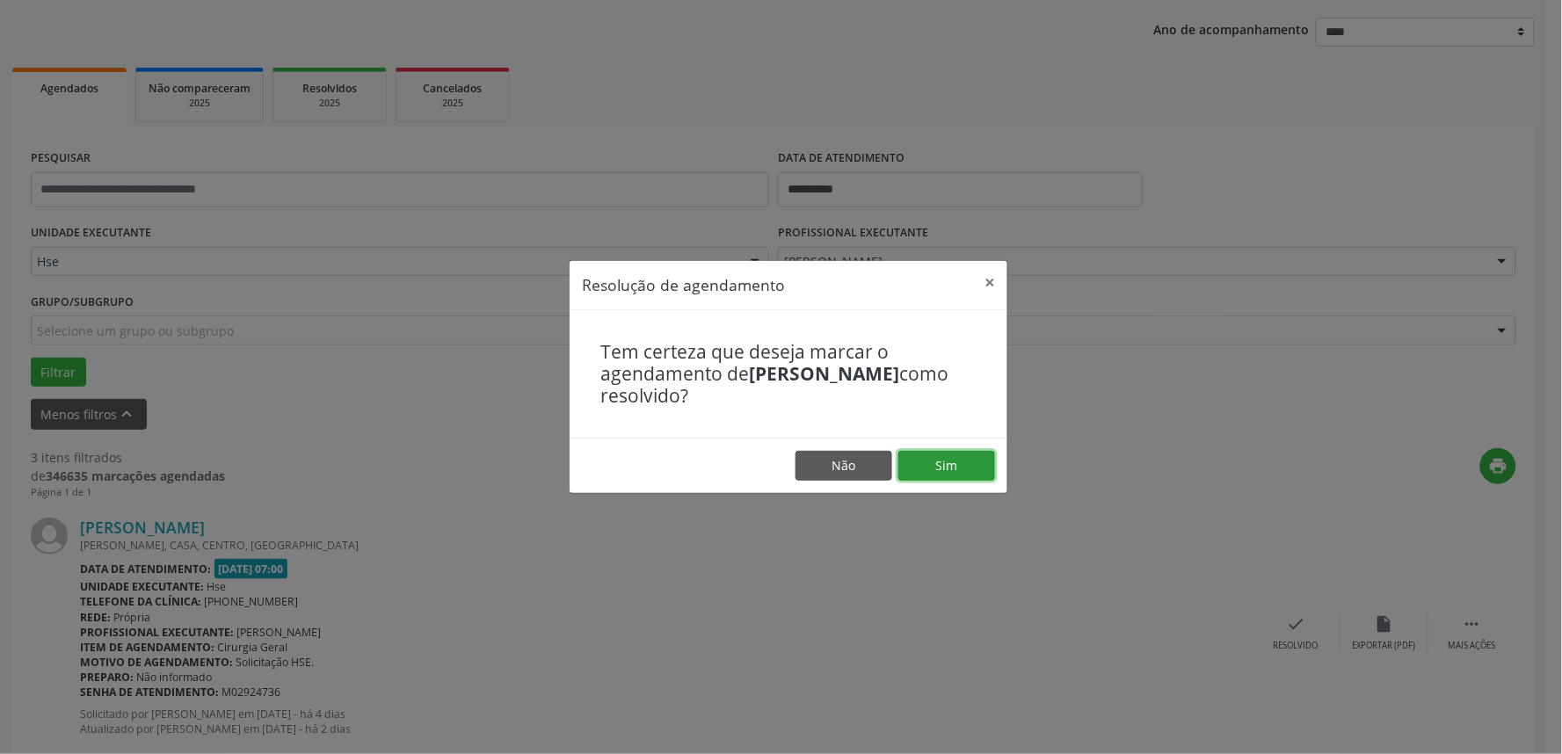
click at [969, 457] on button "Sim" at bounding box center [946, 466] width 97 height 30
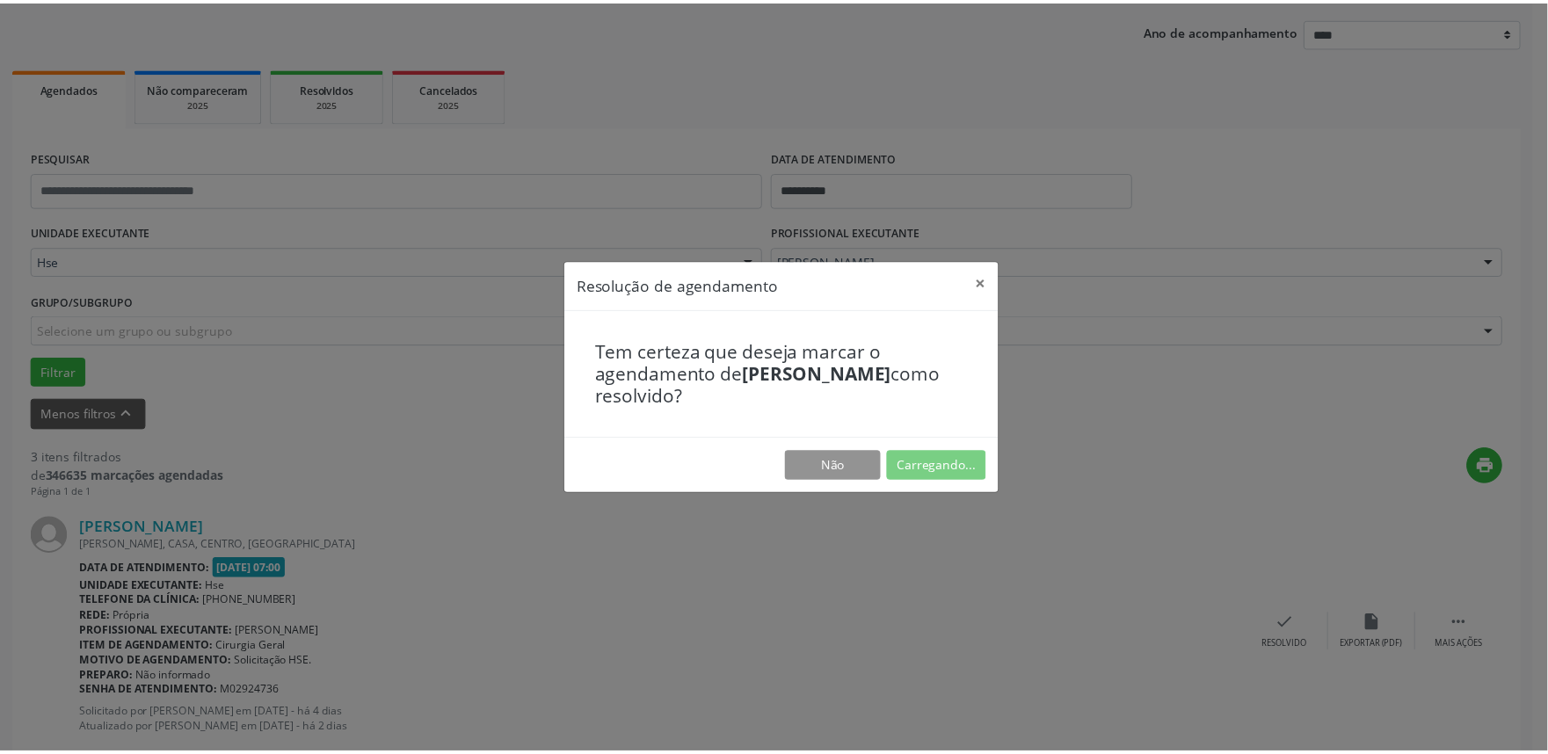
scroll to position [0, 0]
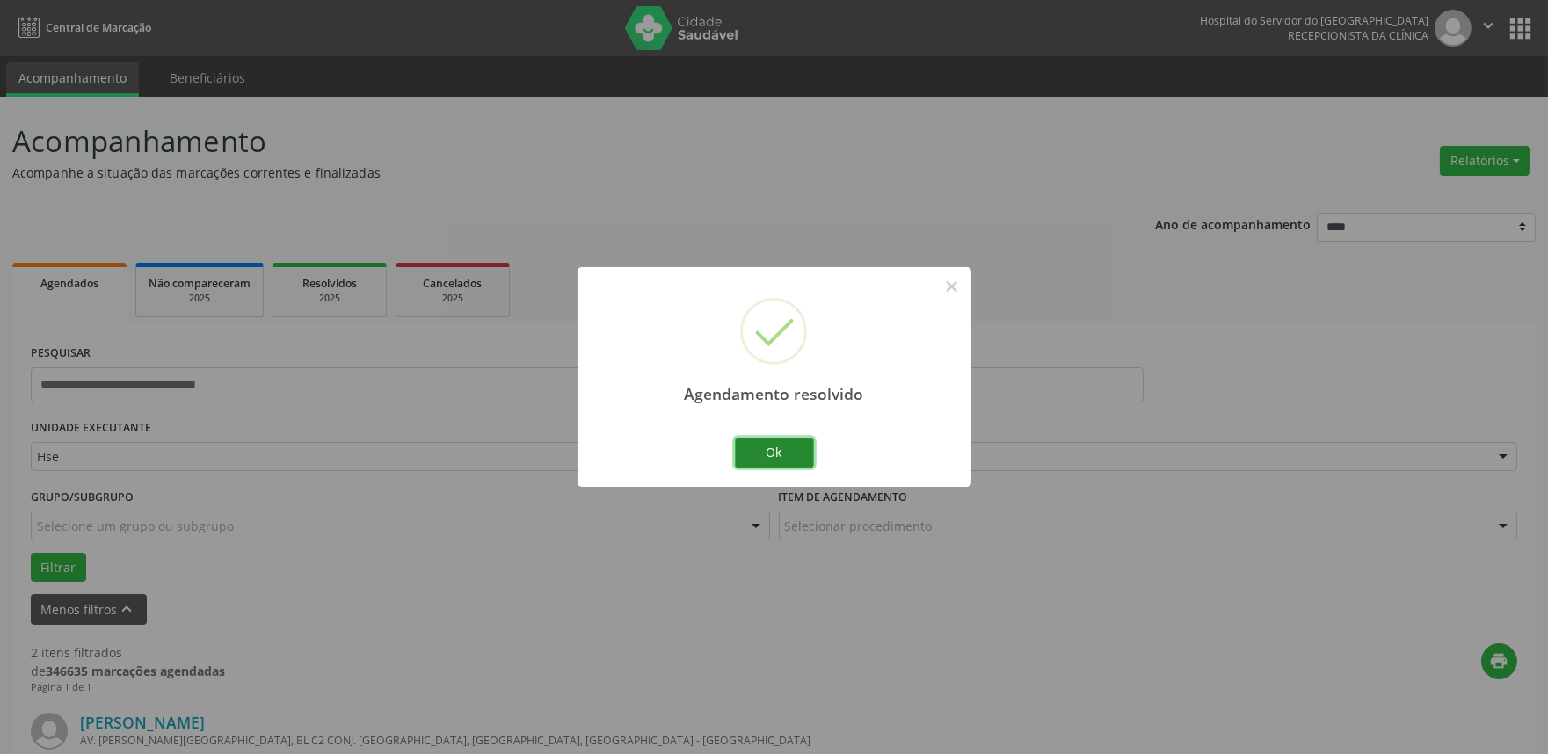
click at [787, 449] on button "Ok" at bounding box center [774, 453] width 79 height 30
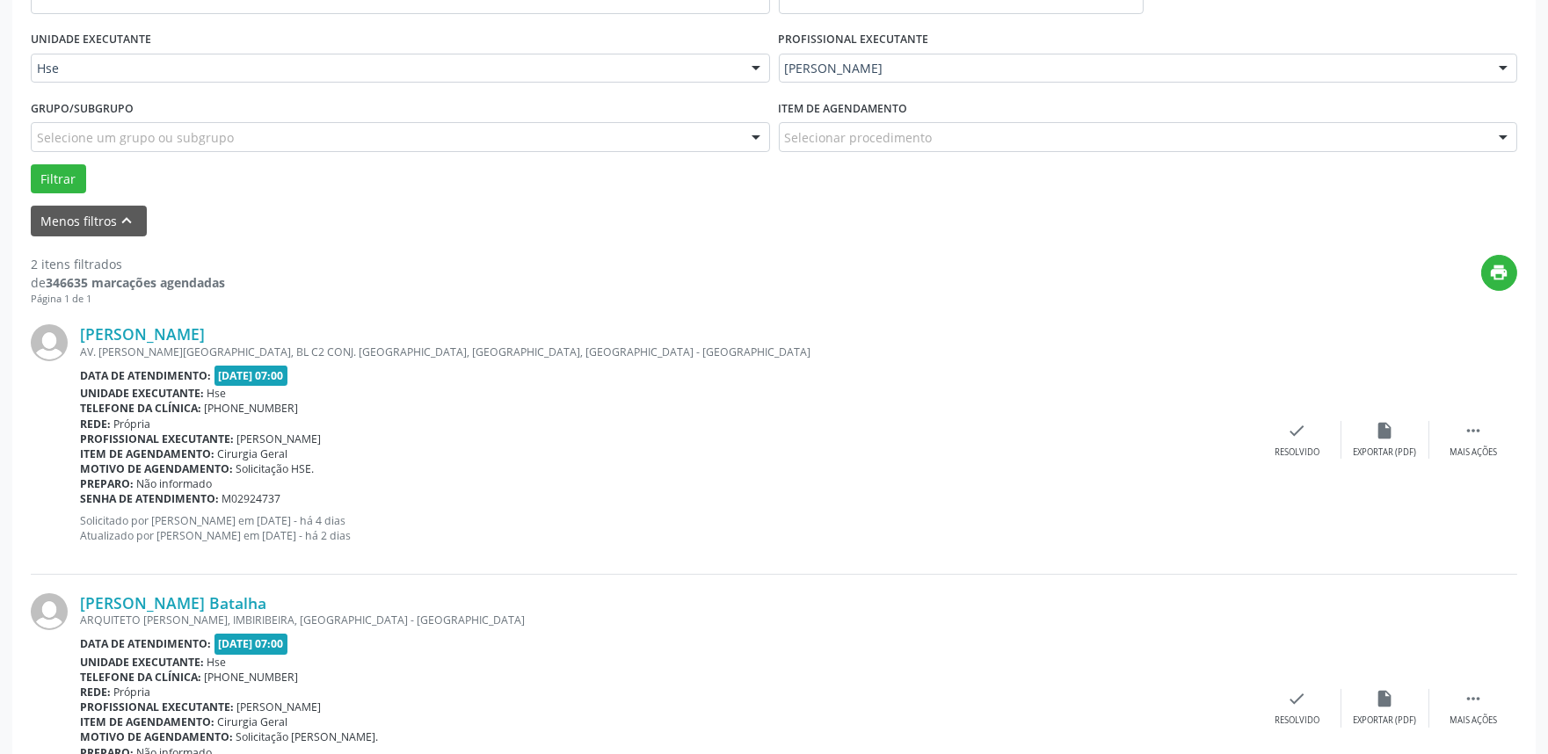
scroll to position [390, 0]
click at [1471, 454] on div "Mais ações" at bounding box center [1472, 451] width 47 height 12
click at [1405, 448] on div "Não compareceu" at bounding box center [1384, 451] width 75 height 12
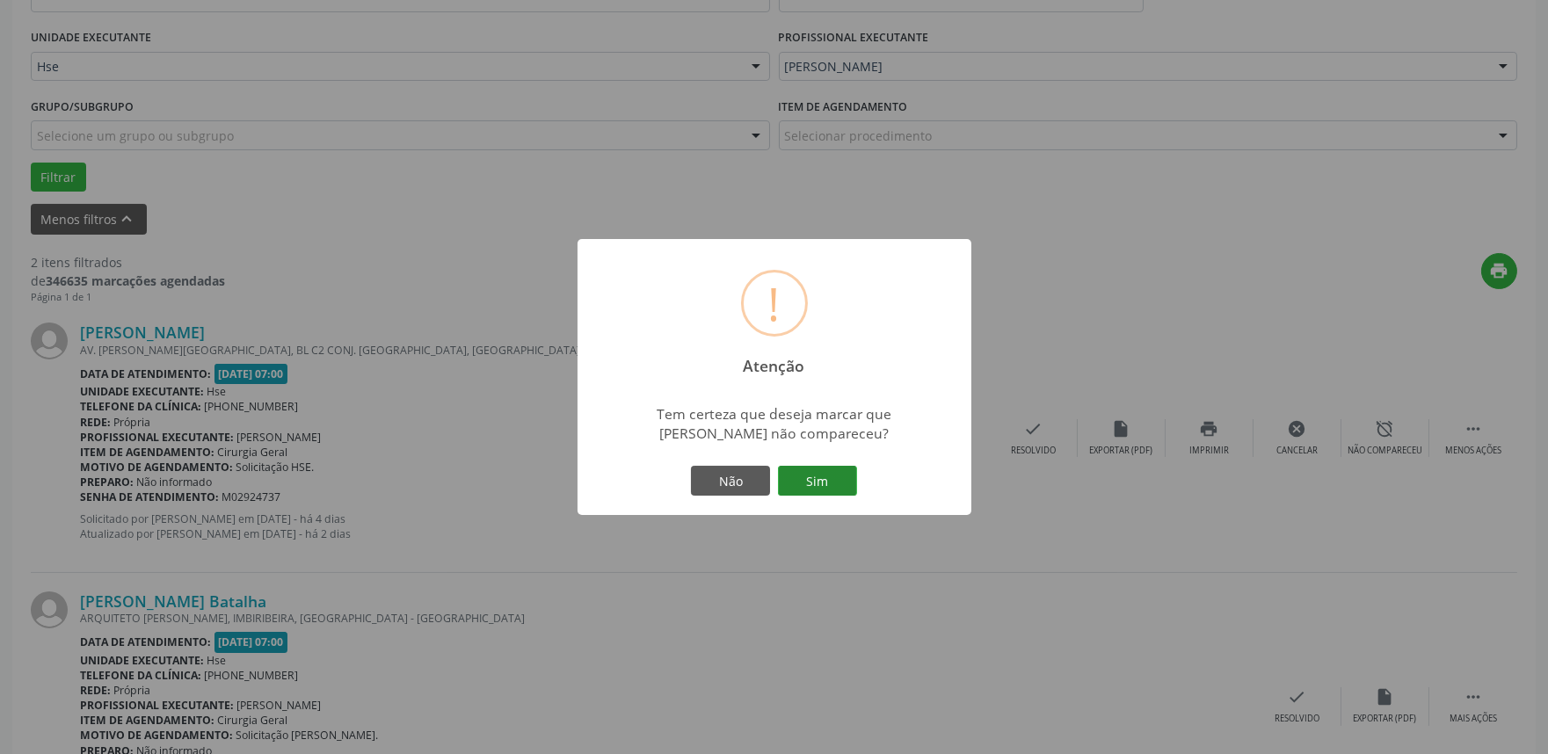
click at [841, 478] on button "Sim" at bounding box center [817, 481] width 79 height 30
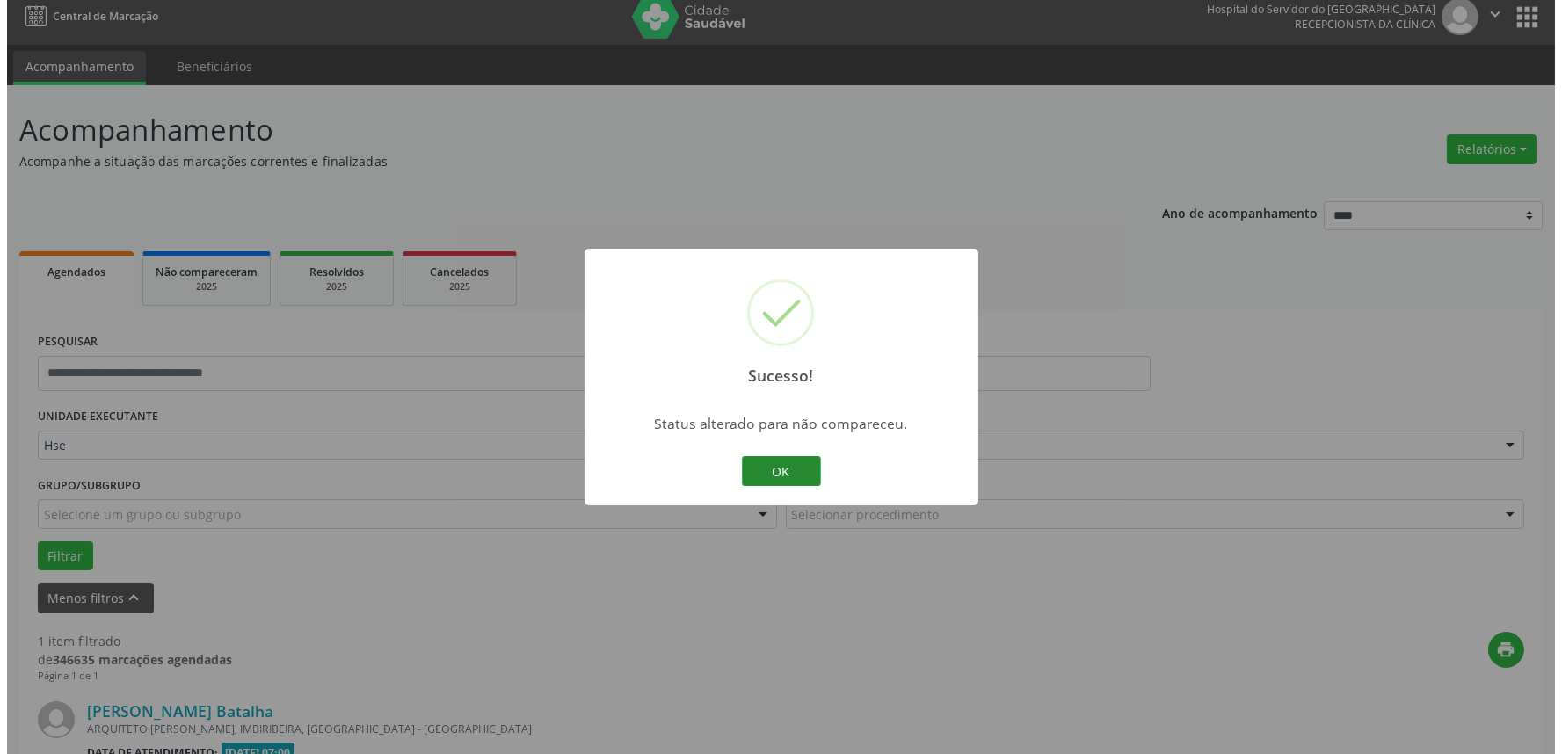
scroll to position [237, 0]
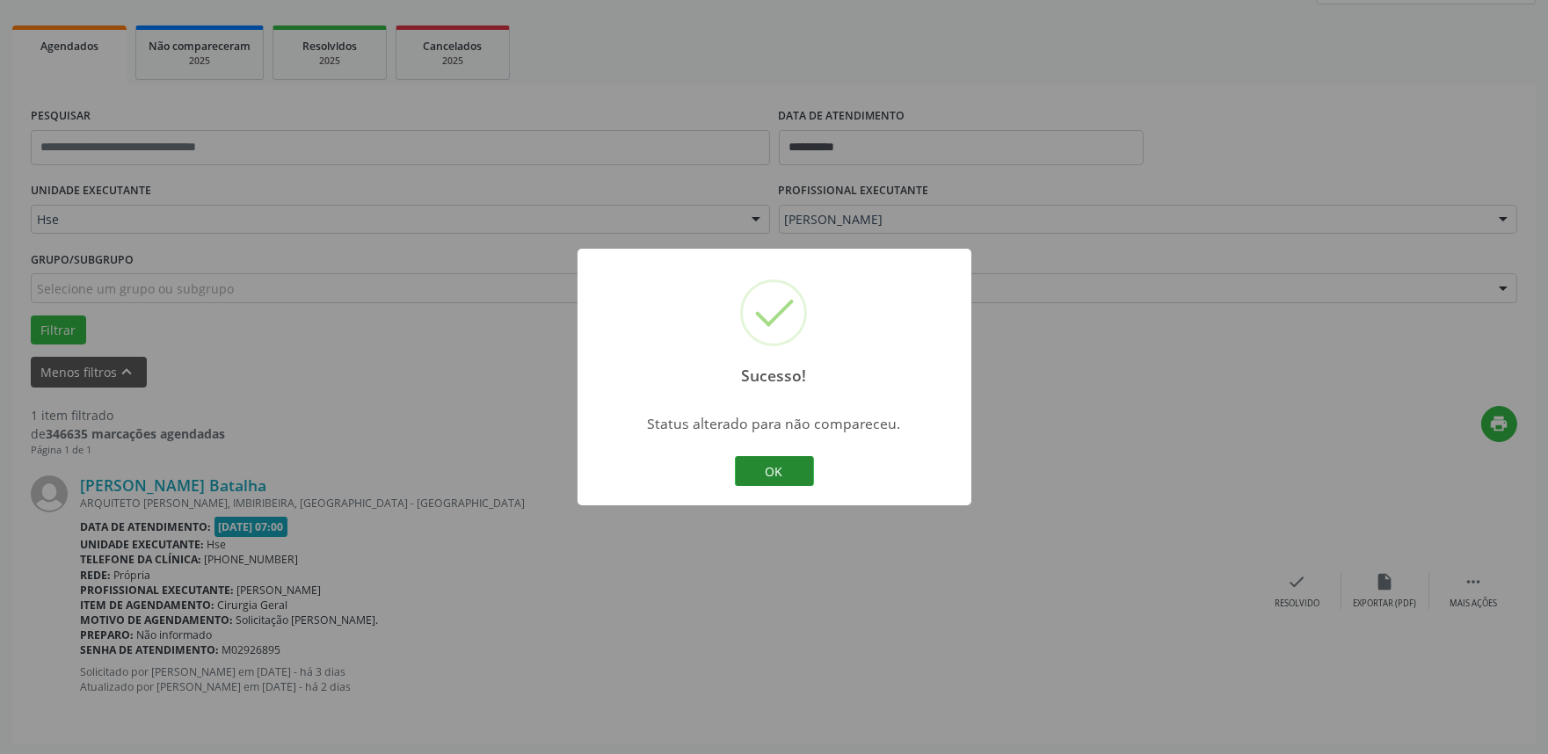
click at [778, 463] on button "OK" at bounding box center [774, 471] width 79 height 30
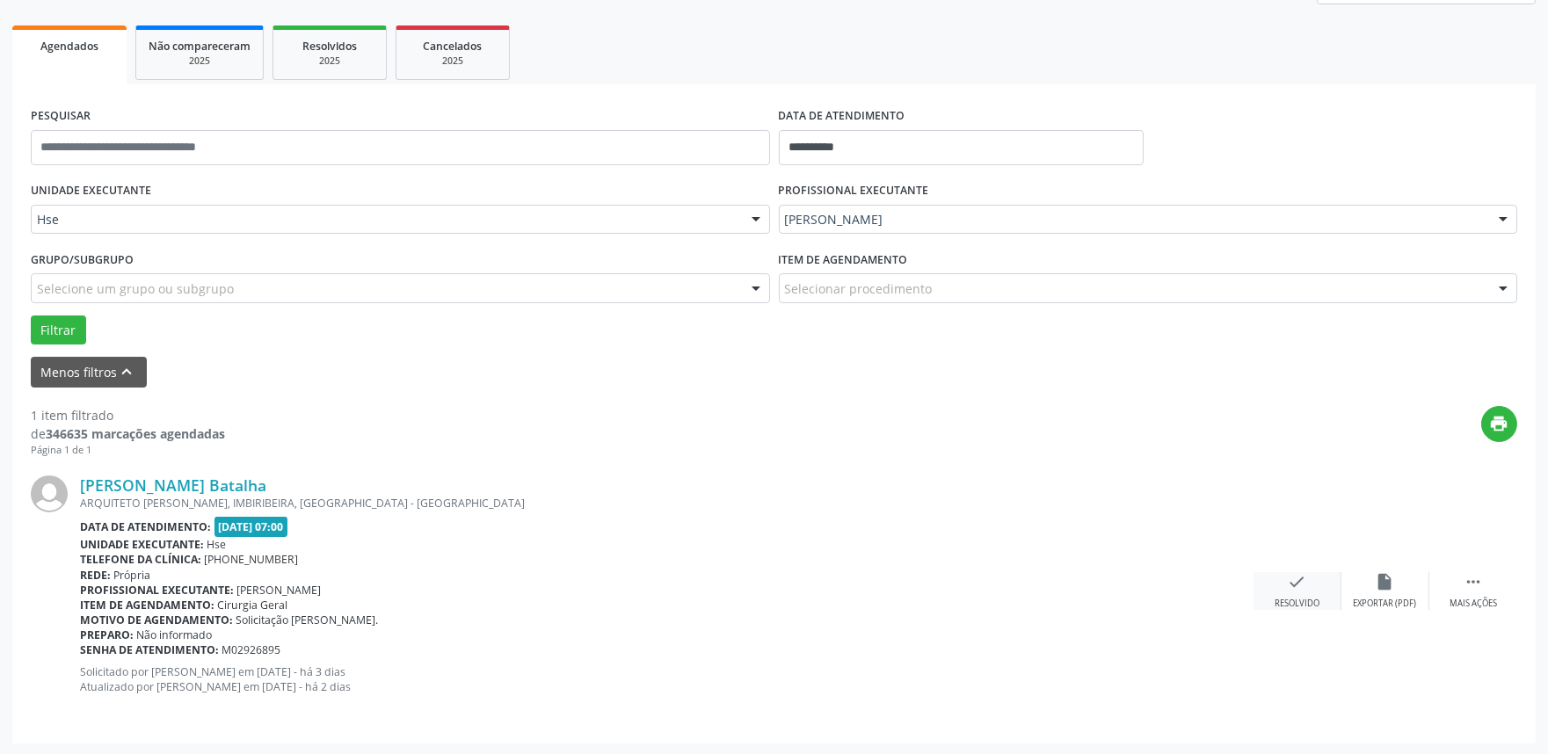
click at [1282, 574] on div "check Resolvido" at bounding box center [1297, 591] width 88 height 38
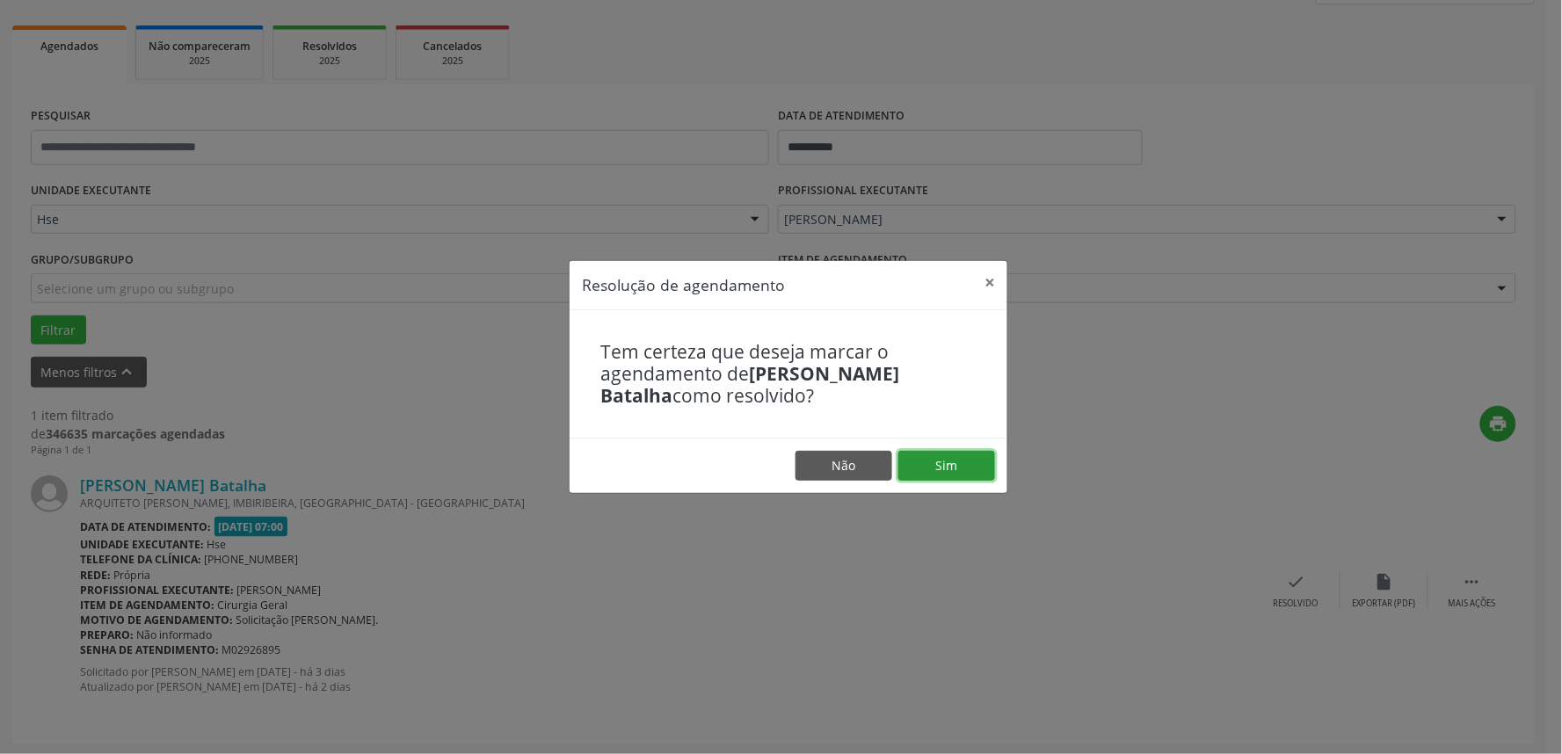
click at [964, 457] on button "Sim" at bounding box center [946, 466] width 97 height 30
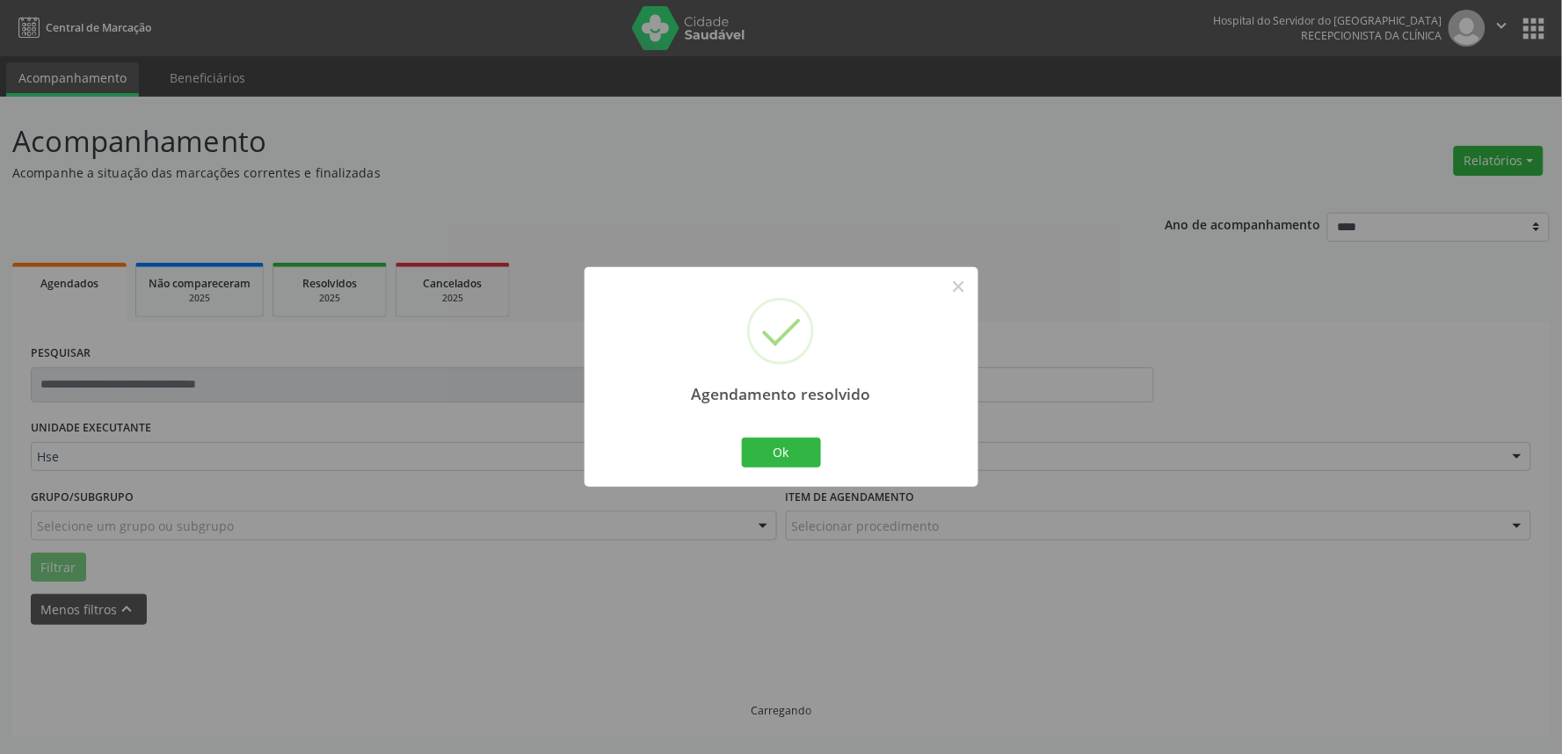
scroll to position [0, 0]
click at [781, 454] on button "Ok" at bounding box center [781, 453] width 79 height 30
